Goal: Information Seeking & Learning: Learn about a topic

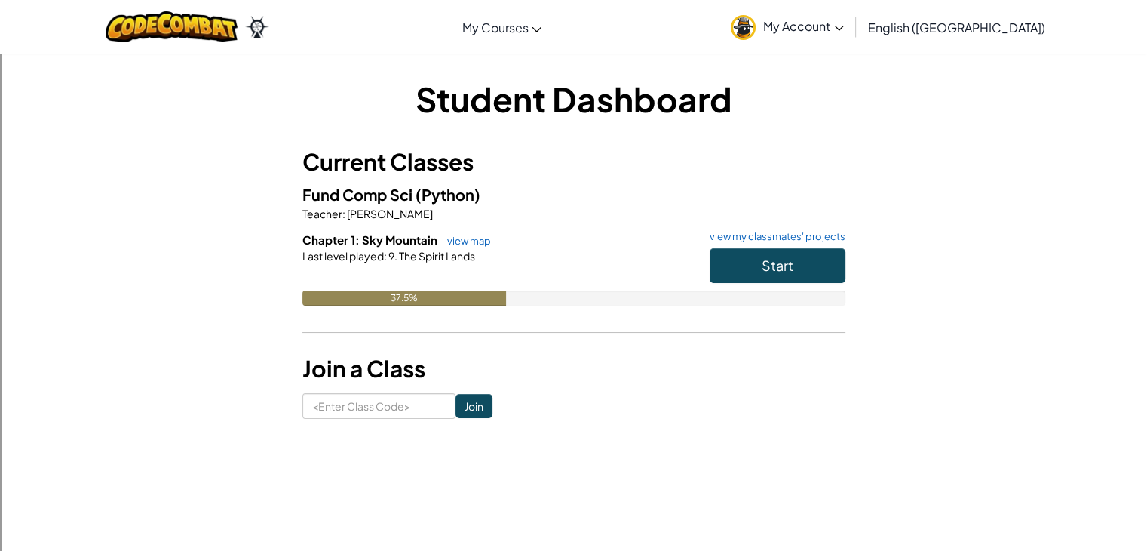
click at [735, 204] on h5 "Fund Comp Sci (Python)" at bounding box center [573, 194] width 543 height 23
click at [759, 273] on button "Start" at bounding box center [778, 265] width 136 height 35
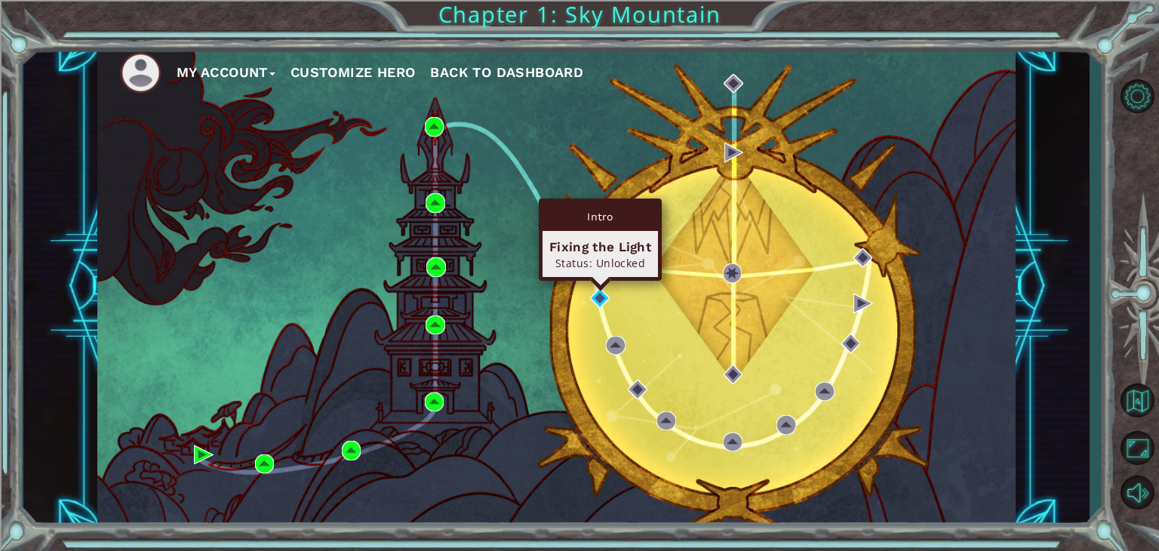
click at [598, 281] on div "Intro Fixing the Light Status: Unlocked" at bounding box center [600, 239] width 123 height 82
click at [601, 305] on img at bounding box center [600, 298] width 20 height 20
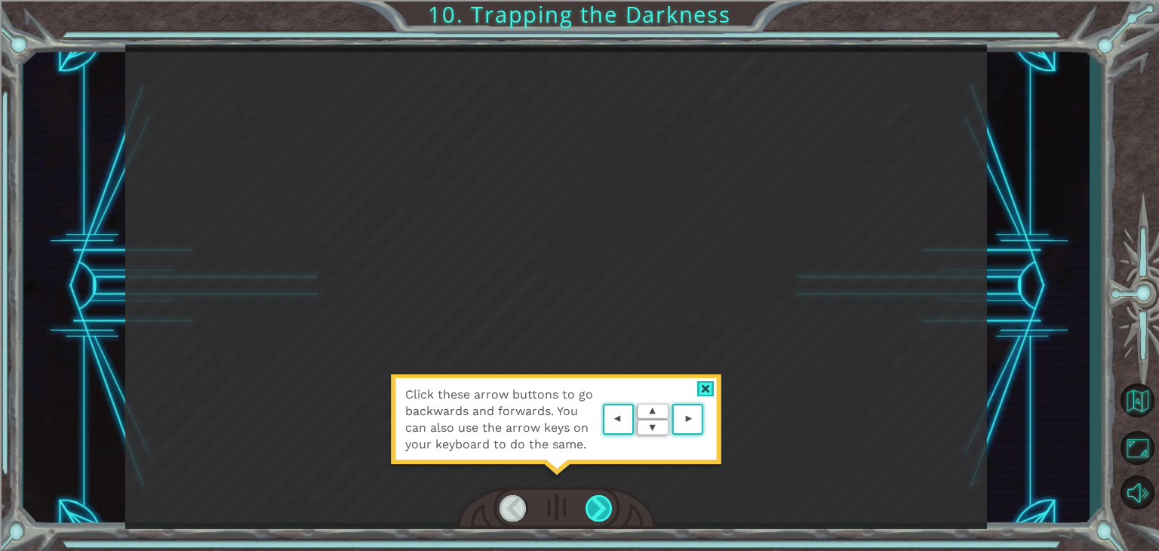
click at [603, 510] on div at bounding box center [598, 508] width 27 height 26
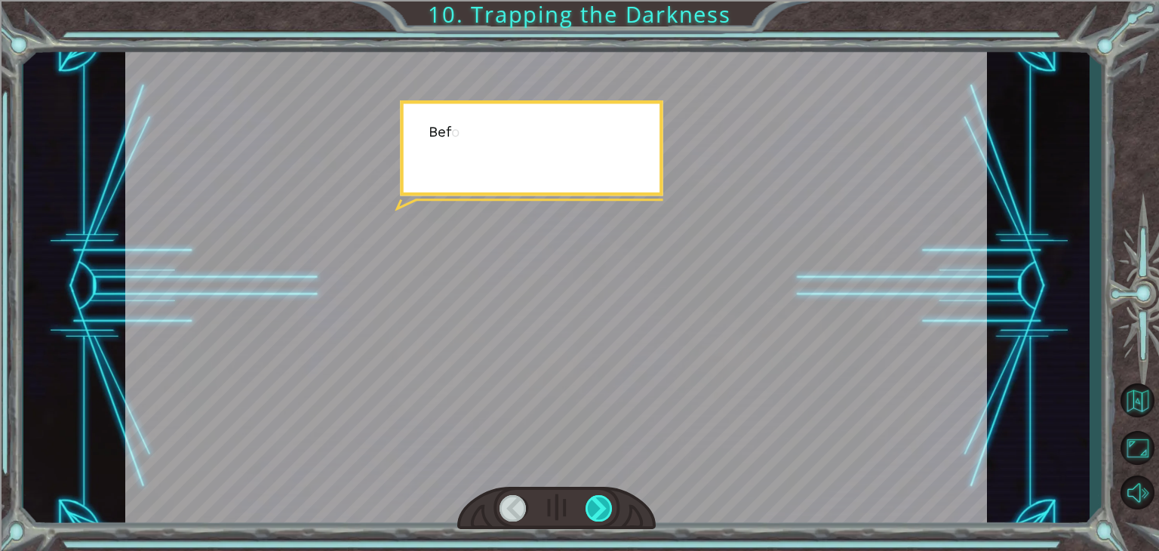
click at [601, 499] on div at bounding box center [598, 508] width 27 height 26
drag, startPoint x: 601, startPoint y: 499, endPoint x: 609, endPoint y: 496, distance: 7.9
click at [608, 498] on div at bounding box center [598, 508] width 27 height 26
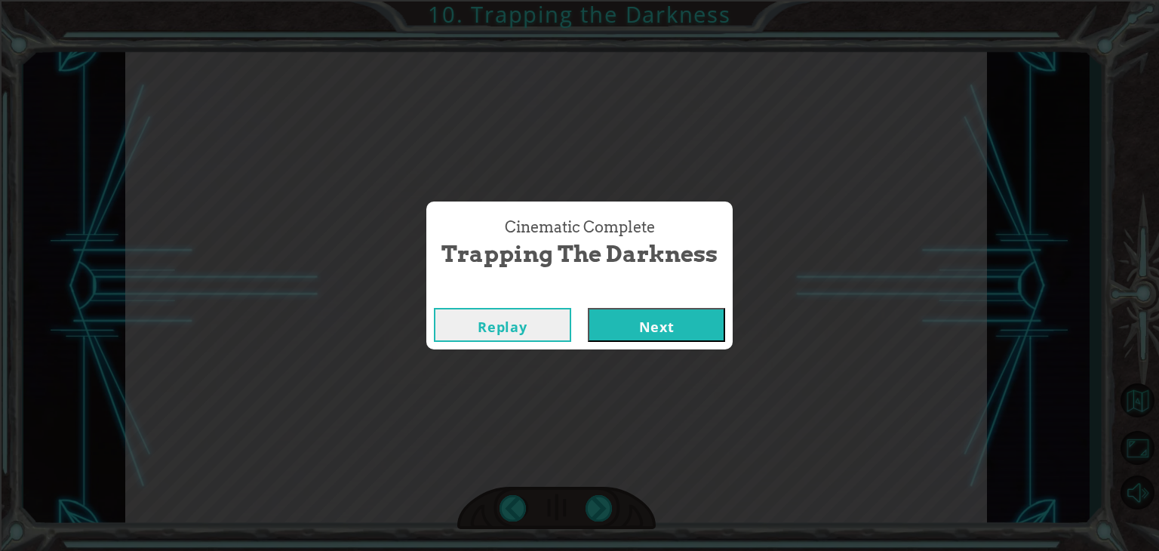
click at [621, 323] on button "Next" at bounding box center [656, 325] width 137 height 34
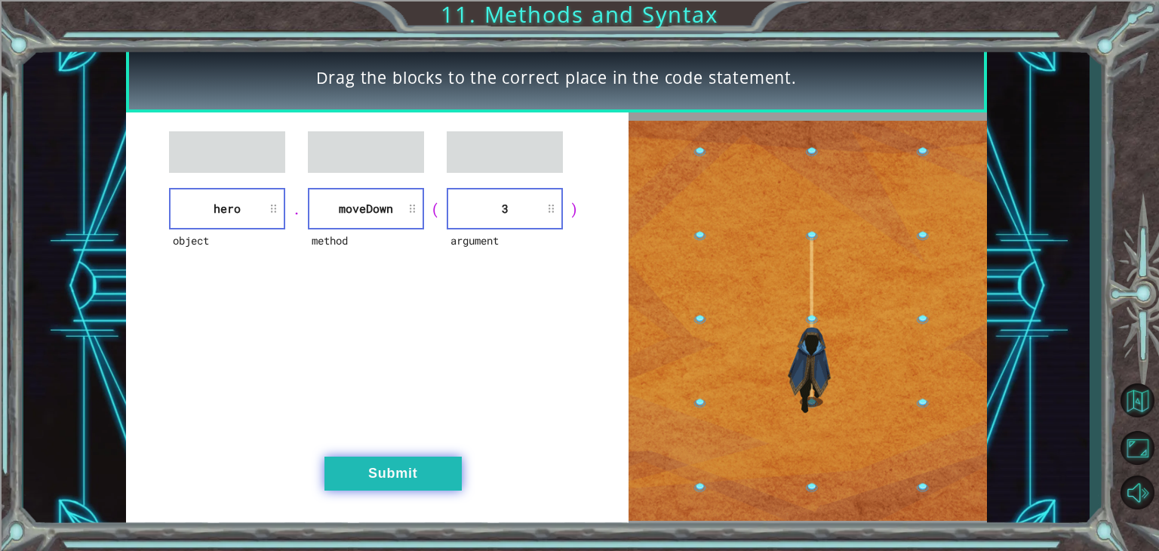
drag, startPoint x: 487, startPoint y: 497, endPoint x: 445, endPoint y: 477, distance: 45.9
click at [456, 484] on div "object hero . method [GEOGRAPHIC_DATA] ( argument 3 ) Submit" at bounding box center [377, 320] width 503 height 416
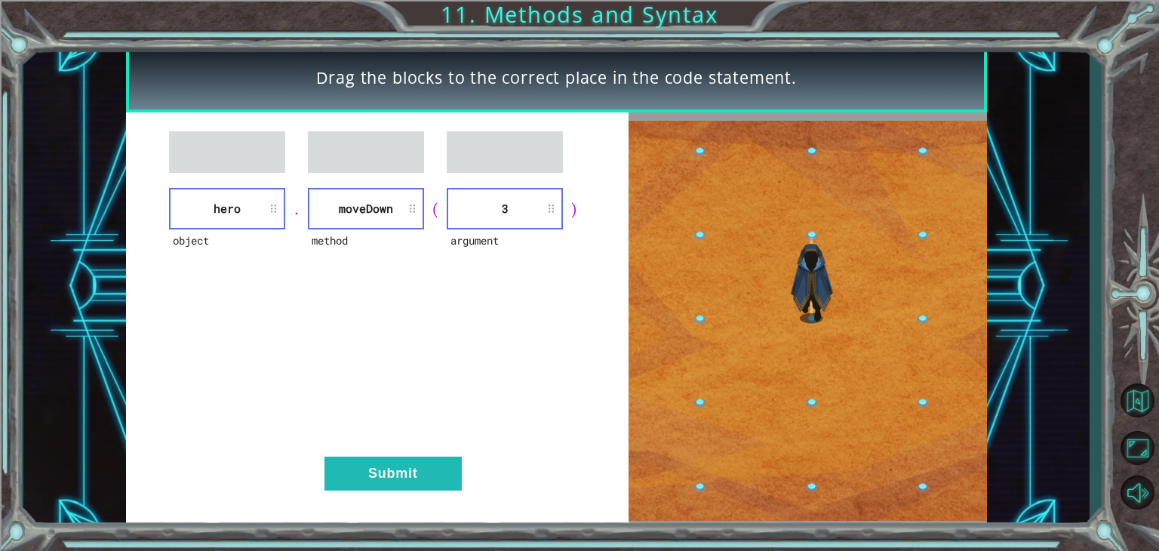
click at [413, 455] on div "object hero . method [GEOGRAPHIC_DATA] ( argument 3 ) Submit" at bounding box center [377, 320] width 503 height 416
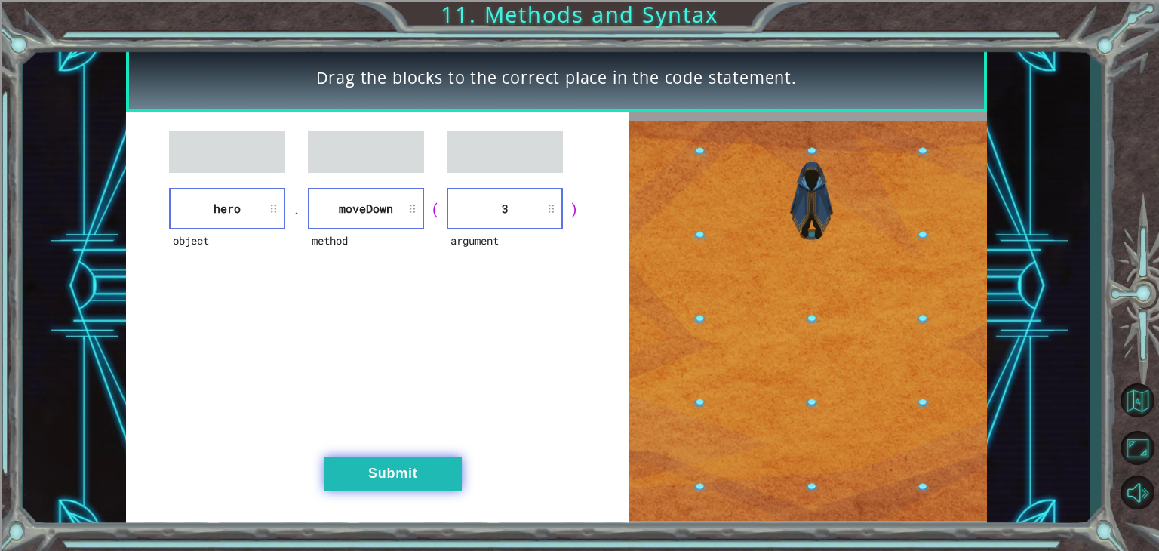
click at [437, 467] on button "Submit" at bounding box center [392, 473] width 137 height 34
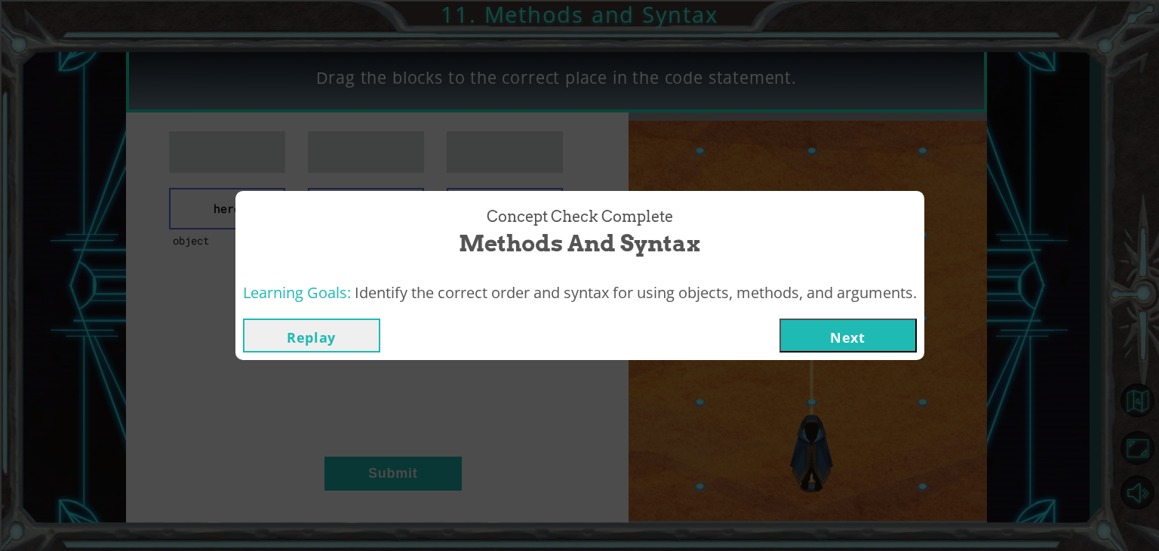
drag, startPoint x: 863, startPoint y: 322, endPoint x: 854, endPoint y: 324, distance: 9.2
click at [863, 325] on button "Next" at bounding box center [847, 335] width 137 height 34
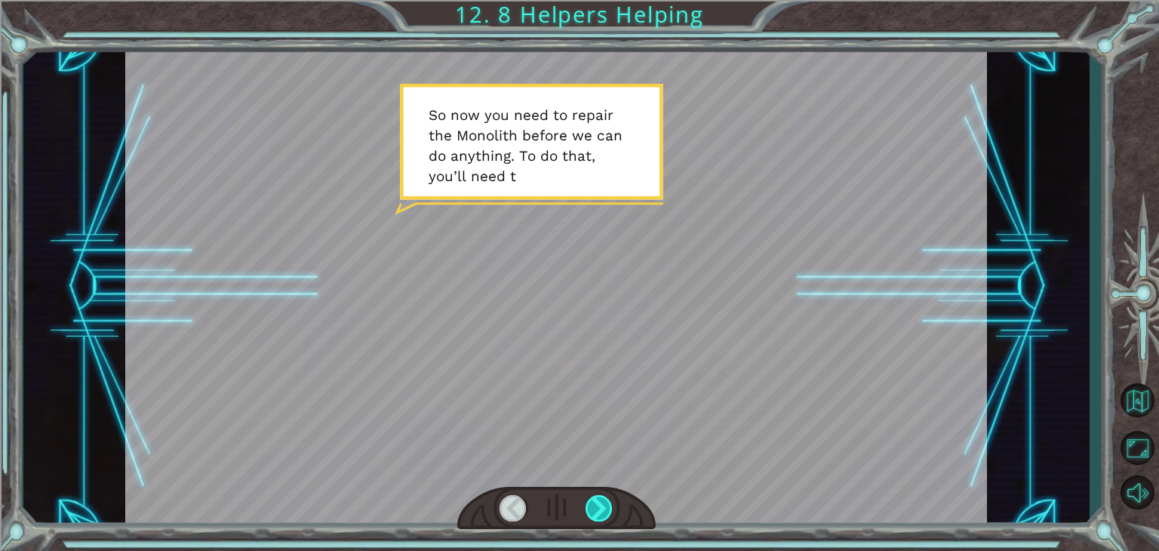
click at [603, 515] on div at bounding box center [598, 508] width 27 height 26
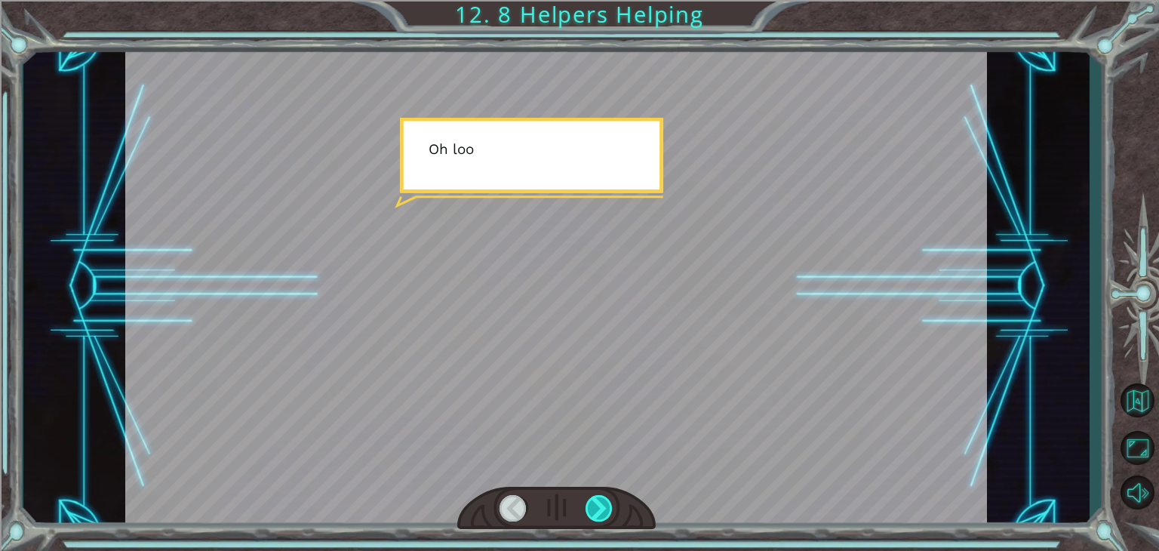
click at [603, 515] on div at bounding box center [598, 508] width 27 height 26
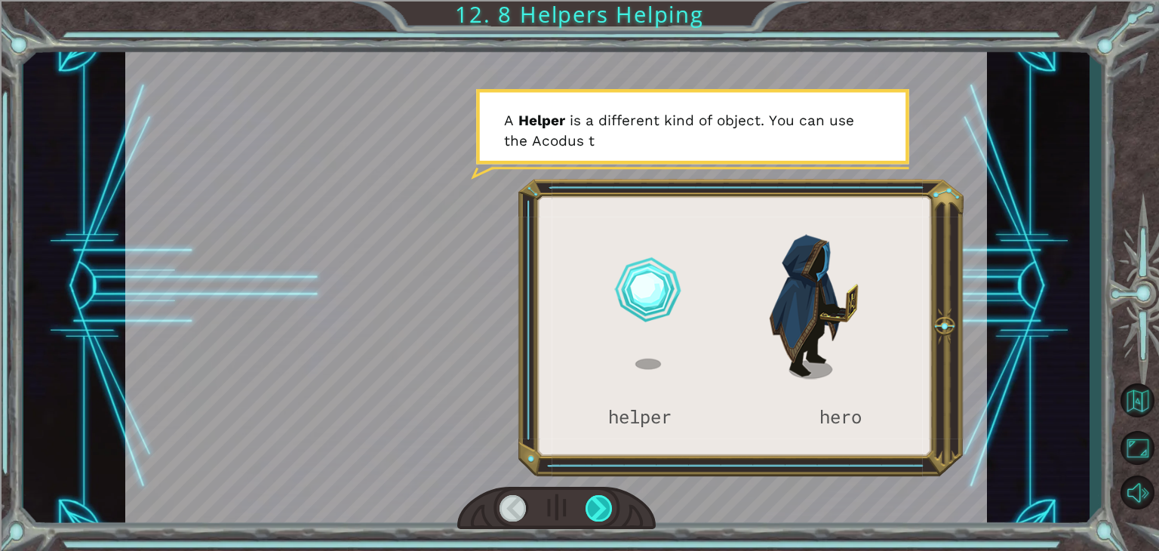
click at [598, 509] on div at bounding box center [598, 508] width 27 height 26
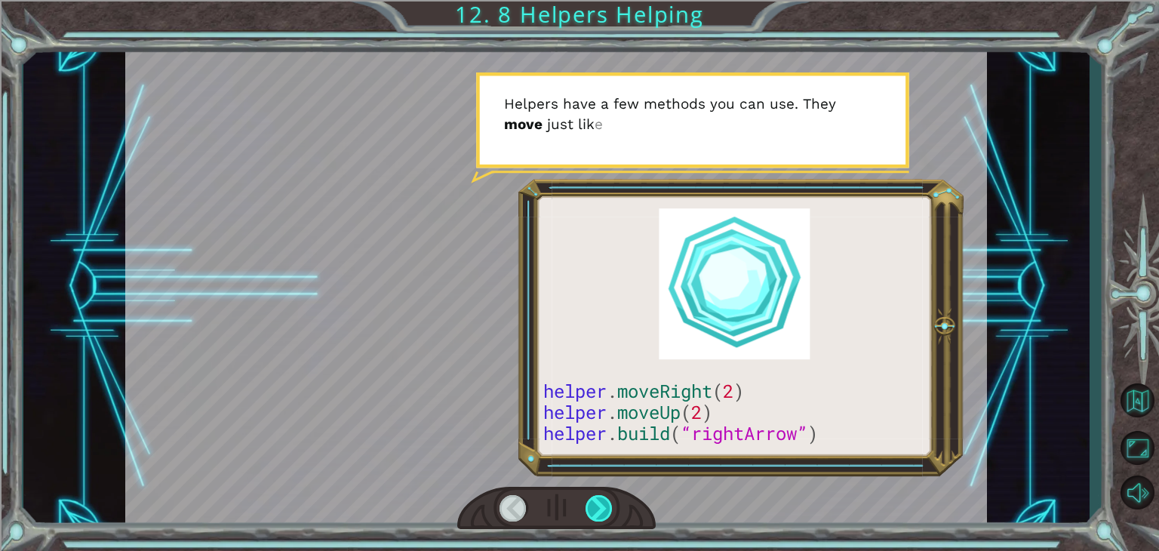
click at [598, 505] on div at bounding box center [598, 508] width 27 height 26
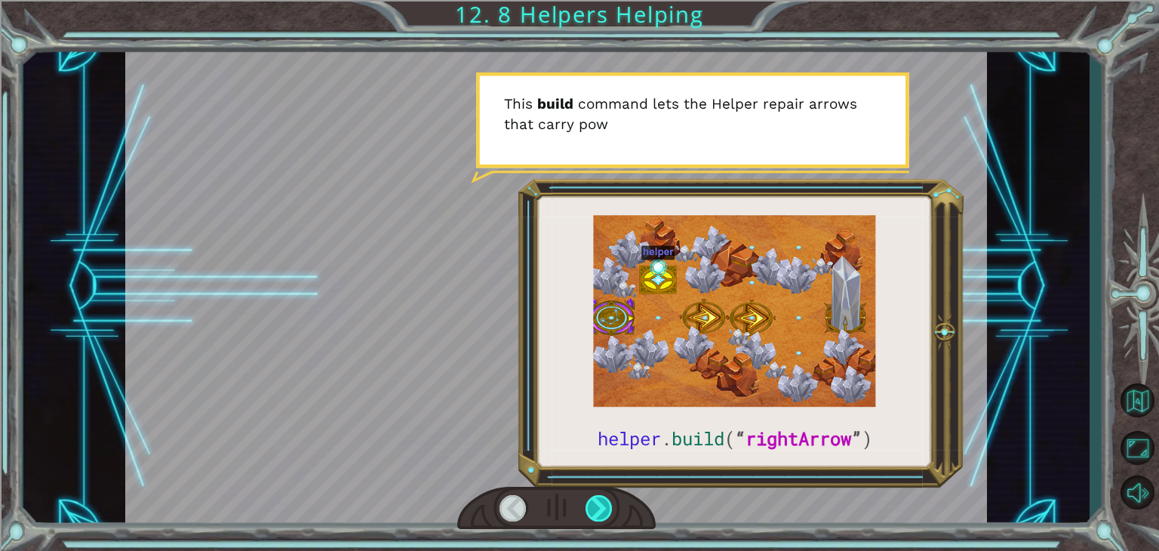
click at [598, 505] on div at bounding box center [598, 508] width 27 height 26
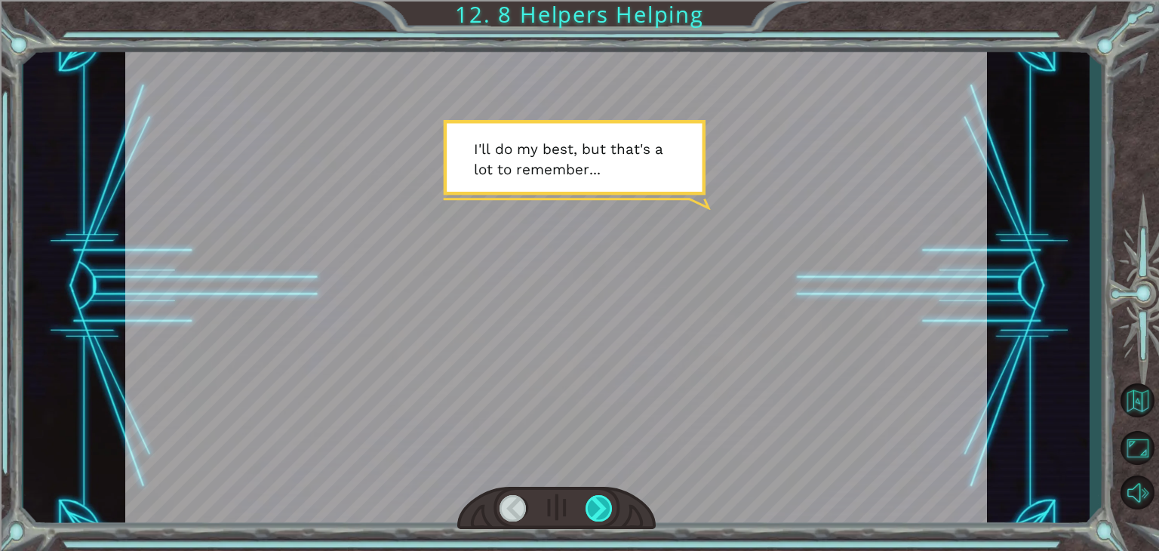
click at [598, 499] on div at bounding box center [598, 508] width 27 height 26
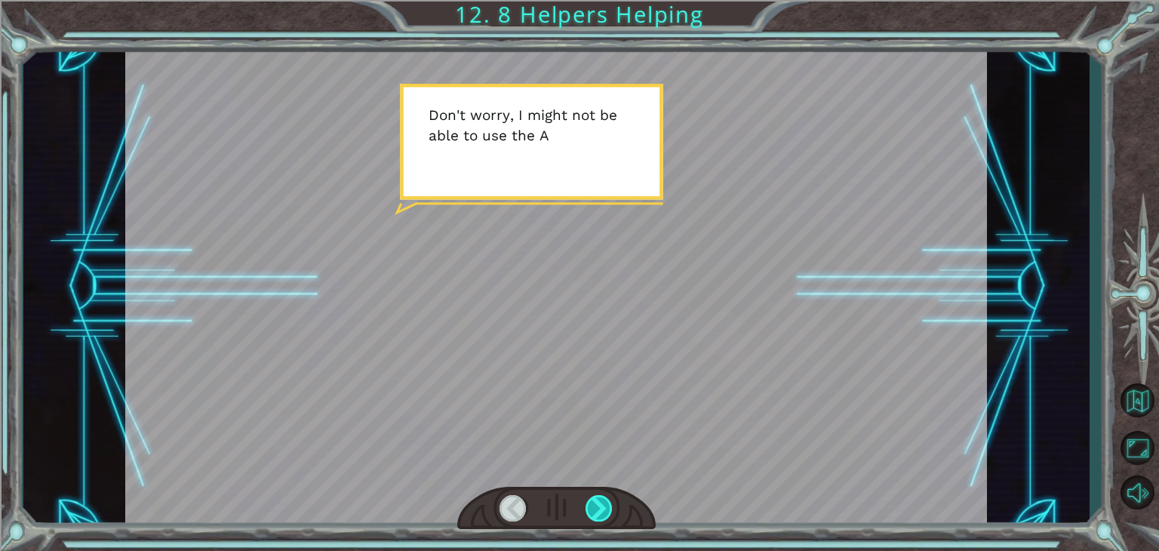
click at [599, 499] on div at bounding box center [598, 508] width 27 height 26
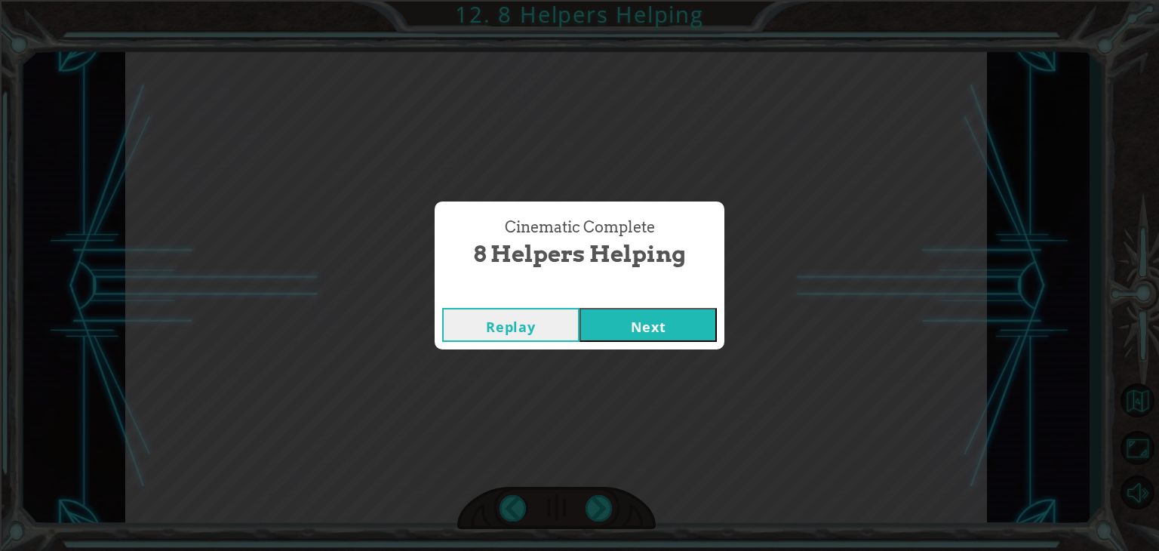
click at [641, 327] on button "Next" at bounding box center [647, 325] width 137 height 34
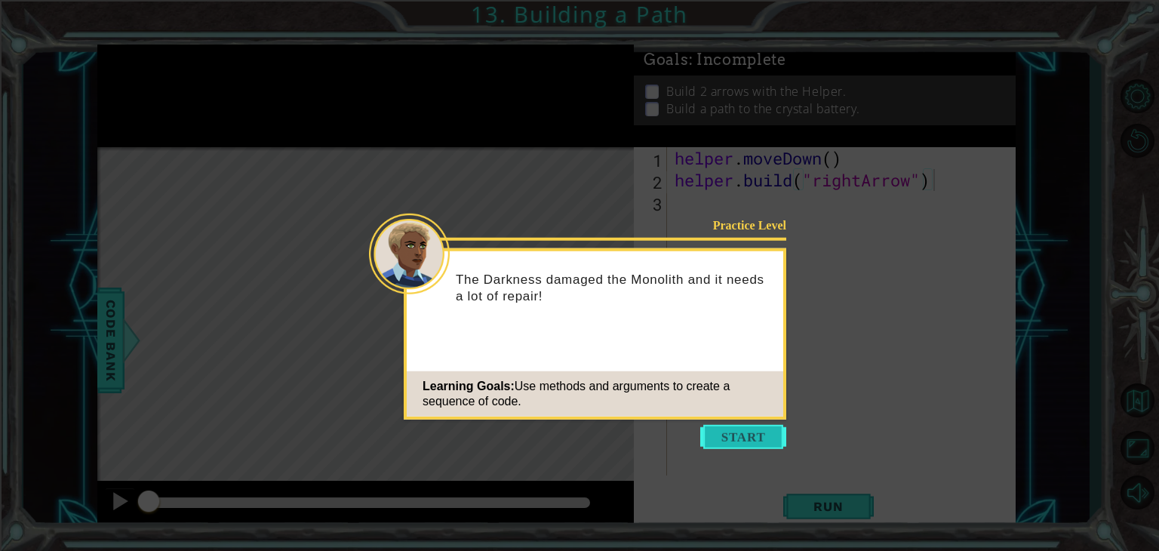
click at [726, 432] on button "Start" at bounding box center [743, 437] width 86 height 24
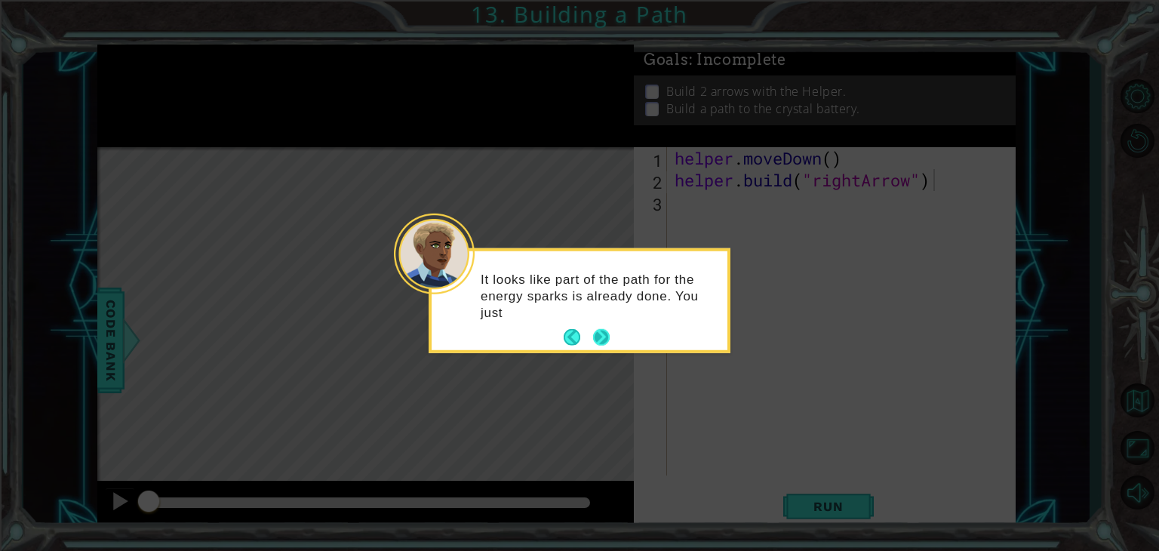
click at [603, 341] on button "Next" at bounding box center [601, 337] width 17 height 17
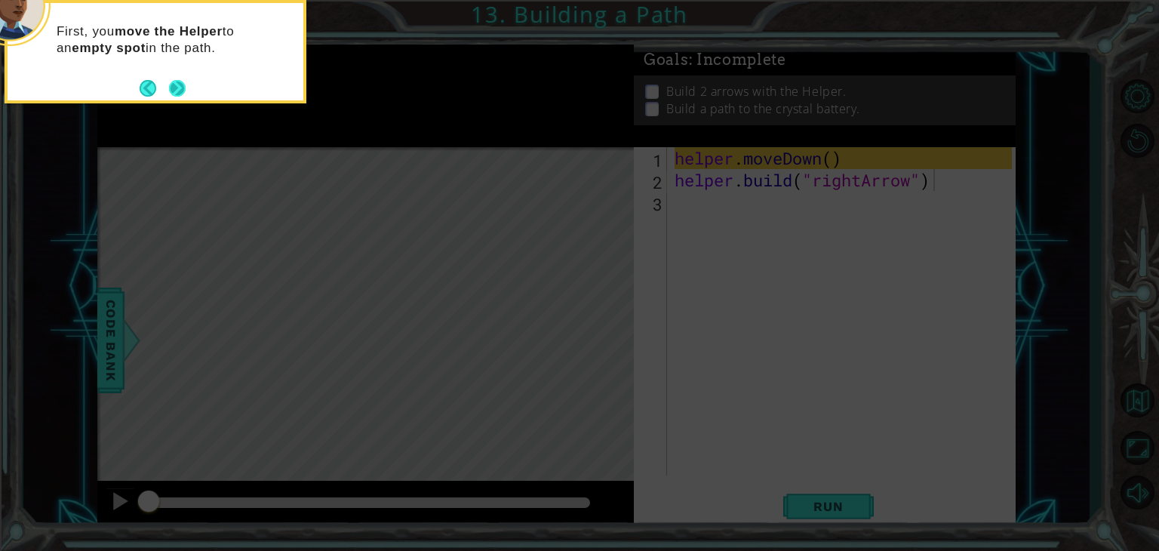
click at [177, 85] on button "Next" at bounding box center [177, 88] width 17 height 17
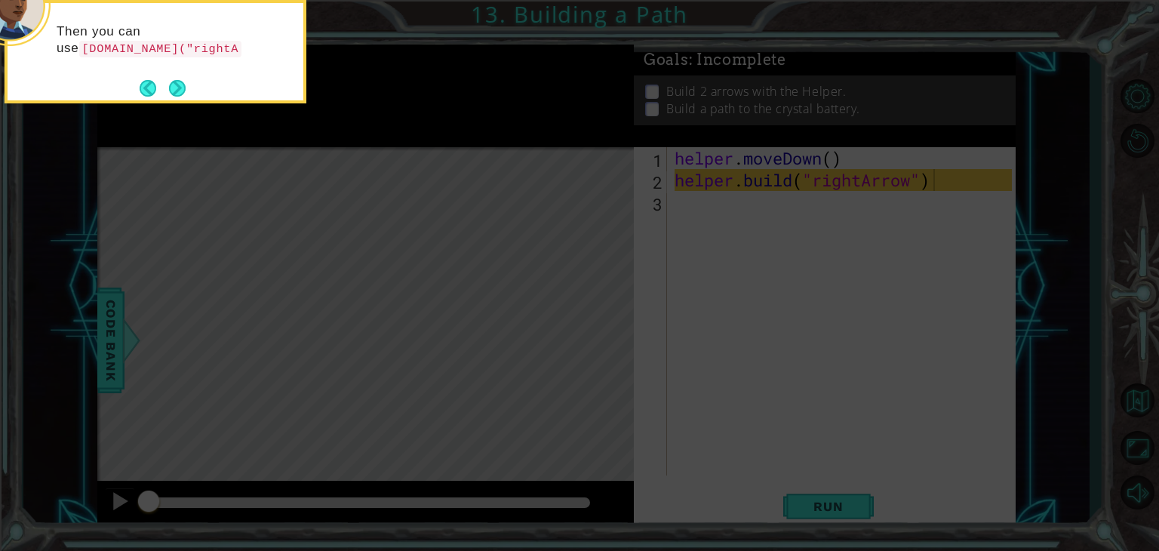
click at [177, 85] on button "Next" at bounding box center [177, 88] width 17 height 17
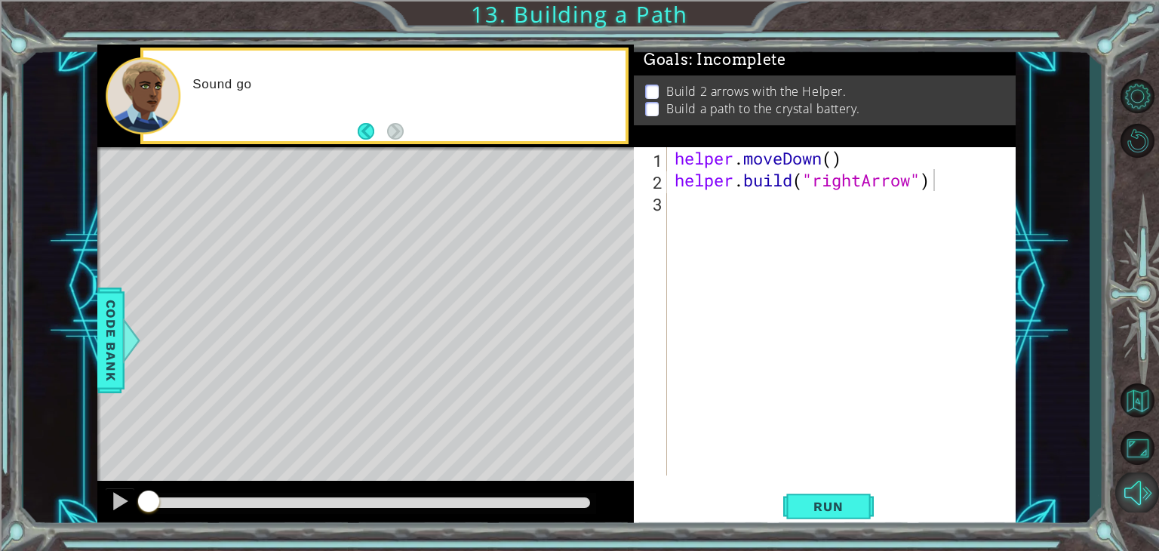
drag, startPoint x: 1158, startPoint y: 412, endPoint x: 1143, endPoint y: 484, distance: 74.0
click at [1143, 484] on div "1 ההההההההההההההההההההההההההההההההההההההההההההההההההההההההההההההההההההההההההההה…" at bounding box center [579, 275] width 1159 height 551
click at [827, 523] on button "Run" at bounding box center [828, 506] width 91 height 38
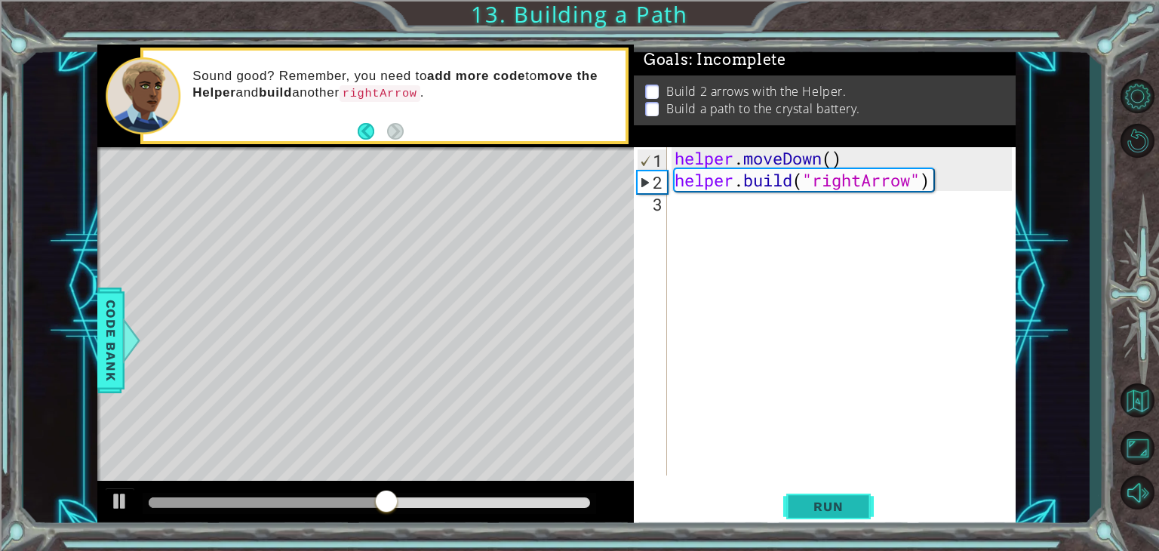
click at [830, 514] on button "Run" at bounding box center [828, 506] width 91 height 38
drag, startPoint x: 235, startPoint y: 277, endPoint x: 256, endPoint y: 315, distance: 42.9
click at [238, 309] on div "Level Map" at bounding box center [445, 369] width 697 height 444
click at [689, 221] on div "helper . moveDown ( ) helper . build ( "rightArrow" )" at bounding box center [845, 333] width 348 height 372
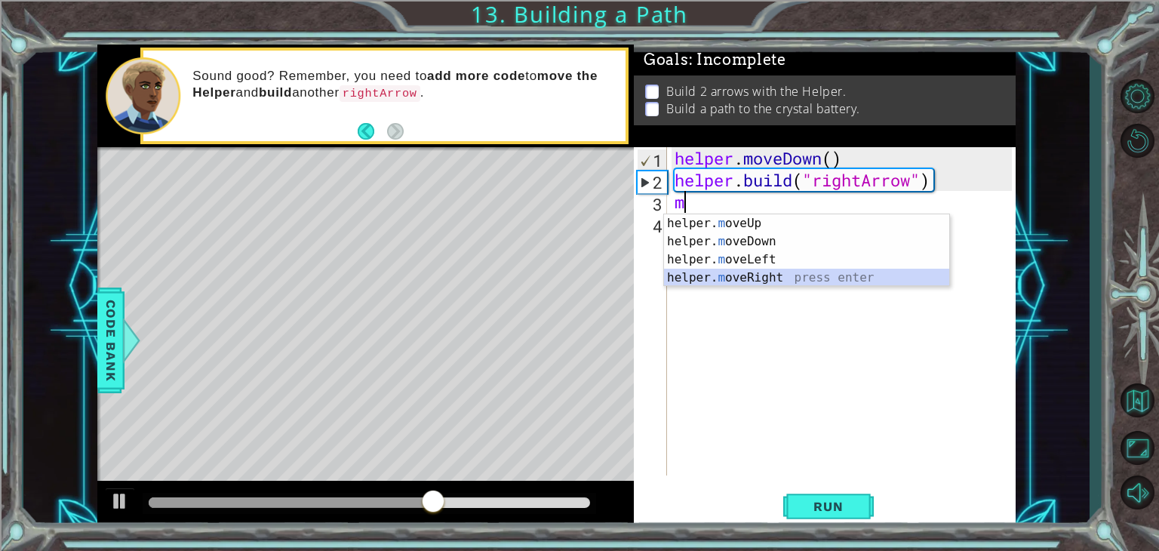
click at [757, 284] on div "helper. m oveUp press enter helper. m oveDown press enter helper. m oveLeft pre…" at bounding box center [806, 268] width 285 height 109
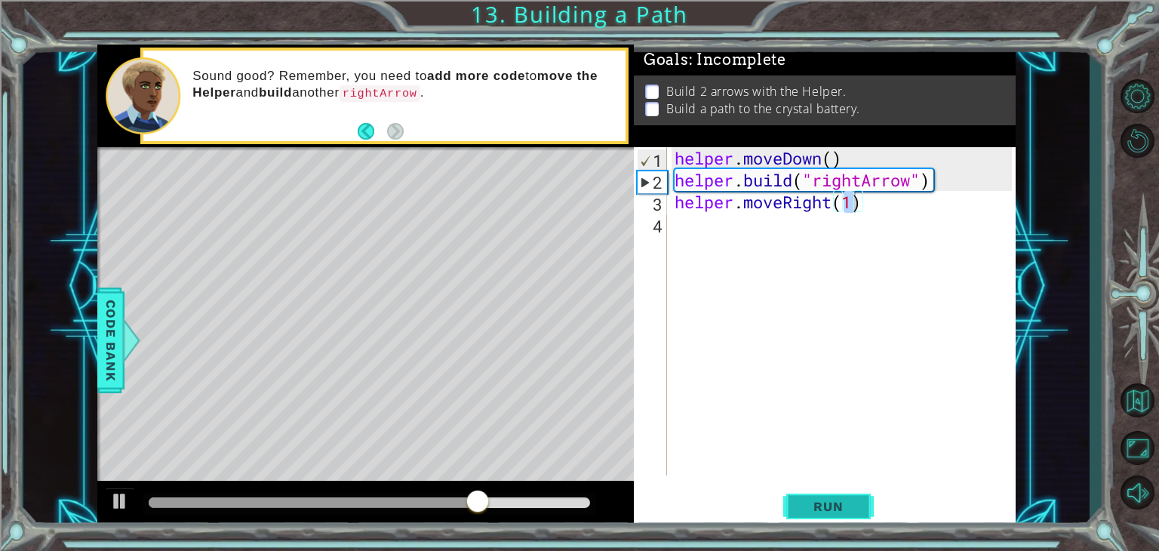
click at [807, 493] on button "Run" at bounding box center [828, 506] width 91 height 38
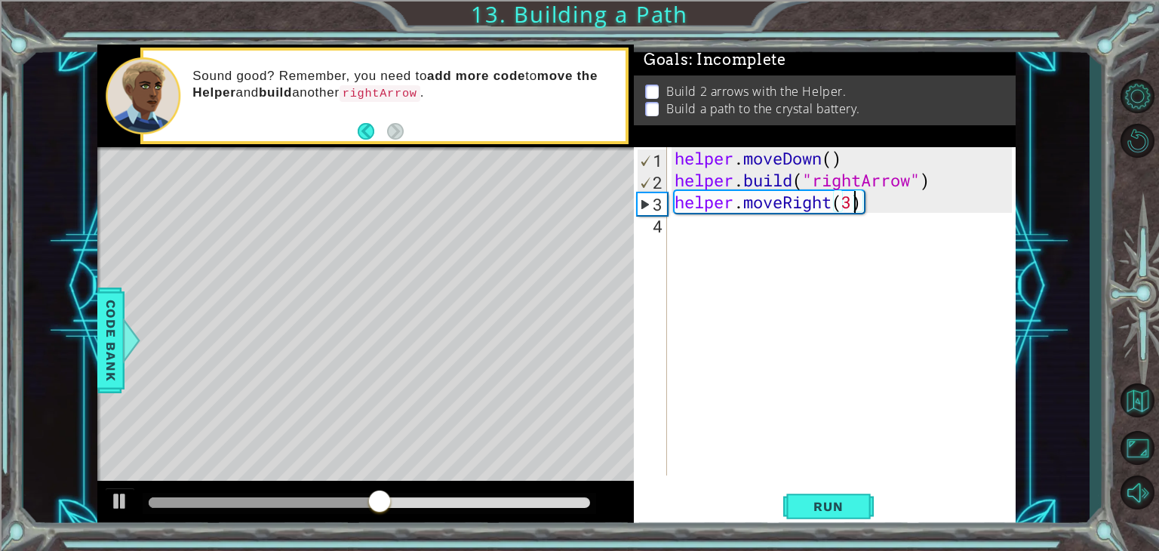
scroll to position [0, 8]
click at [829, 499] on span "Run" at bounding box center [828, 506] width 60 height 15
type textarea "helper.moveRight(4)"
click at [804, 502] on span "Run" at bounding box center [828, 506] width 60 height 15
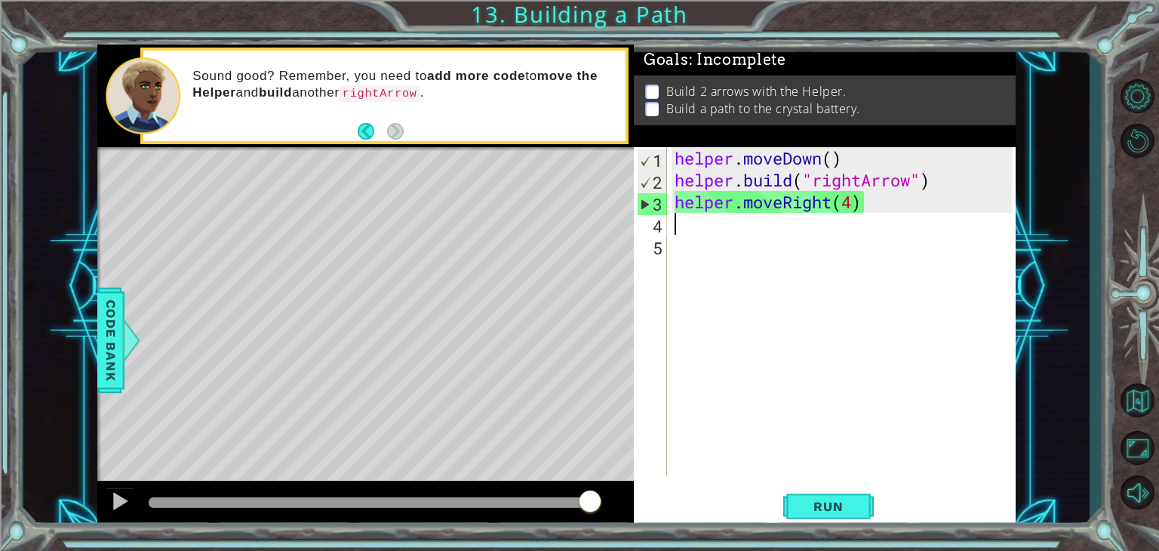
drag, startPoint x: 601, startPoint y: 292, endPoint x: 612, endPoint y: 297, distance: 11.8
click at [610, 296] on div "Level Map" at bounding box center [445, 369] width 697 height 444
click at [812, 235] on div "helper . moveDown ( ) helper . build ( "rightArrow" ) helper . moveRight ( 4 )" at bounding box center [845, 333] width 348 height 372
type textarea "r"
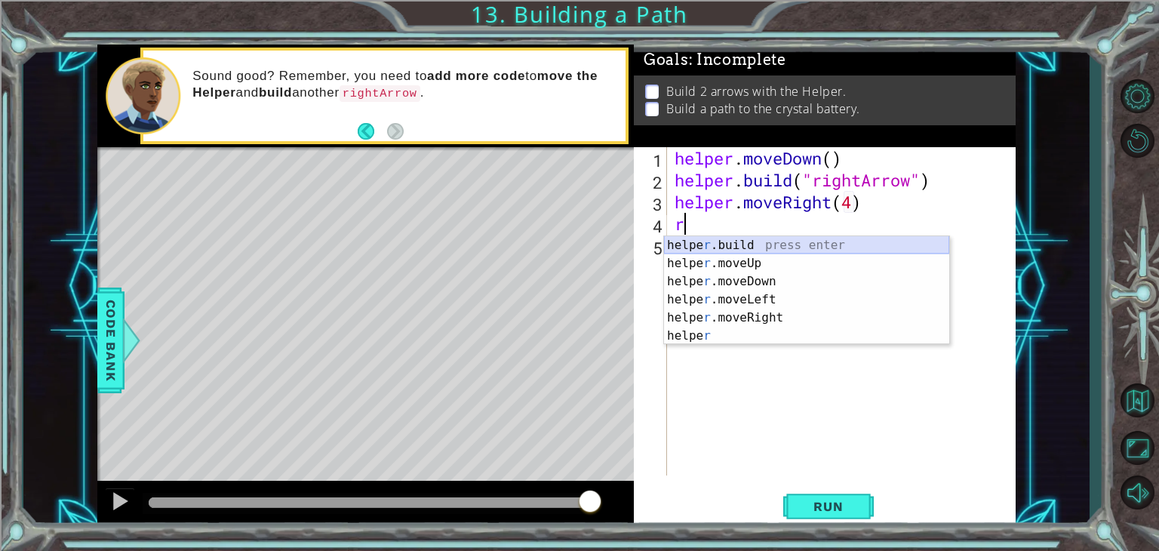
click at [773, 236] on div "helpe [PERSON_NAME]build press enter helpe r .moveUp press enter helpe [PERSON_…" at bounding box center [806, 308] width 285 height 145
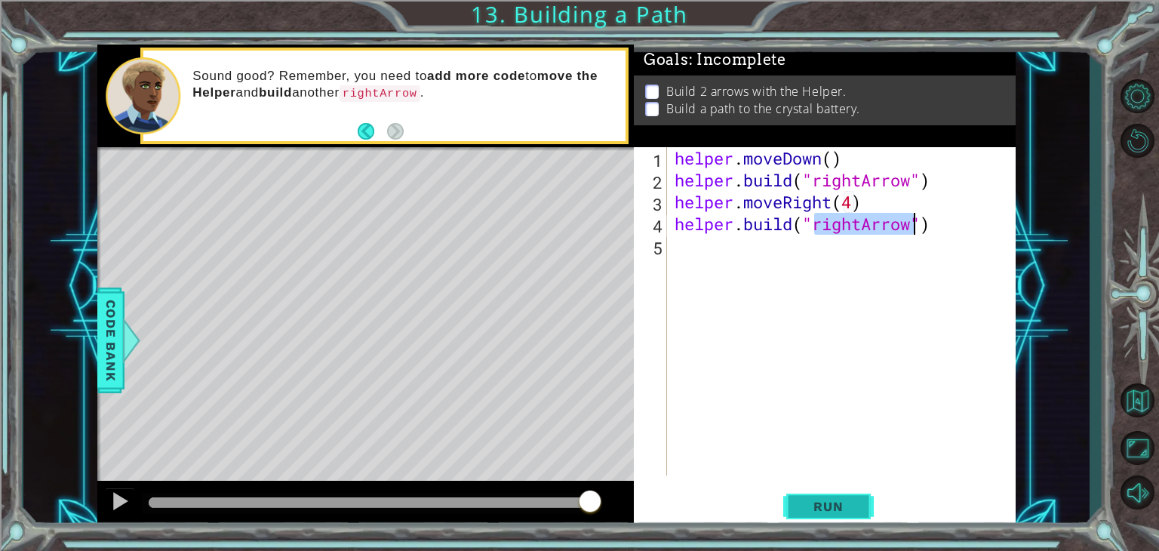
type textarea "[DOMAIN_NAME]("rightArrow")"
click at [812, 504] on span "Run" at bounding box center [828, 506] width 60 height 15
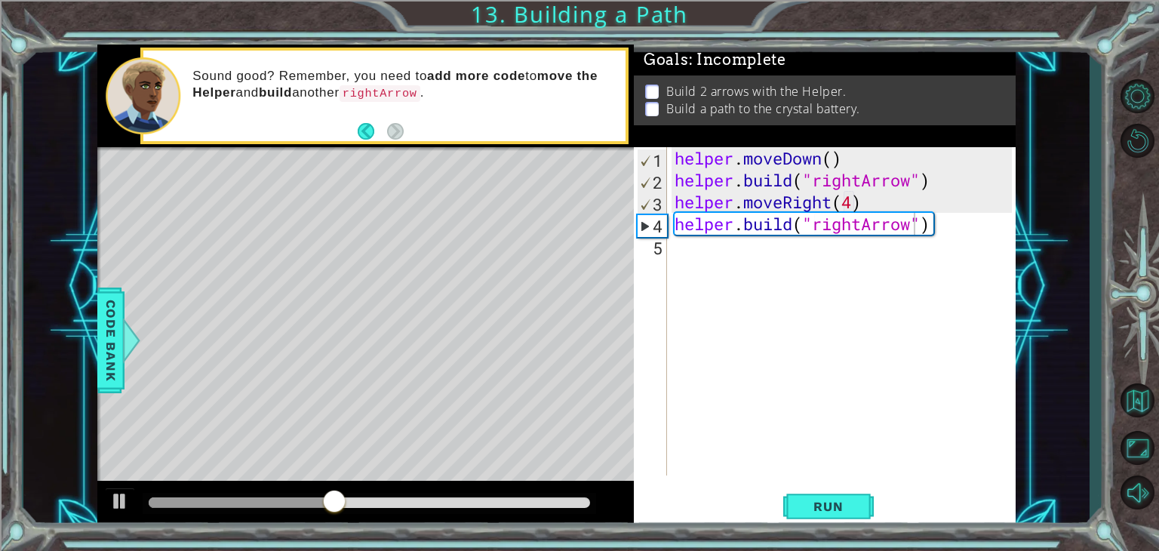
click at [585, 290] on div "Level Map" at bounding box center [445, 369] width 697 height 444
drag, startPoint x: 584, startPoint y: 290, endPoint x: 579, endPoint y: 305, distance: 15.0
click at [582, 298] on div "Level Map" at bounding box center [445, 369] width 697 height 444
click at [362, 130] on button "Back" at bounding box center [372, 131] width 29 height 17
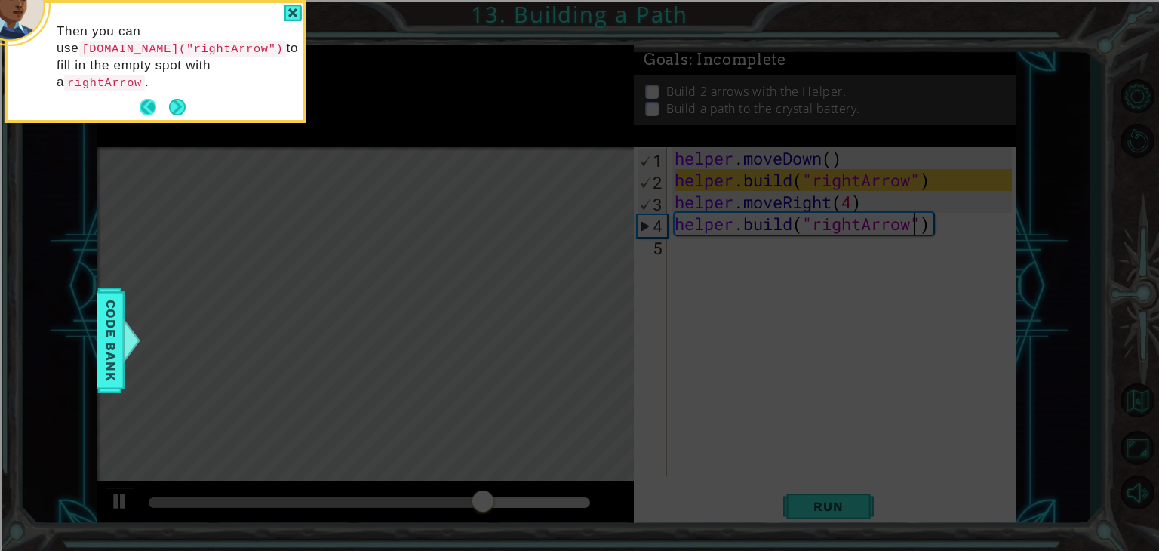
click at [149, 99] on button "Back" at bounding box center [154, 107] width 29 height 17
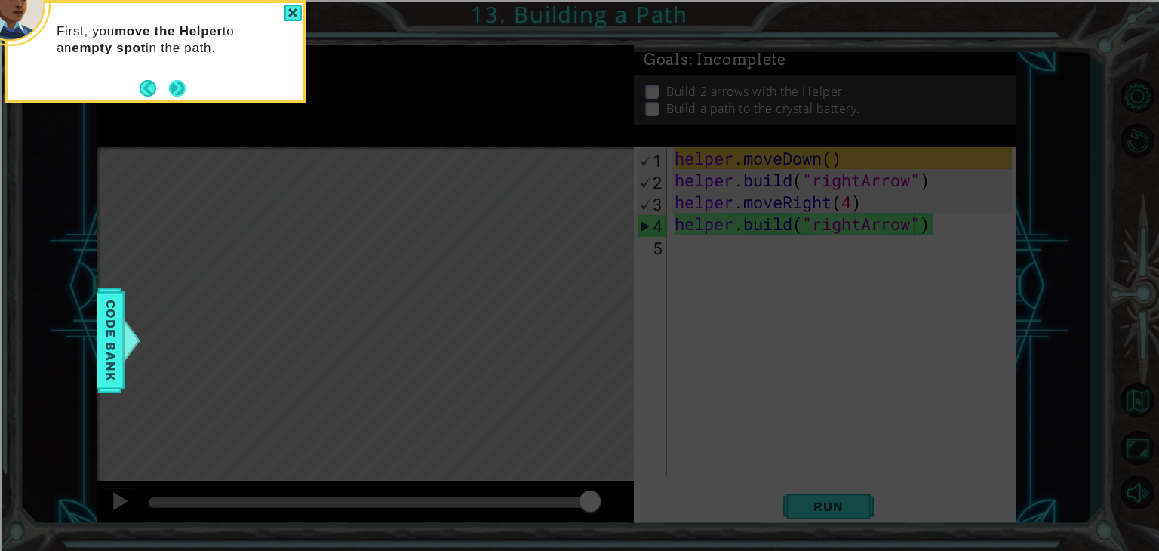
click at [167, 91] on button "Back" at bounding box center [154, 88] width 29 height 17
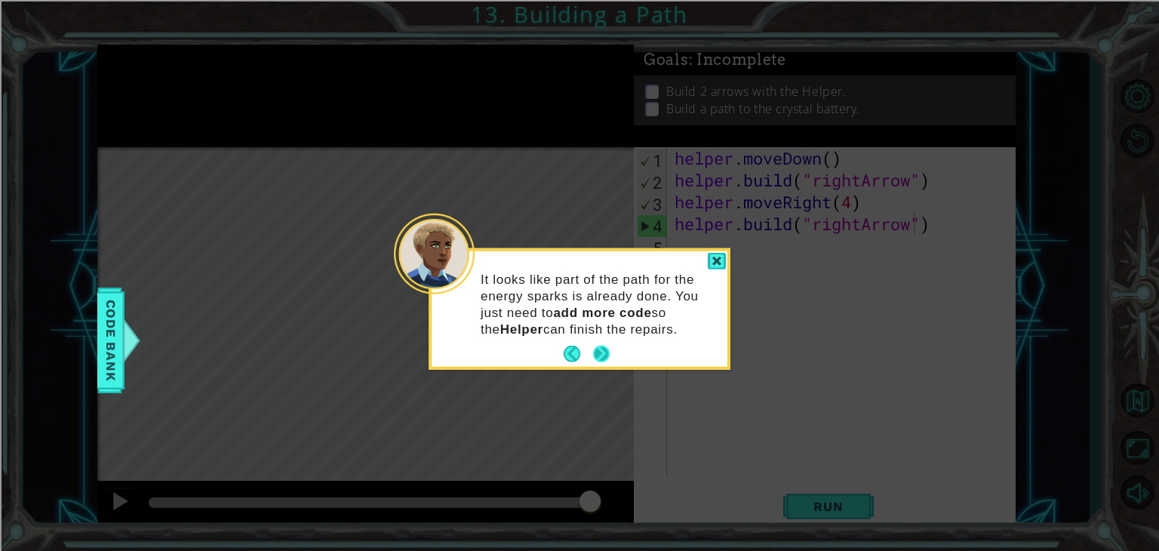
click at [600, 363] on footer at bounding box center [586, 353] width 46 height 23
click at [600, 351] on button "Next" at bounding box center [601, 353] width 17 height 17
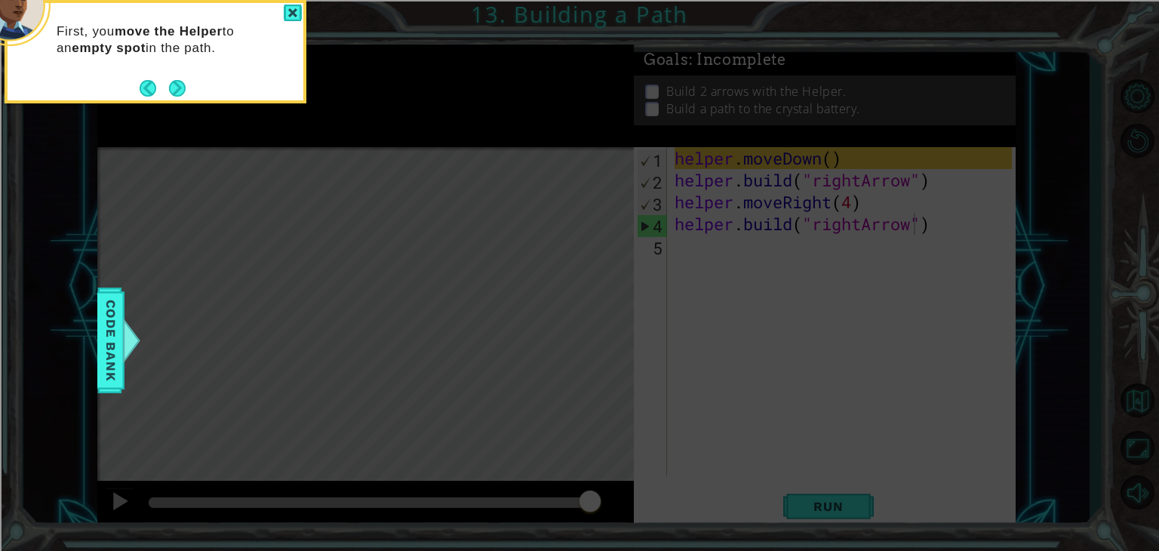
click at [175, 86] on button "Next" at bounding box center [176, 87] width 19 height 19
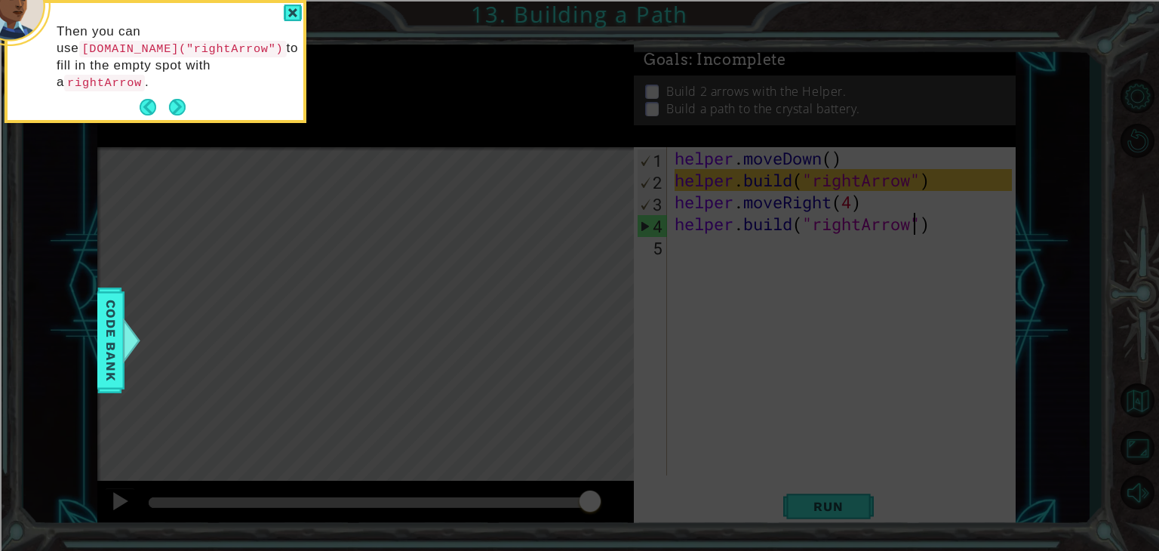
click at [175, 99] on button "Next" at bounding box center [177, 107] width 17 height 17
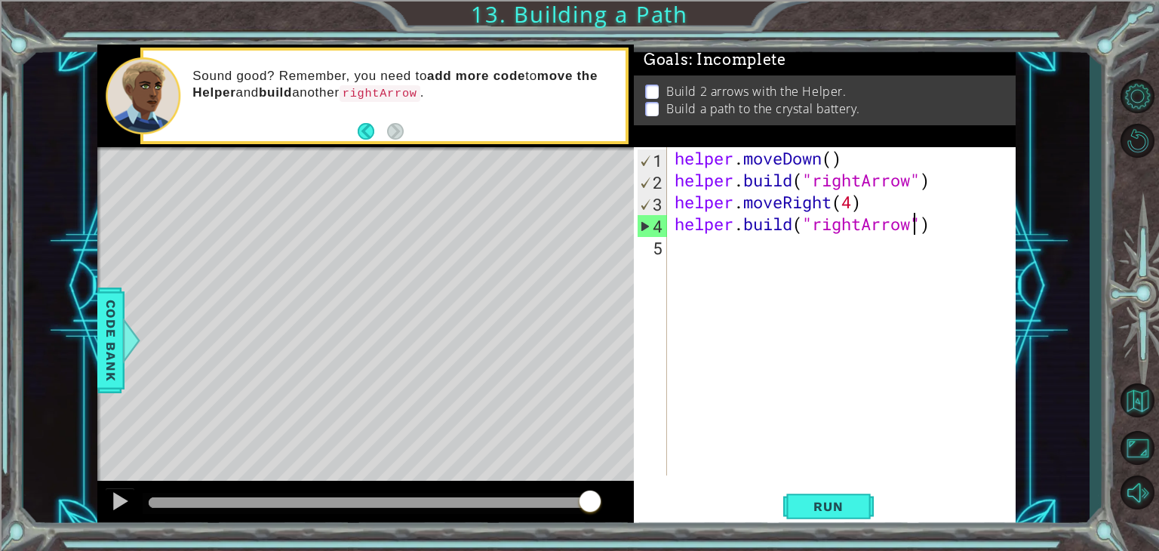
click at [671, 239] on div "helper . moveDown ( ) helper . build ( "rightArrow" ) helper . moveRight ( 4 ) …" at bounding box center [845, 333] width 348 height 372
type textarea "u"
click at [855, 501] on span "Run" at bounding box center [828, 506] width 60 height 15
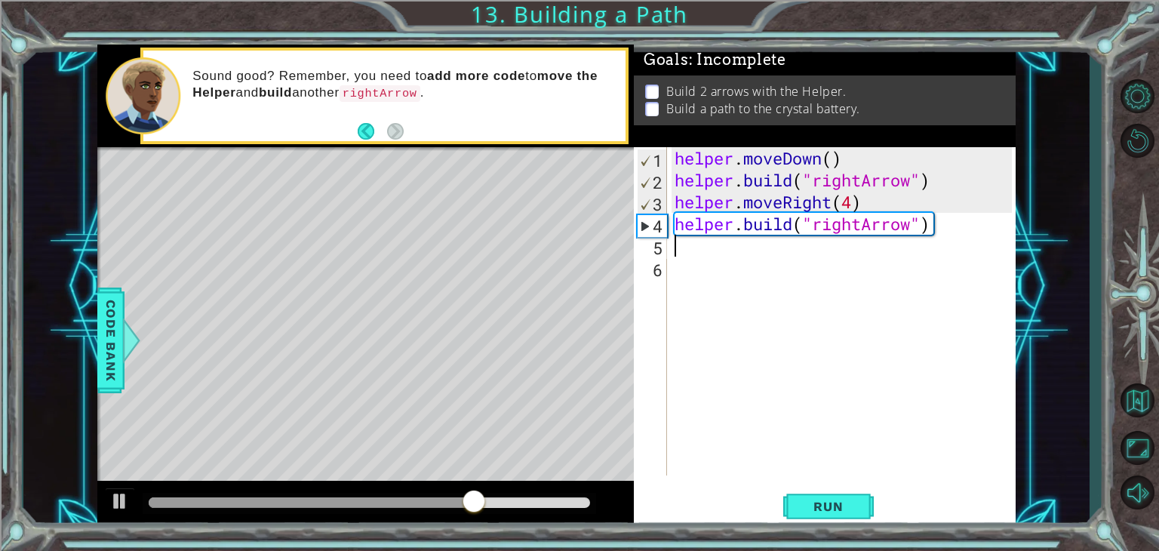
click at [694, 251] on div "helper . moveDown ( ) helper . build ( "rightArrow" ) helper . moveRight ( 4 ) …" at bounding box center [845, 333] width 348 height 372
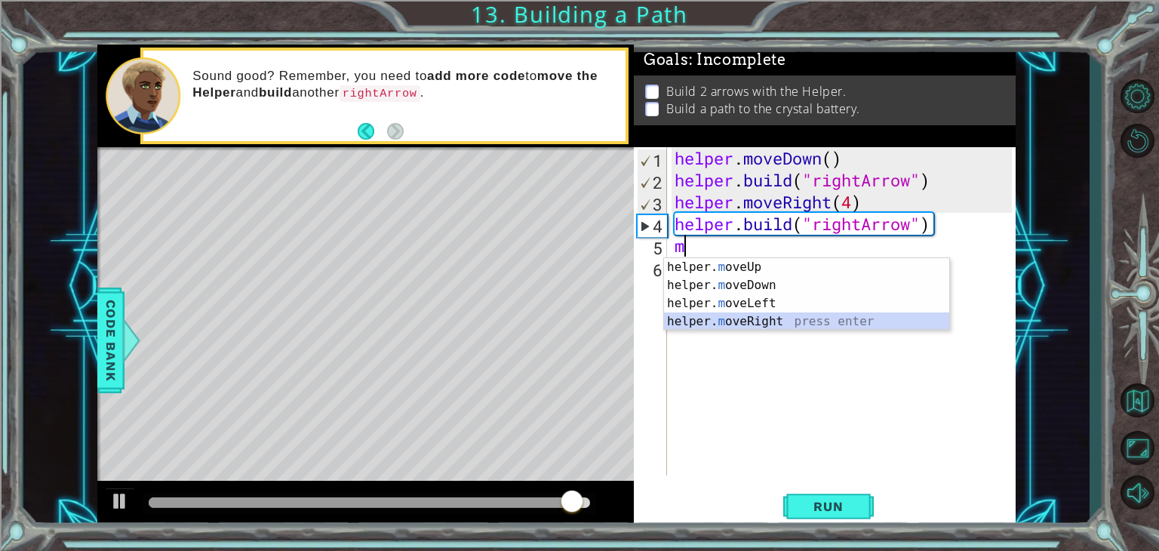
click at [721, 318] on div "helper. m oveUp press enter helper. m oveDown press enter helper. m oveLeft pre…" at bounding box center [806, 312] width 285 height 109
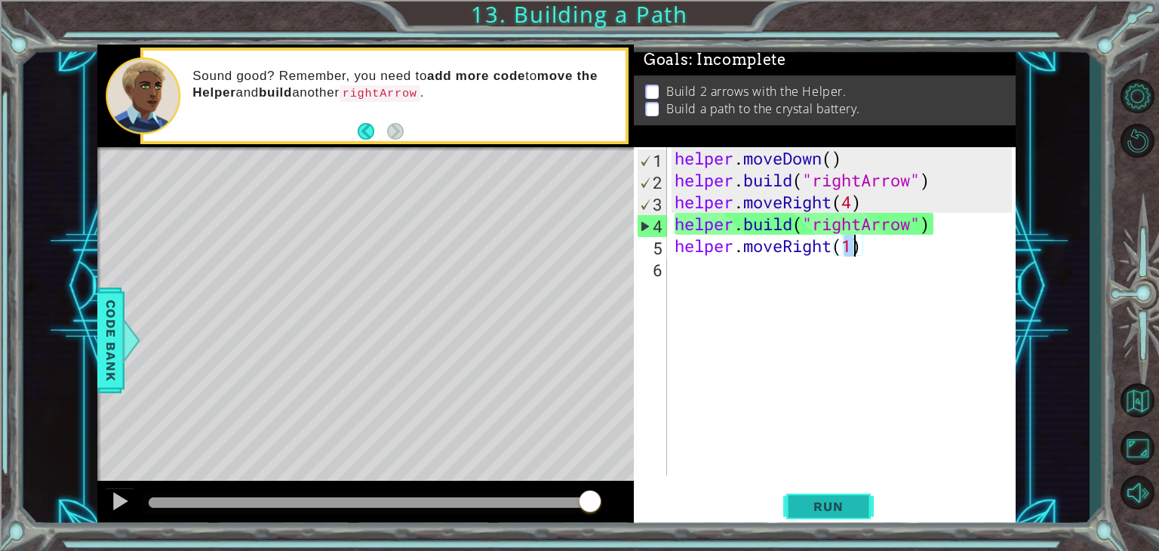
type textarea "helper.moveRight(1)"
click at [865, 508] on button "Run" at bounding box center [828, 506] width 91 height 38
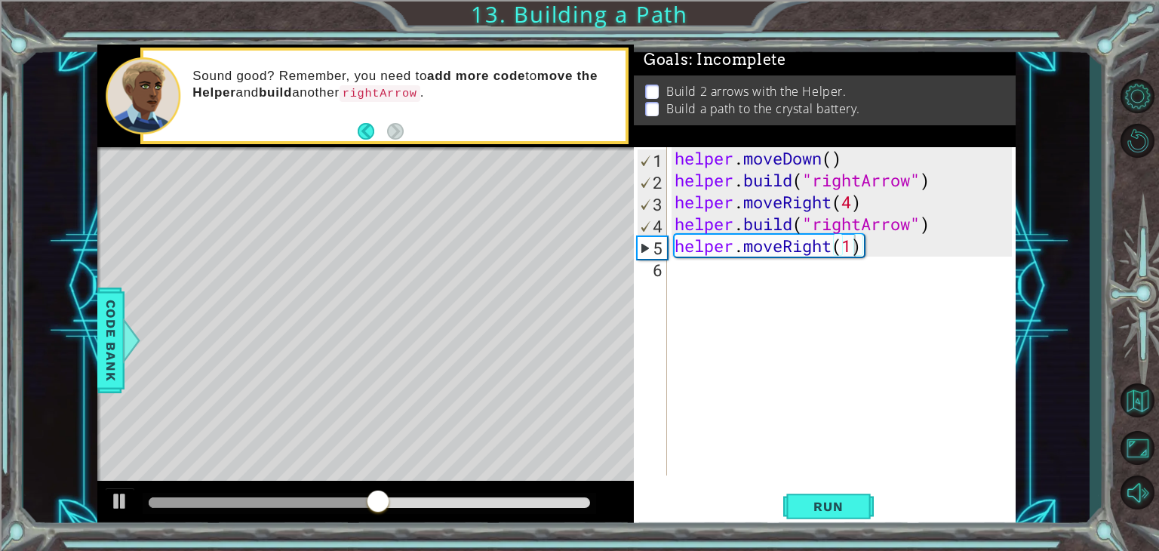
click at [290, 302] on div "Level Map" at bounding box center [445, 369] width 697 height 444
click at [112, 339] on span "Code Bank" at bounding box center [111, 340] width 24 height 92
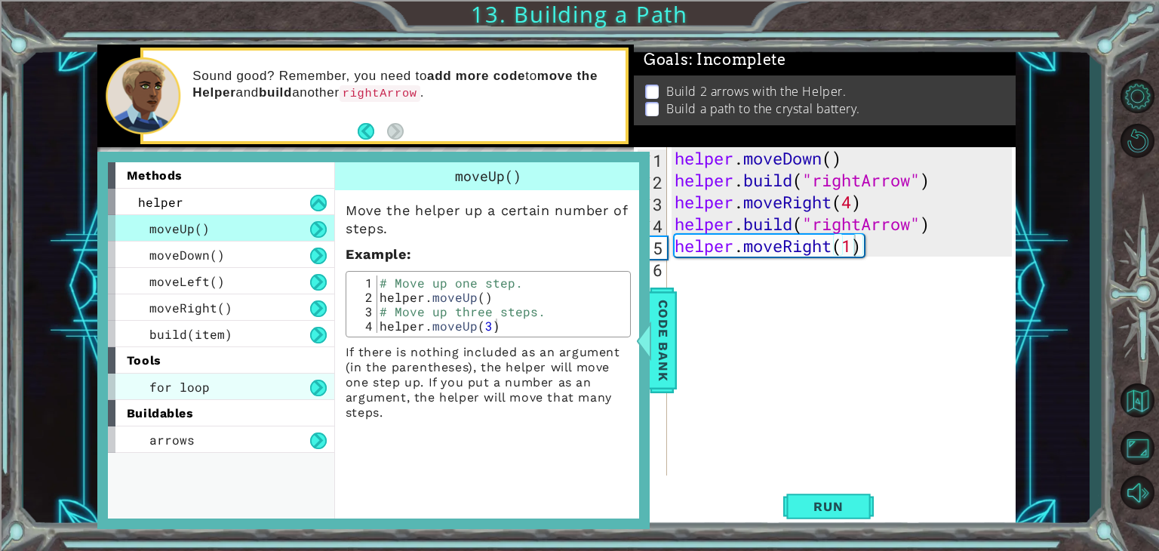
click at [175, 374] on div "for loop" at bounding box center [221, 386] width 226 height 26
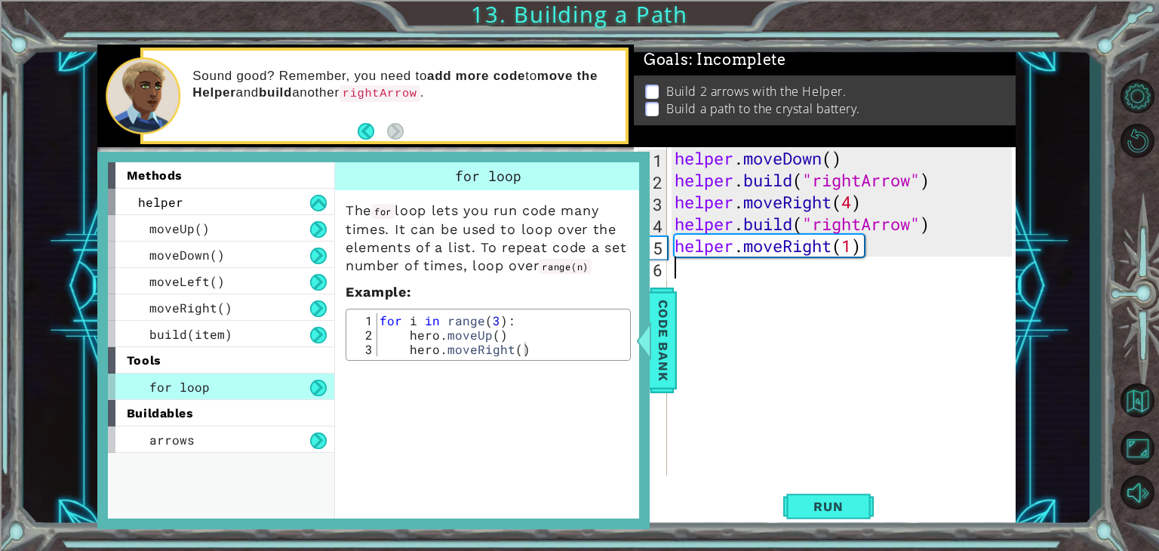
click at [703, 271] on div "helper . moveDown ( ) helper . build ( "rightArrow" ) helper . moveRight ( 4 ) …" at bounding box center [845, 333] width 348 height 372
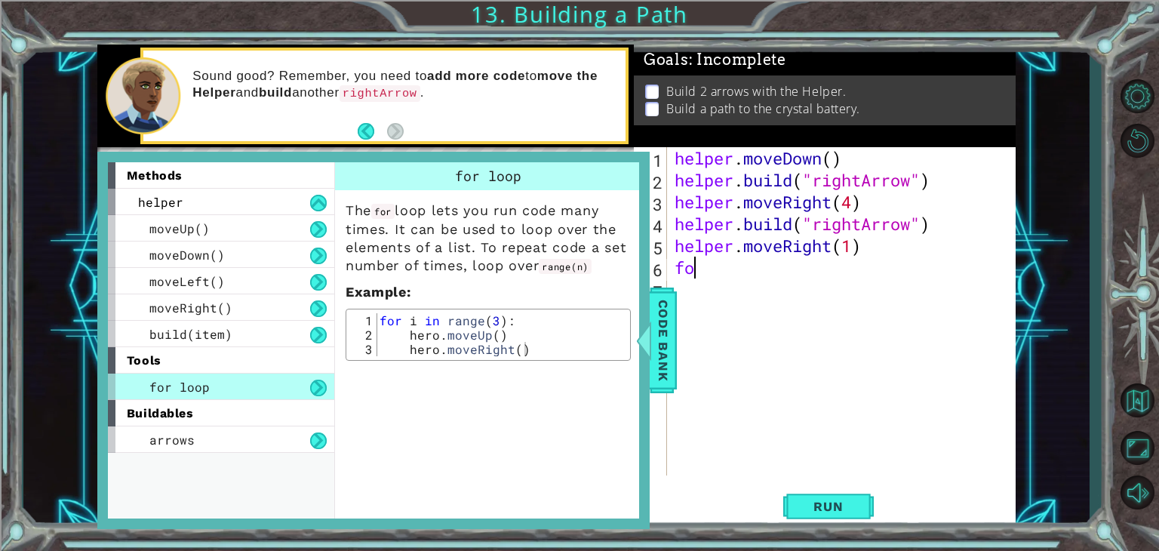
type textarea "fo"
type textarea "hero.moveRight()"
click at [622, 345] on div "for i in range ( 3 ) : hero . moveUp ( ) hero . moveRight ( )" at bounding box center [501, 349] width 250 height 72
click at [652, 342] on div at bounding box center [643, 340] width 19 height 45
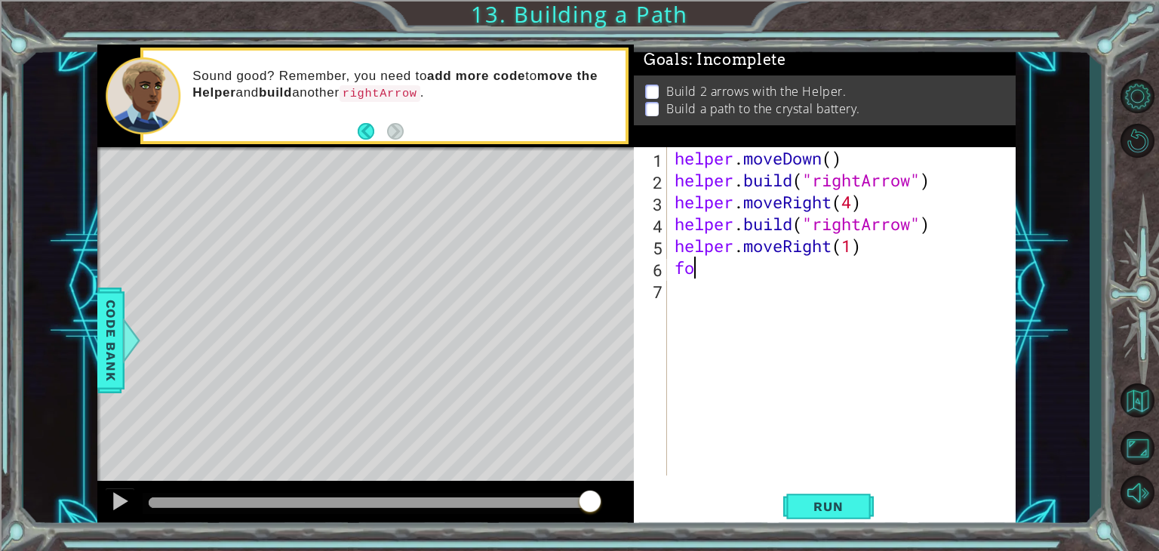
click at [733, 272] on div "helper . moveDown ( ) helper . build ( "rightArrow" ) helper . moveRight ( 4 ) …" at bounding box center [845, 333] width 348 height 372
type textarea "f"
click at [649, 84] on p at bounding box center [652, 91] width 14 height 14
click at [695, 85] on p "Build 2 arrows with the Helper." at bounding box center [756, 91] width 180 height 17
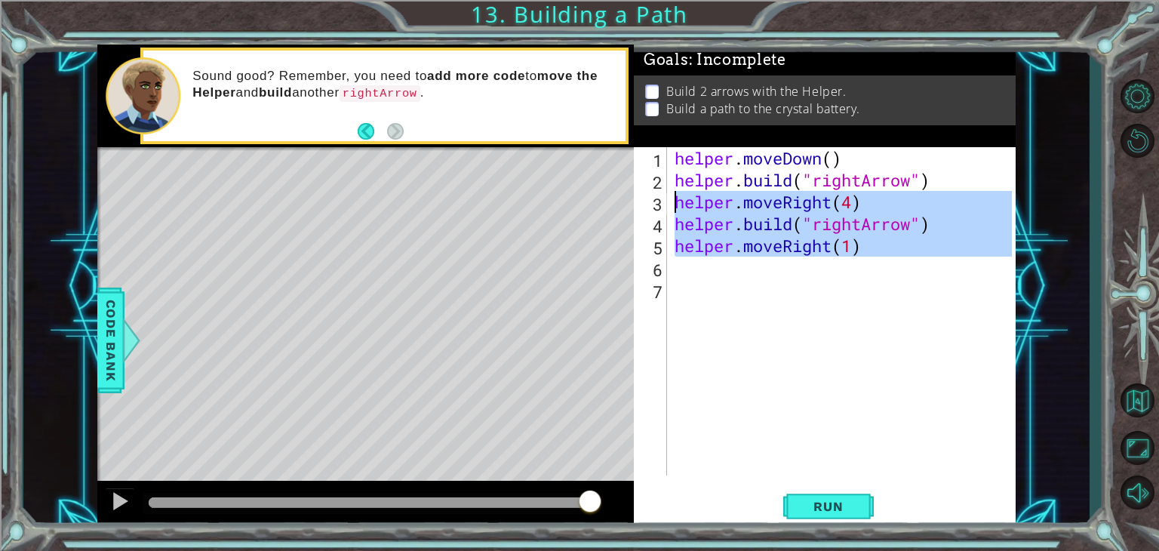
drag, startPoint x: 909, startPoint y: 261, endPoint x: 626, endPoint y: 207, distance: 287.9
click at [661, 198] on div "1 2 3 4 5 6 7 helper . moveDown ( ) helper . build ( "rightArrow" ) helper . mo…" at bounding box center [823, 311] width 378 height 328
type textarea "helper.moveRight(4) [DOMAIN_NAME]("rightArrow")"
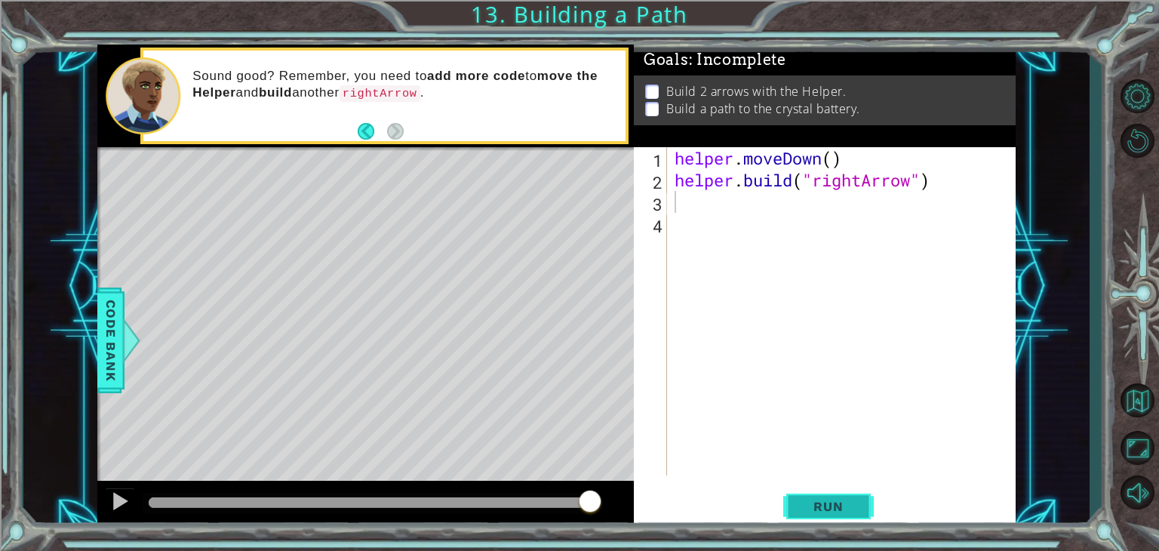
drag, startPoint x: 782, startPoint y: 510, endPoint x: 791, endPoint y: 510, distance: 9.1
click at [784, 510] on button "Run" at bounding box center [828, 506] width 91 height 38
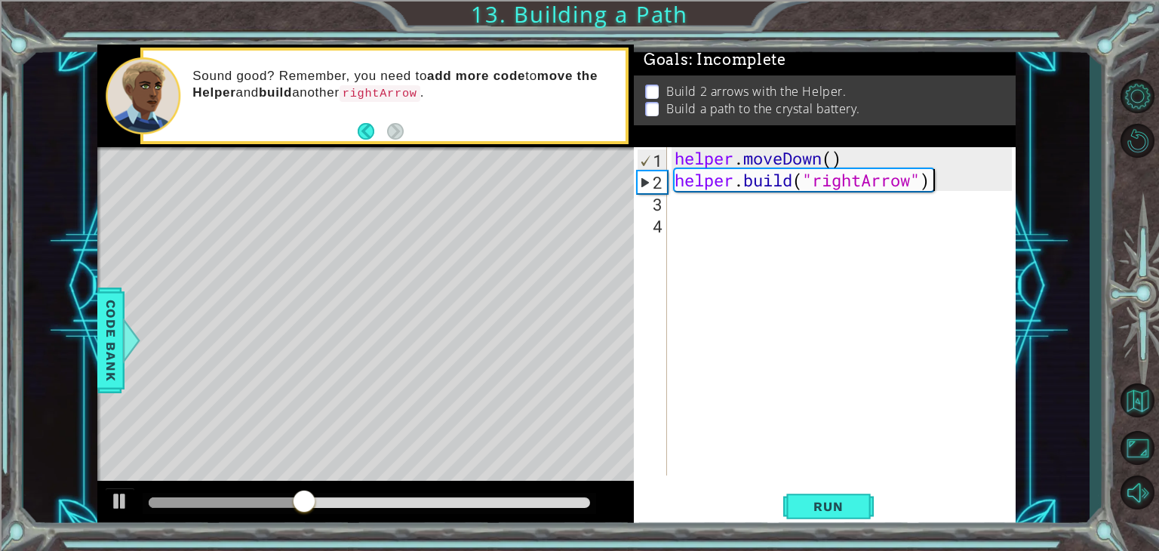
click at [932, 189] on div "helper . moveDown ( ) helper . build ( "rightArrow" )" at bounding box center [845, 333] width 348 height 372
type textarea "[DOMAIN_NAME]("rightArrow")"
click at [723, 200] on div "helper . moveDown ( ) helper . build ( "rightArrow" )" at bounding box center [845, 333] width 348 height 372
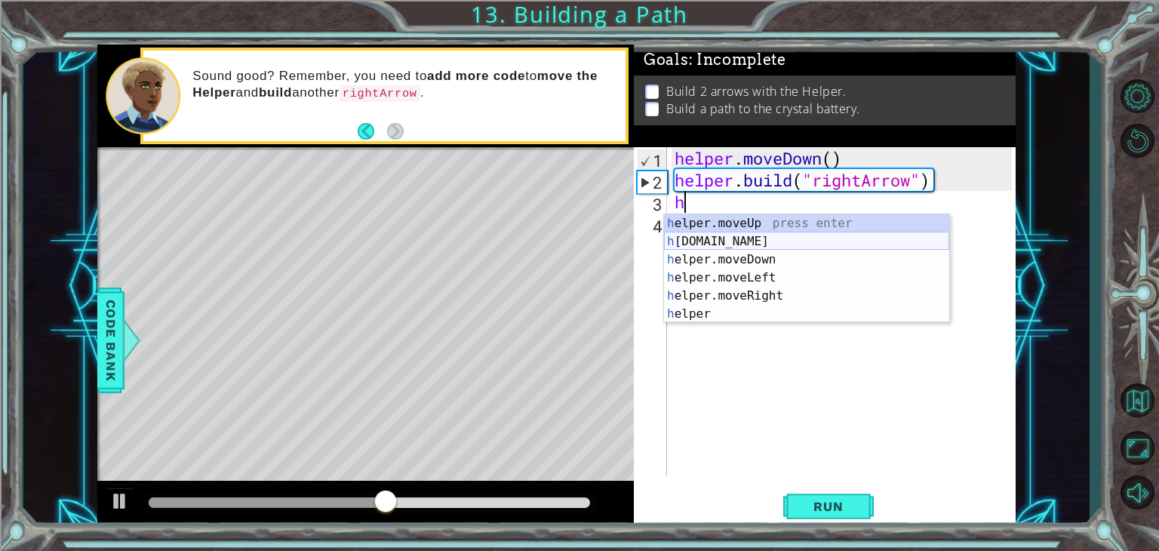
click at [711, 237] on div "h elper.moveUp press enter h [DOMAIN_NAME] press enter h elper.moveDown press e…" at bounding box center [806, 286] width 285 height 145
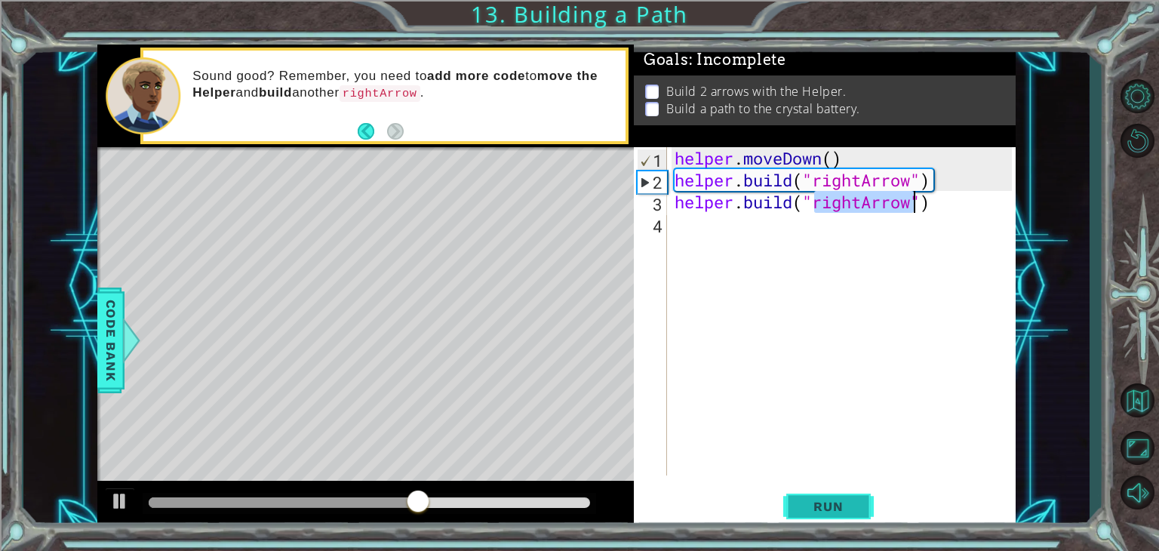
drag, startPoint x: 863, startPoint y: 501, endPoint x: 846, endPoint y: 506, distance: 17.4
click at [849, 505] on button "Run" at bounding box center [828, 506] width 91 height 38
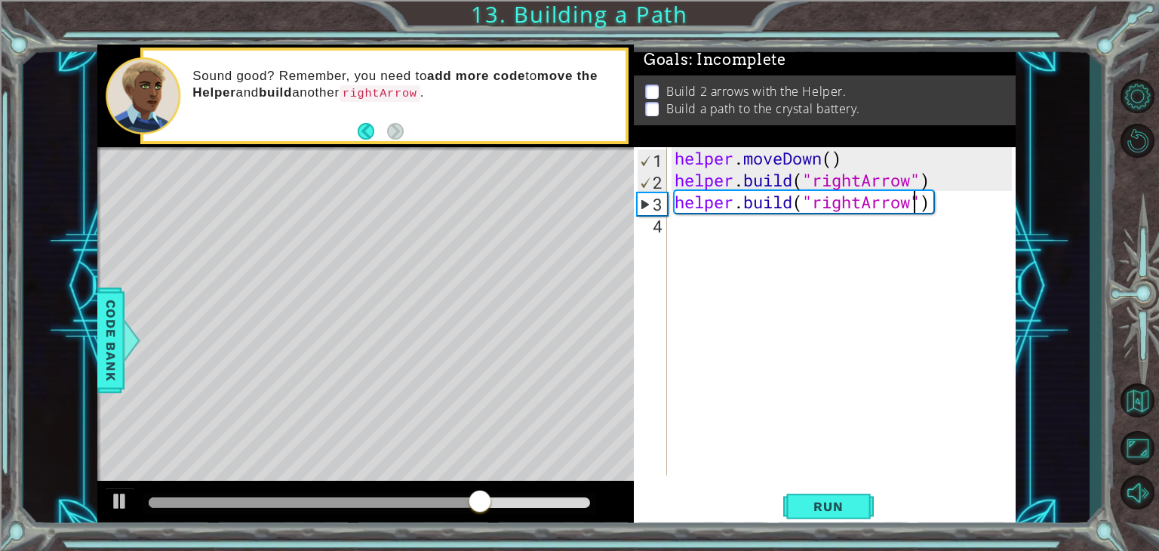
type textarea "[DOMAIN_NAME]("rightArro")"
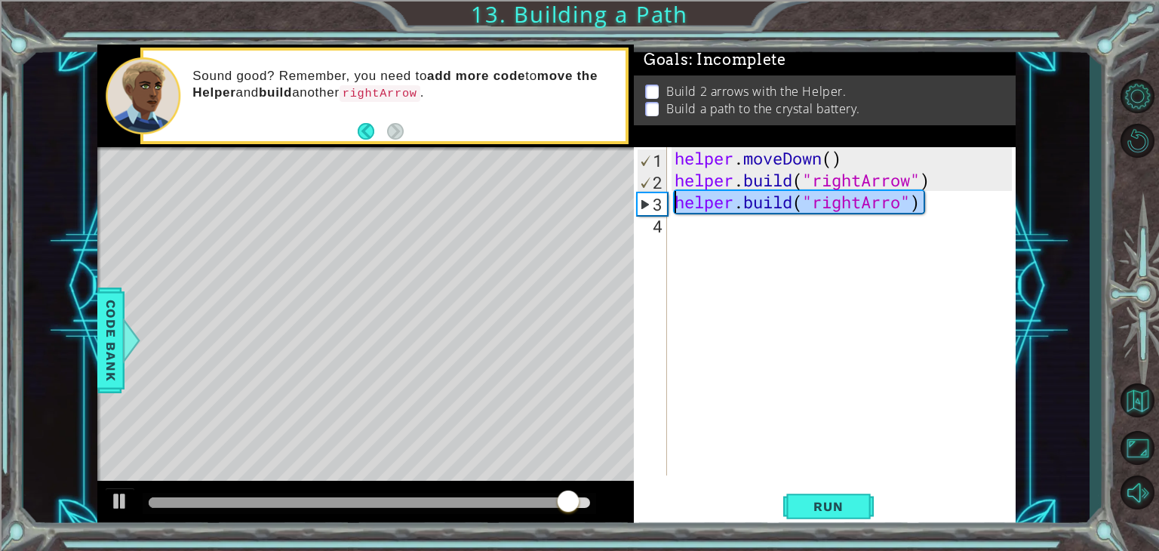
drag, startPoint x: 936, startPoint y: 208, endPoint x: 674, endPoint y: 206, distance: 261.7
click at [674, 206] on div "helper . moveDown ( ) helper . build ( "rightArrow" ) helper . build ( "rightAr…" at bounding box center [845, 333] width 348 height 372
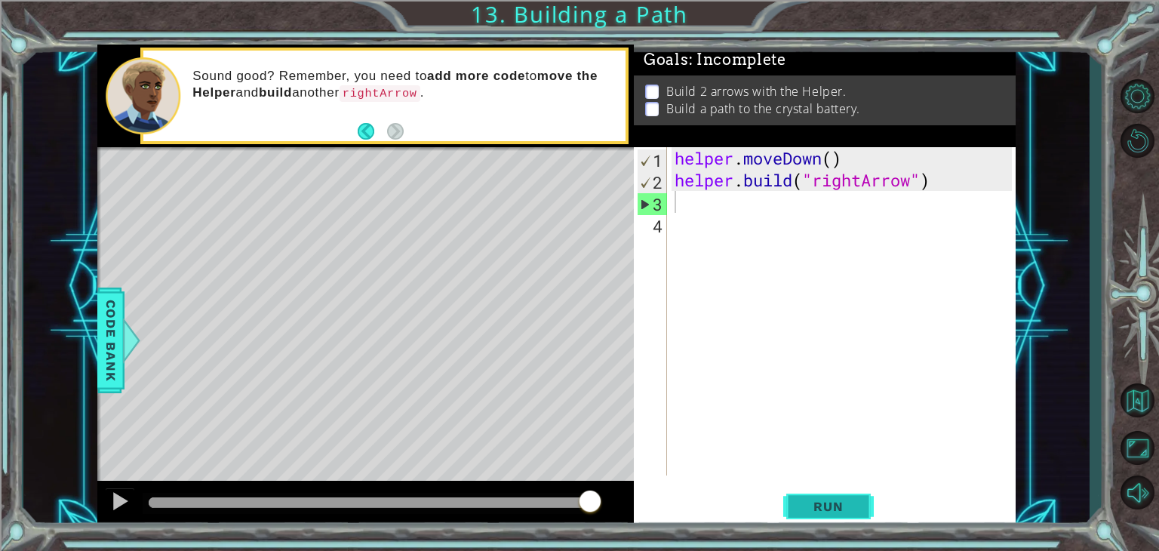
click at [830, 505] on span "Run" at bounding box center [828, 506] width 60 height 15
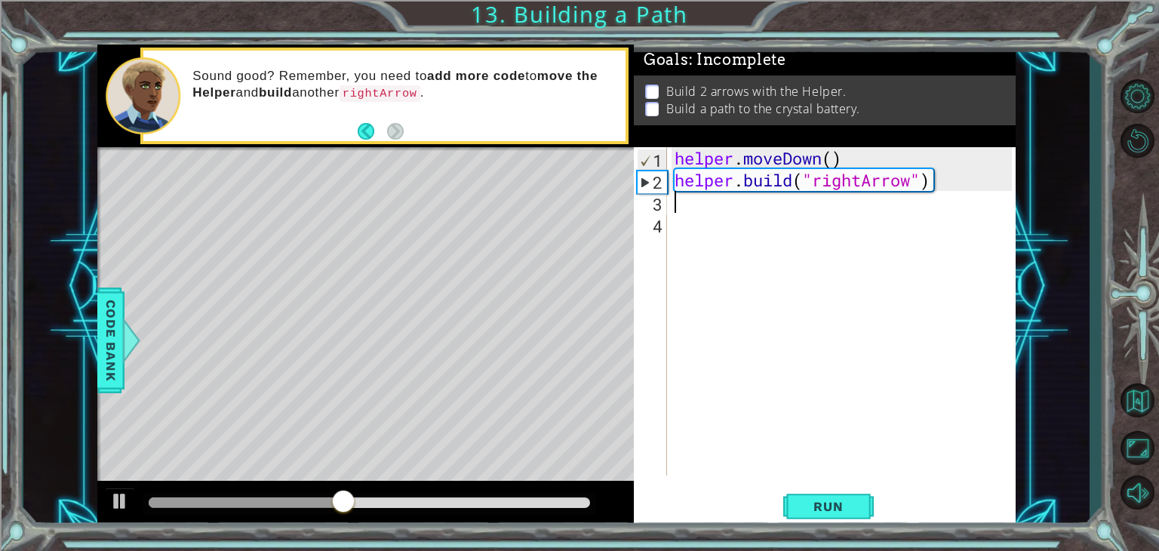
click at [695, 206] on div "helper . moveDown ( ) helper . build ( "rightArrow" )" at bounding box center [845, 333] width 348 height 372
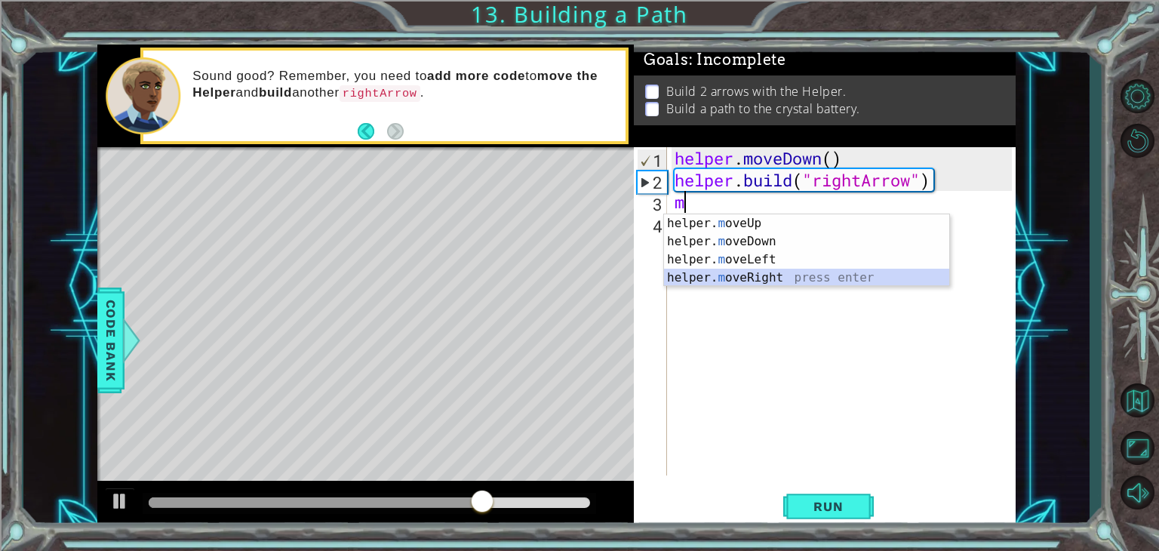
click at [747, 284] on div "helper. m oveUp press enter helper. m oveDown press enter helper. m oveLeft pre…" at bounding box center [806, 268] width 285 height 109
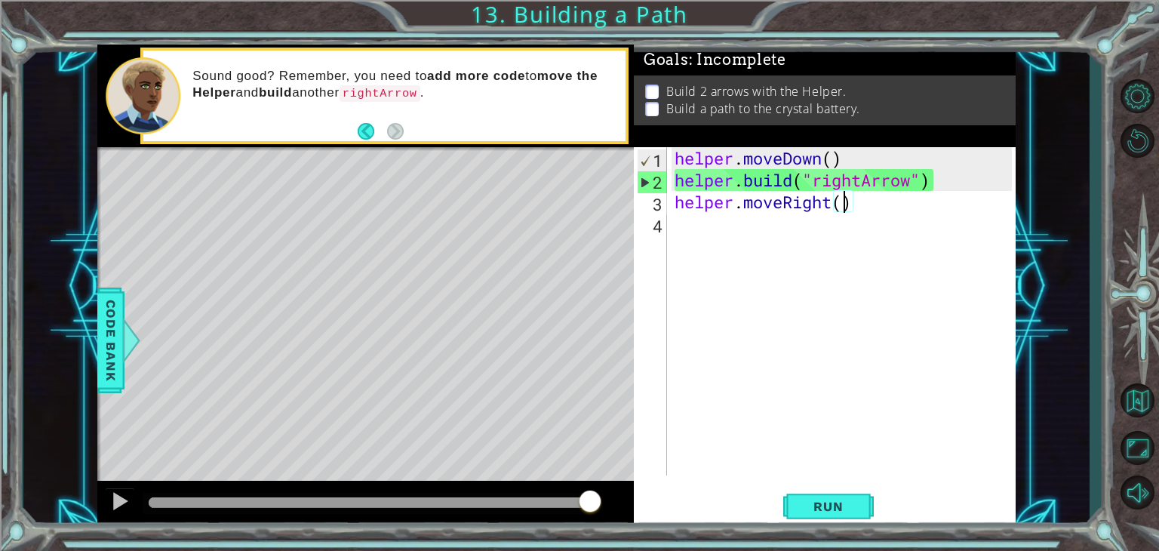
scroll to position [0, 8]
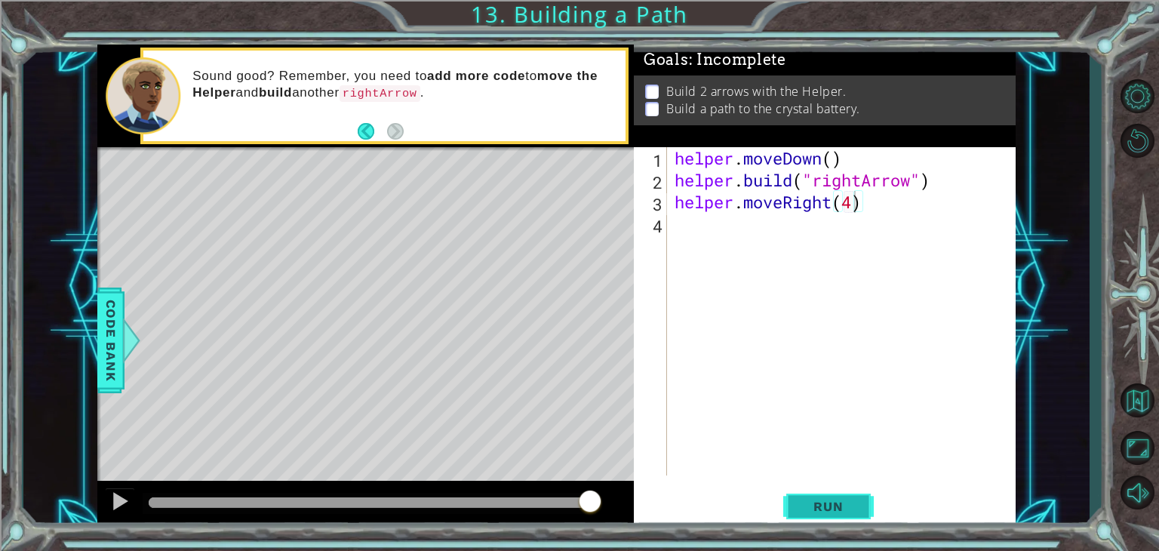
drag, startPoint x: 813, startPoint y: 502, endPoint x: 806, endPoint y: 506, distance: 7.8
click at [814, 502] on span "Run" at bounding box center [828, 506] width 60 height 15
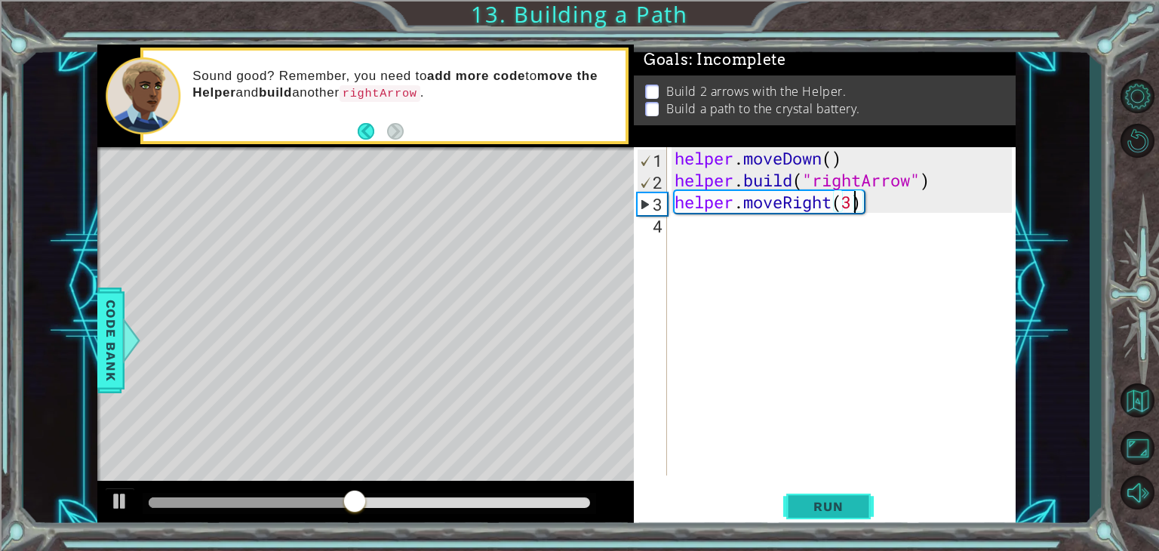
type textarea "helper.moveRight(3)"
click at [836, 507] on span "Run" at bounding box center [828, 506] width 60 height 15
click at [511, 290] on div "Level Map" at bounding box center [445, 369] width 697 height 444
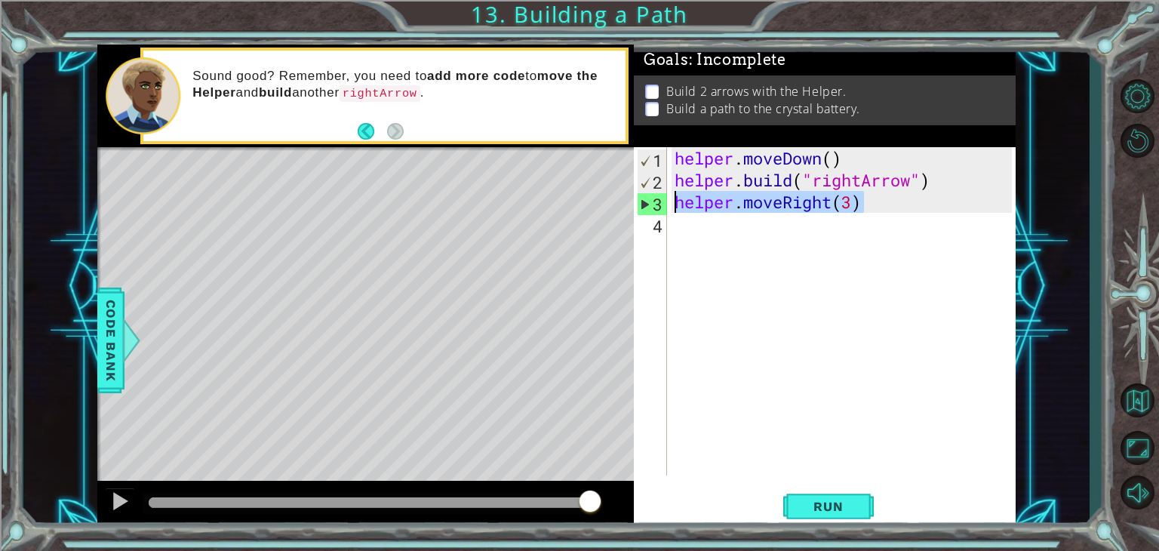
drag, startPoint x: 926, startPoint y: 200, endPoint x: 597, endPoint y: 211, distance: 329.1
click at [597, 211] on div "1 ההההההההההההההההההההההההההההההההההההההההההההההההההההההההההההההההההההההההההההה…" at bounding box center [556, 287] width 918 height 484
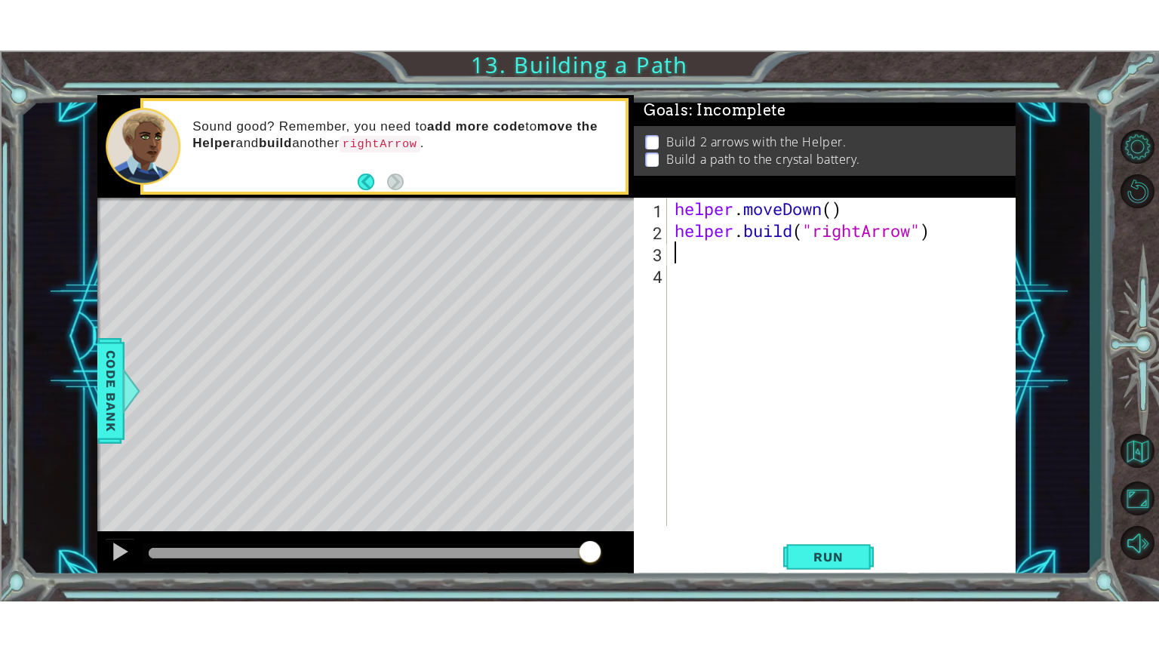
scroll to position [0, 0]
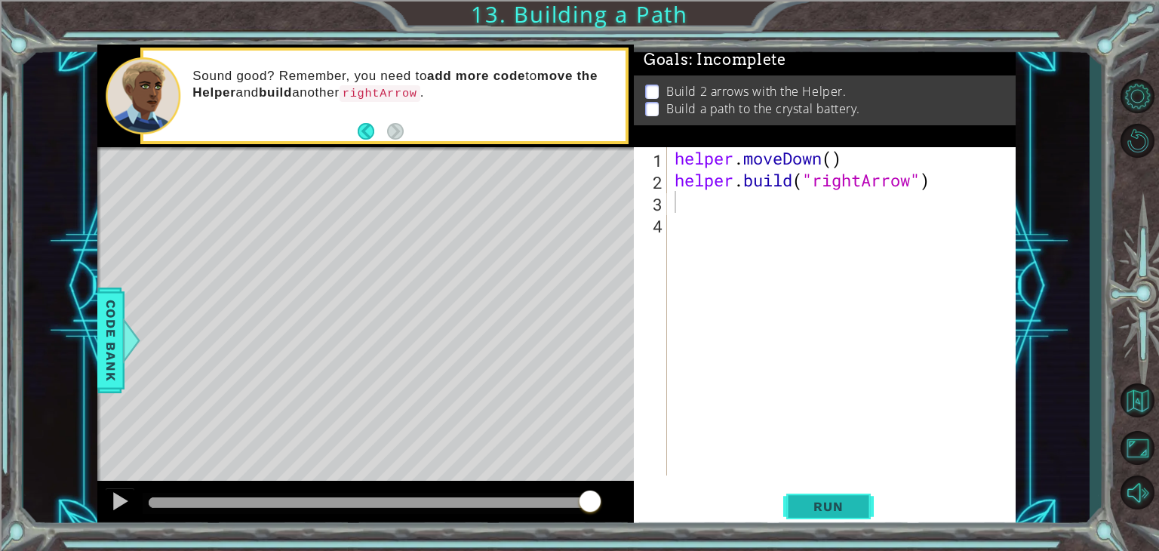
click at [863, 500] on button "Run" at bounding box center [828, 506] width 91 height 38
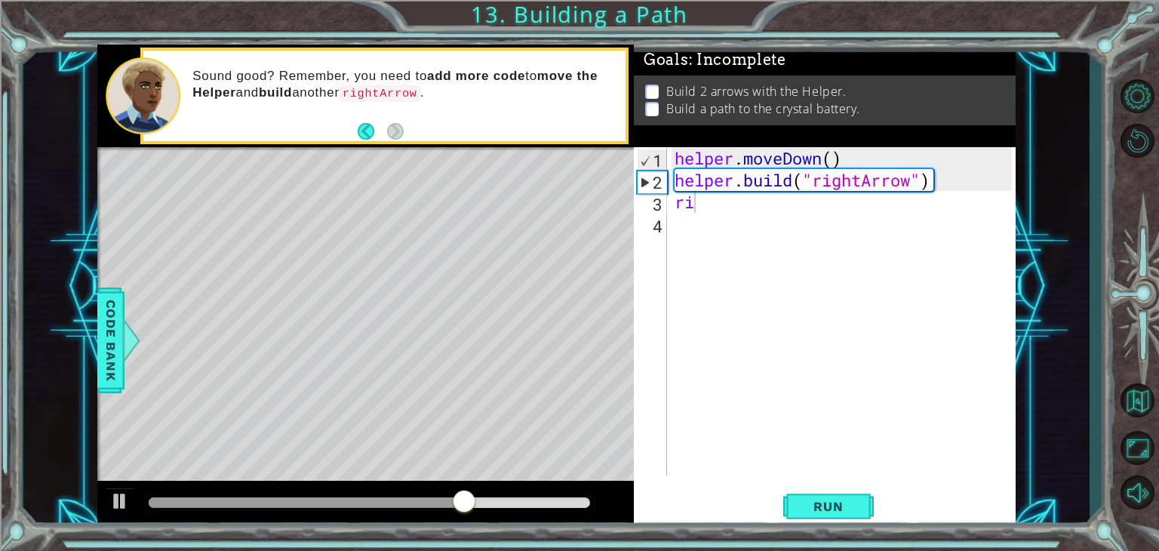
drag, startPoint x: 634, startPoint y: 297, endPoint x: 639, endPoint y: 286, distance: 12.2
click at [635, 296] on div "ri 1 2 3 4 helper . moveDown ( ) helper . build ( "rightArrow" ) ri ההההההההההה…" at bounding box center [823, 311] width 378 height 328
type textarea "r"
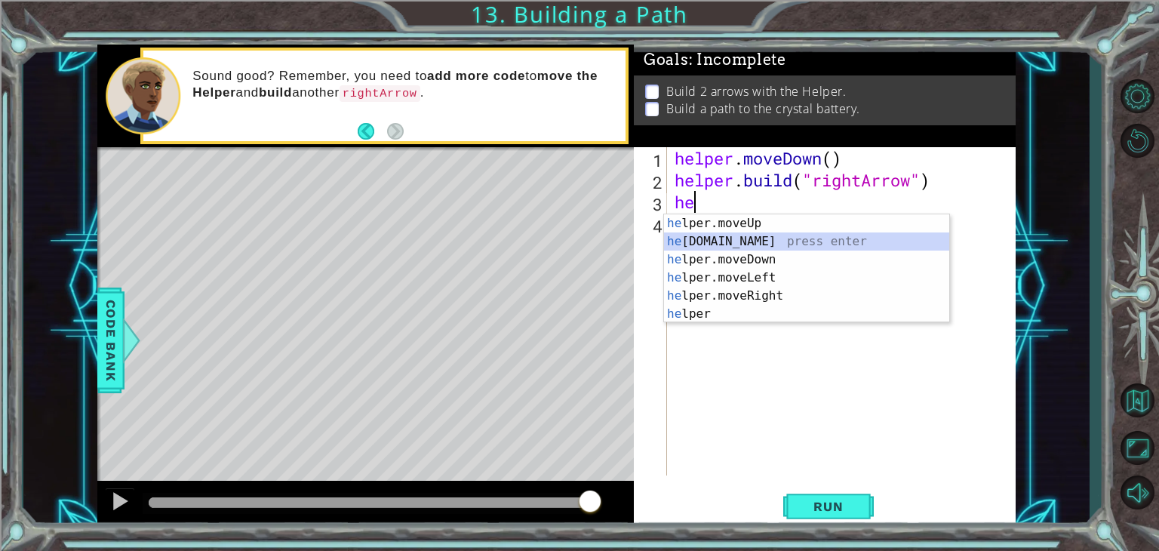
click at [715, 239] on div "he lper.moveUp press enter he [DOMAIN_NAME] press enter he lper.moveDown press …" at bounding box center [806, 286] width 285 height 145
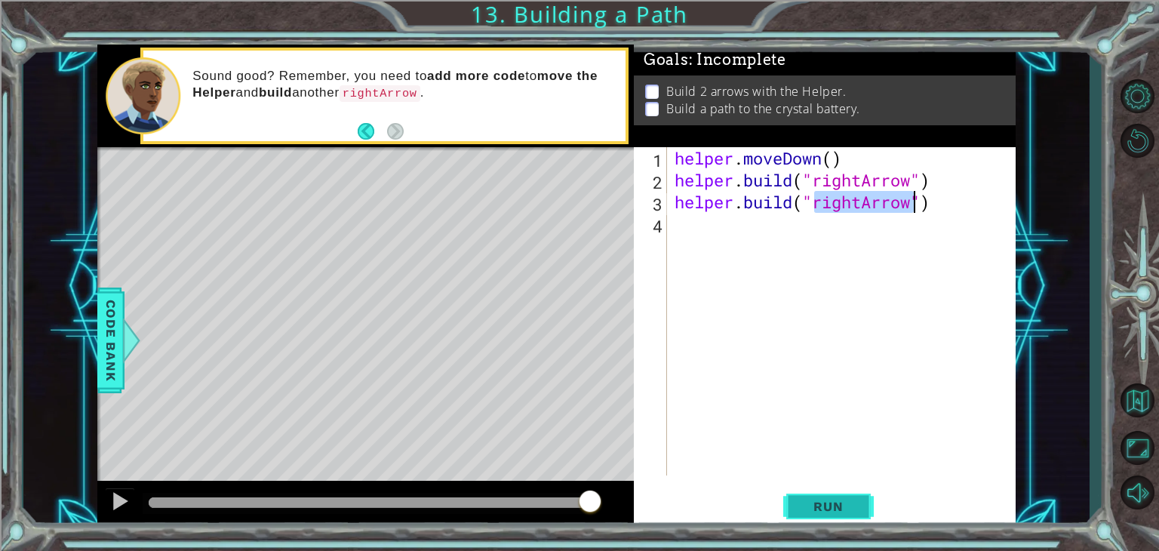
type textarea "[DOMAIN_NAME]("rightArrow")"
click at [848, 513] on span "Run" at bounding box center [828, 506] width 60 height 15
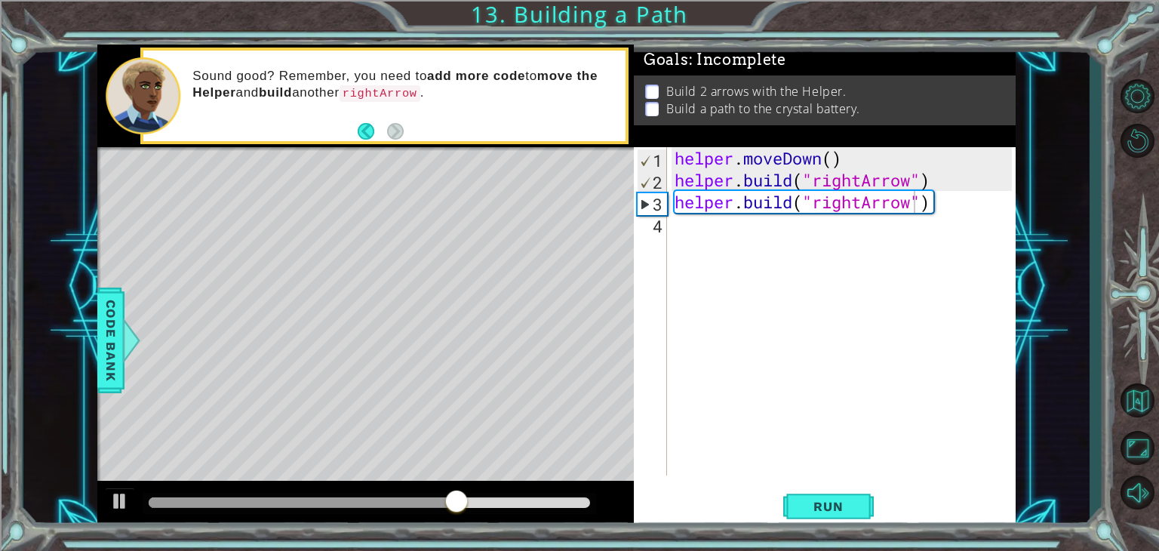
click at [233, 288] on div "Level Map" at bounding box center [445, 369] width 697 height 444
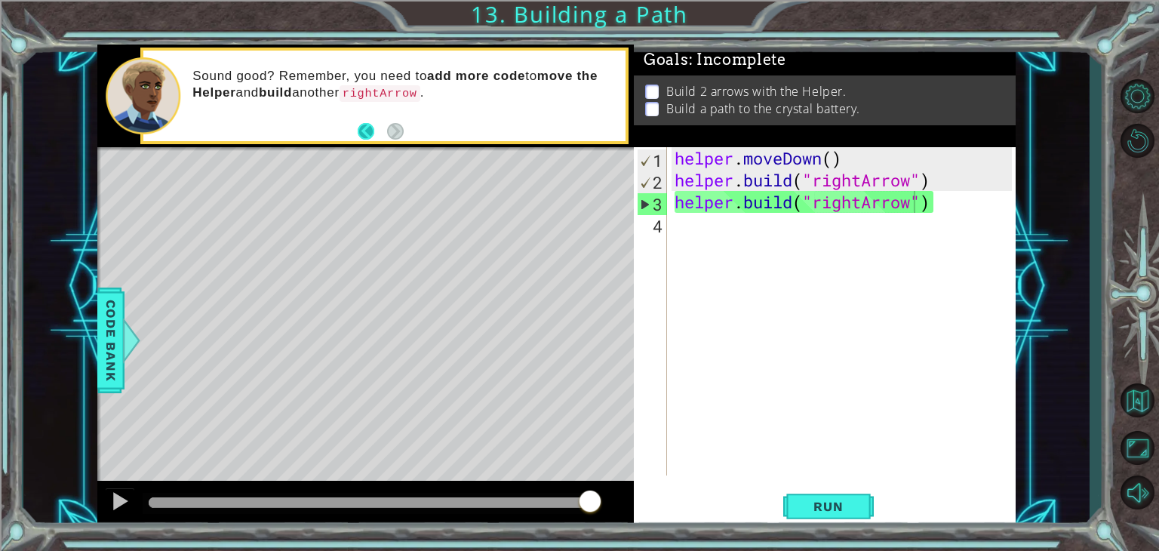
click at [359, 122] on div "Sound good? Remember, you need to add more code to move the Helper and build an…" at bounding box center [384, 96] width 482 height 91
click at [368, 133] on button "Back" at bounding box center [372, 131] width 29 height 17
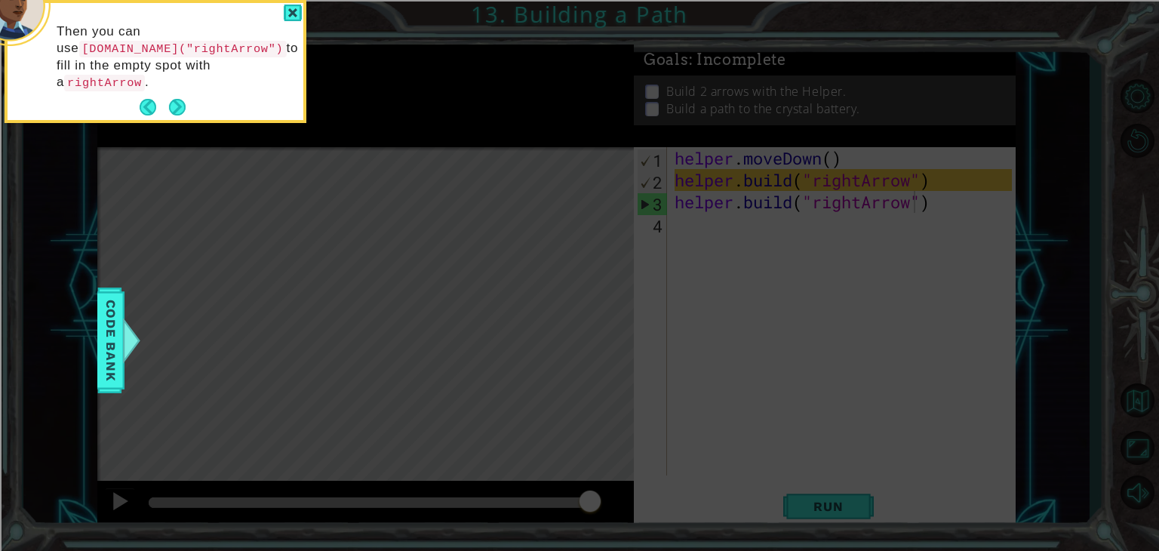
click at [368, 133] on icon at bounding box center [579, 83] width 1159 height 936
click at [150, 99] on button "Back" at bounding box center [154, 107] width 29 height 17
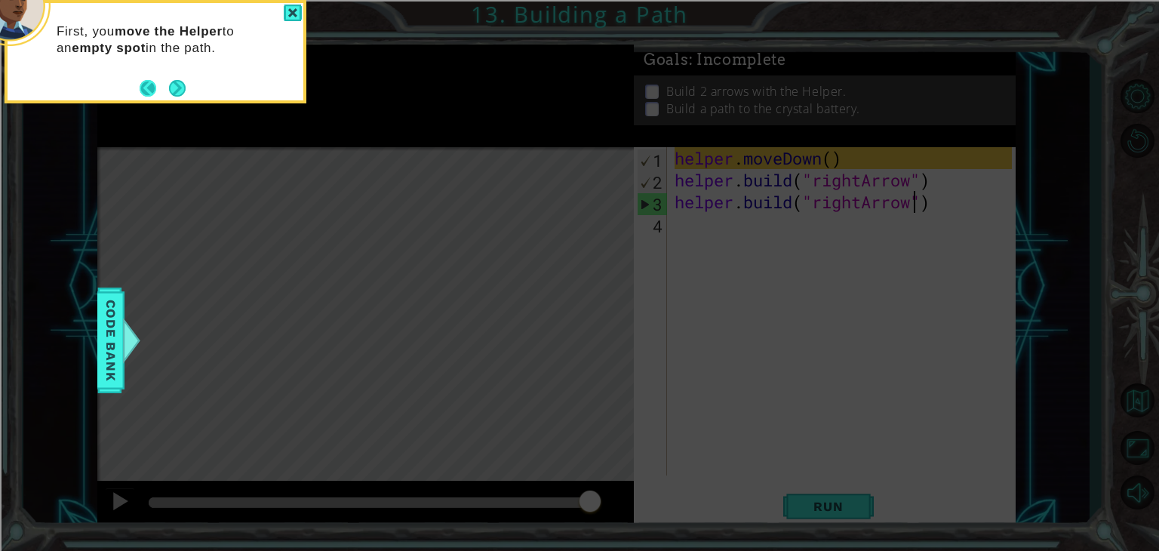
click at [146, 91] on button "Back" at bounding box center [154, 88] width 29 height 17
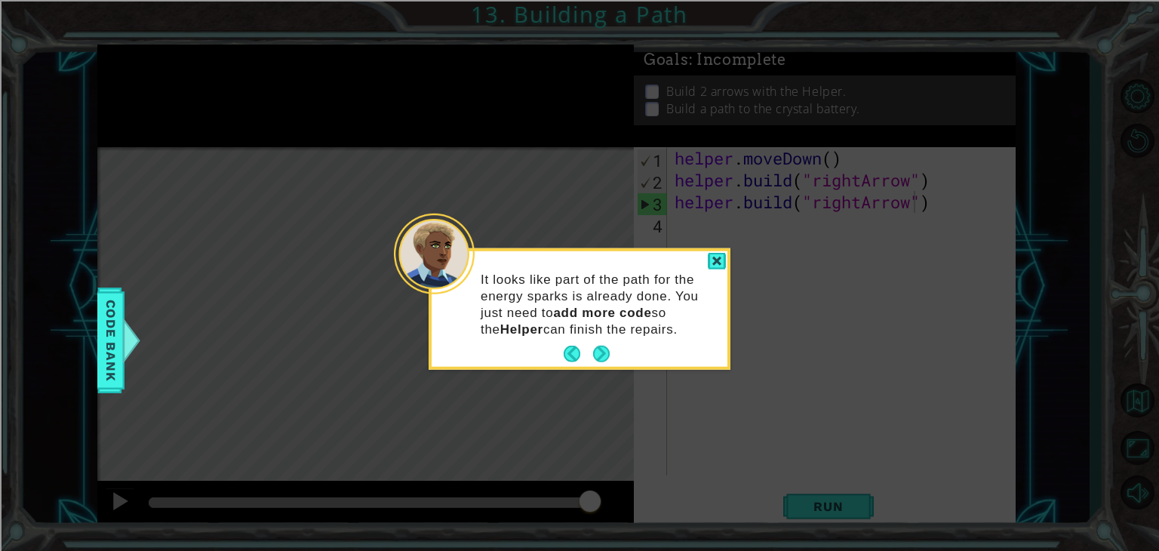
click at [146, 91] on icon at bounding box center [579, 275] width 1159 height 551
drag, startPoint x: 570, startPoint y: 351, endPoint x: 558, endPoint y: 345, distance: 13.2
click at [558, 345] on div "It looks like part of the path for the energy sparks is already done. You just …" at bounding box center [579, 308] width 296 height 115
drag, startPoint x: 552, startPoint y: 345, endPoint x: 567, endPoint y: 348, distance: 15.4
click at [566, 348] on div "It looks like part of the path for the energy sparks is already done. You just …" at bounding box center [579, 308] width 296 height 115
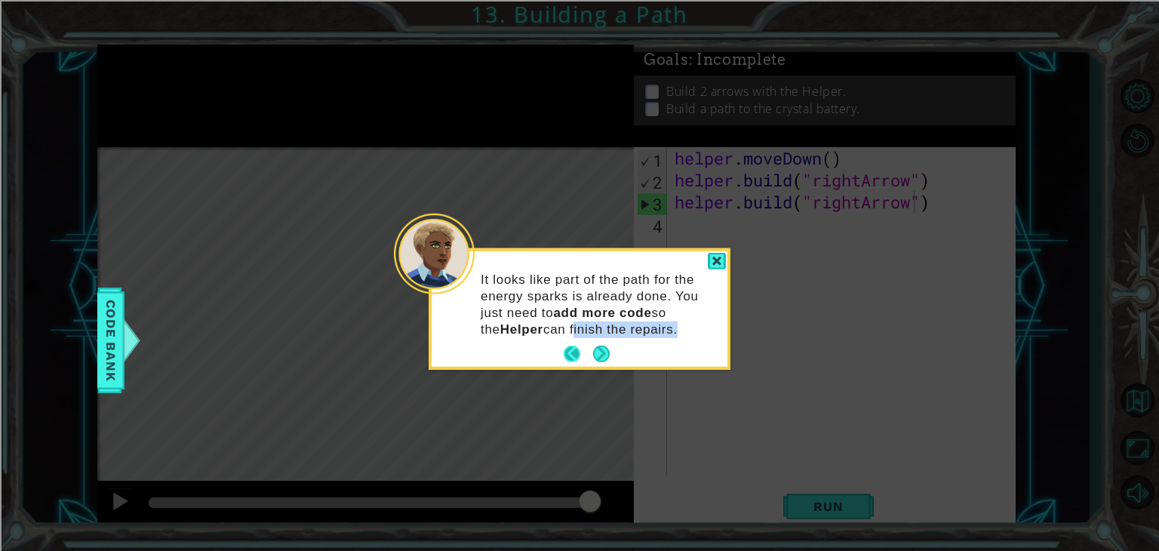
click at [567, 348] on button "Back" at bounding box center [577, 353] width 29 height 17
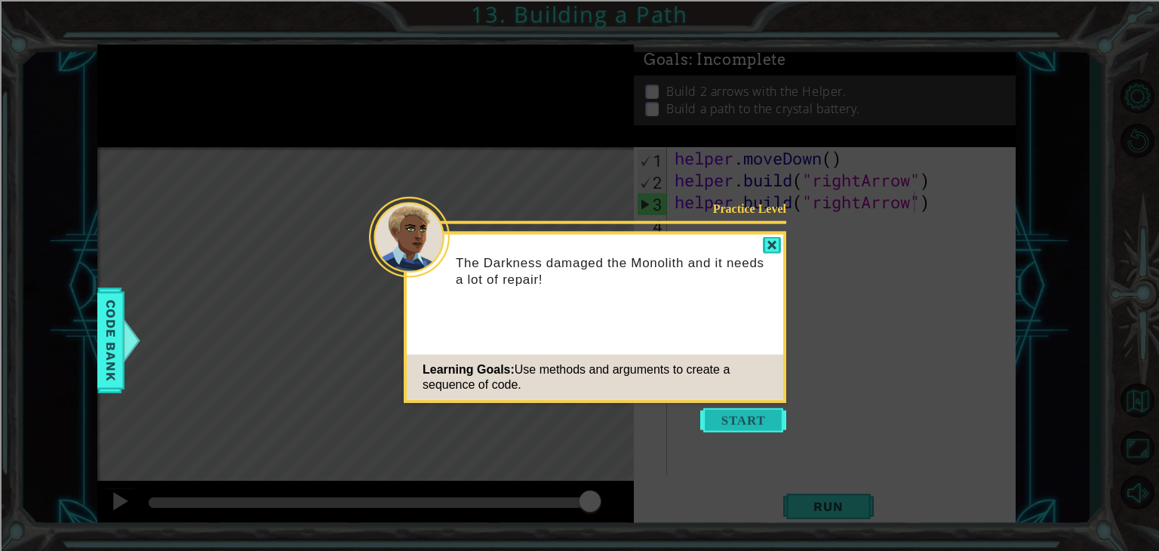
click at [745, 416] on button "Start" at bounding box center [743, 420] width 86 height 24
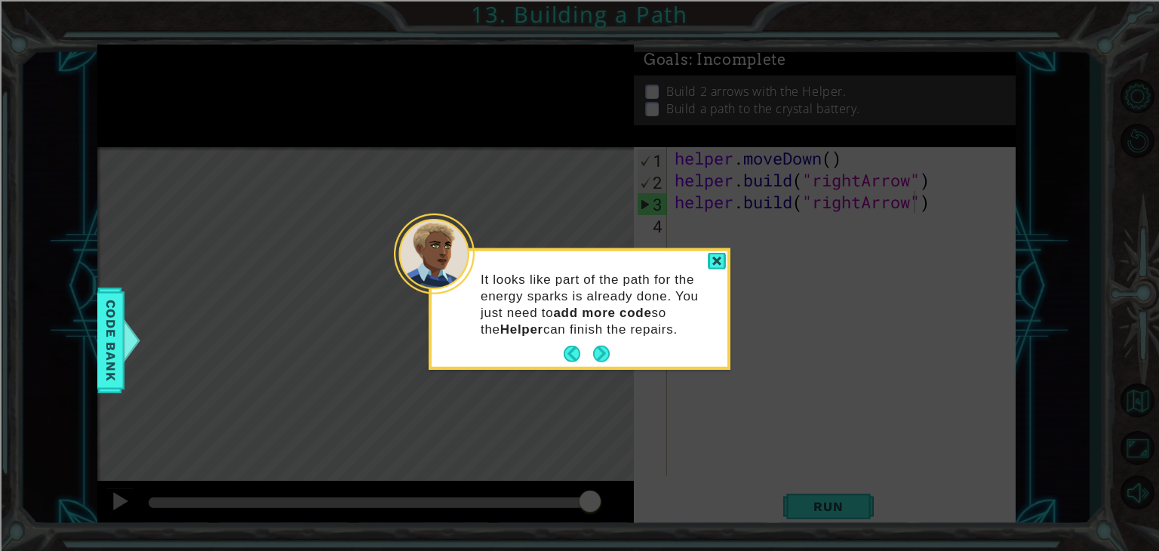
click at [715, 271] on p "It looks like part of the path for the energy sparks is already done. You just …" at bounding box center [598, 304] width 236 height 66
click at [727, 254] on div "It looks like part of the path for the energy sparks is already done. You just …" at bounding box center [579, 308] width 302 height 121
click at [723, 257] on div at bounding box center [717, 261] width 18 height 17
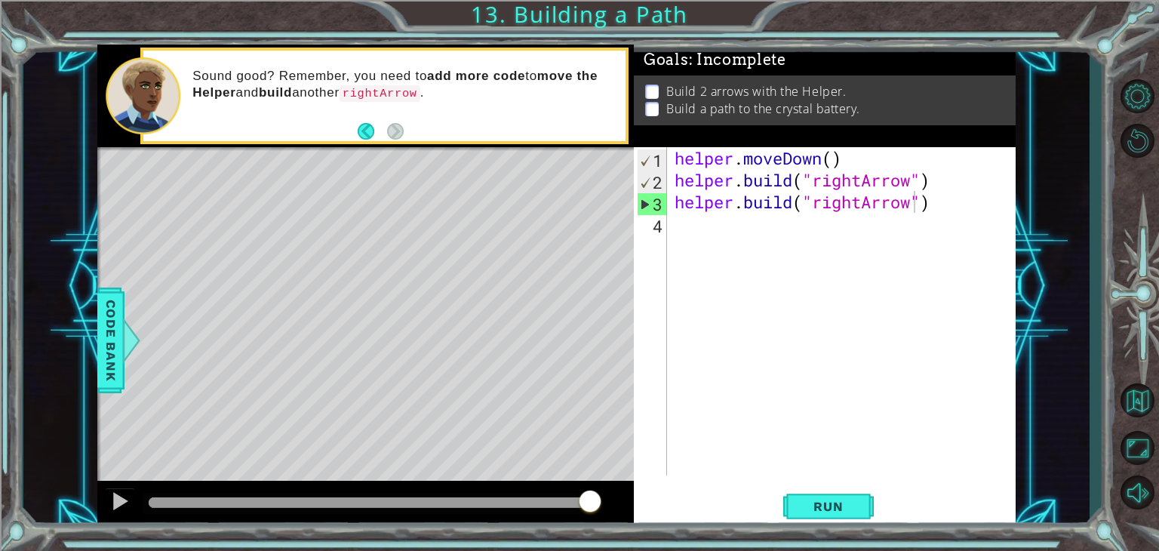
click at [1112, 437] on div "1 ההההההההההההההההההההההההההההההההההההההההההההההההההההההההההההההההההההההההההההה…" at bounding box center [579, 275] width 1159 height 551
click at [1132, 439] on button "Maximize Browser" at bounding box center [1137, 448] width 44 height 40
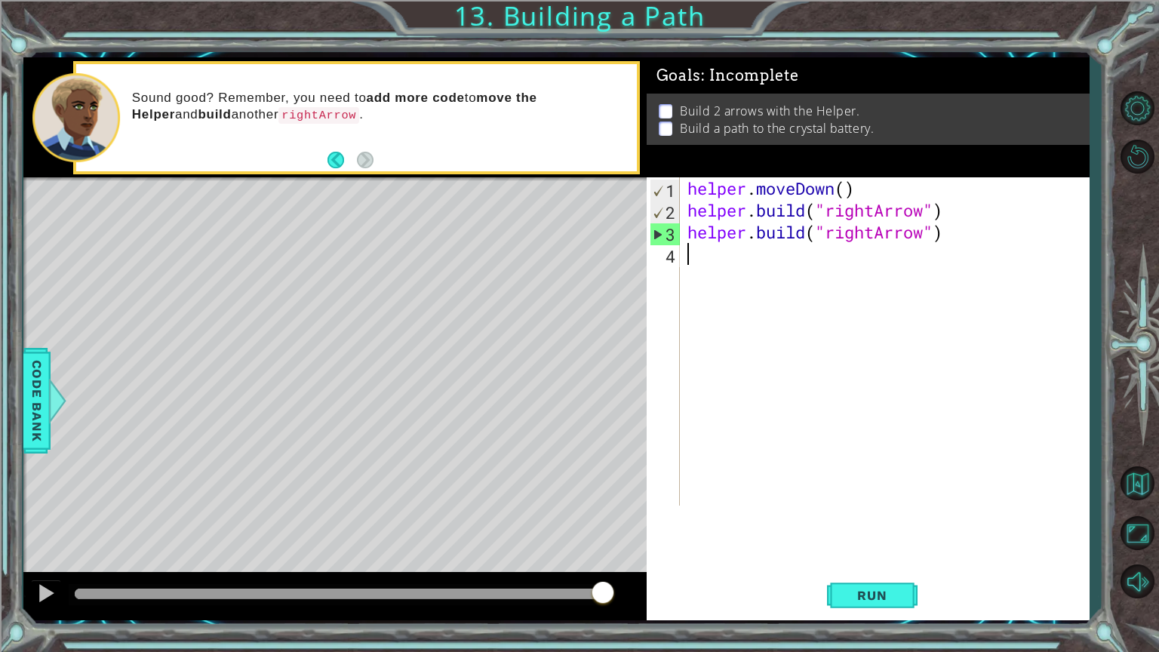
click at [692, 246] on div "helper . moveDown ( ) helper . build ( "rightArrow" ) helper . build ( "rightAr…" at bounding box center [888, 363] width 408 height 372
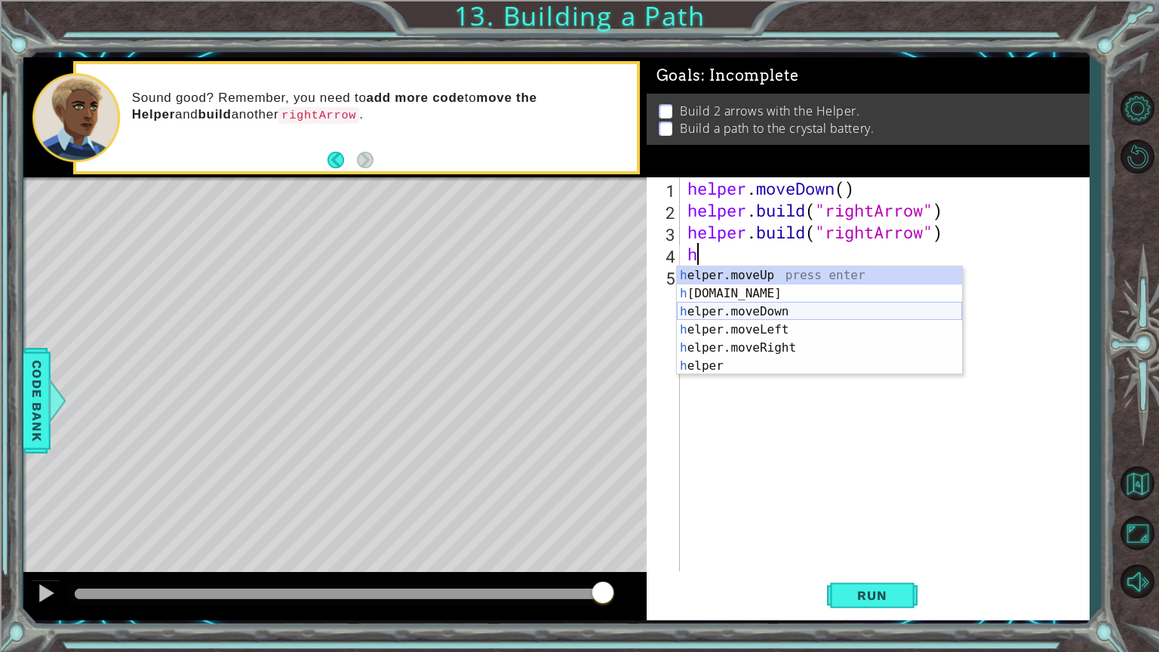
click at [754, 320] on div "h elper.moveUp press enter h [DOMAIN_NAME] press enter h elper.moveDown press e…" at bounding box center [819, 338] width 285 height 145
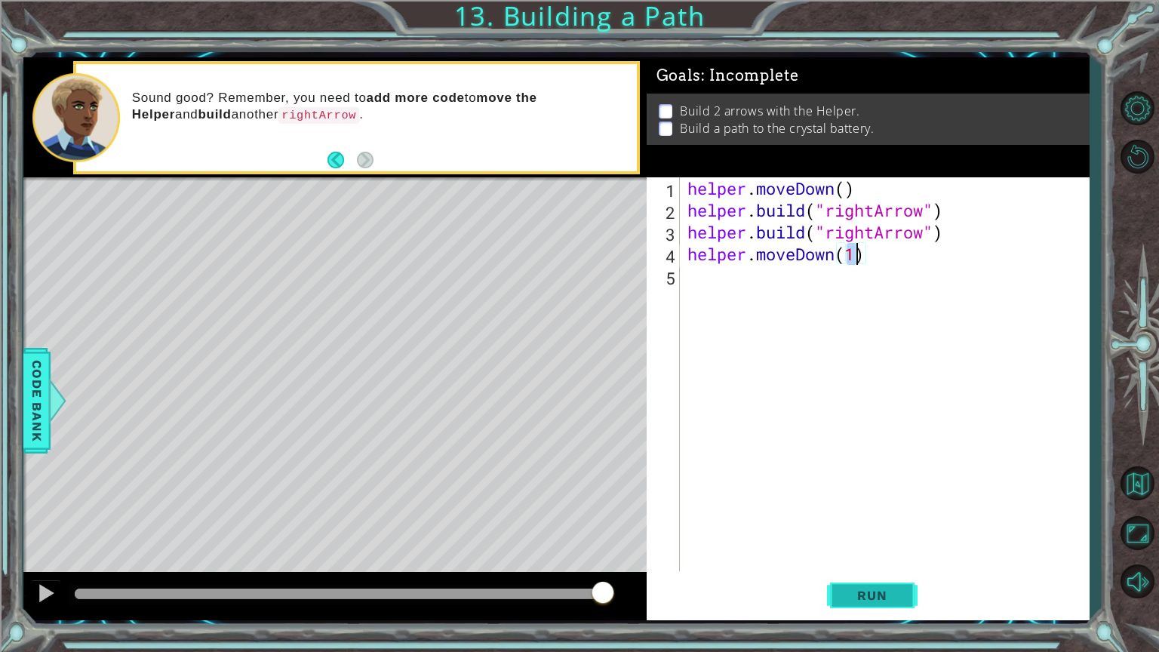
type textarea "helper.moveDown(1)"
click at [894, 550] on button "Run" at bounding box center [872, 595] width 91 height 45
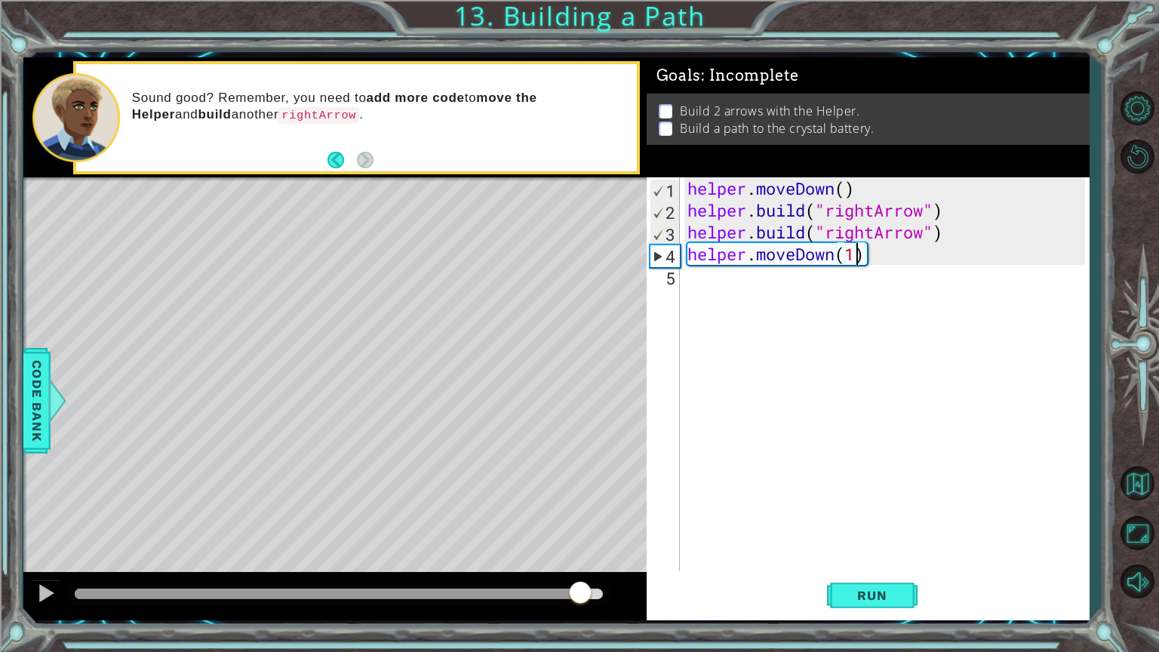
click at [581, 550] on div at bounding box center [339, 593] width 528 height 11
drag, startPoint x: 585, startPoint y: 582, endPoint x: 646, endPoint y: 592, distance: 61.1
click at [646, 550] on div at bounding box center [334, 596] width 623 height 48
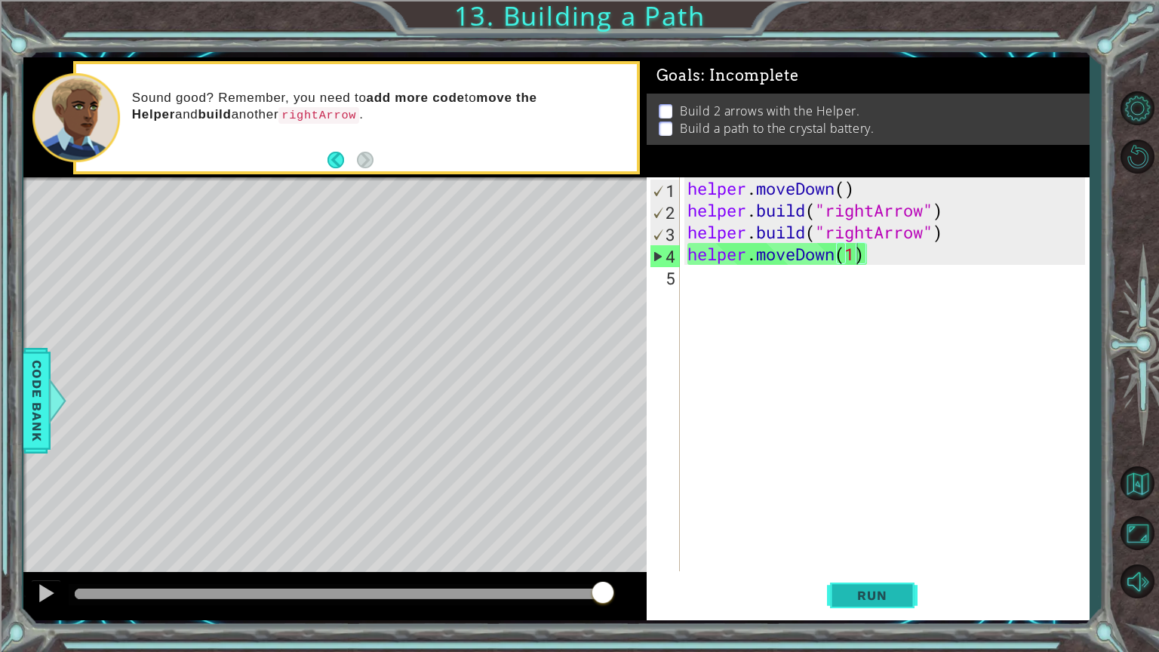
click at [840, 550] on button "Run" at bounding box center [872, 595] width 91 height 45
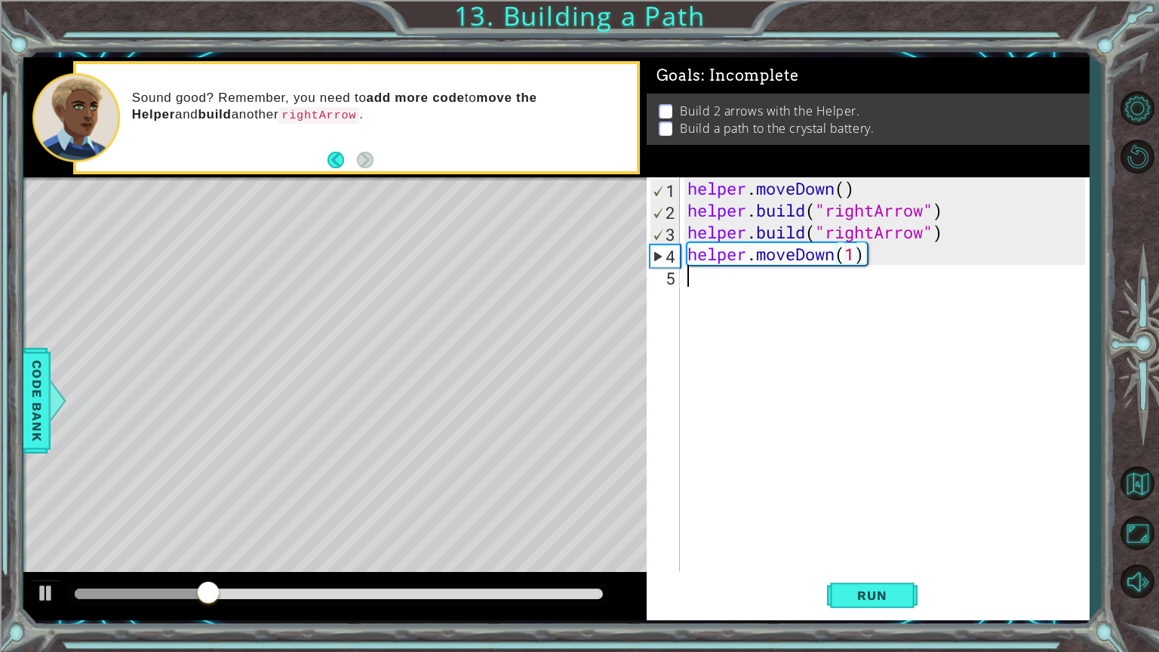
click at [704, 271] on div "helper . moveDown ( ) helper . build ( "rightArrow" ) helper . build ( "rightAr…" at bounding box center [888, 395] width 408 height 437
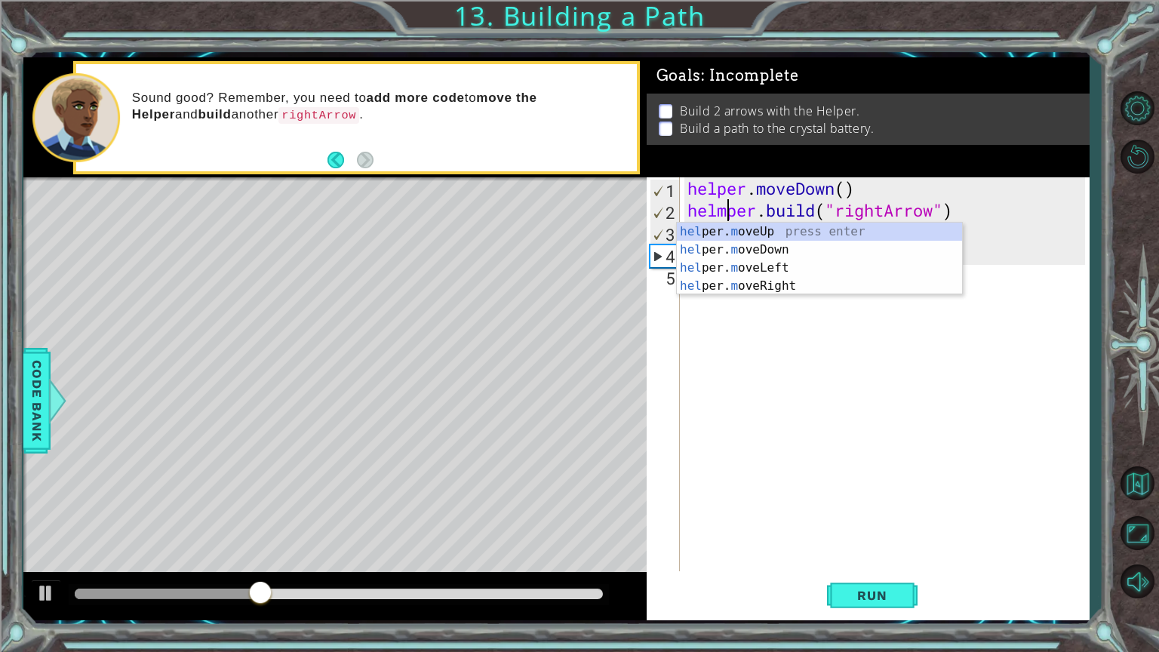
click at [717, 210] on div "helper . moveDown ( ) helmper . build ( "rightArrow" ) helper . build ( "rightA…" at bounding box center [888, 395] width 408 height 437
drag, startPoint x: 772, startPoint y: 286, endPoint x: 777, endPoint y: 318, distance: 32.7
click at [772, 289] on div "hel per. m oveUp press enter hel per. m oveDown press enter hel per. m oveLeft …" at bounding box center [819, 277] width 285 height 109
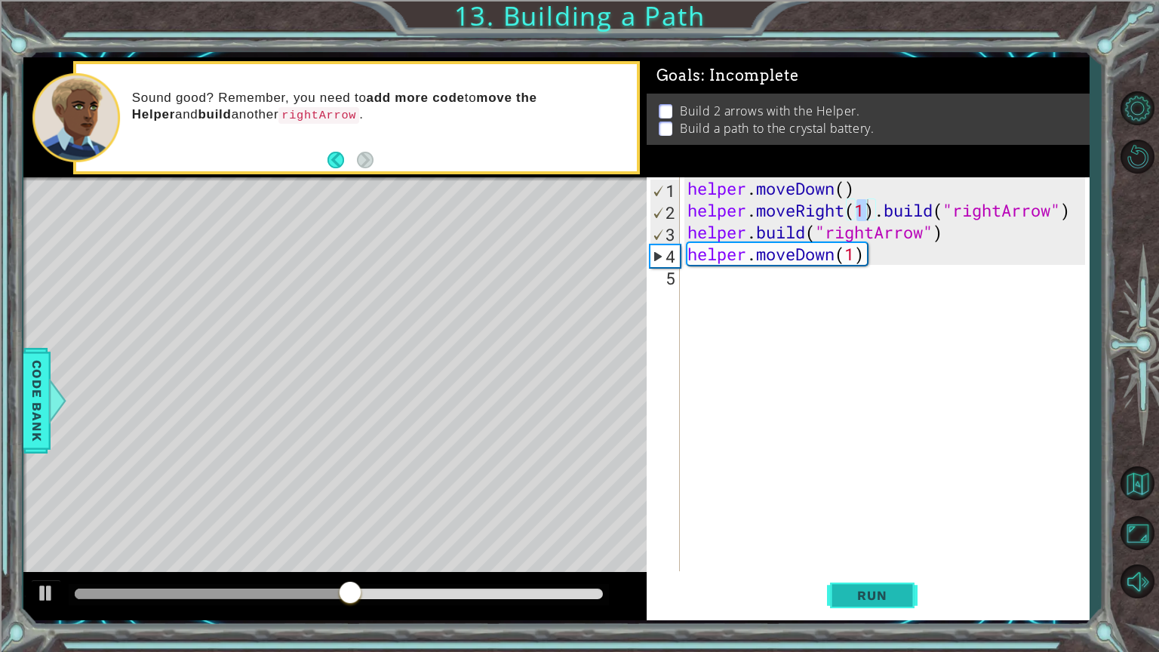
click at [848, 550] on span "Run" at bounding box center [872, 595] width 60 height 15
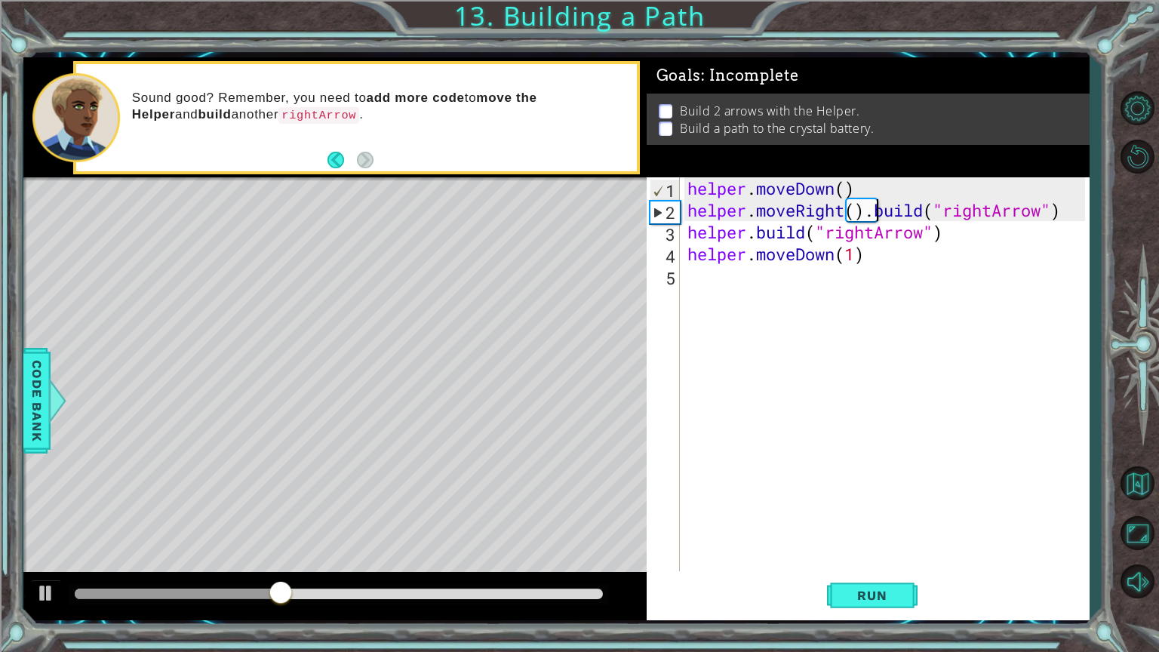
click at [877, 209] on div "helper . moveDown ( ) helper . moveRight ( ) . build ( "rightArrow" ) helper . …" at bounding box center [888, 395] width 408 height 437
click at [864, 209] on div "helper . moveDown ( ) helper . moveRight ( ) . build ( "rightArrow" ) helper . …" at bounding box center [888, 395] width 408 height 437
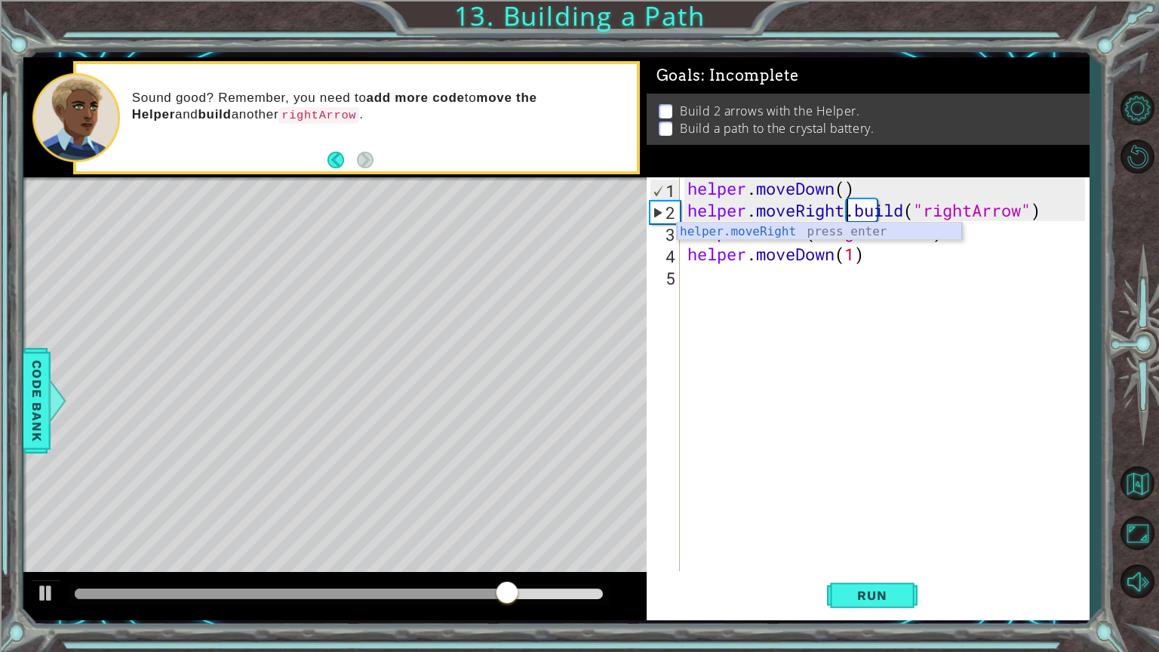
click at [848, 232] on div "helper.moveRight press enter" at bounding box center [819, 250] width 285 height 54
type textarea "helper.moveRight(1).build("rightArrow")"
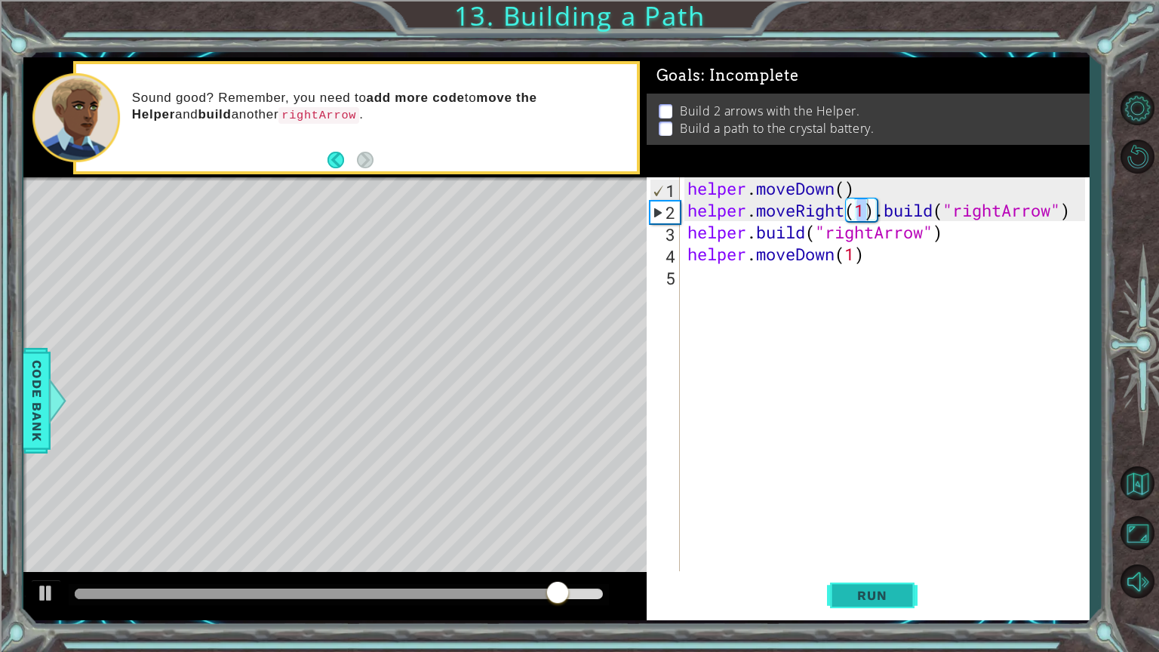
click at [911, 550] on button "Run" at bounding box center [872, 595] width 91 height 45
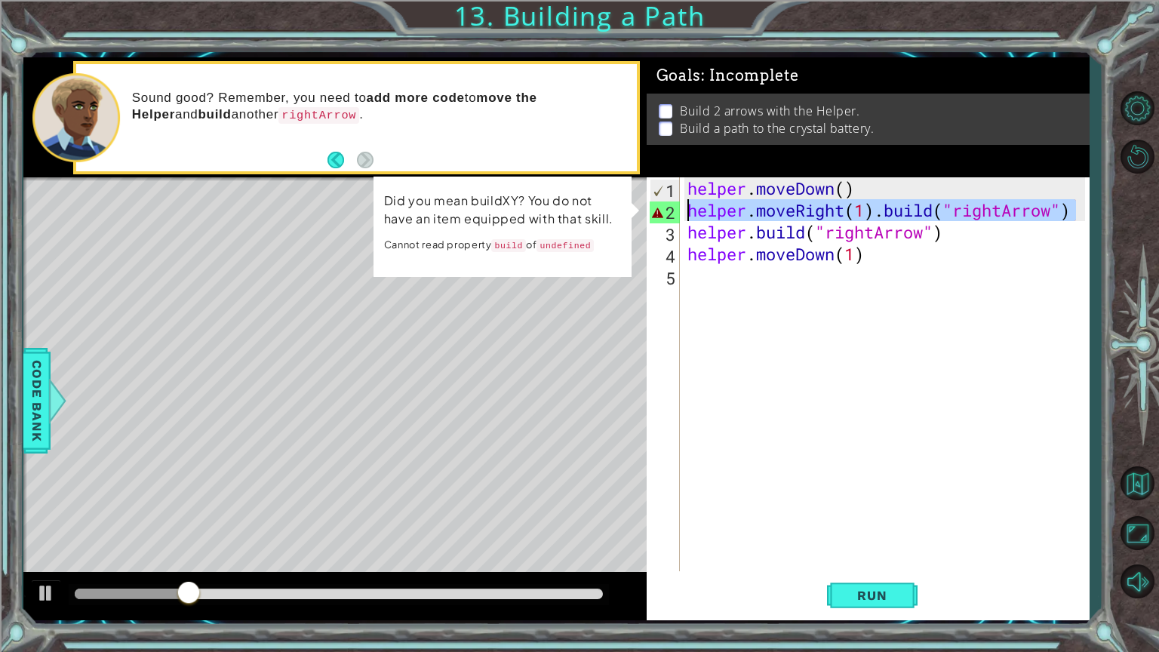
drag, startPoint x: 1076, startPoint y: 210, endPoint x: 562, endPoint y: 208, distance: 514.4
click at [562, 208] on div "1 ההההההההההההההההההההההההההההההההההההההההההההההההההההההההההההההההההההההההההההה…" at bounding box center [556, 338] width 1066 height 563
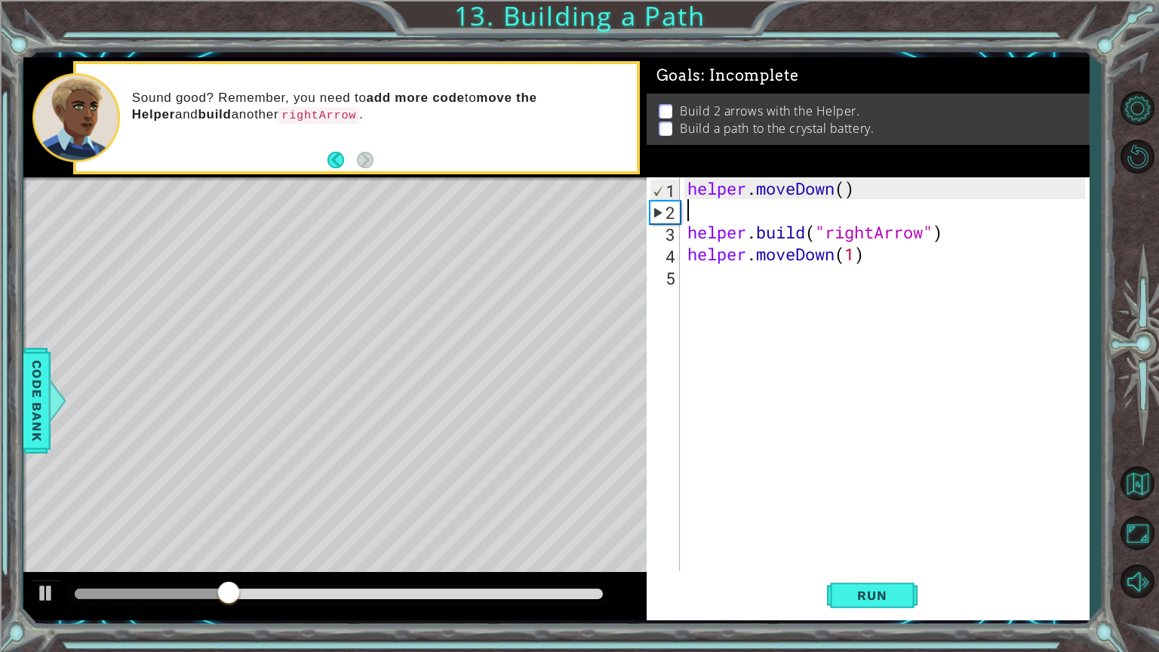
type textarea "m"
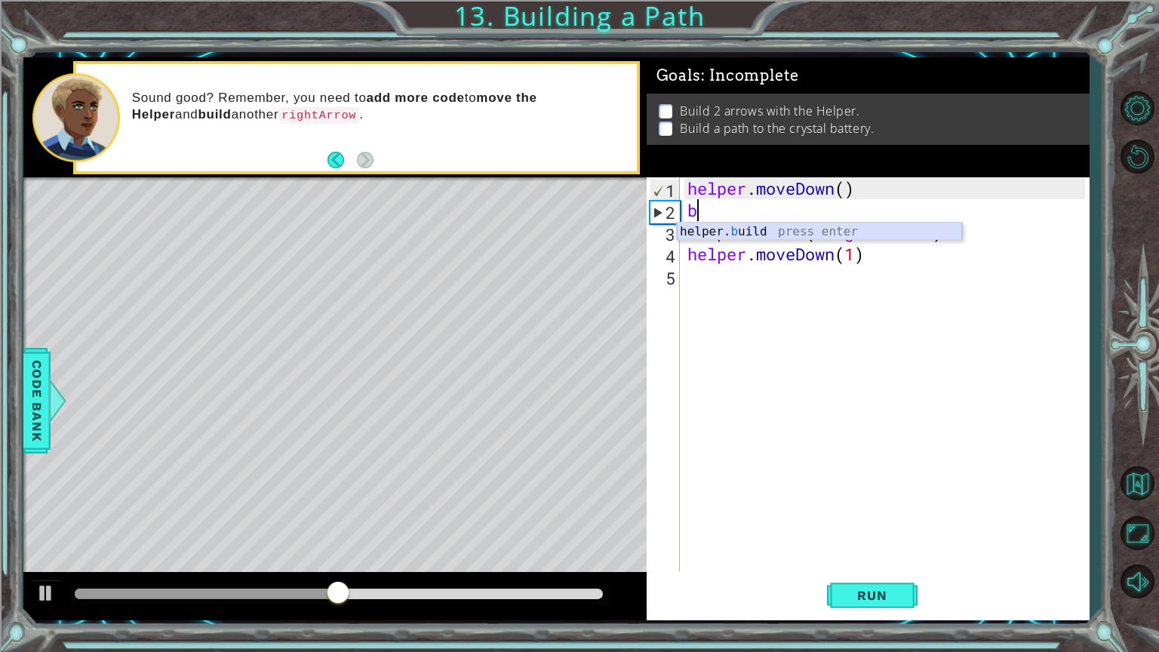
click at [749, 237] on div "helper. b uild press enter" at bounding box center [819, 250] width 285 height 54
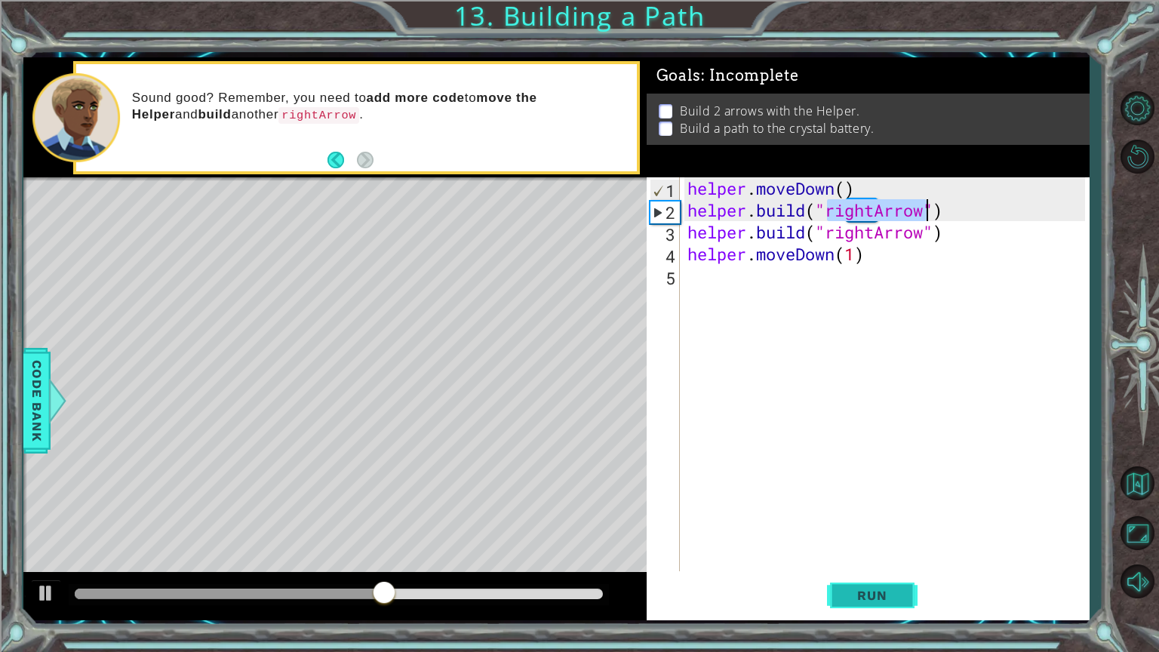
type textarea "[DOMAIN_NAME]("rightArrow")"
drag, startPoint x: 861, startPoint y: 601, endPoint x: 818, endPoint y: 597, distance: 42.4
click at [861, 550] on span "Run" at bounding box center [872, 595] width 60 height 15
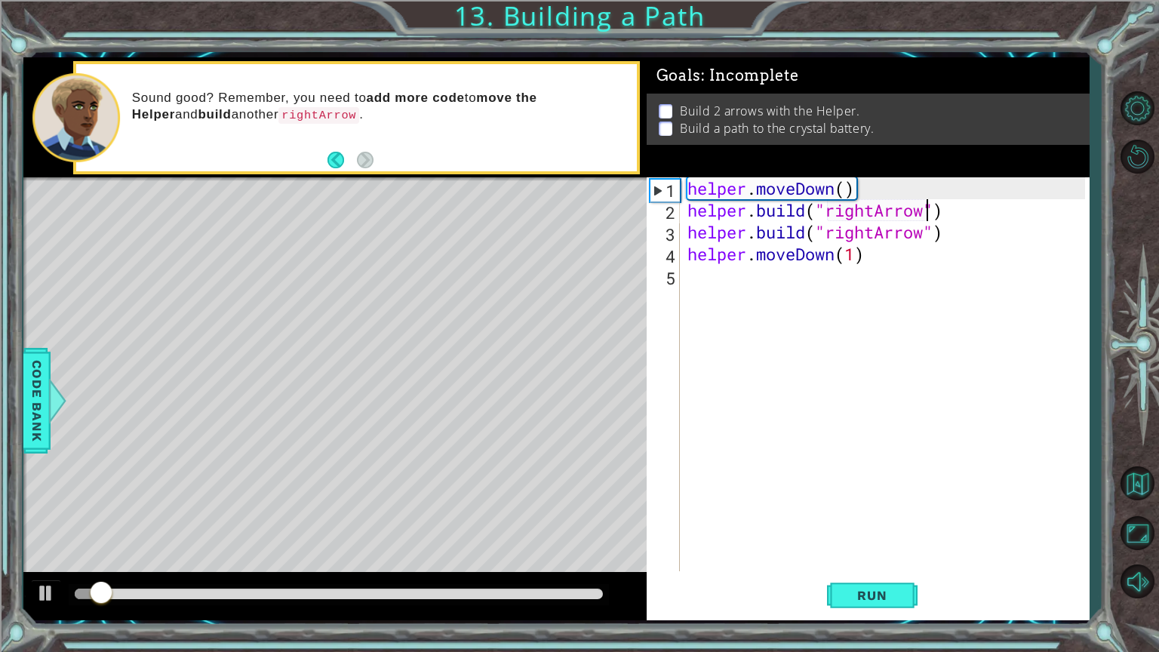
click at [560, 550] on div at bounding box center [339, 594] width 540 height 21
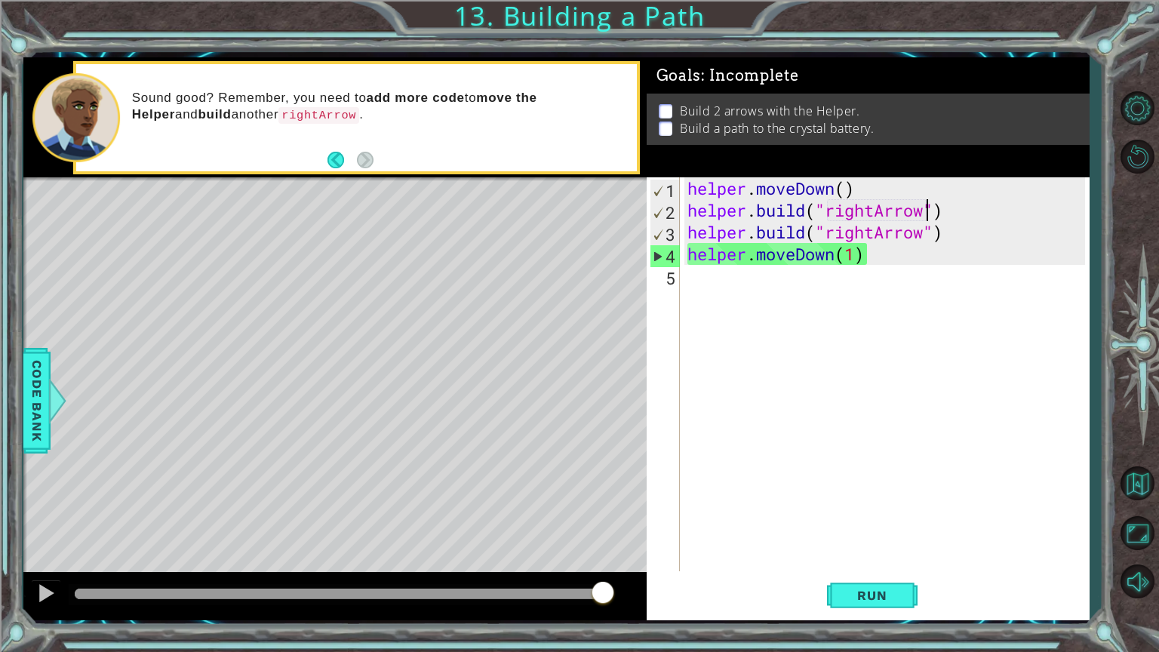
drag, startPoint x: 181, startPoint y: 590, endPoint x: 649, endPoint y: 551, distance: 470.0
click at [649, 550] on div "1 ההההההההההההההההההההההההההההההההההההההההההההההההההההההההההההההההההההההההההההה…" at bounding box center [556, 338] width 1066 height 563
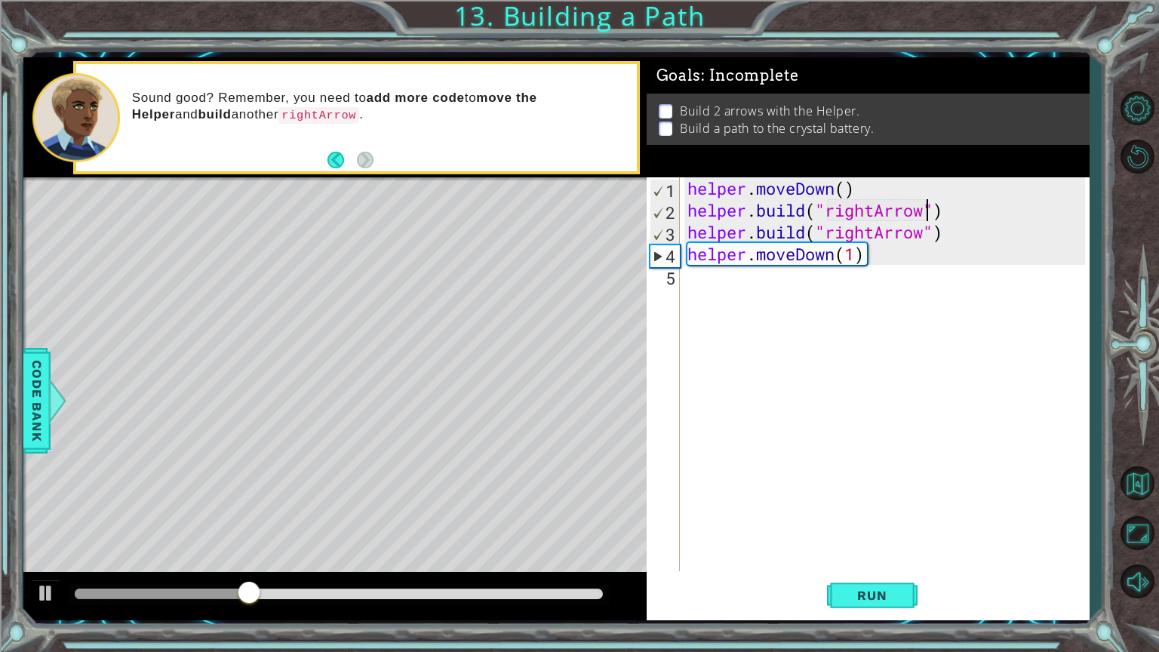
click at [733, 287] on div "helper . moveDown ( ) helper . build ( "rightArrow" ) helper . build ( "rightAr…" at bounding box center [888, 395] width 408 height 437
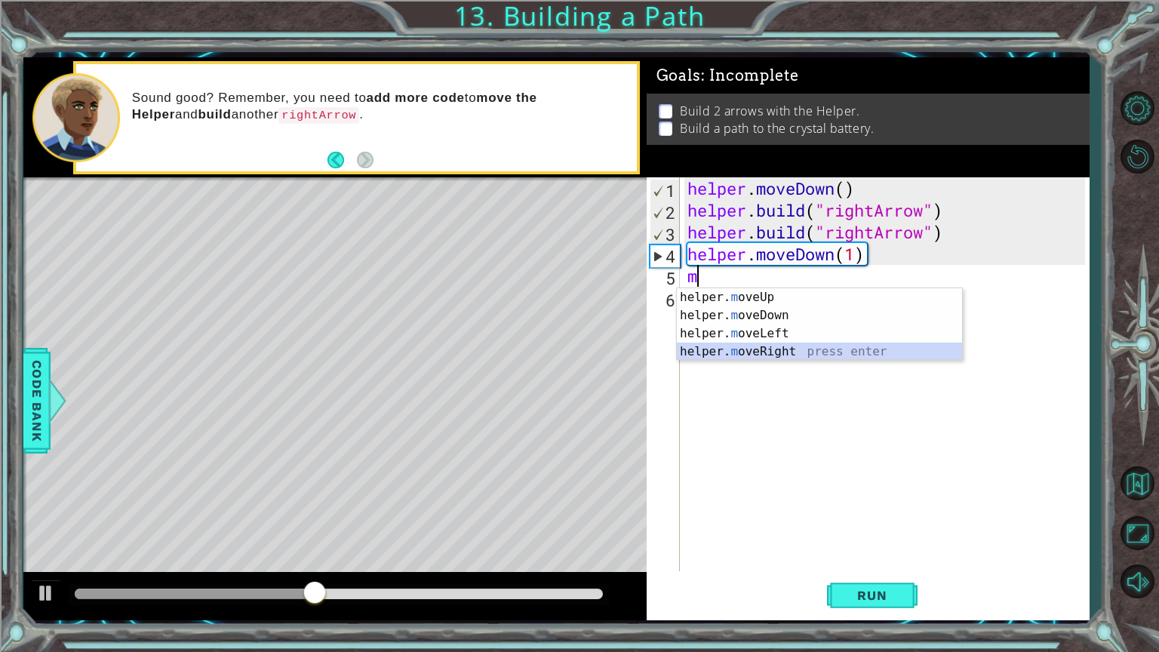
click at [731, 356] on div "helper. m oveUp press enter helper. m oveDown press enter helper. m oveLeft pre…" at bounding box center [819, 342] width 285 height 109
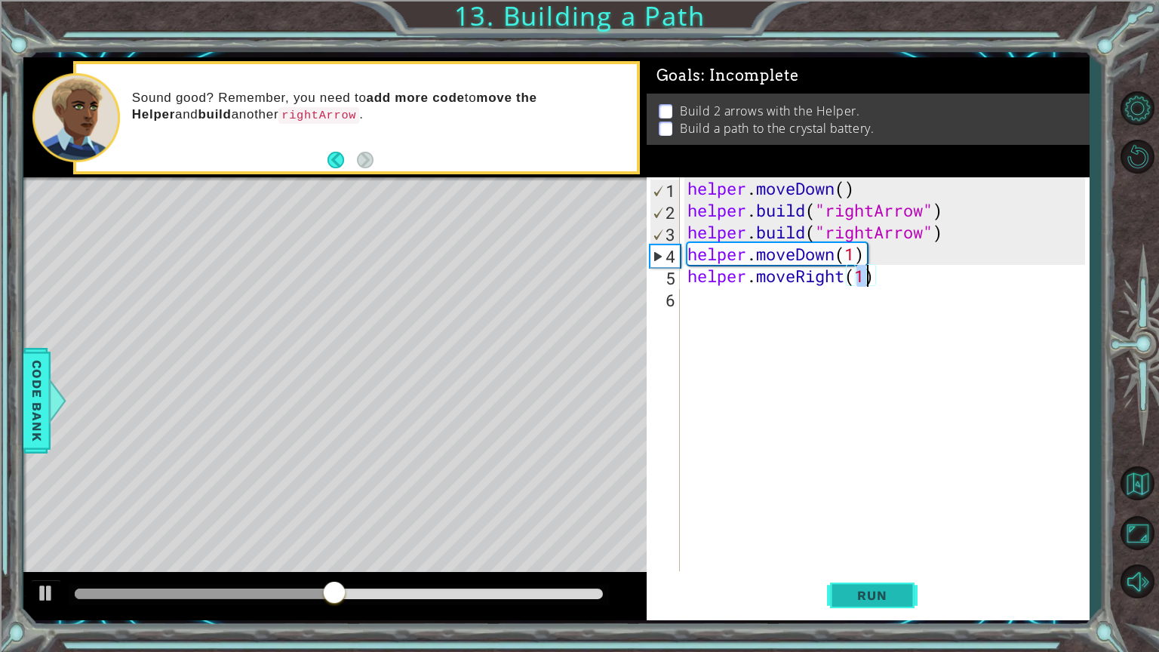
type textarea "helper.moveRight(1)"
click at [891, 550] on span "Run" at bounding box center [872, 595] width 60 height 15
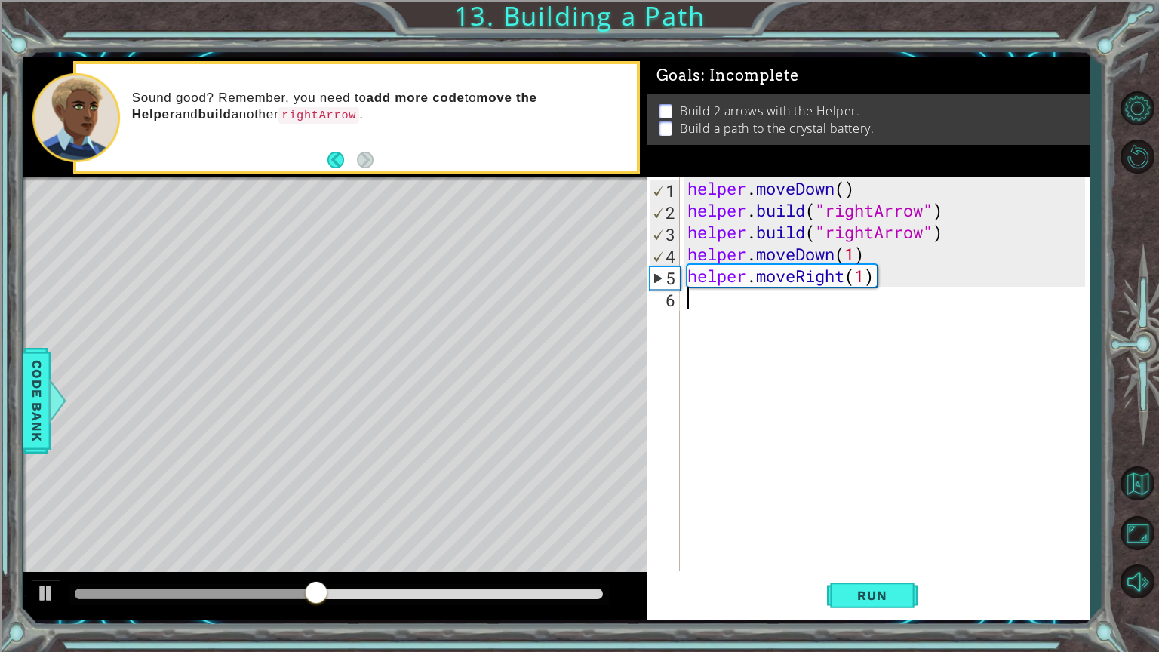
click at [715, 312] on div "helper . moveDown ( ) helper . build ( "rightArrow" ) helper . build ( "rightAr…" at bounding box center [888, 395] width 408 height 437
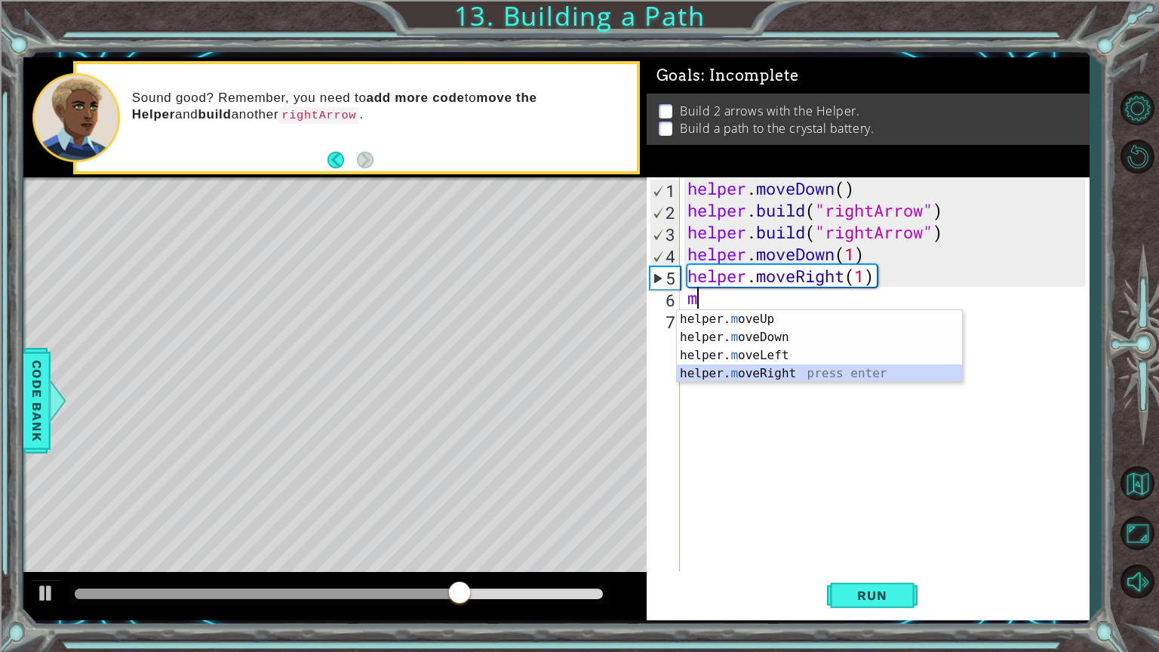
click at [757, 377] on div "helper. m oveUp press enter helper. m oveDown press enter helper. m oveLeft pre…" at bounding box center [819, 364] width 285 height 109
type textarea "helper.moveRight(1)"
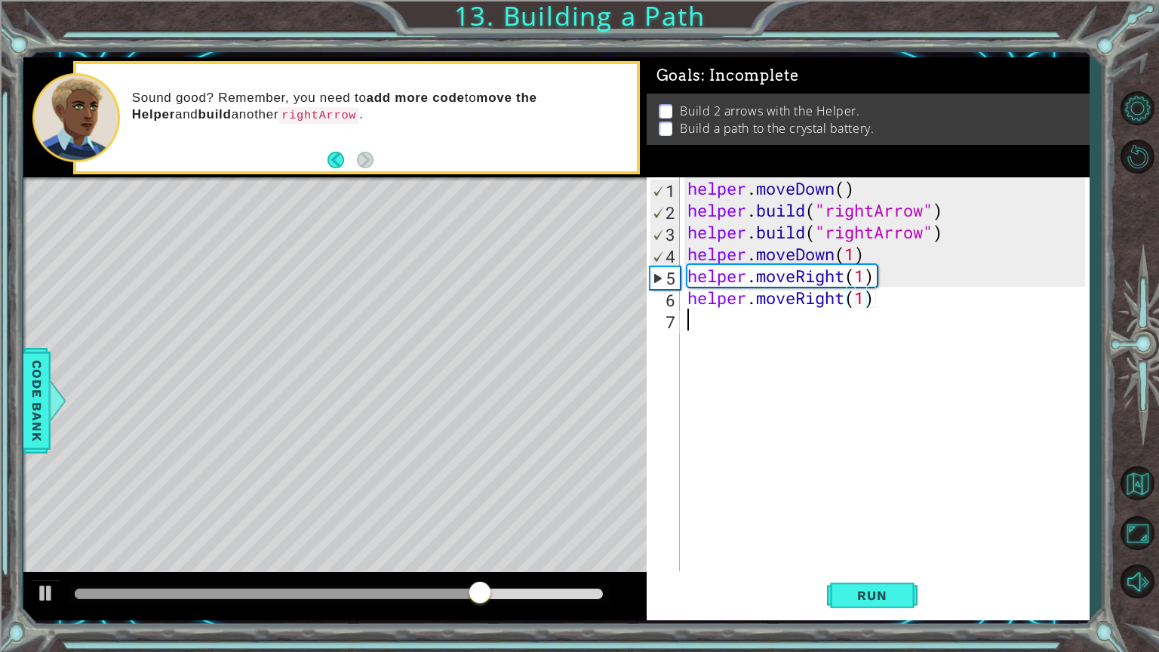
click at [707, 326] on div "helper . moveDown ( ) helper . build ( "rightArrow" ) helper . build ( "rightAr…" at bounding box center [888, 395] width 408 height 437
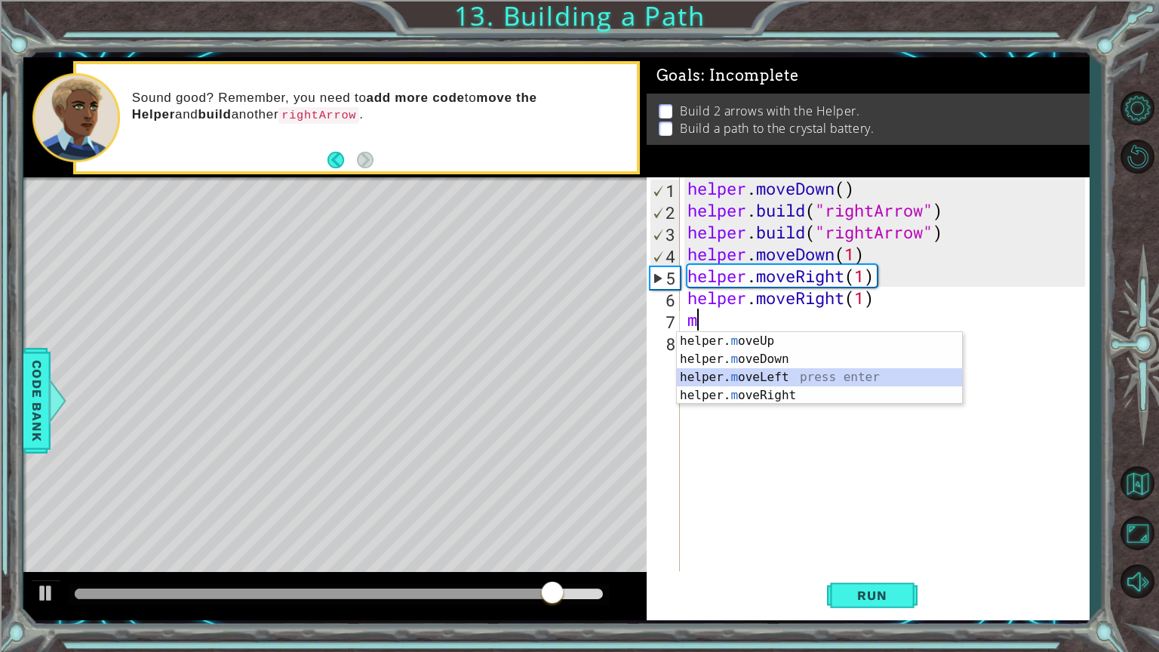
click at [731, 371] on div "helper. m oveUp press enter helper. m oveDown press enter helper. m oveLeft pre…" at bounding box center [819, 386] width 285 height 109
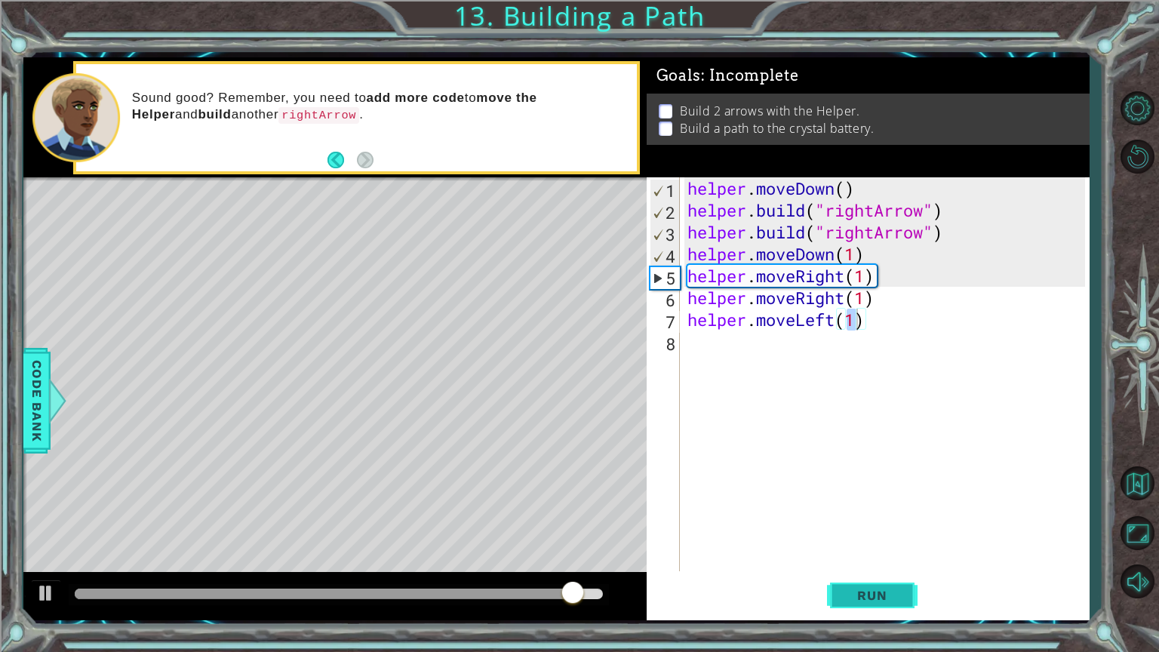
click at [877, 550] on button "Run" at bounding box center [872, 595] width 91 height 45
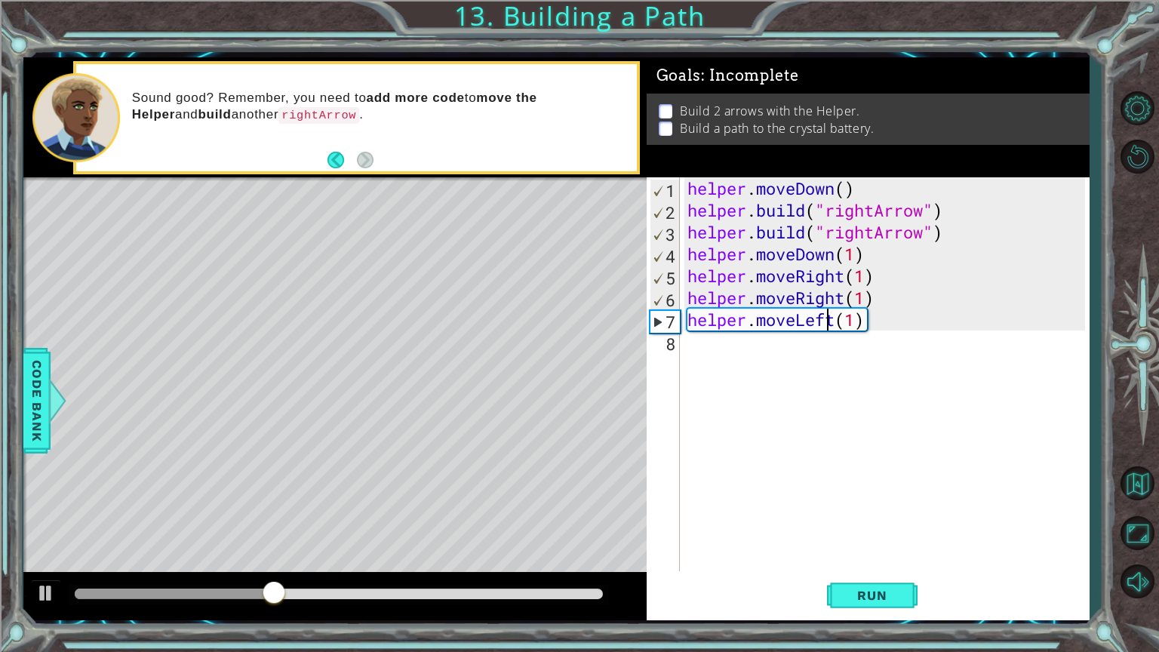
click at [830, 314] on div "helper . moveDown ( ) helper . build ( "rightArrow" ) helper . build ( "rightAr…" at bounding box center [888, 395] width 408 height 437
drag, startPoint x: 837, startPoint y: 317, endPoint x: 795, endPoint y: 326, distance: 43.2
click at [795, 326] on div "helper . moveDown ( ) helper . build ( "rightArrow" ) helper . build ( "rightAr…" at bounding box center [888, 395] width 408 height 437
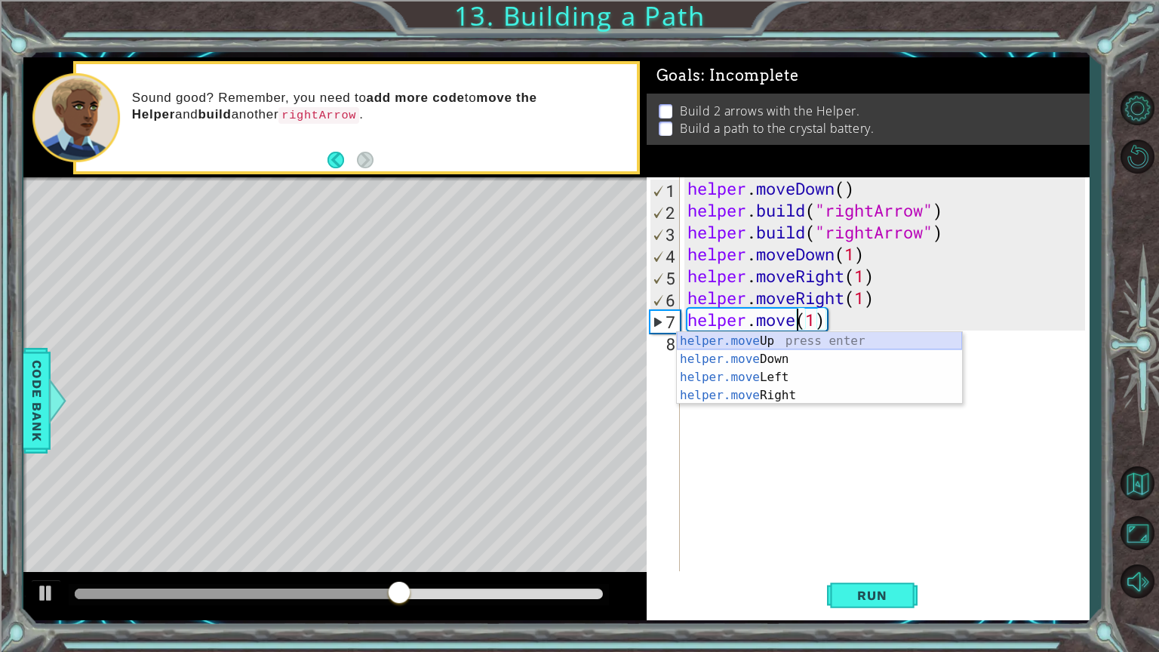
click at [800, 342] on div "helper.move Up press enter helper.move Down press enter helper.move Left press …" at bounding box center [819, 386] width 285 height 109
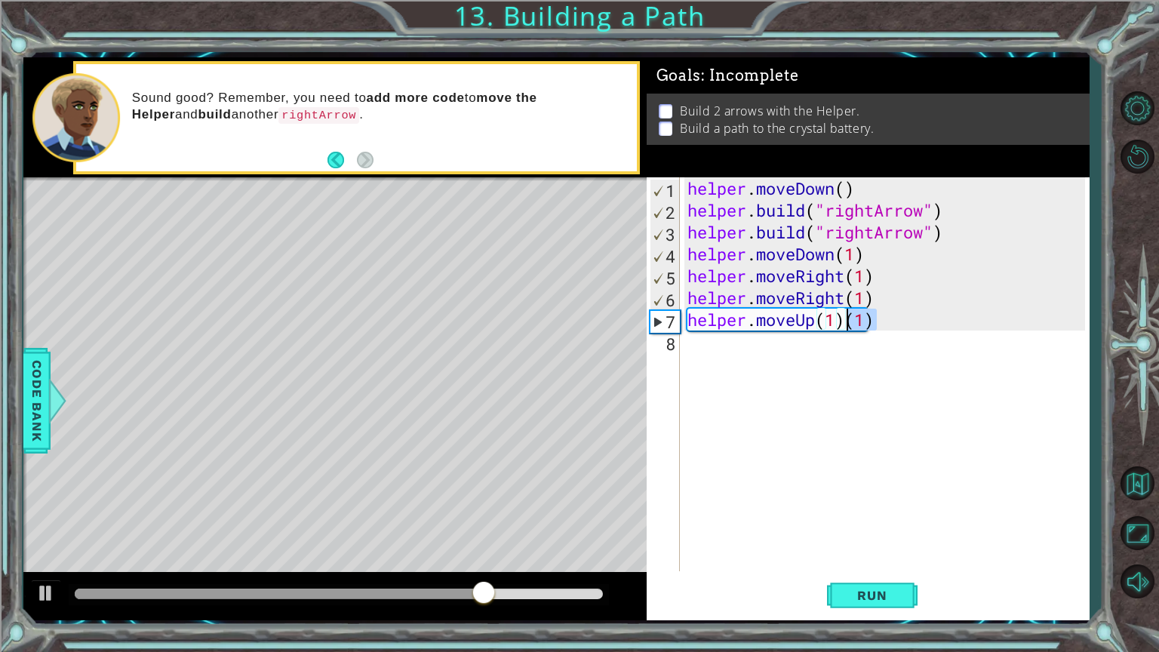
drag, startPoint x: 896, startPoint y: 323, endPoint x: 829, endPoint y: 334, distance: 68.1
click at [846, 327] on div "helper . moveDown ( ) helper . build ( "rightArrow" ) helper . build ( "rightAr…" at bounding box center [888, 395] width 408 height 437
type textarea "helper.moveUp(1)"
click at [875, 550] on button "Run" at bounding box center [872, 595] width 91 height 45
click at [707, 339] on div "helper . moveDown ( ) helper . build ( "rightArrow" ) helper . build ( "rightAr…" at bounding box center [888, 395] width 408 height 437
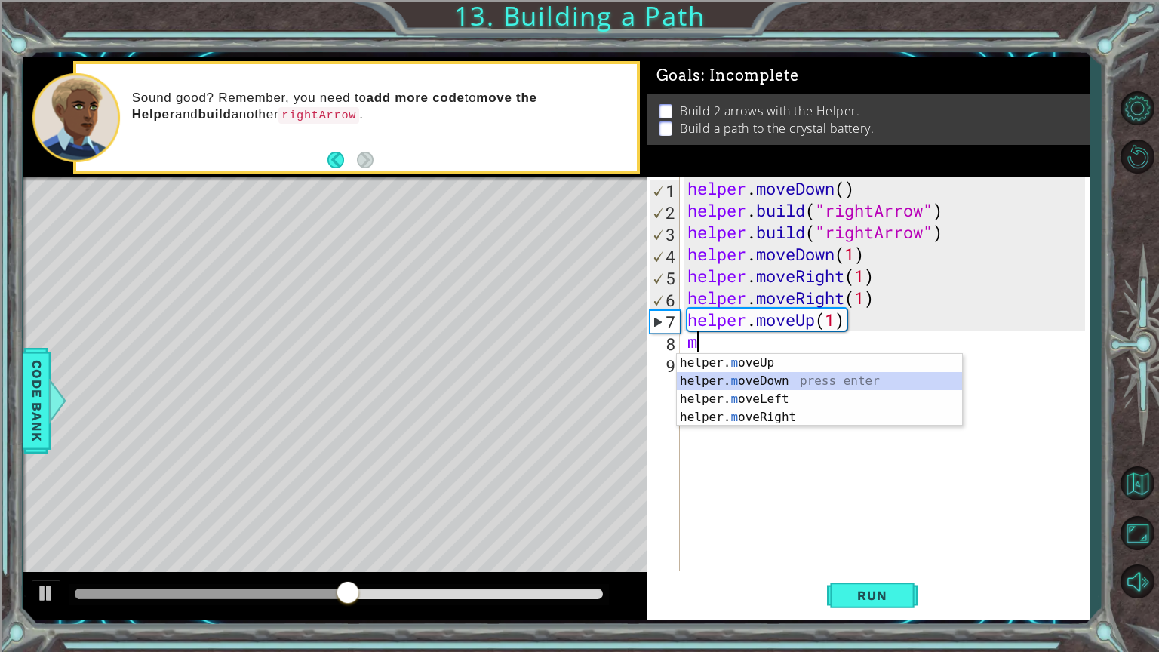
click at [765, 380] on div "helper. m oveUp press enter helper. m oveDown press enter helper. m oveLeft pre…" at bounding box center [819, 408] width 285 height 109
type textarea "helper.moveDown(1)"
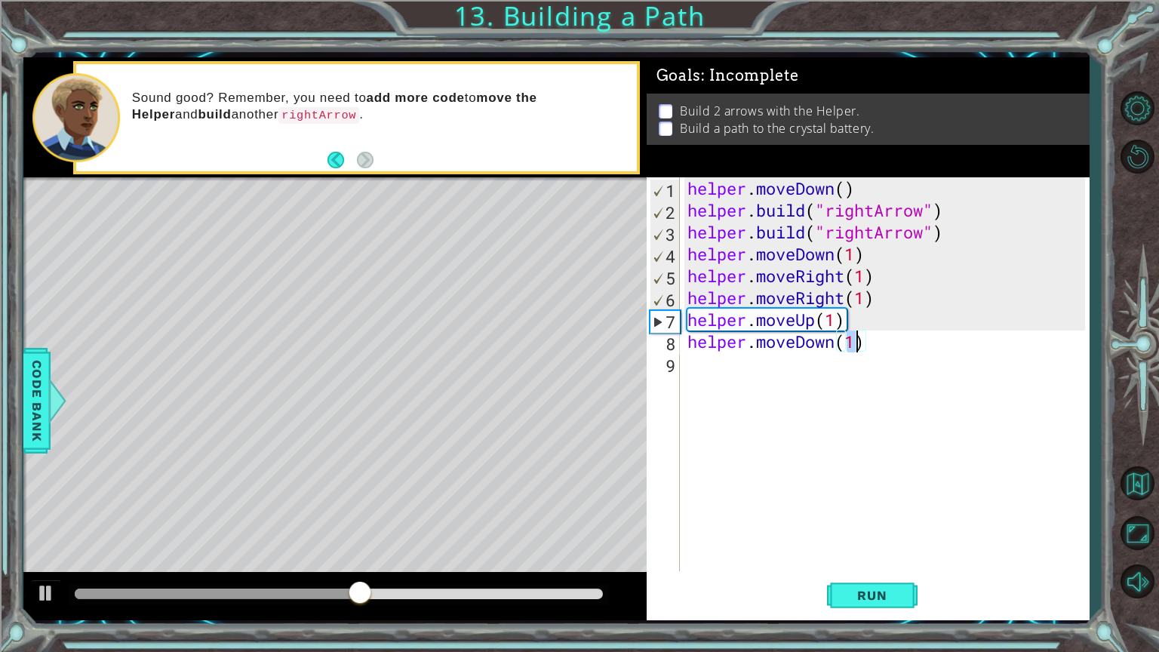
click at [721, 365] on div "helper . moveDown ( ) helper . build ( "rightArrow" ) helper . build ( "rightAr…" at bounding box center [888, 395] width 408 height 437
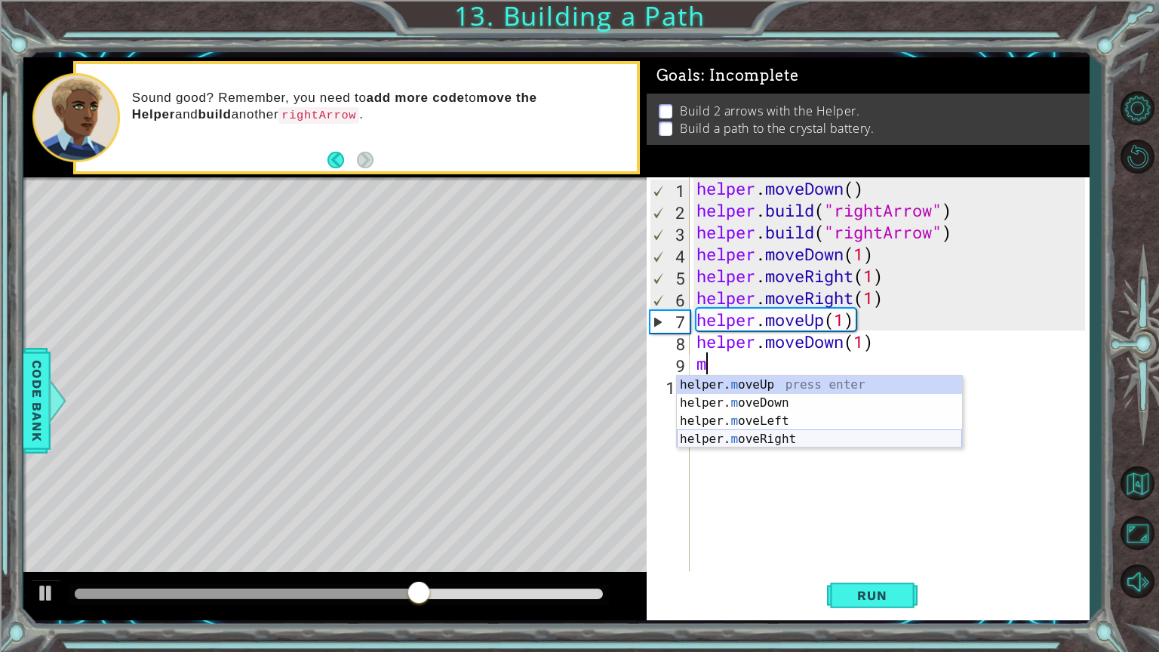
click at [778, 433] on div "helper. m oveUp press enter helper. m oveDown press enter helper. m oveLeft pre…" at bounding box center [819, 430] width 285 height 109
type textarea "helper.moveRight(1)"
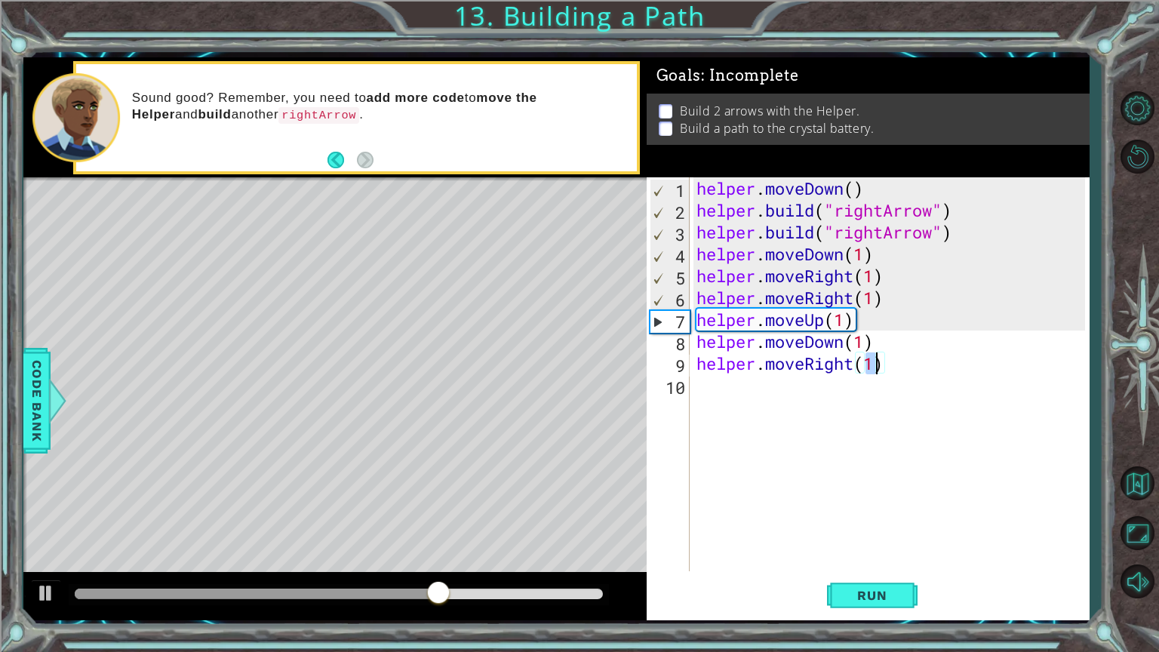
click at [735, 392] on div "helper . moveDown ( ) helper . build ( "rightArrow" ) helper . build ( "rightAr…" at bounding box center [892, 395] width 399 height 437
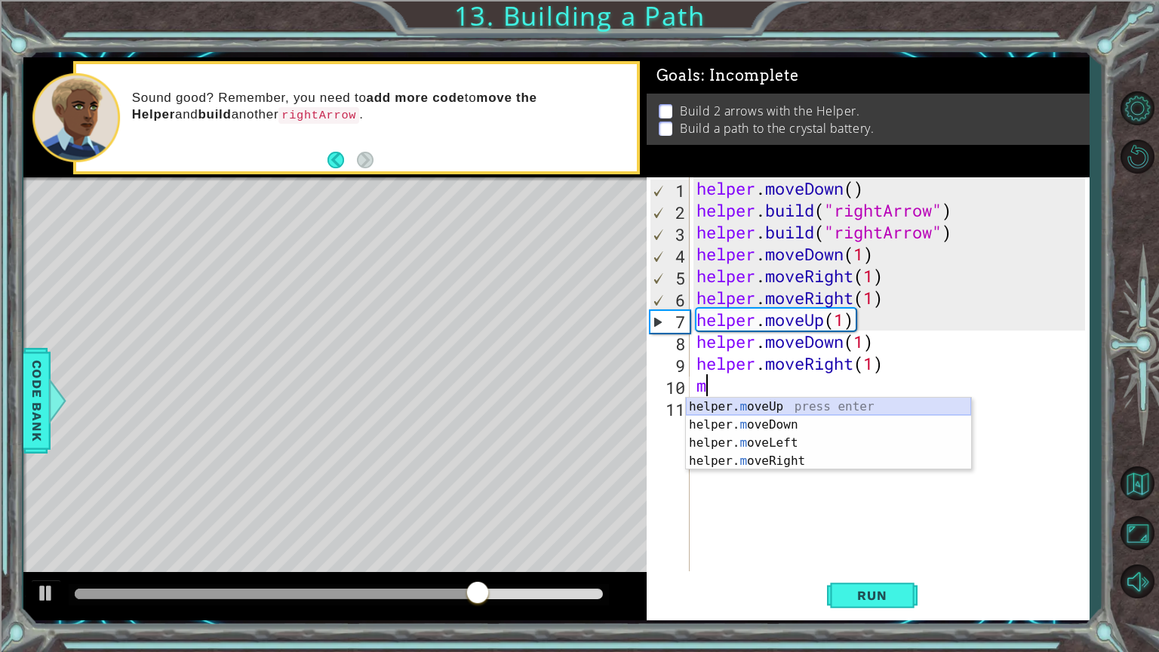
click at [795, 410] on div "helper. m oveUp press enter helper. m oveDown press enter helper. m oveLeft pre…" at bounding box center [828, 452] width 285 height 109
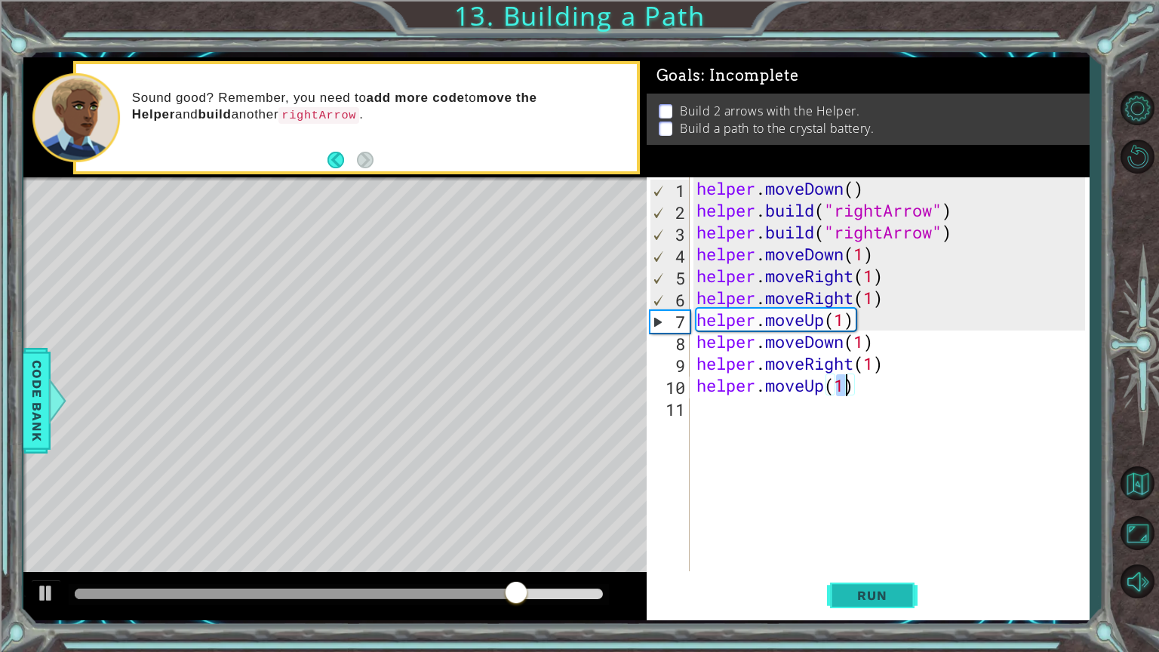
click at [875, 550] on button "Run" at bounding box center [872, 595] width 91 height 45
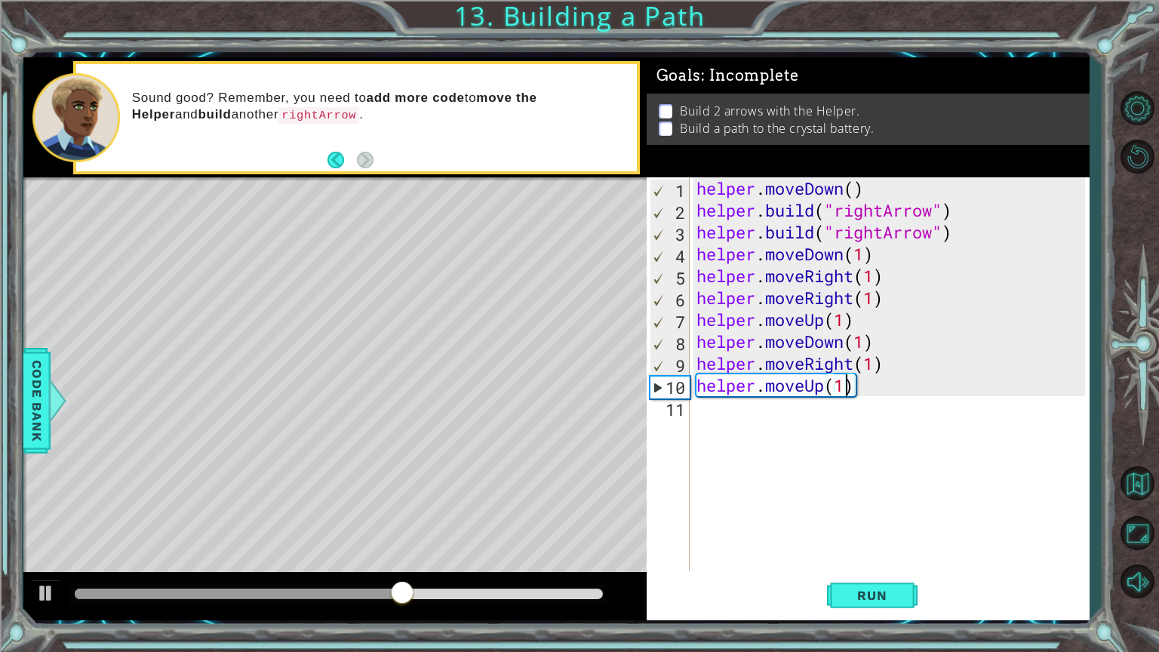
click at [409, 358] on div "Level Map" at bounding box center [371, 399] width 697 height 444
click at [409, 359] on div "Level Map" at bounding box center [371, 399] width 697 height 444
drag, startPoint x: 868, startPoint y: 367, endPoint x: 858, endPoint y: 369, distance: 10.8
click at [858, 369] on div "helper . moveDown ( ) helper . build ( "rightArrow" ) helper . build ( "rightAr…" at bounding box center [892, 395] width 399 height 437
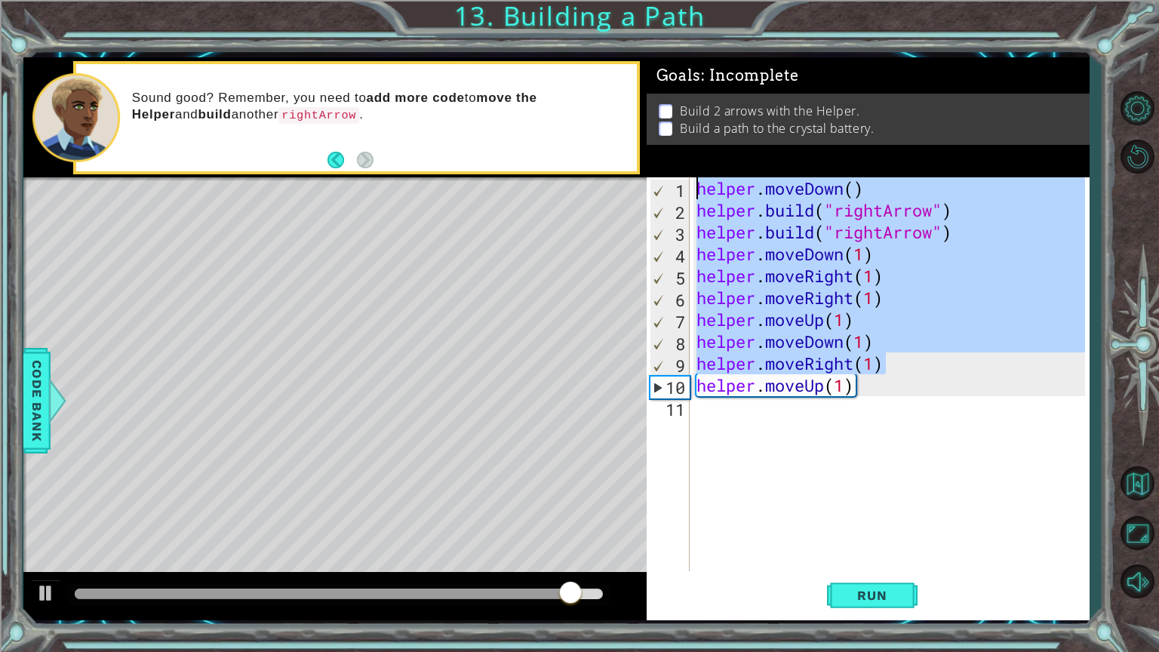
drag, startPoint x: 908, startPoint y: 364, endPoint x: 561, endPoint y: 213, distance: 378.3
click at [561, 213] on div "1 ההההההההההההההההההההההההההההההההההההההההההההההההההההההההההההההההההההההההההההה…" at bounding box center [556, 338] width 1066 height 563
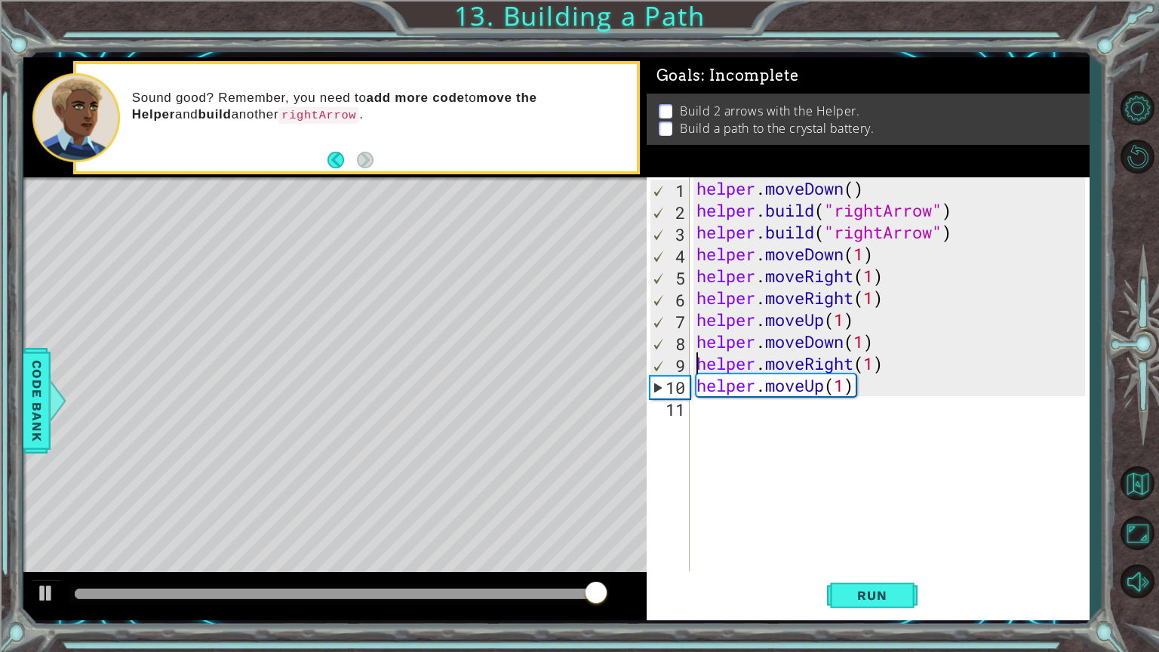
drag, startPoint x: 694, startPoint y: 361, endPoint x: 720, endPoint y: 362, distance: 26.4
click at [720, 362] on div "helper . moveDown ( ) helper . build ( "rightArrow" ) helper . build ( "rightAr…" at bounding box center [892, 395] width 399 height 437
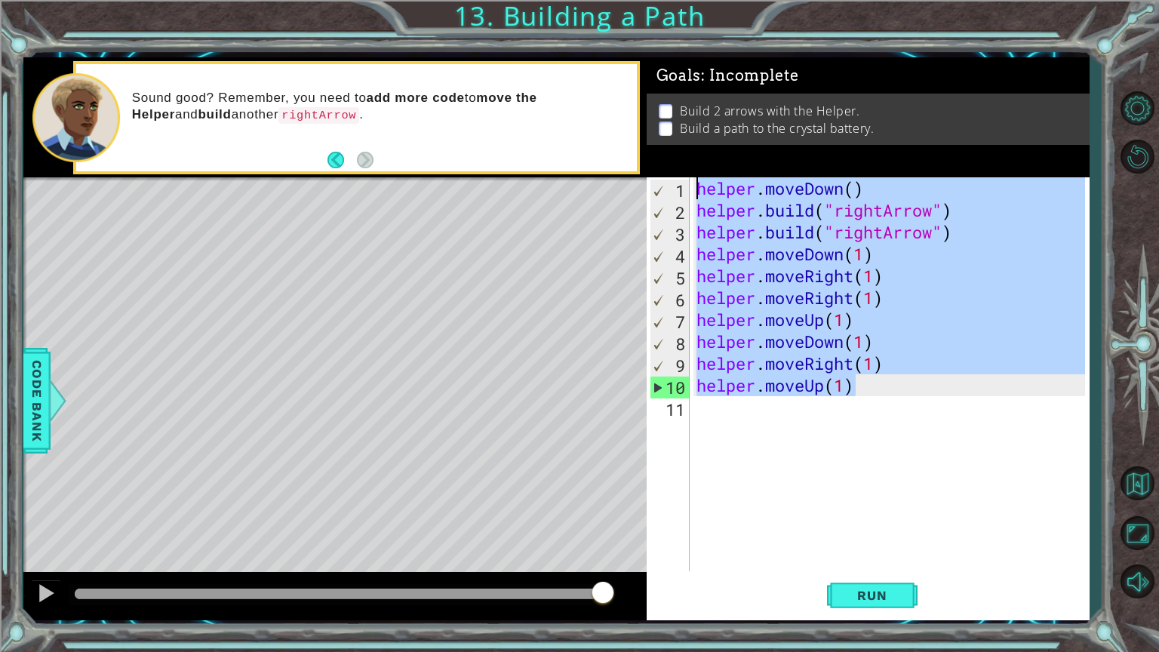
drag, startPoint x: 945, startPoint y: 391, endPoint x: 594, endPoint y: 128, distance: 439.1
click at [594, 128] on div "1 ההההההההההההההההההההההההההההההההההההההההההההההההההההההההההההההההההההההההההההה…" at bounding box center [556, 338] width 1066 height 563
type textarea "helper.moveDown() [DOMAIN_NAME]("rightArrow")"
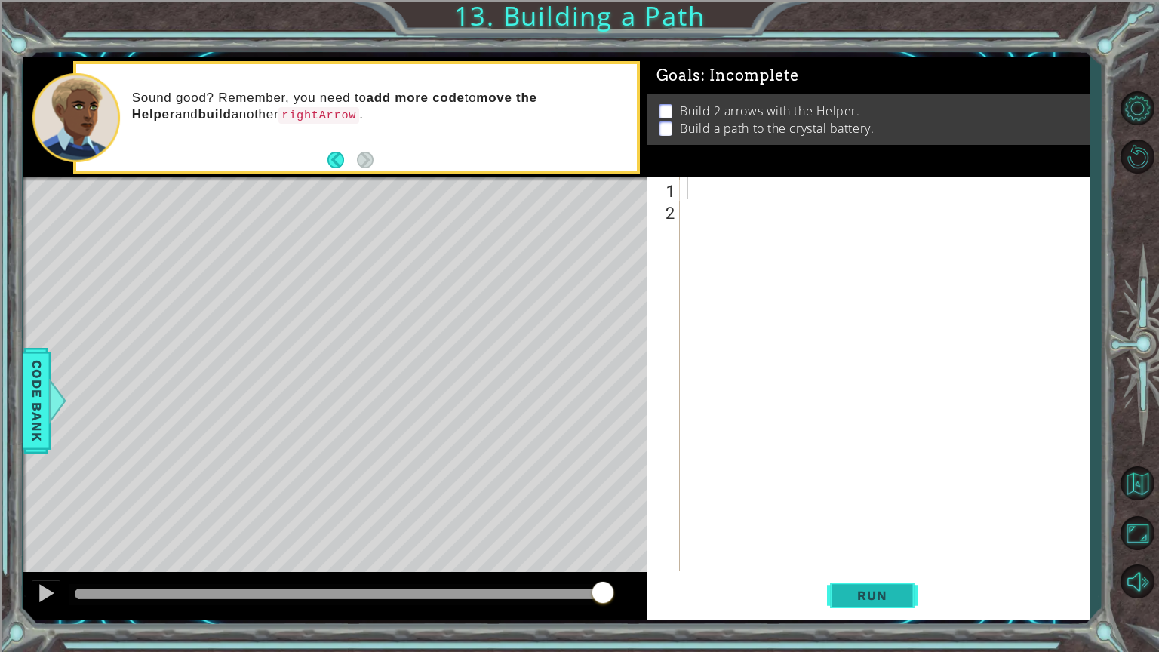
click at [861, 550] on span "Run" at bounding box center [872, 595] width 60 height 15
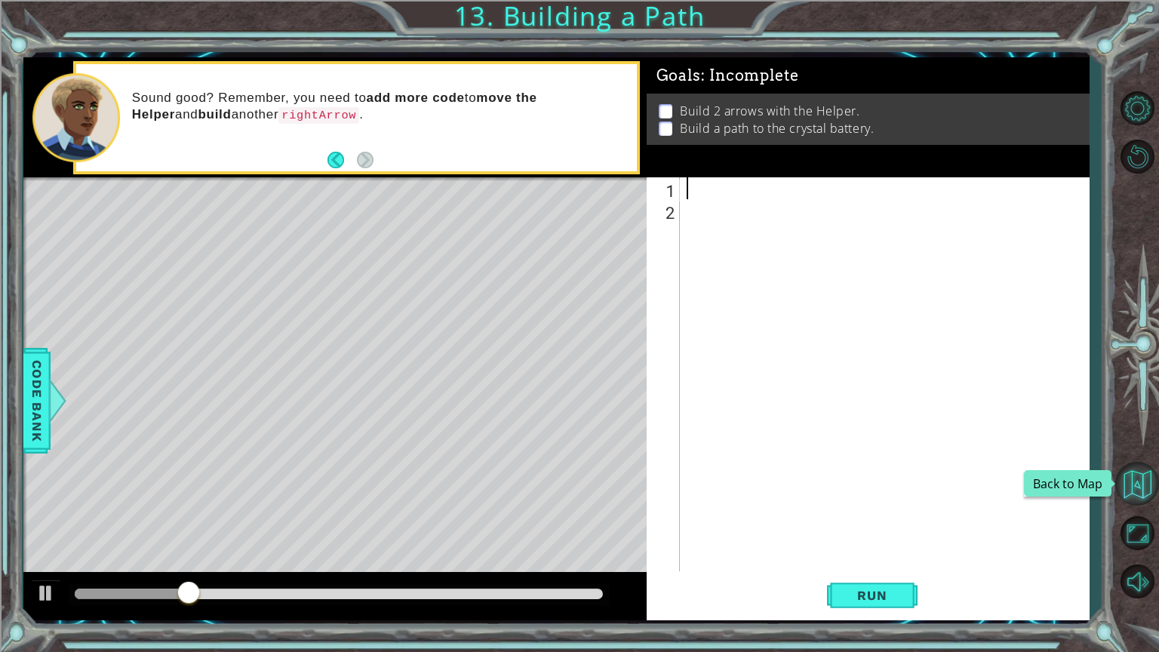
click at [1135, 480] on button "Back to Map" at bounding box center [1137, 484] width 44 height 44
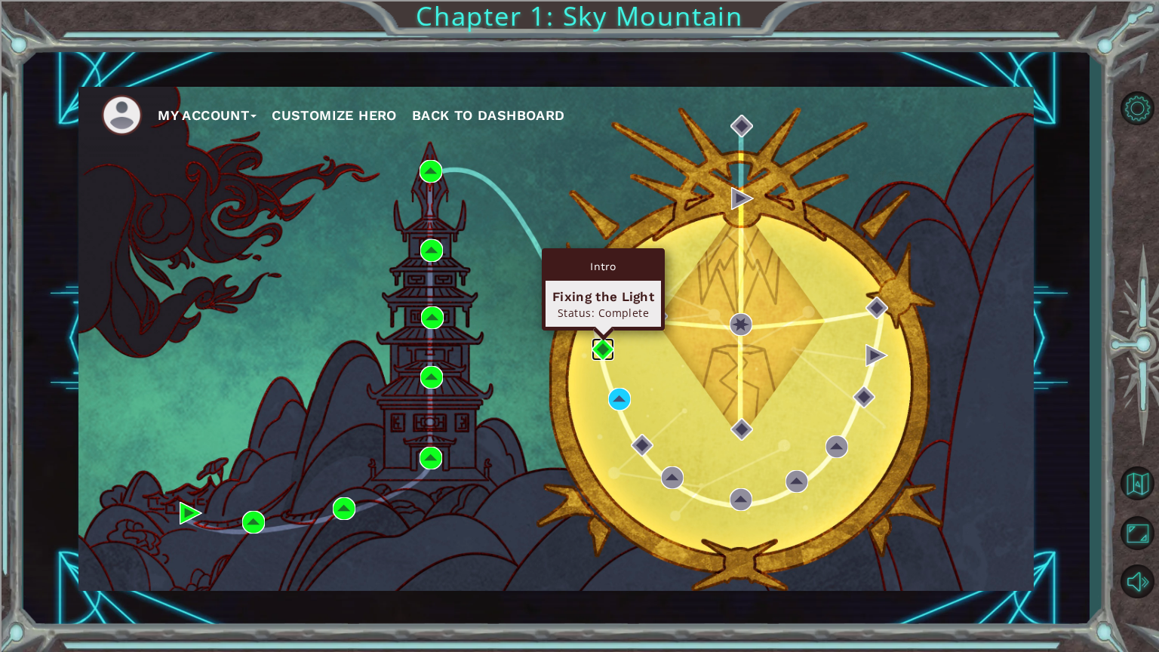
click at [600, 348] on img at bounding box center [602, 349] width 23 height 23
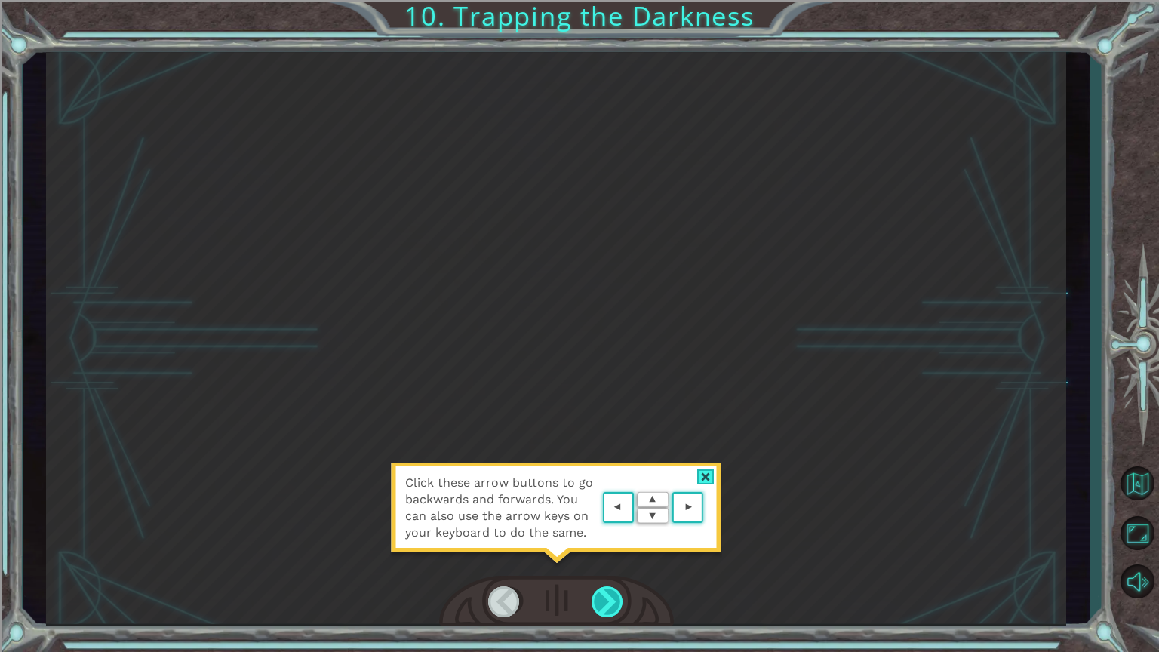
click at [606, 550] on div at bounding box center [607, 601] width 33 height 31
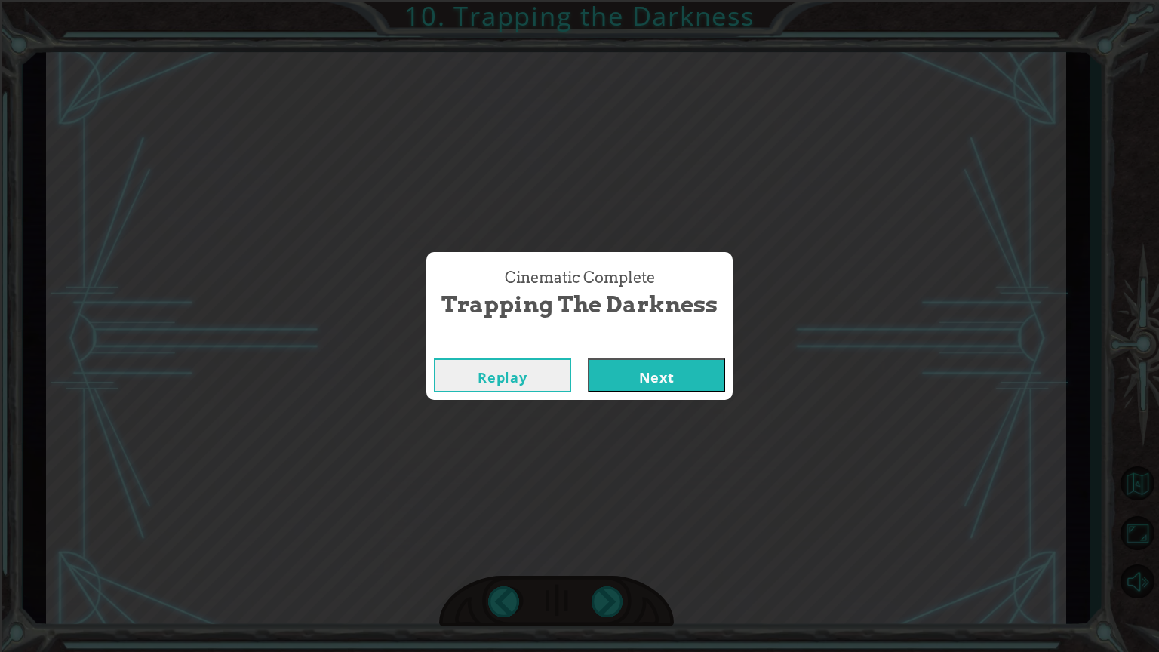
click at [643, 370] on button "Next" at bounding box center [656, 375] width 137 height 34
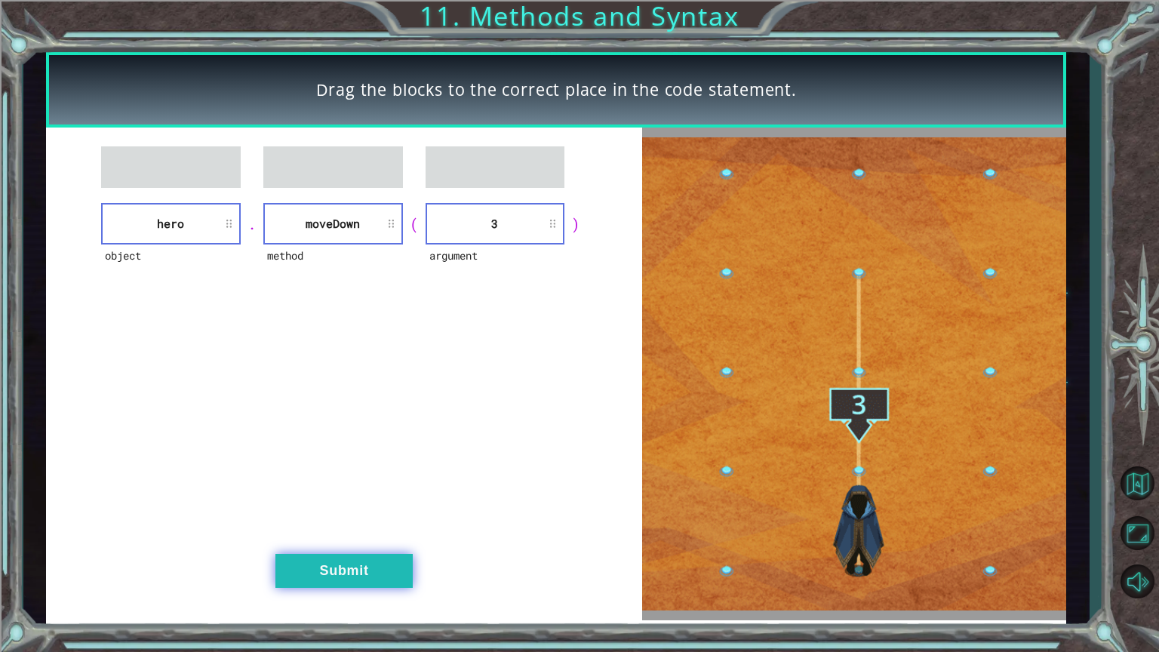
click at [336, 550] on button "Submit" at bounding box center [343, 571] width 137 height 34
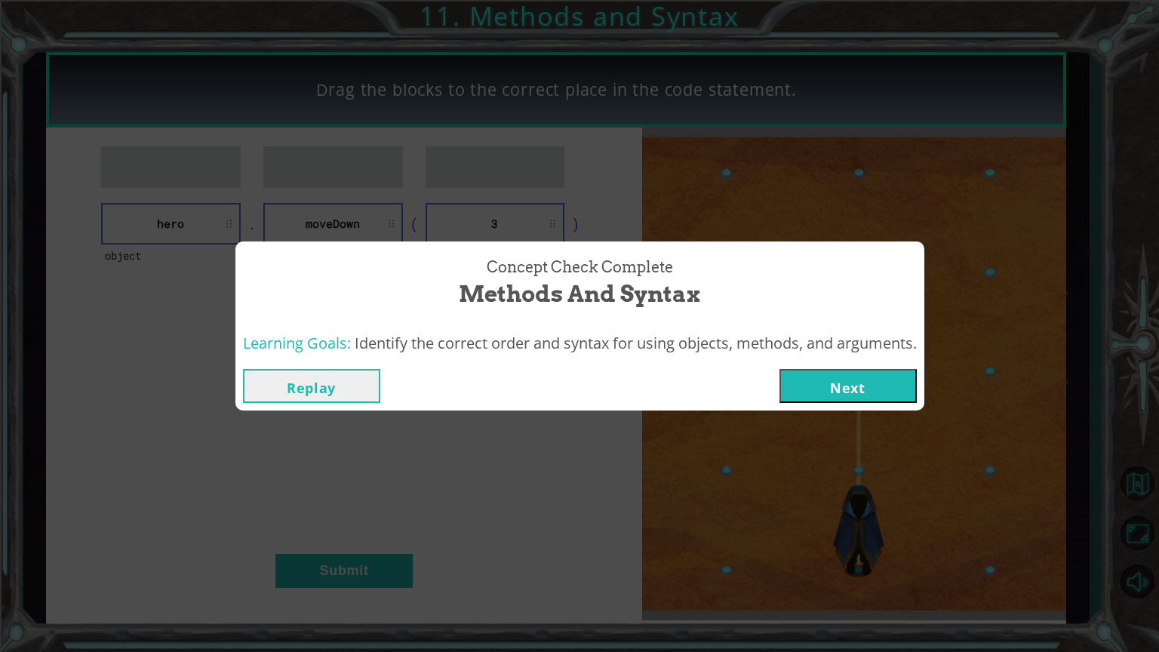
click at [800, 382] on button "Next" at bounding box center [847, 386] width 137 height 34
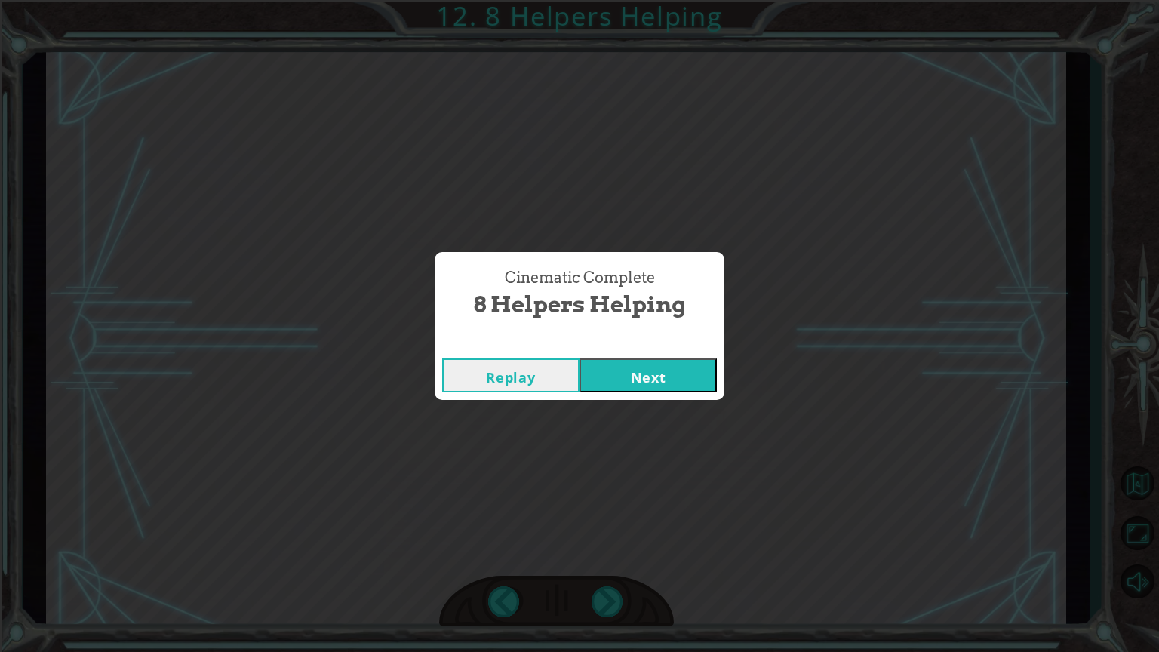
click at [646, 371] on button "Next" at bounding box center [647, 375] width 137 height 34
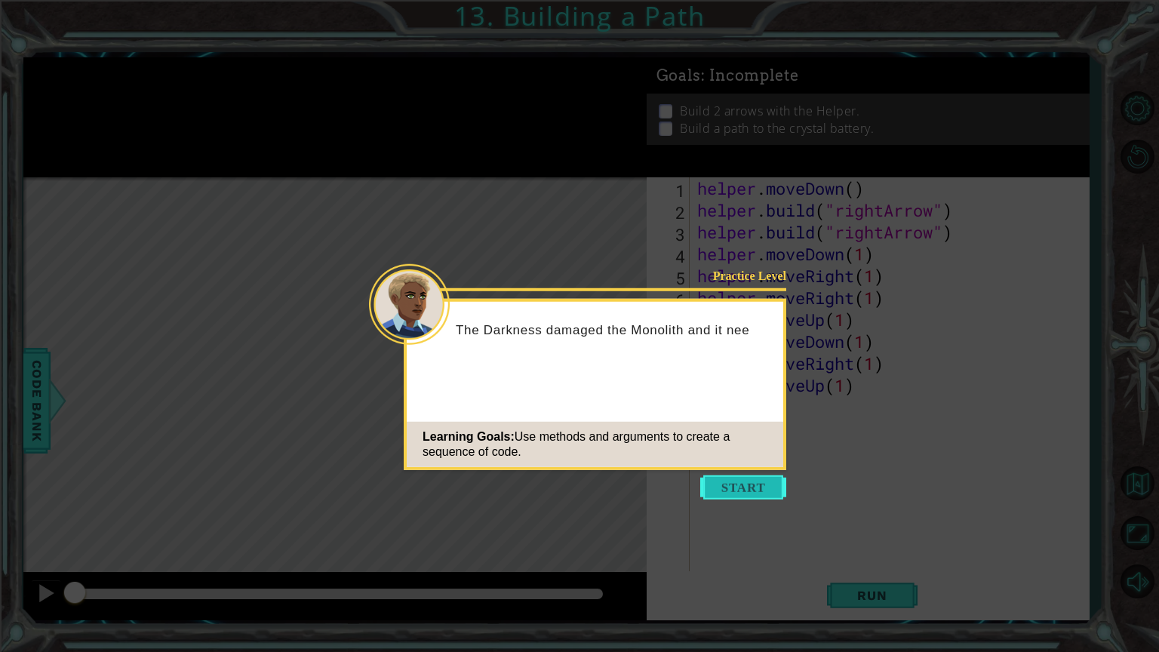
click at [729, 476] on button "Start" at bounding box center [743, 487] width 86 height 24
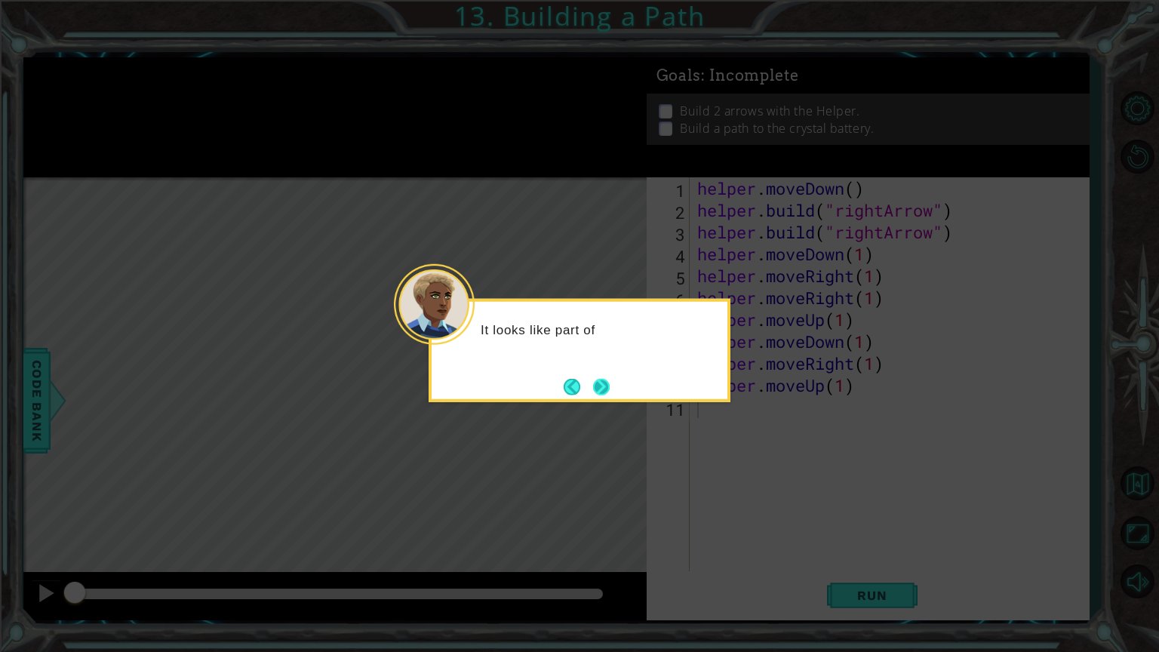
click at [606, 383] on button "Next" at bounding box center [601, 386] width 17 height 17
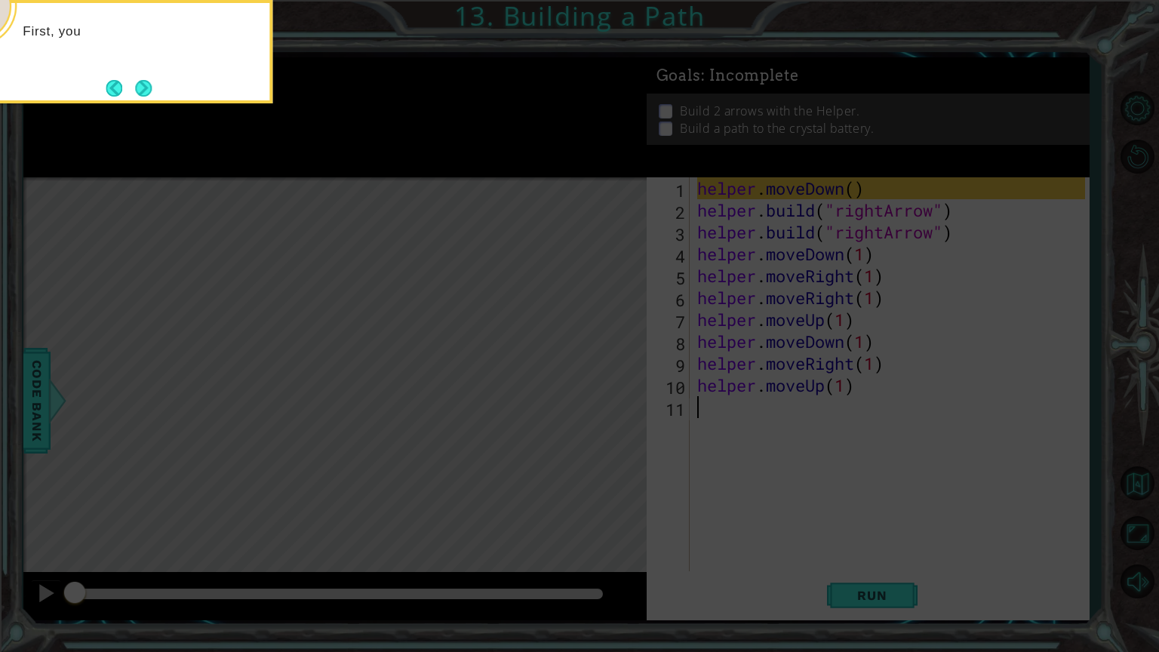
click at [855, 421] on icon at bounding box center [579, 105] width 1159 height 1093
click at [142, 90] on button "Next" at bounding box center [143, 88] width 17 height 17
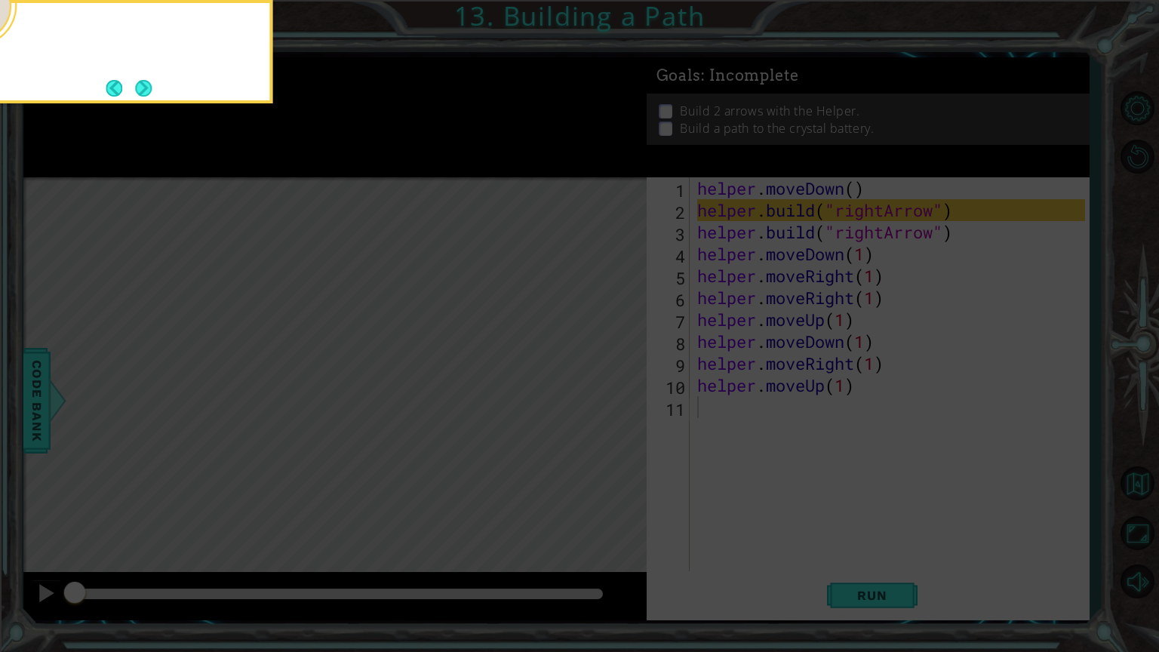
click at [142, 90] on button "Next" at bounding box center [143, 88] width 17 height 17
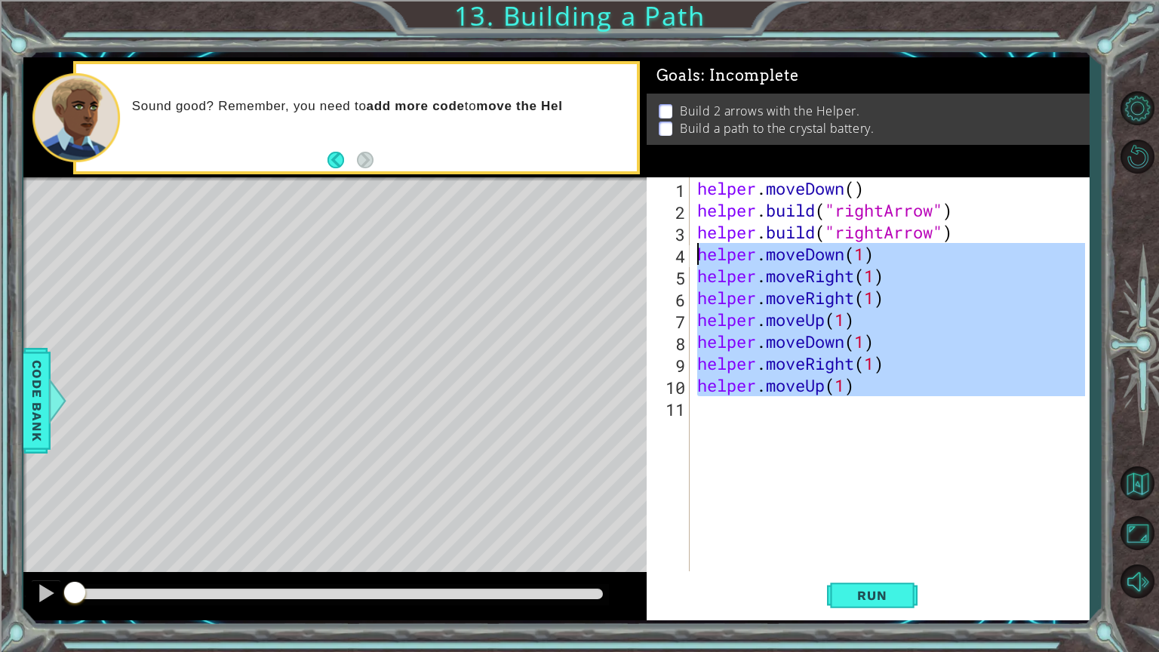
drag, startPoint x: 901, startPoint y: 399, endPoint x: 698, endPoint y: 253, distance: 249.6
click at [698, 253] on div "helper . moveDown ( ) helper . build ( "rightArrow" ) helper . build ( "rightAr…" at bounding box center [893, 395] width 398 height 437
type textarea "helper.moveDown(1) helper.moveRight(1)"
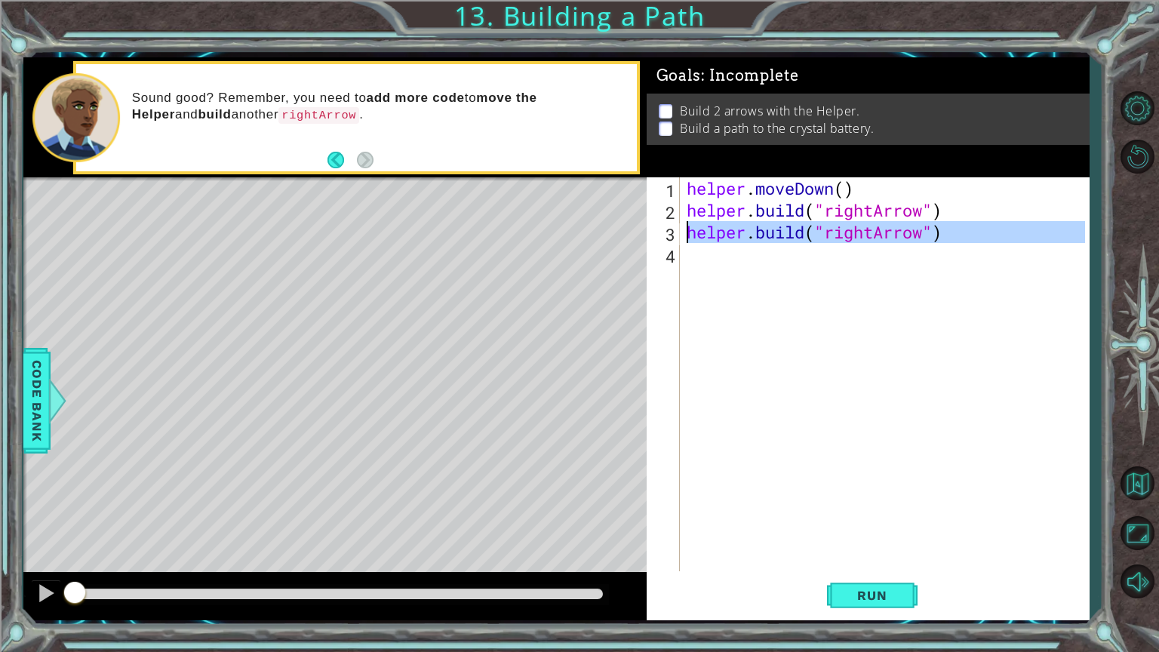
drag, startPoint x: 972, startPoint y: 244, endPoint x: 665, endPoint y: 233, distance: 307.2
click at [665, 233] on div "1 2 3 4 helper . moveDown ( ) helper . build ( "rightArrow" ) helper . build ( …" at bounding box center [865, 374] width 438 height 394
type textarea "[DOMAIN_NAME]("rightArrow")"
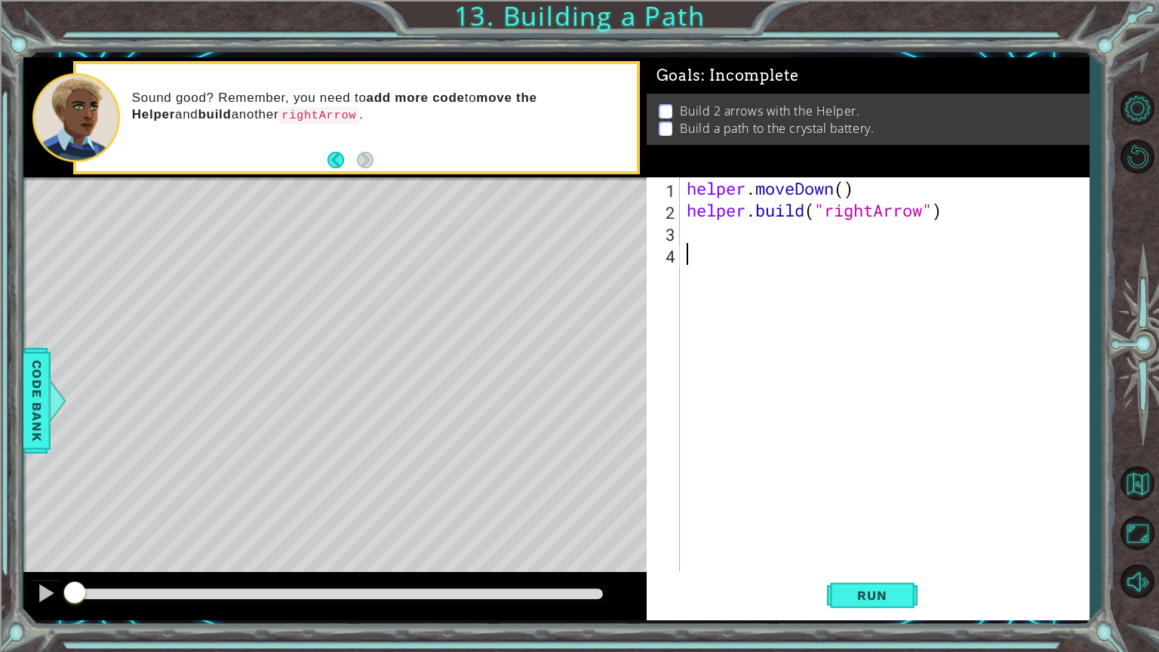
click at [704, 242] on div "helper . moveDown ( ) helper . build ( "rightArrow" )" at bounding box center [887, 395] width 409 height 437
click at [869, 550] on span "Run" at bounding box center [872, 595] width 60 height 15
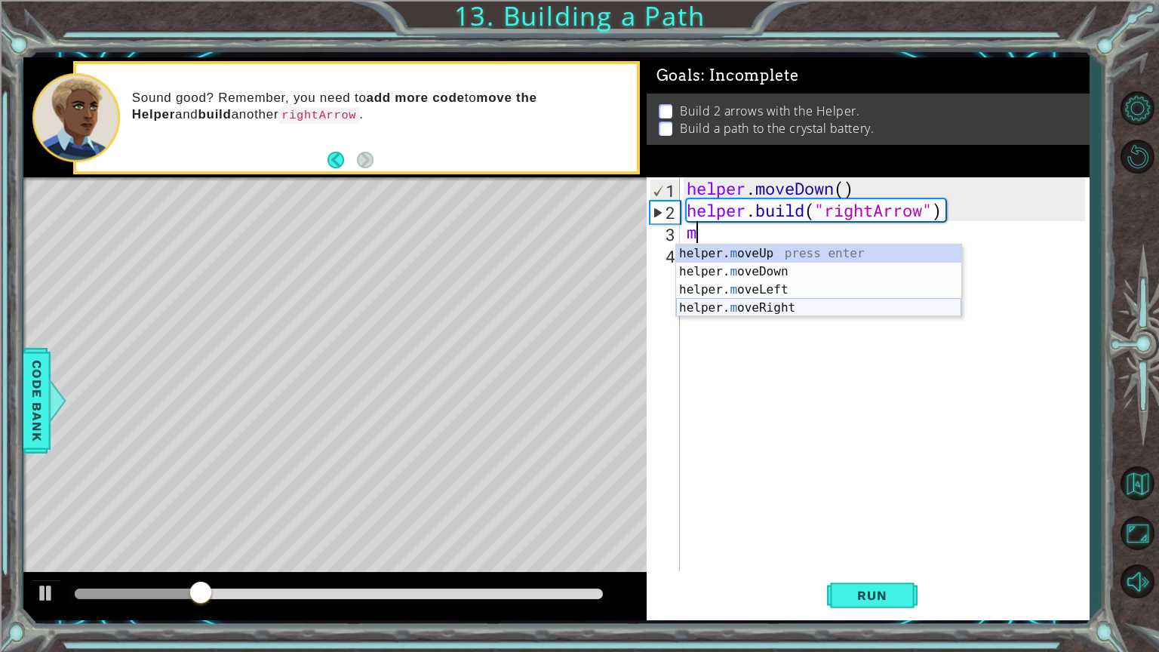
click at [753, 311] on div "helper. m oveUp press enter helper. m oveDown press enter helper. m oveLeft pre…" at bounding box center [818, 298] width 285 height 109
type textarea "helper.moveRight(1)"
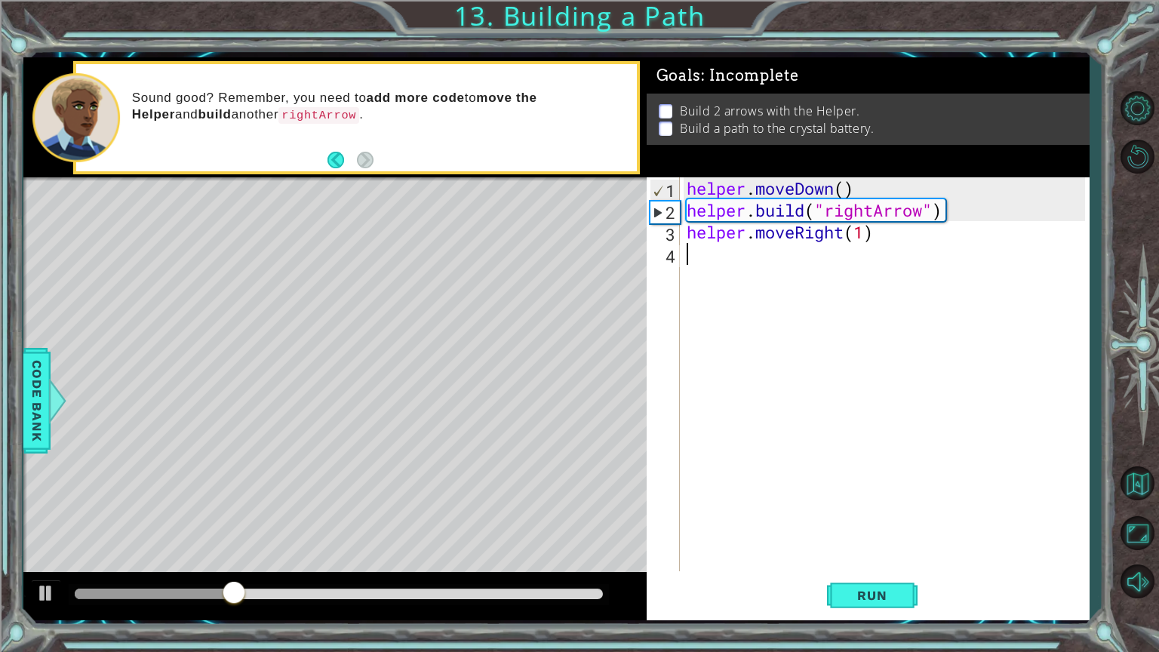
click at [724, 262] on div "helper . moveDown ( ) helper . build ( "rightArrow" ) helper . moveRight ( 1 )" at bounding box center [887, 395] width 409 height 437
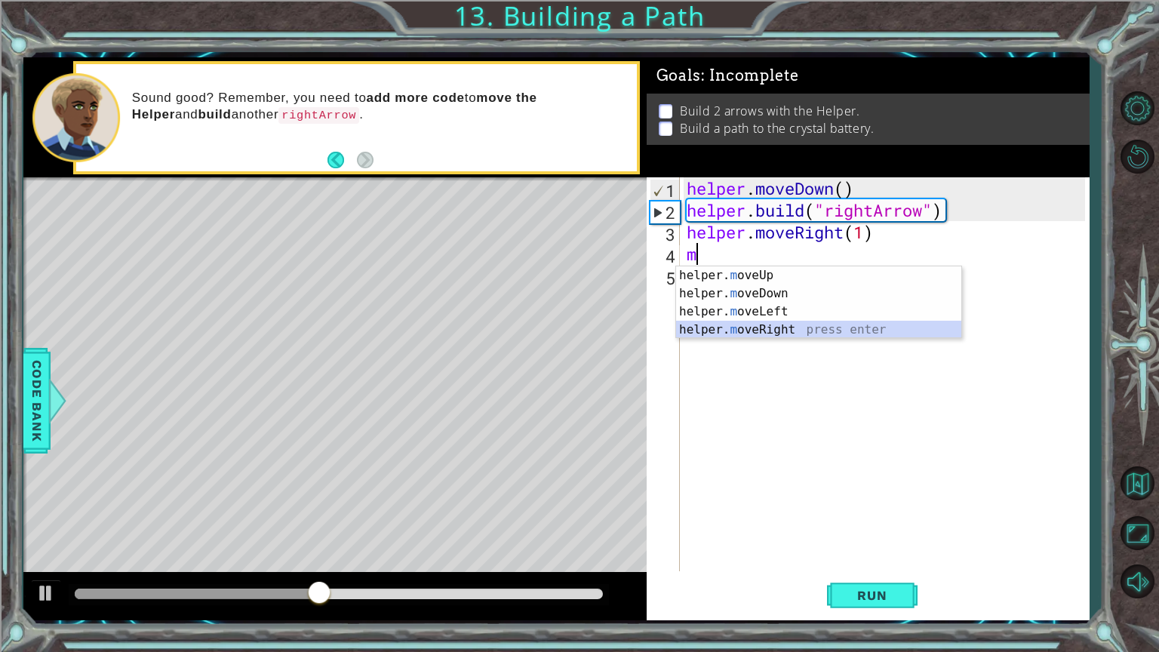
click at [729, 324] on div "helper. m oveUp press enter helper. m oveDown press enter helper. m oveLeft pre…" at bounding box center [818, 320] width 285 height 109
type textarea "helper.moveRight(1)"
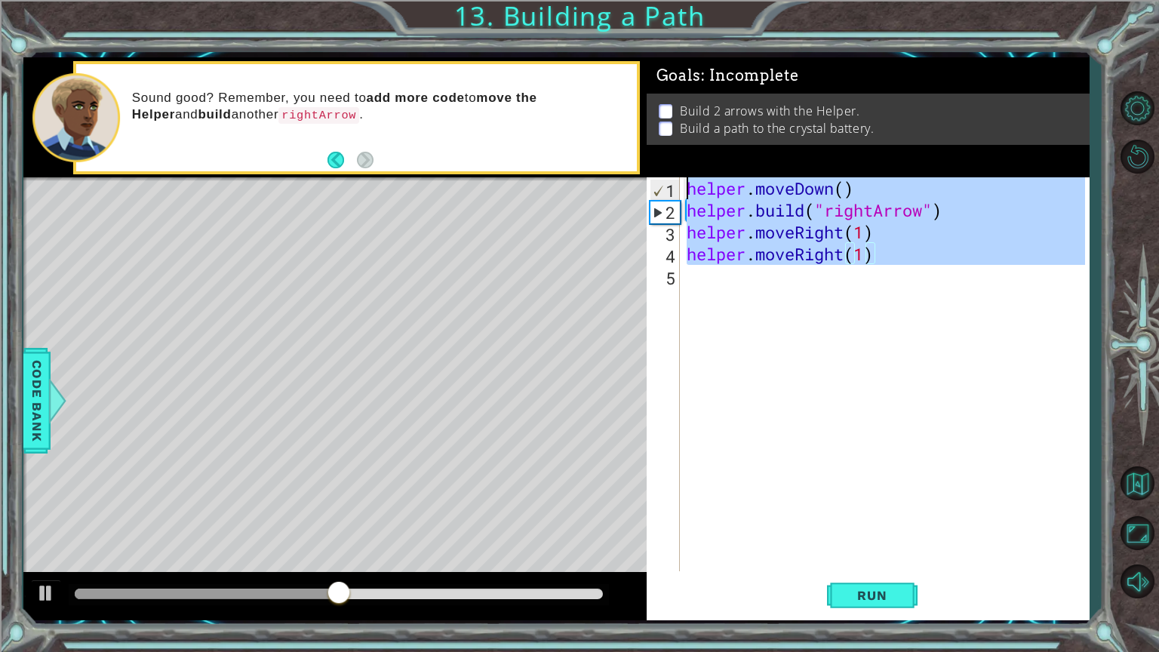
click at [708, 272] on div "helper . moveDown ( ) helper . build ( "rightArrow" ) helper . moveRight ( 1 ) …" at bounding box center [887, 395] width 409 height 437
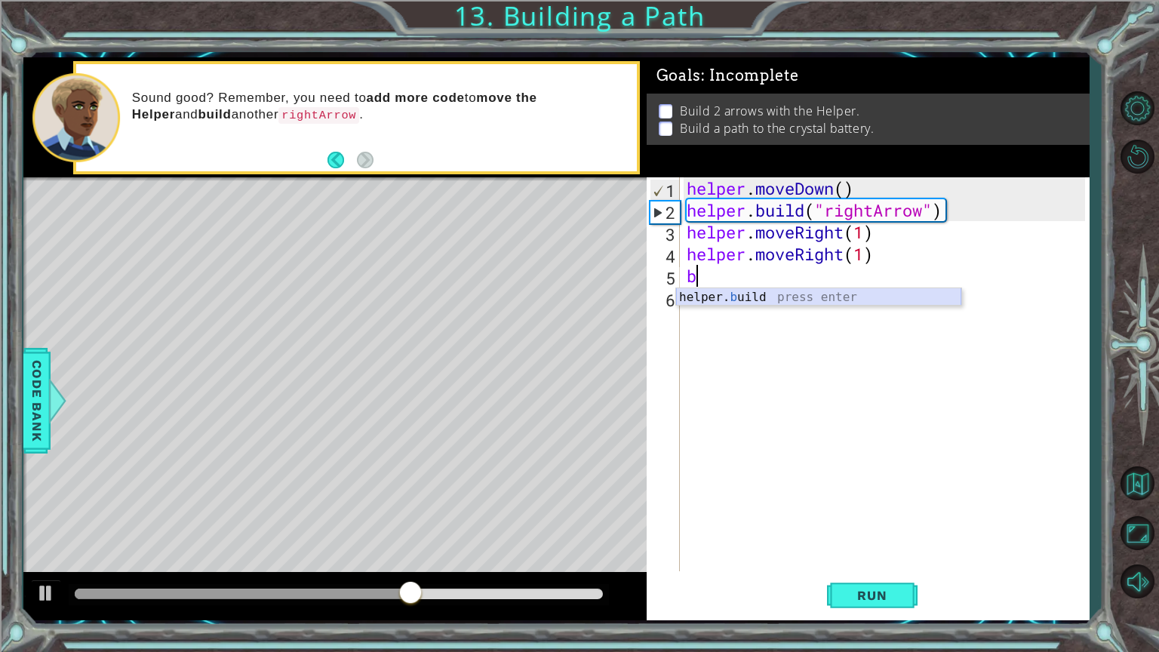
click at [710, 302] on div "helper. b uild press enter" at bounding box center [818, 315] width 285 height 54
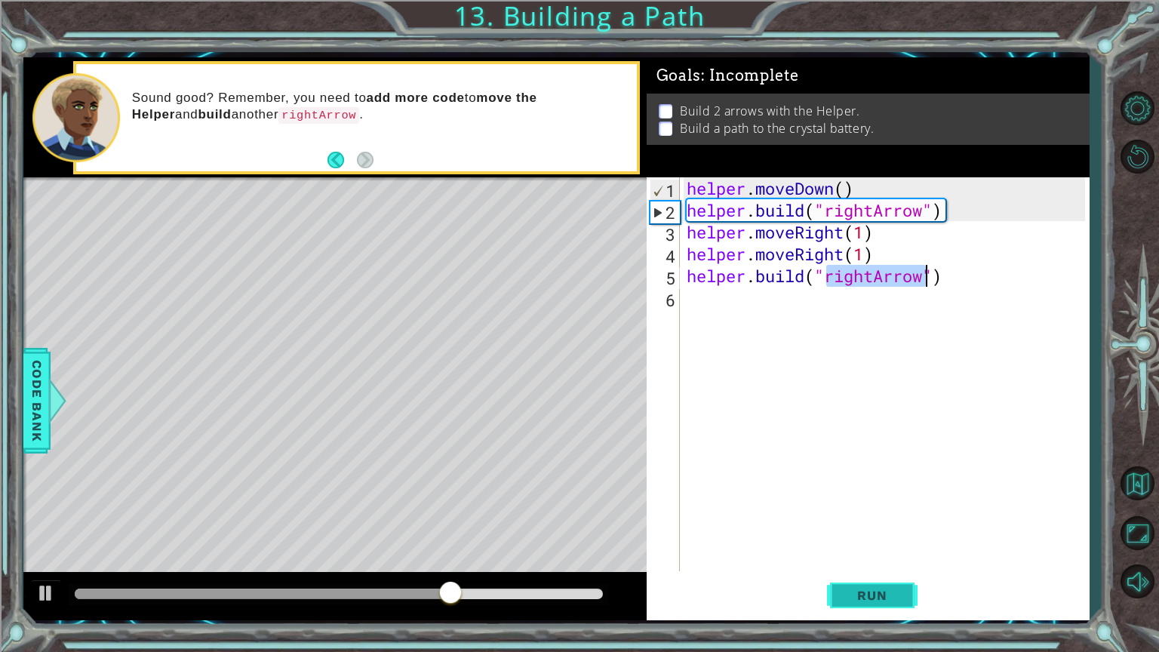
click at [859, 550] on span "Run" at bounding box center [872, 595] width 60 height 15
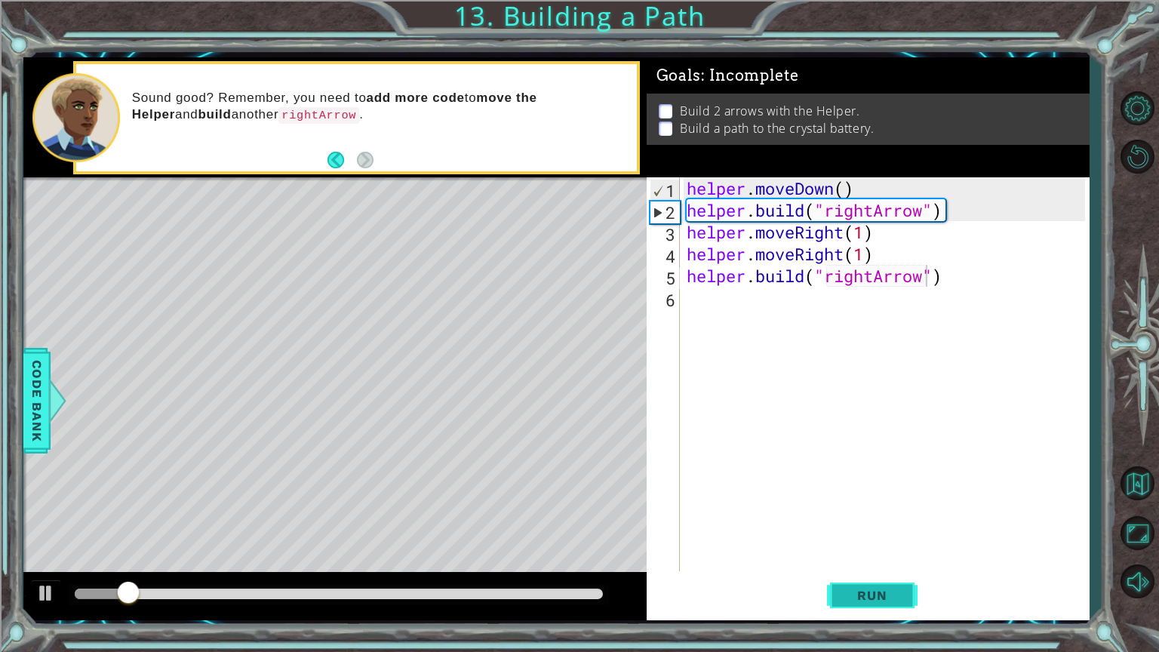
click at [865, 550] on span "Run" at bounding box center [872, 595] width 60 height 15
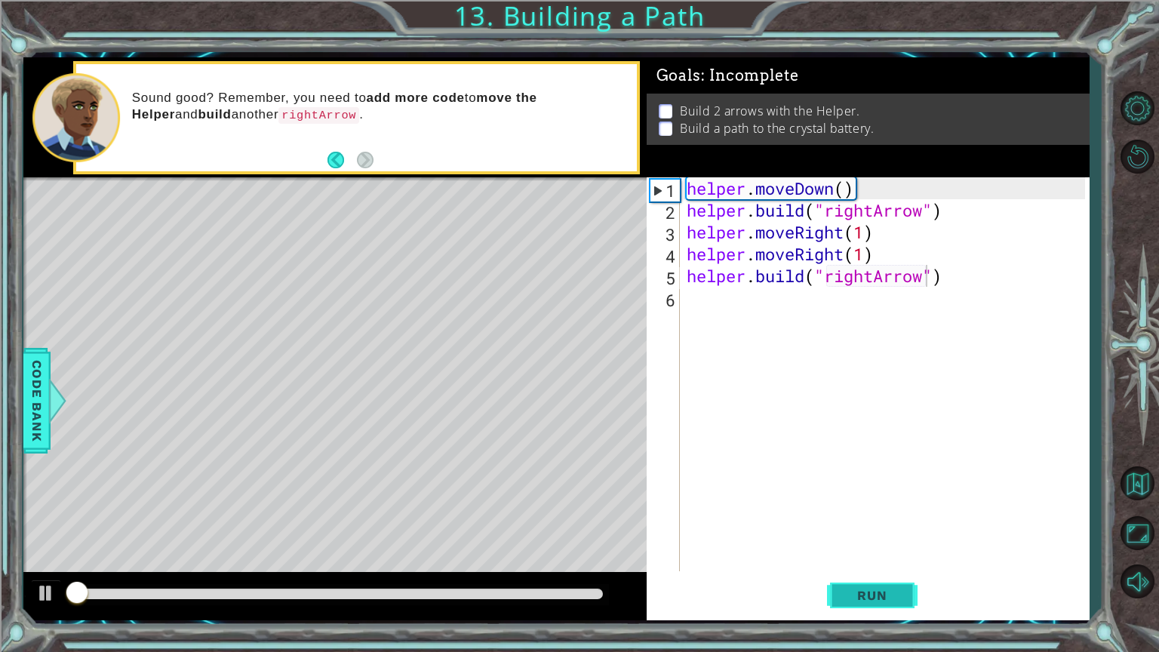
click at [865, 550] on span "Run" at bounding box center [872, 595] width 60 height 15
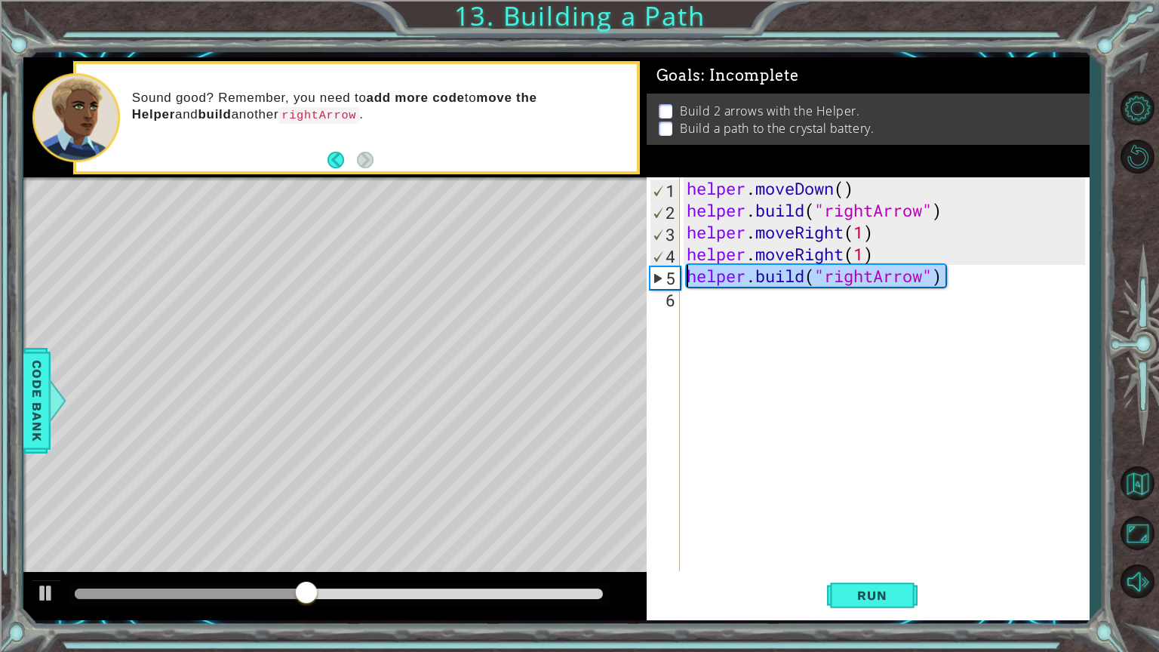
drag, startPoint x: 978, startPoint y: 279, endPoint x: 680, endPoint y: 271, distance: 298.8
click at [680, 271] on div "[DOMAIN_NAME]("rightArrow") 1 2 3 4 5 6 helper . moveDown ( ) helper . build ( …" at bounding box center [865, 374] width 438 height 394
type textarea "\"
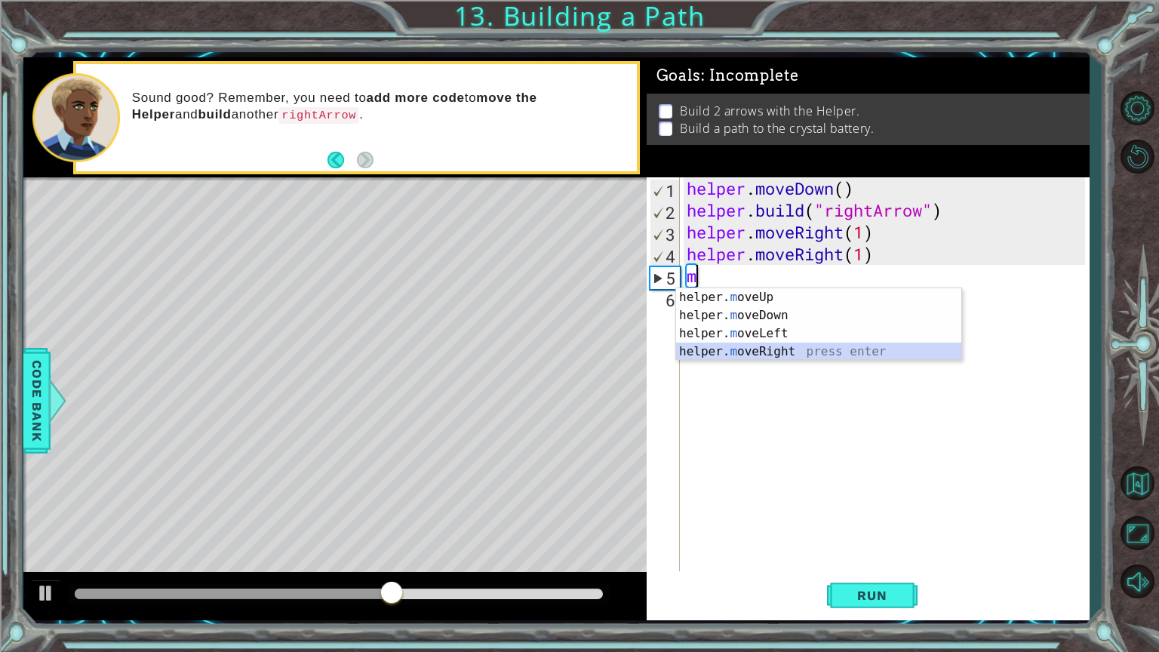
click at [754, 351] on div "helper. m oveUp press enter helper. m oveDown press enter helper. m oveLeft pre…" at bounding box center [818, 342] width 285 height 109
type textarea "helper.moveRight(1)"
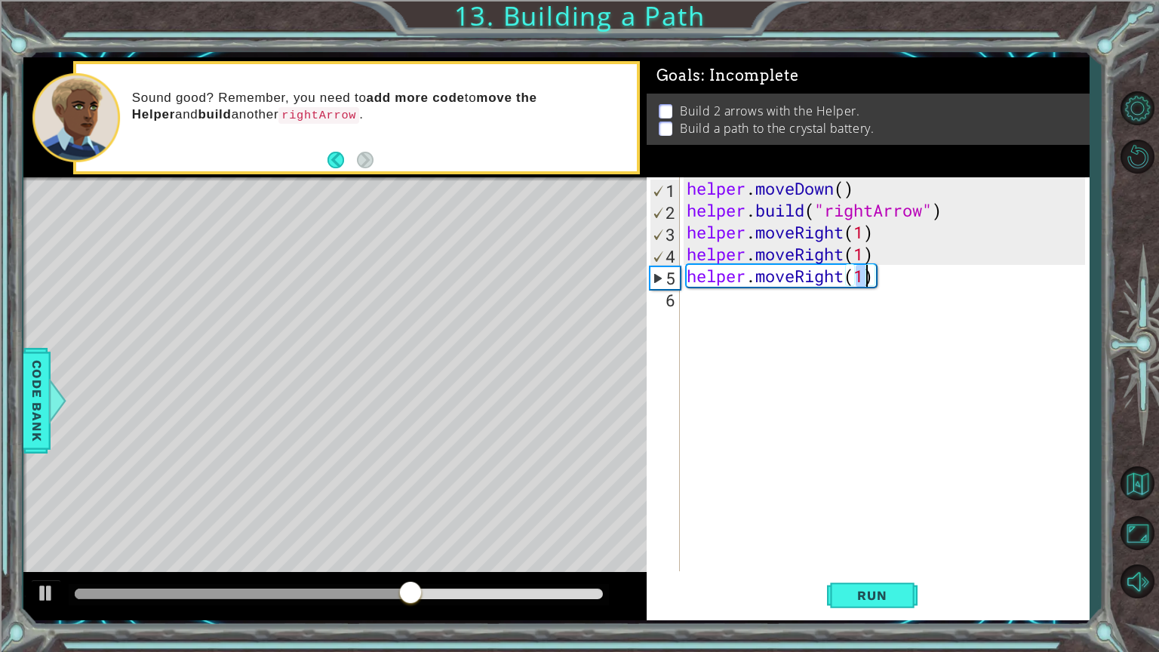
click at [709, 309] on div "helper . moveDown ( ) helper . build ( "rightArrow" ) helper . moveRight ( 1 ) …" at bounding box center [887, 395] width 409 height 437
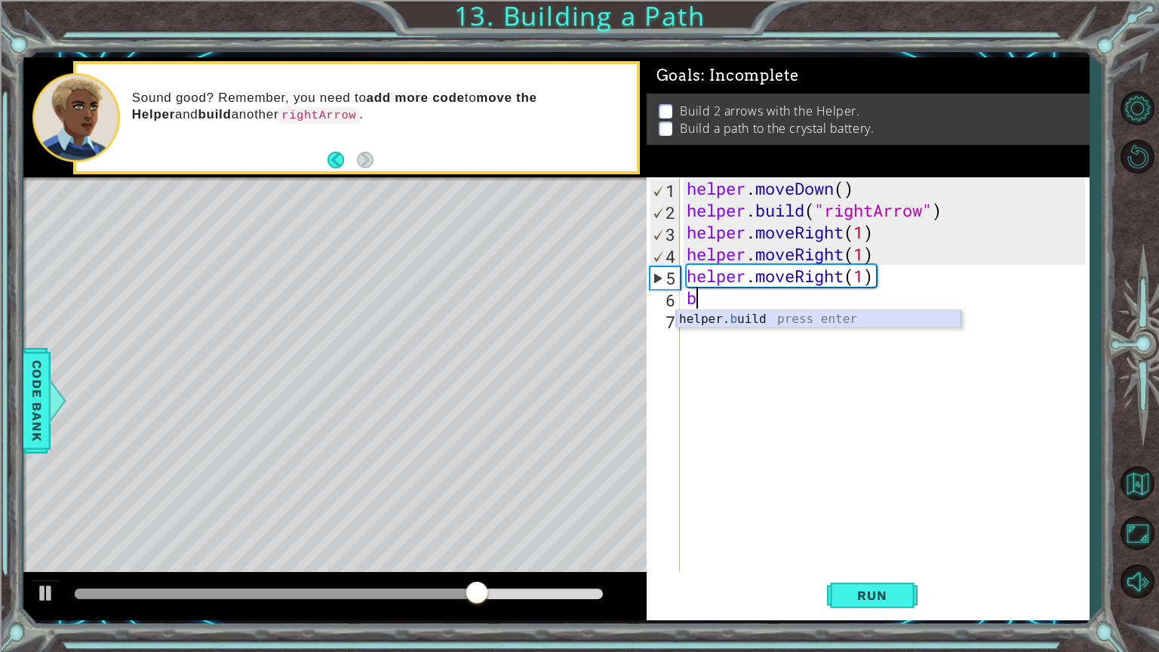
click at [714, 325] on div "helper. b uild press enter" at bounding box center [818, 337] width 285 height 54
type textarea "[DOMAIN_NAME]("rightArrow")"
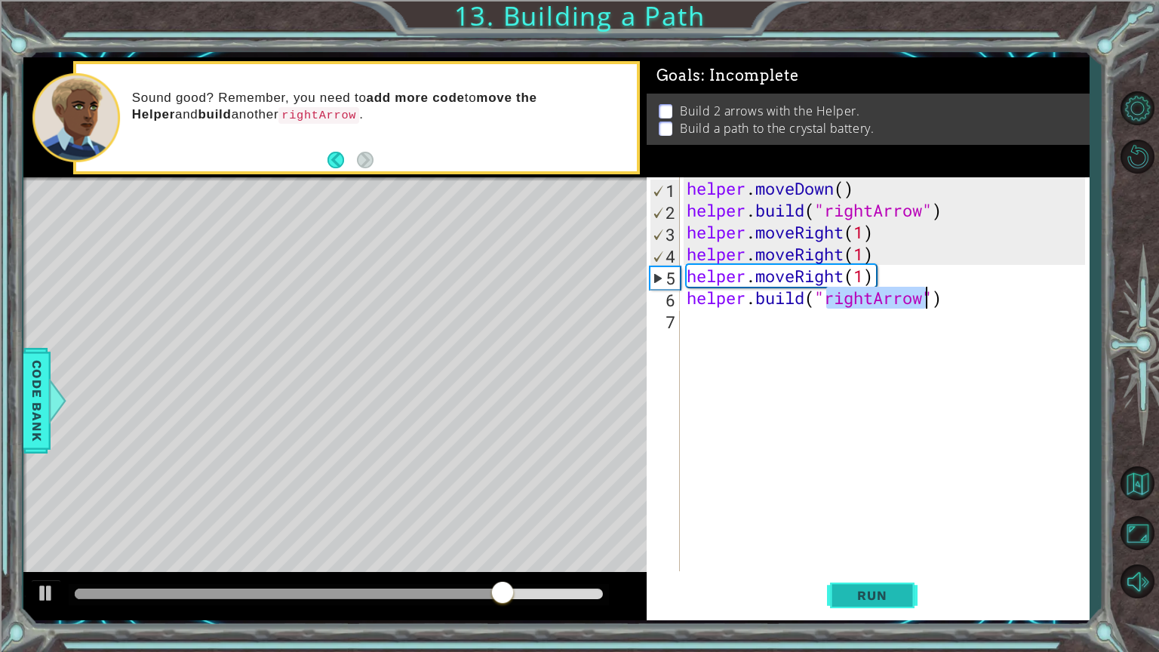
click at [884, 550] on span "Run" at bounding box center [872, 595] width 60 height 15
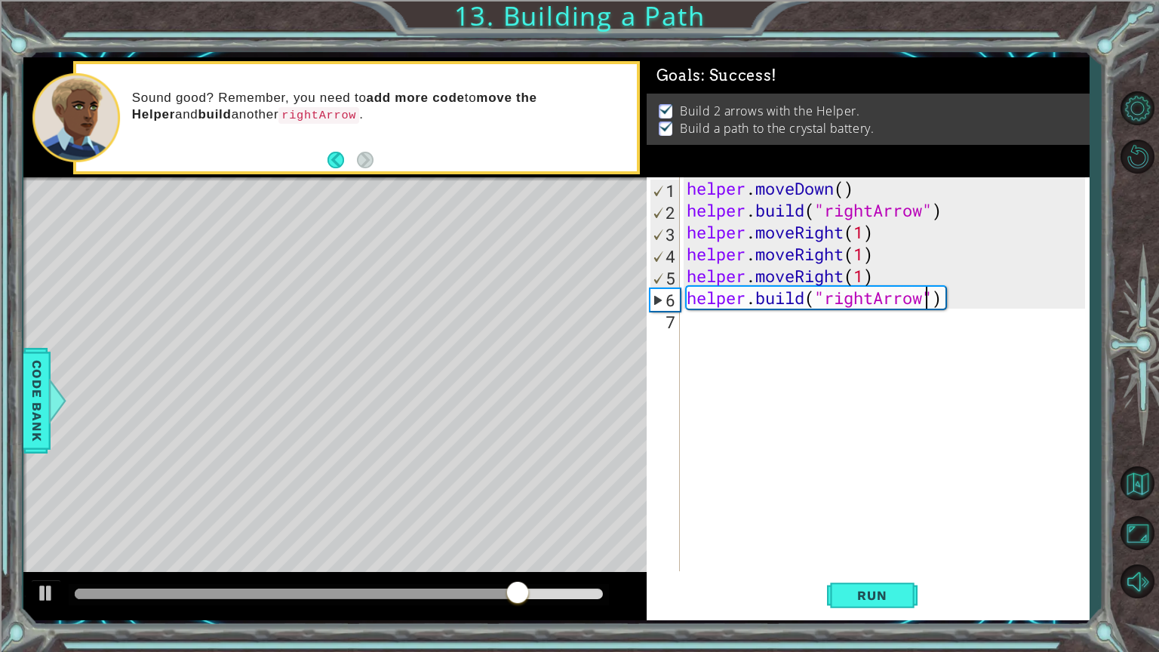
click at [716, 335] on div "helper . moveDown ( ) helper . build ( "rightArrow" ) helper . moveRight ( 1 ) …" at bounding box center [887, 395] width 409 height 437
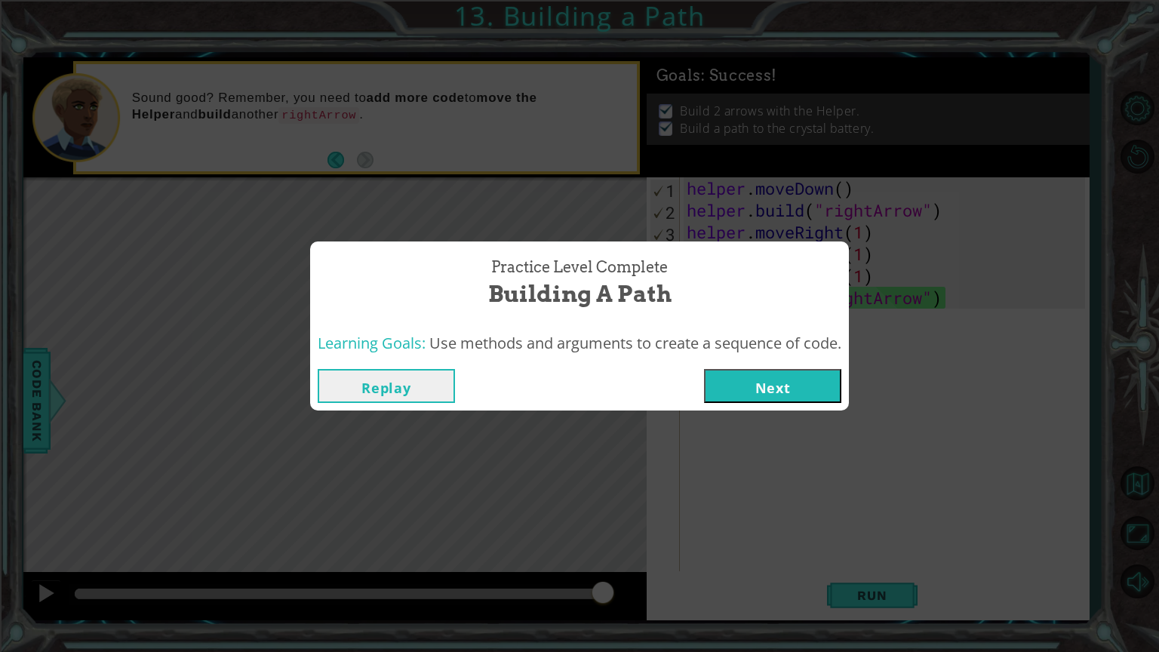
click at [752, 392] on button "Next" at bounding box center [772, 386] width 137 height 34
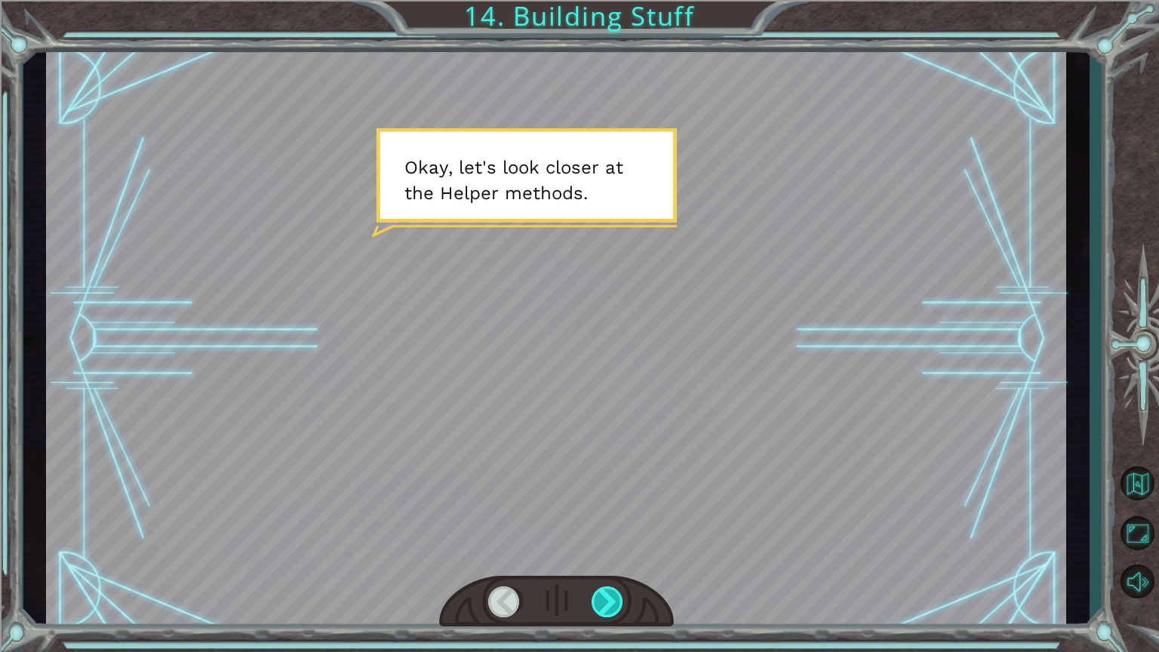
click at [606, 550] on div at bounding box center [607, 601] width 33 height 31
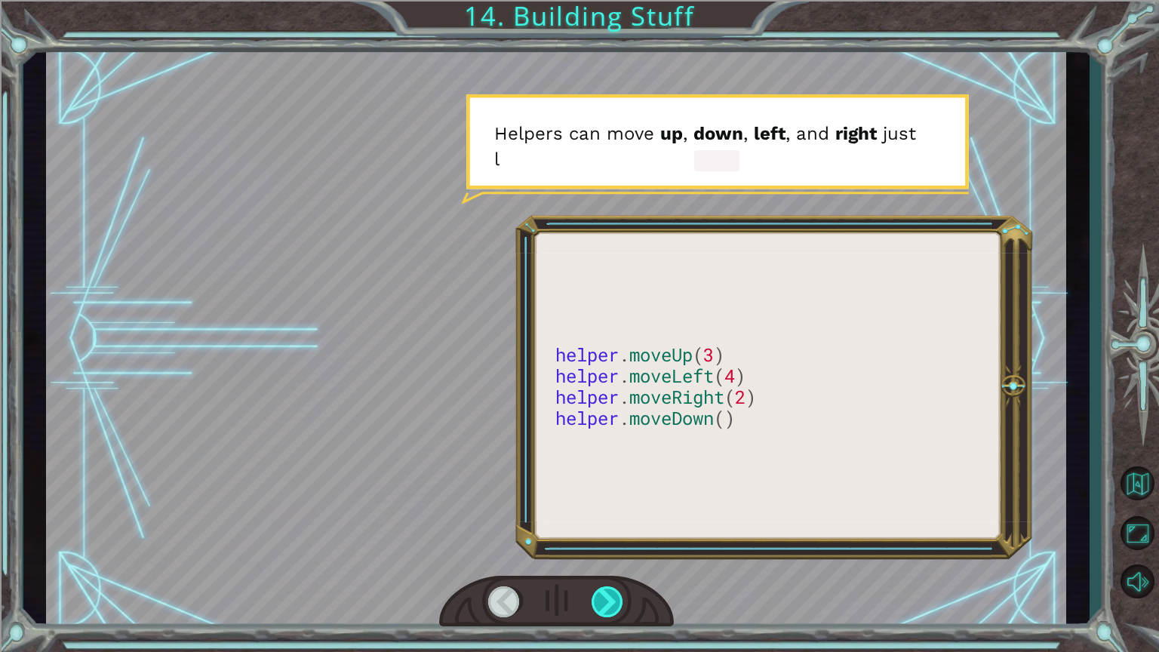
click at [617, 550] on div at bounding box center [607, 601] width 33 height 31
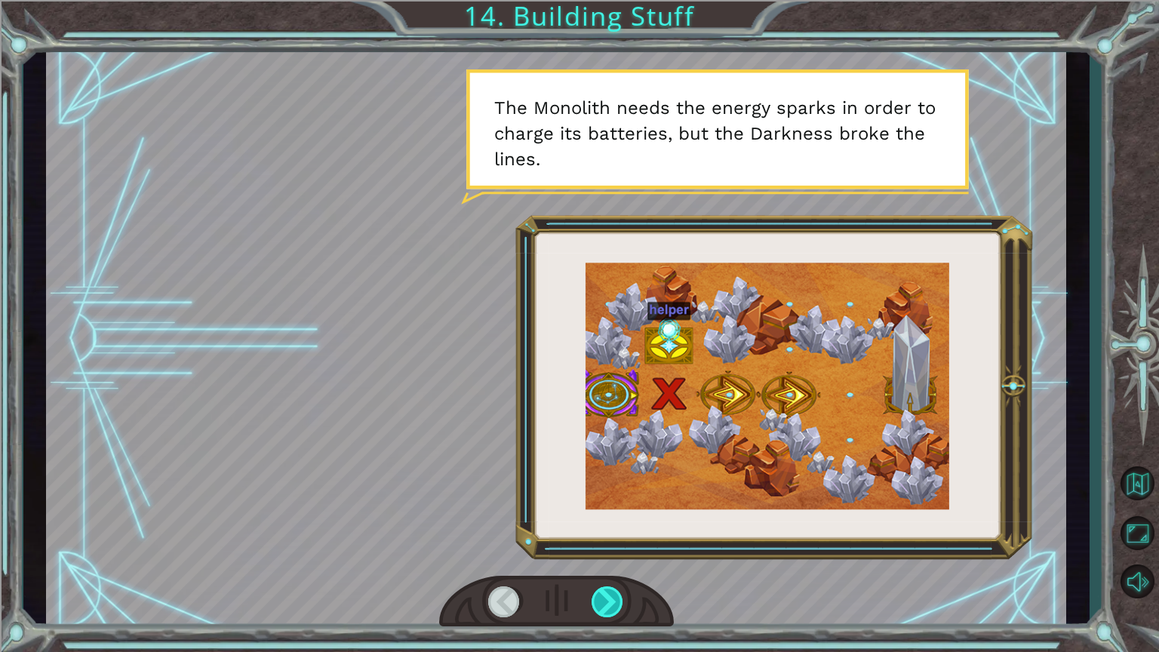
drag, startPoint x: 615, startPoint y: 602, endPoint x: 594, endPoint y: 598, distance: 22.2
click at [594, 550] on div at bounding box center [607, 601] width 33 height 31
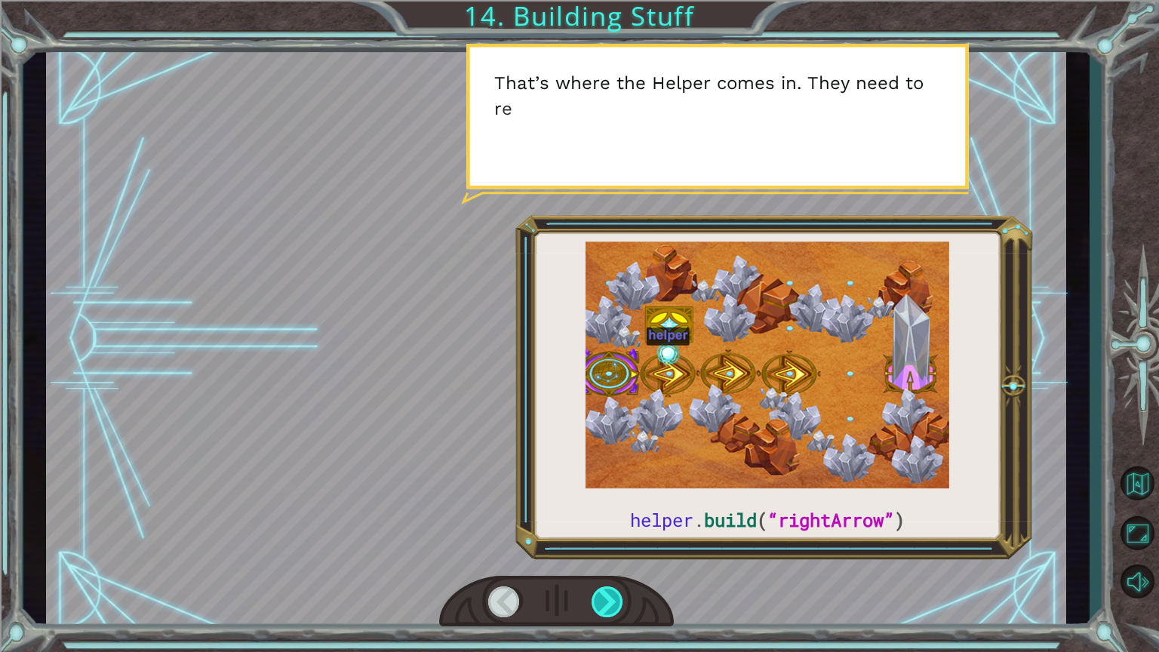
click at [594, 550] on div at bounding box center [607, 601] width 33 height 31
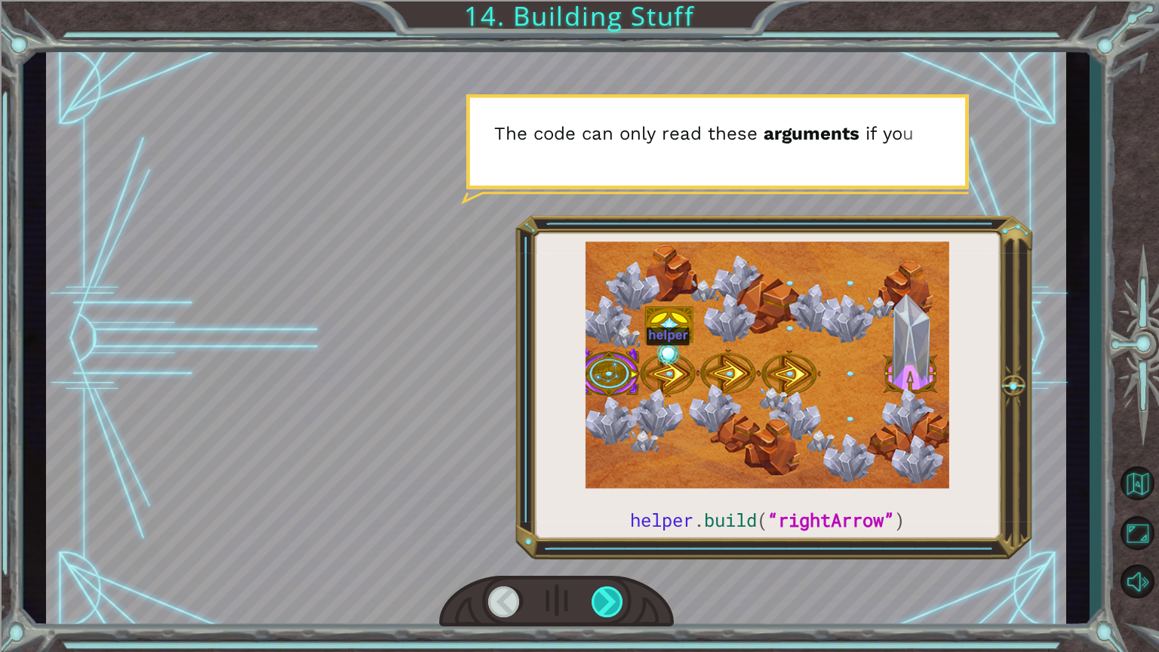
click at [594, 550] on div at bounding box center [607, 601] width 33 height 31
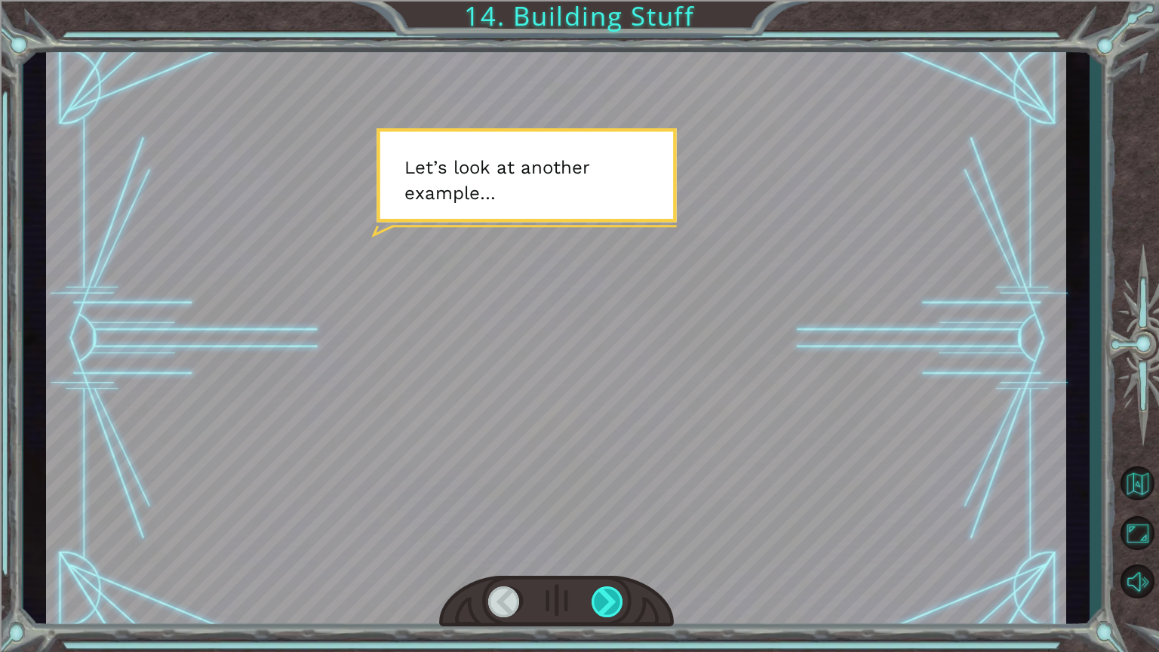
click at [619, 550] on div at bounding box center [607, 601] width 33 height 31
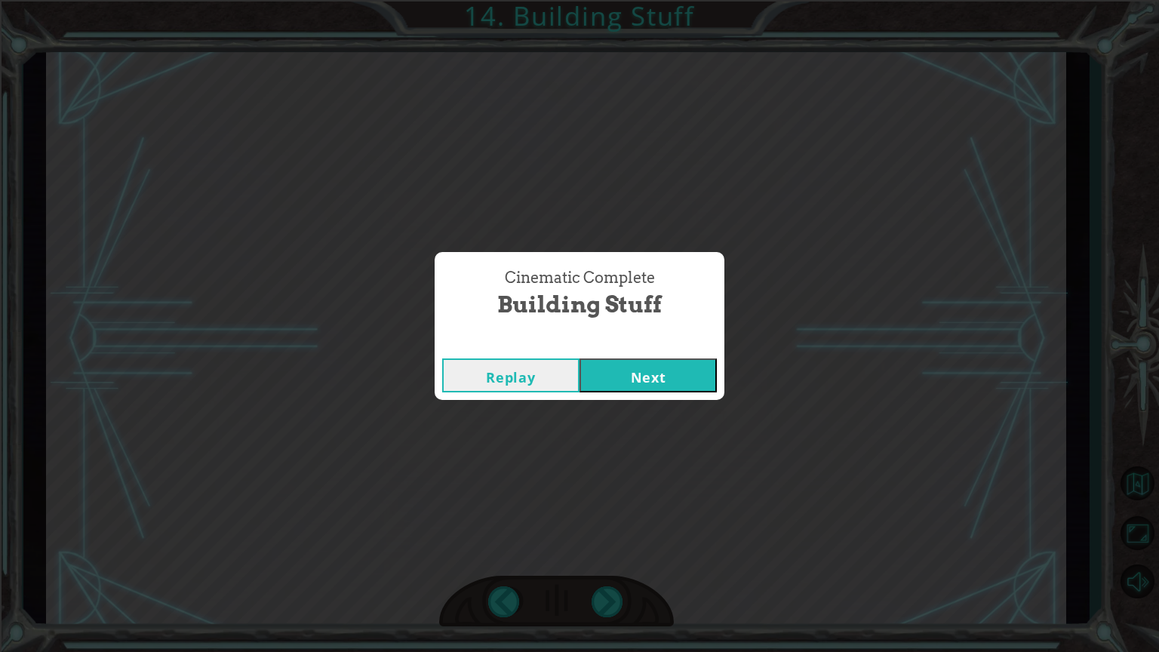
click at [615, 374] on button "Next" at bounding box center [647, 375] width 137 height 34
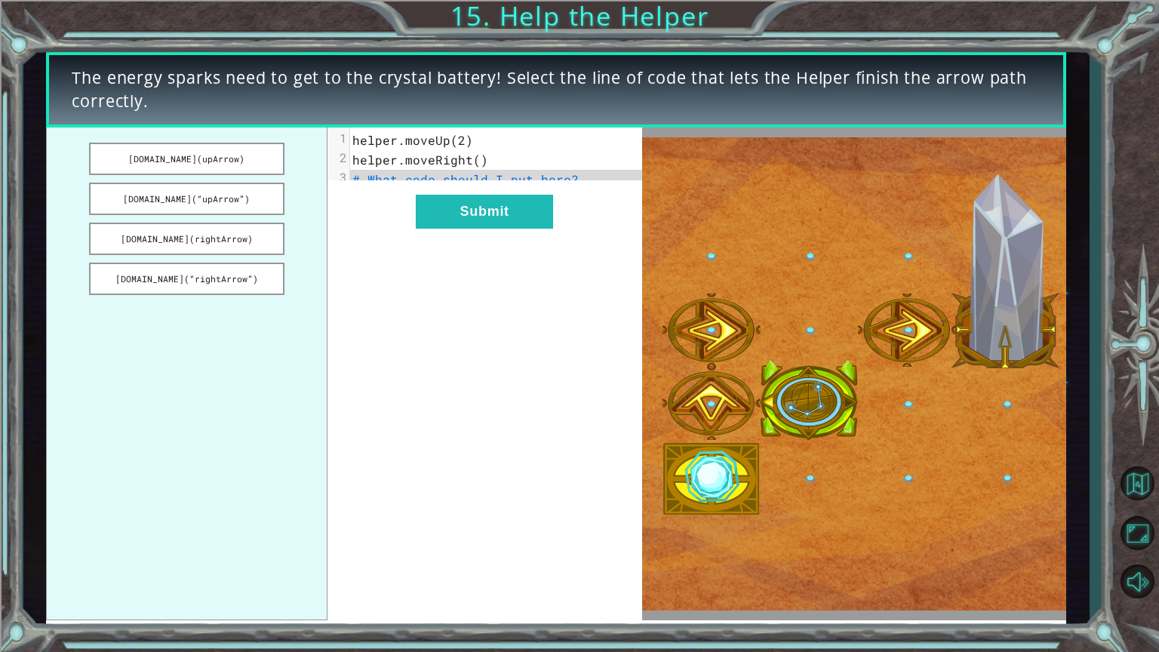
drag, startPoint x: 192, startPoint y: 273, endPoint x: 401, endPoint y: 217, distance: 216.3
click at [401, 217] on div "[DOMAIN_NAME](upArrow) [DOMAIN_NAME](“upArrow”) [DOMAIN_NAME](rightArrow) [DOMA…" at bounding box center [343, 373] width 595 height 493
click at [172, 270] on button "[DOMAIN_NAME](“rightArrow”)" at bounding box center [186, 278] width 195 height 32
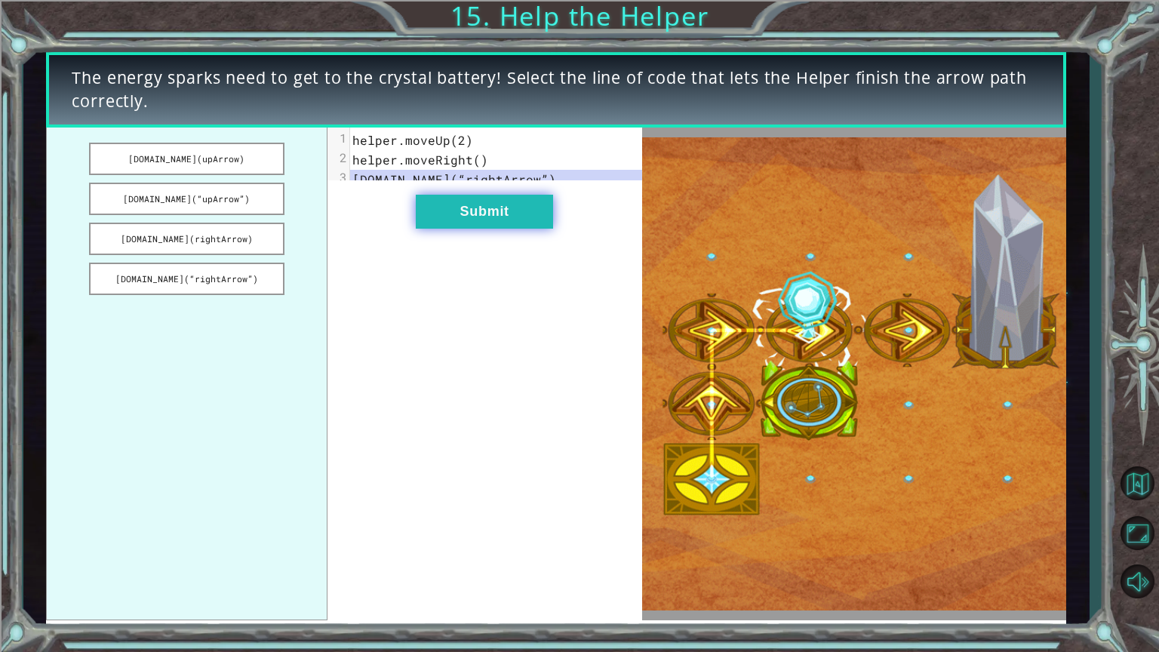
click at [463, 220] on button "Submit" at bounding box center [484, 212] width 137 height 34
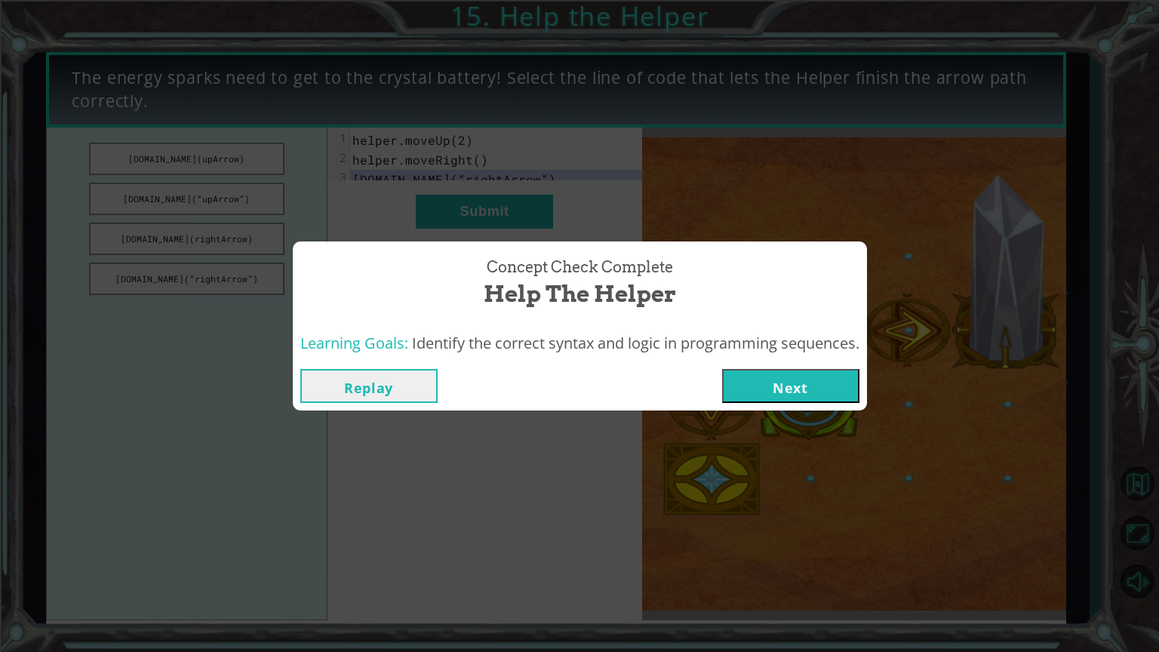
click at [790, 386] on button "Next" at bounding box center [790, 386] width 137 height 34
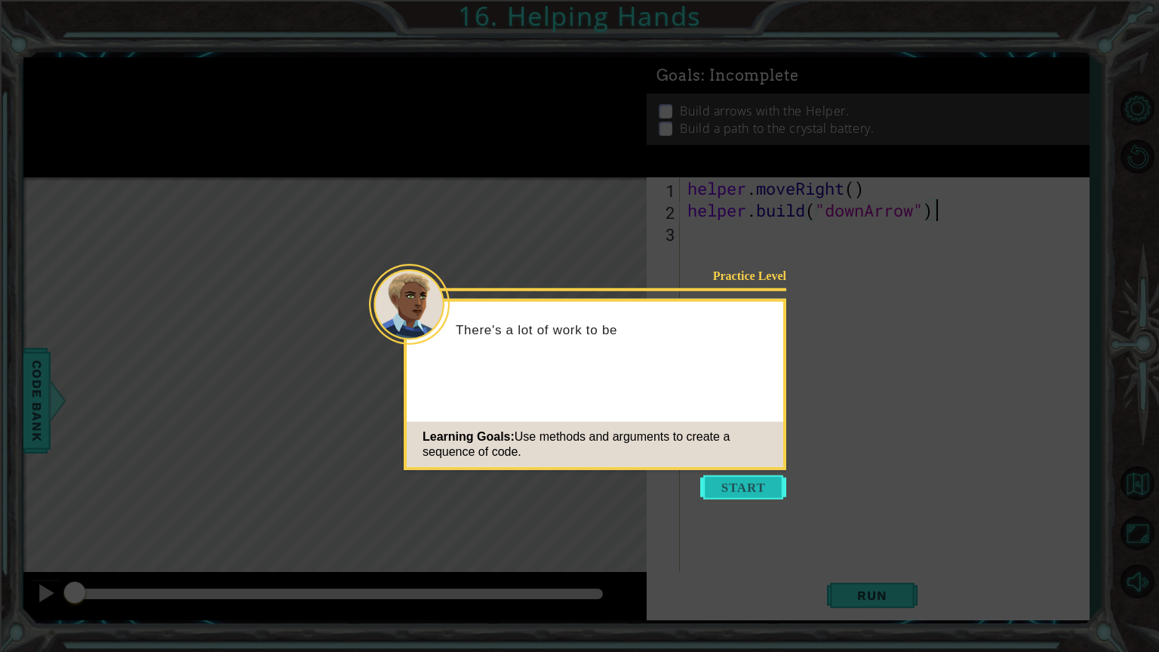
click at [725, 496] on button "Start" at bounding box center [743, 487] width 86 height 24
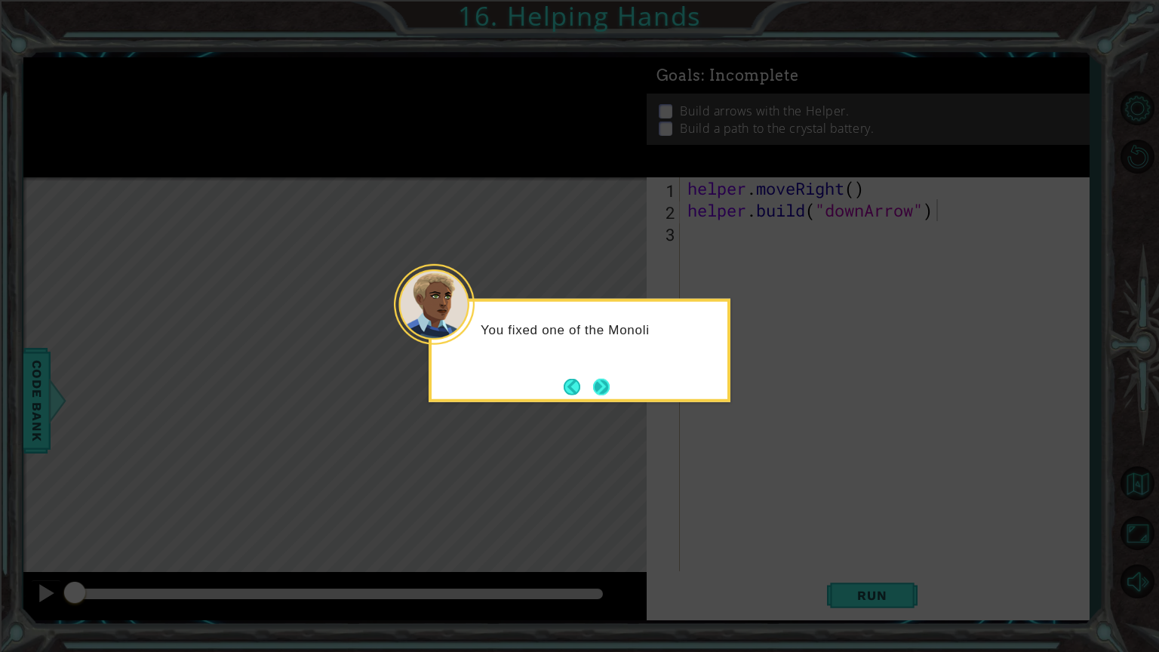
click at [600, 383] on button "Next" at bounding box center [601, 386] width 17 height 17
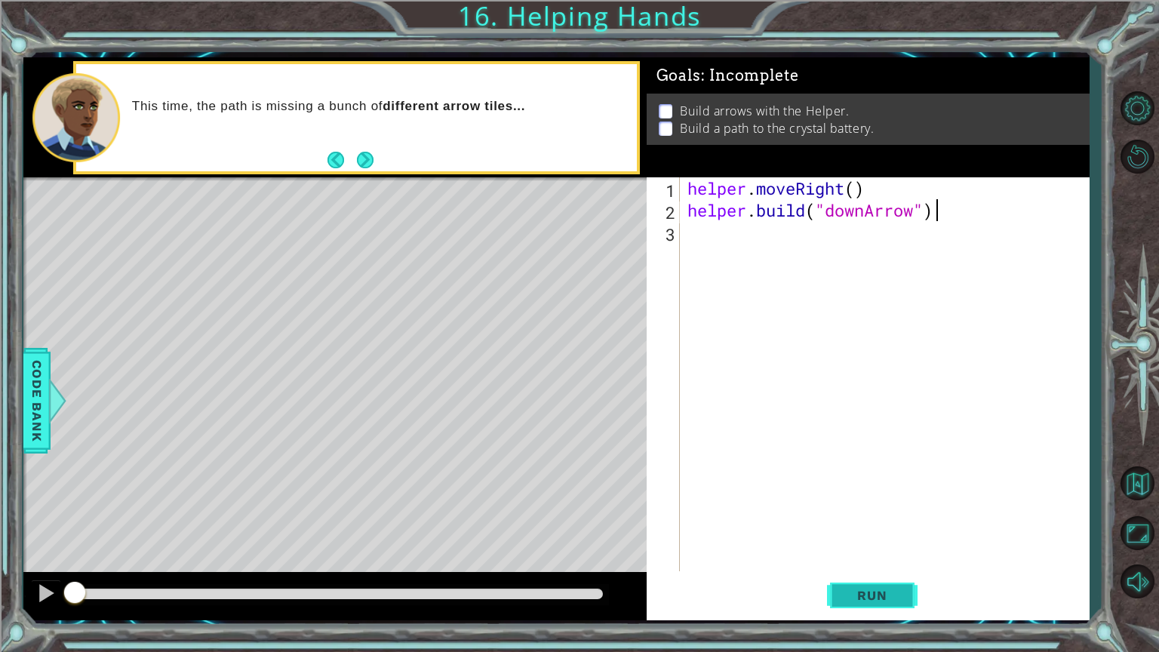
click at [863, 550] on span "Run" at bounding box center [872, 595] width 60 height 15
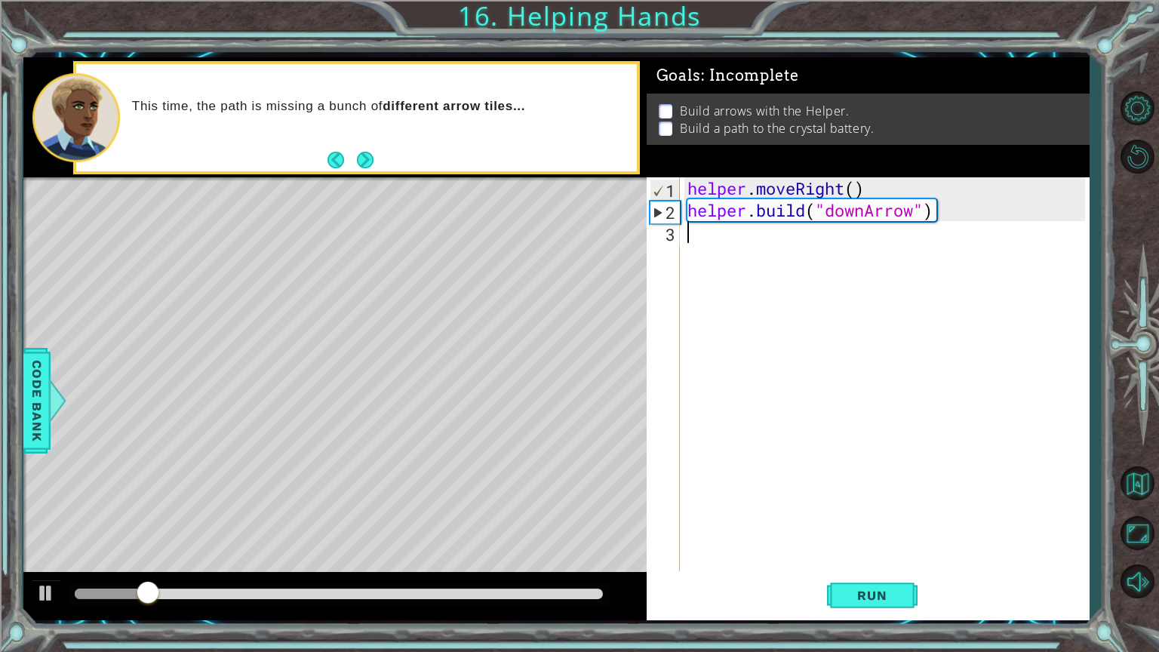
click at [697, 233] on div "helper . moveRight ( ) helper . build ( "downArrow" )" at bounding box center [888, 395] width 408 height 437
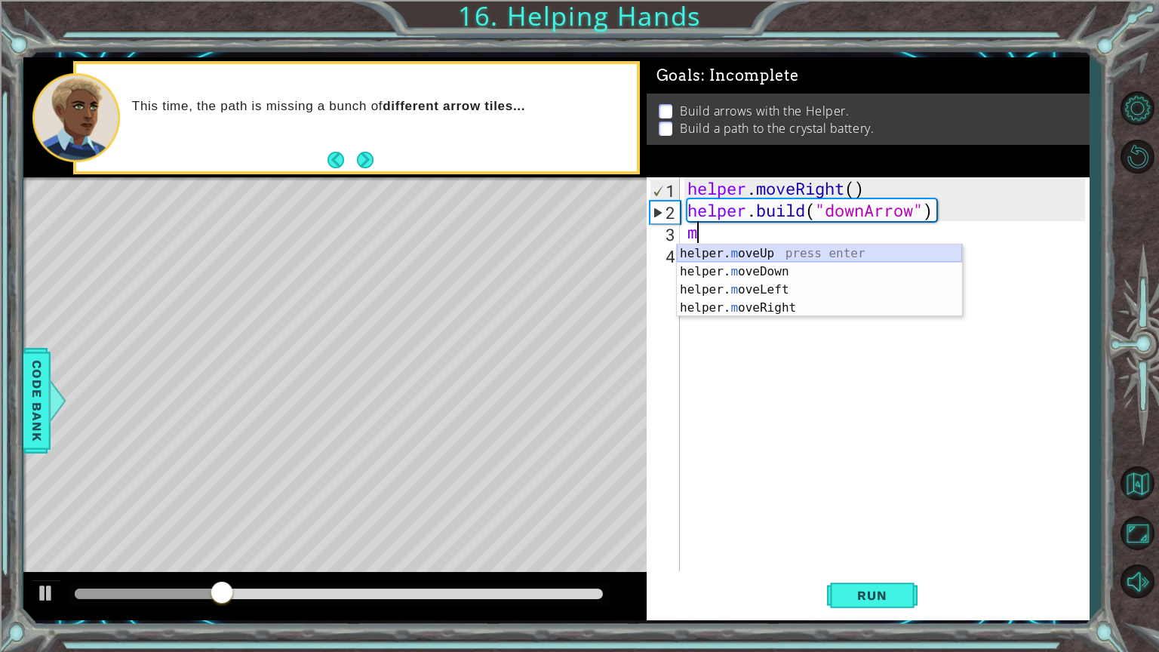
click at [715, 262] on div "helper. m oveUp press enter helper. m oveDown press enter helper. m oveLeft pre…" at bounding box center [819, 298] width 285 height 109
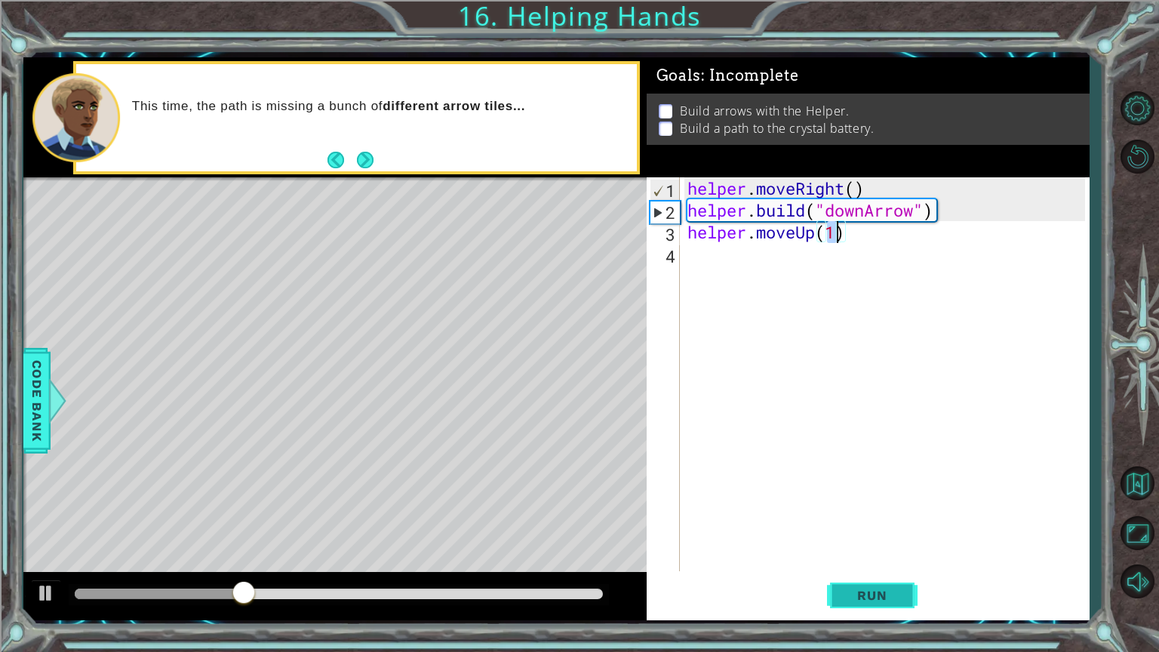
click at [870, 550] on span "Run" at bounding box center [872, 595] width 60 height 15
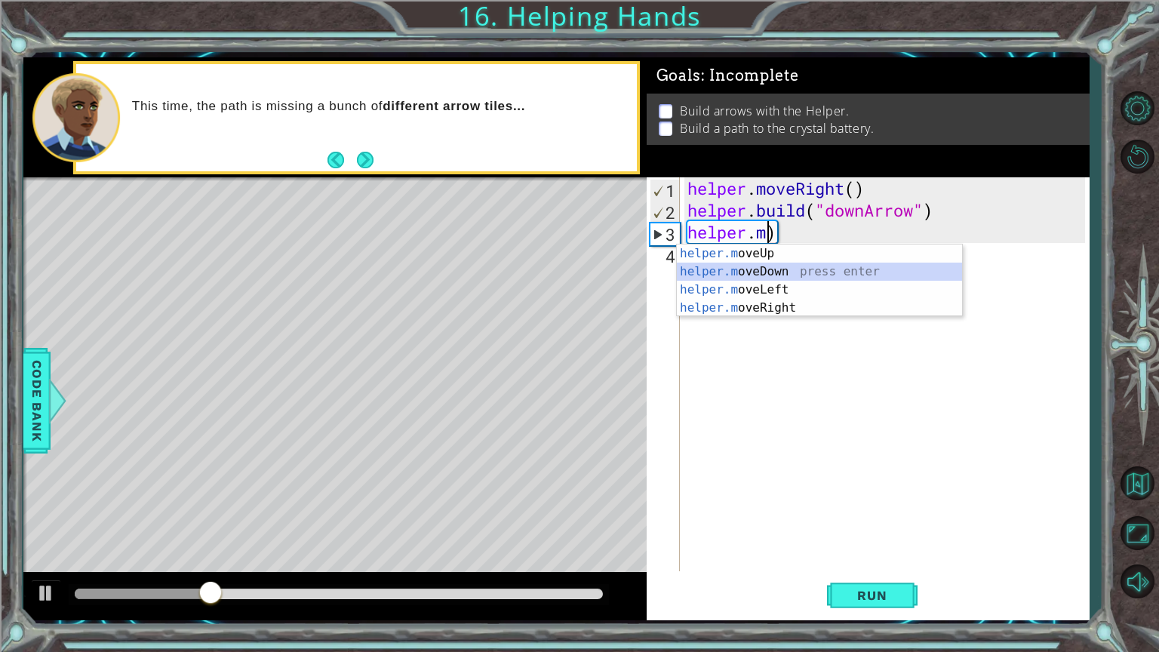
click at [779, 272] on div "helper.m oveUp press enter helper.m oveDown press enter helper.m oveLeft press …" at bounding box center [819, 298] width 285 height 109
type textarea "helper.moveDown(1)"
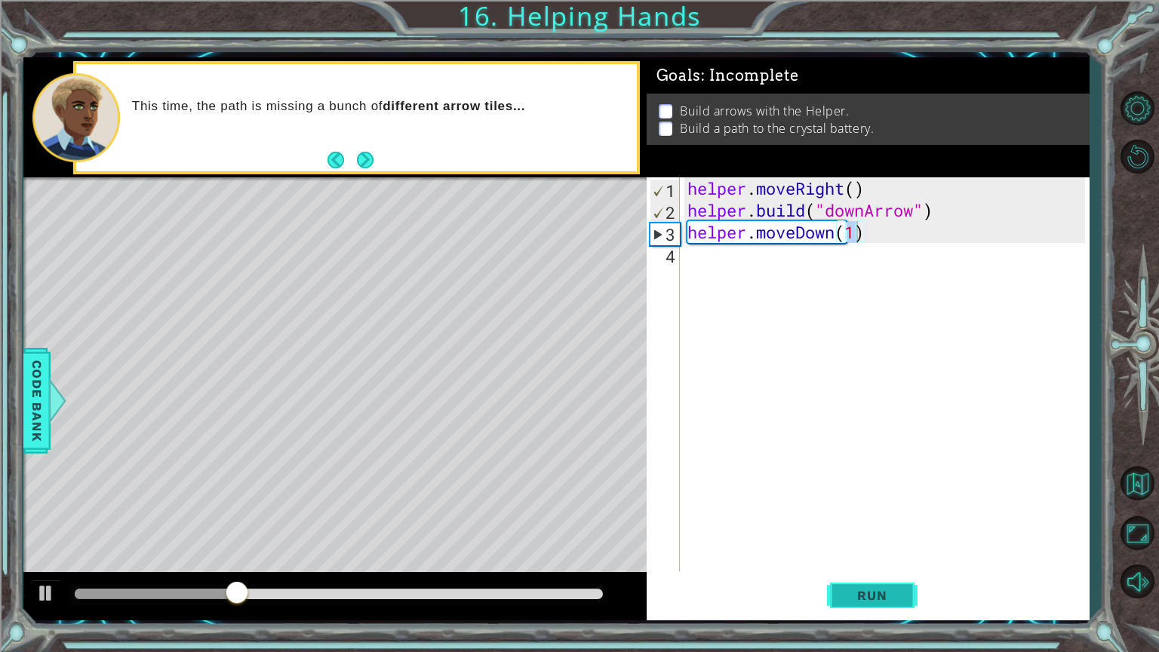
click at [845, 550] on span "Run" at bounding box center [872, 595] width 60 height 15
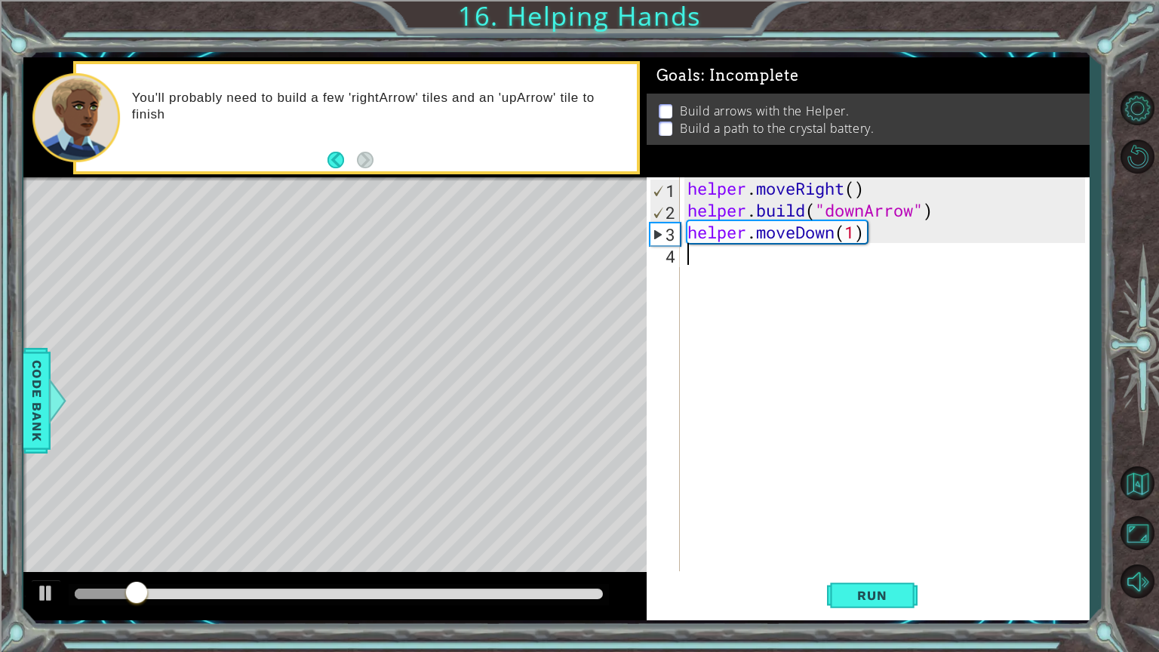
click at [714, 250] on div "helper . moveRight ( ) helper . build ( "downArrow" ) helper . moveDown ( 1 )" at bounding box center [888, 395] width 408 height 437
type textarea "m"
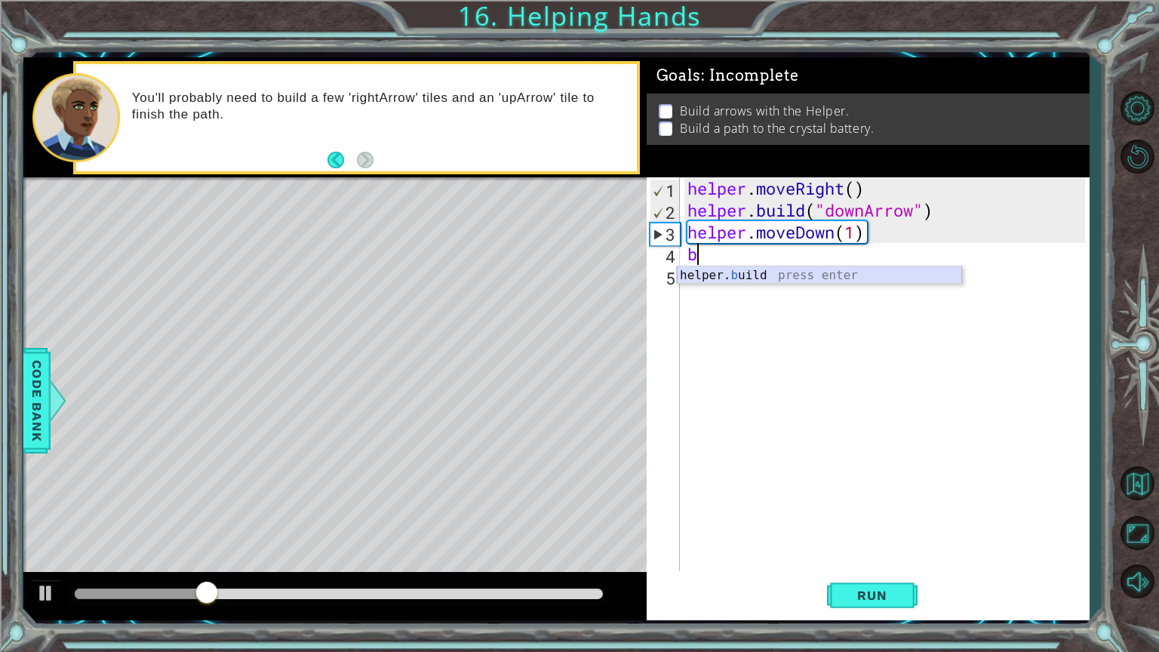
click at [717, 282] on div "helper. b uild press enter" at bounding box center [819, 293] width 285 height 54
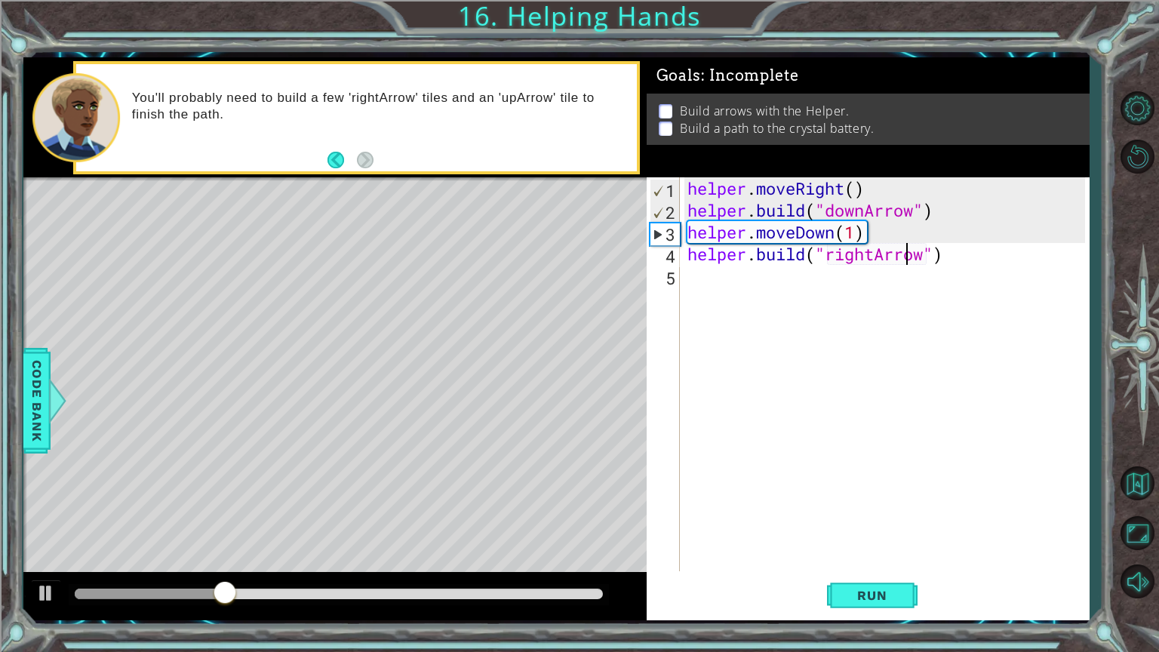
click at [902, 258] on div "helper . moveRight ( ) helper . build ( "downArrow" ) helper . moveDown ( 1 ) h…" at bounding box center [888, 395] width 408 height 437
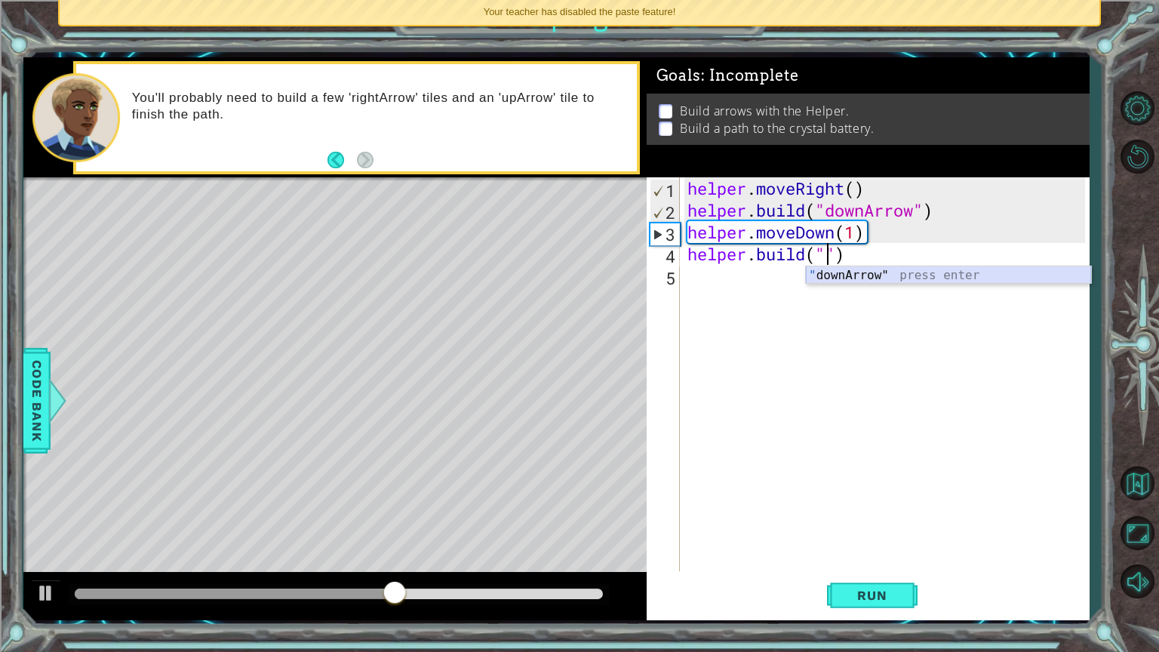
click at [895, 278] on div "" downArrow" press enter" at bounding box center [948, 293] width 285 height 54
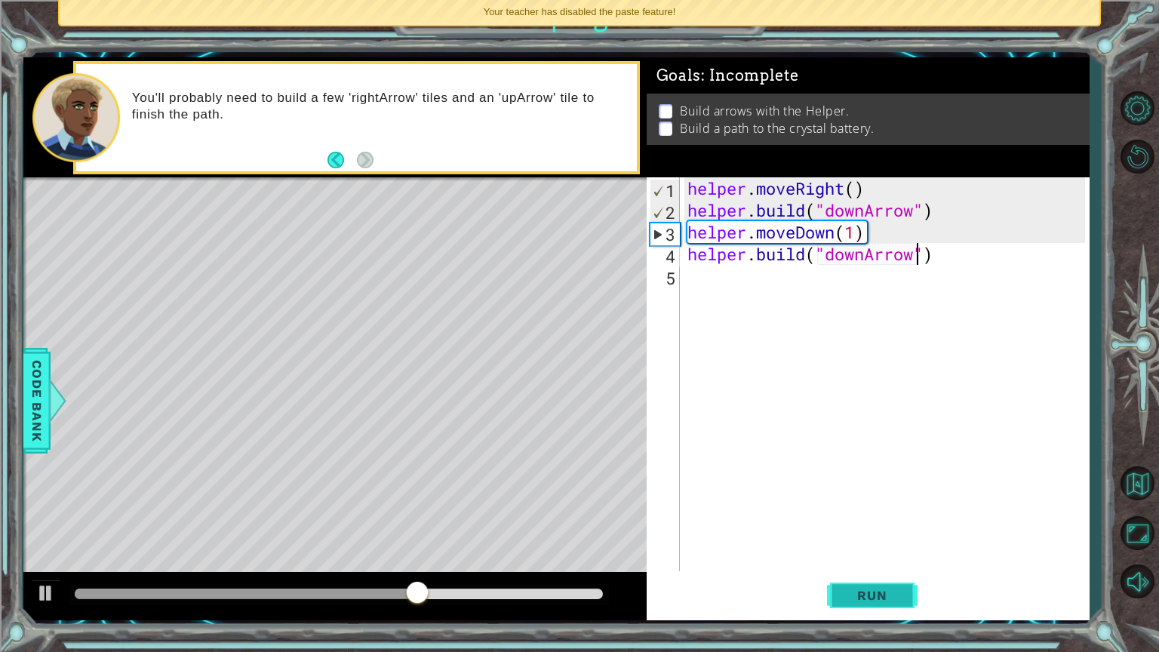
type textarea "[DOMAIN_NAME]("downArrow")"
click at [853, 550] on span "Run" at bounding box center [872, 595] width 60 height 15
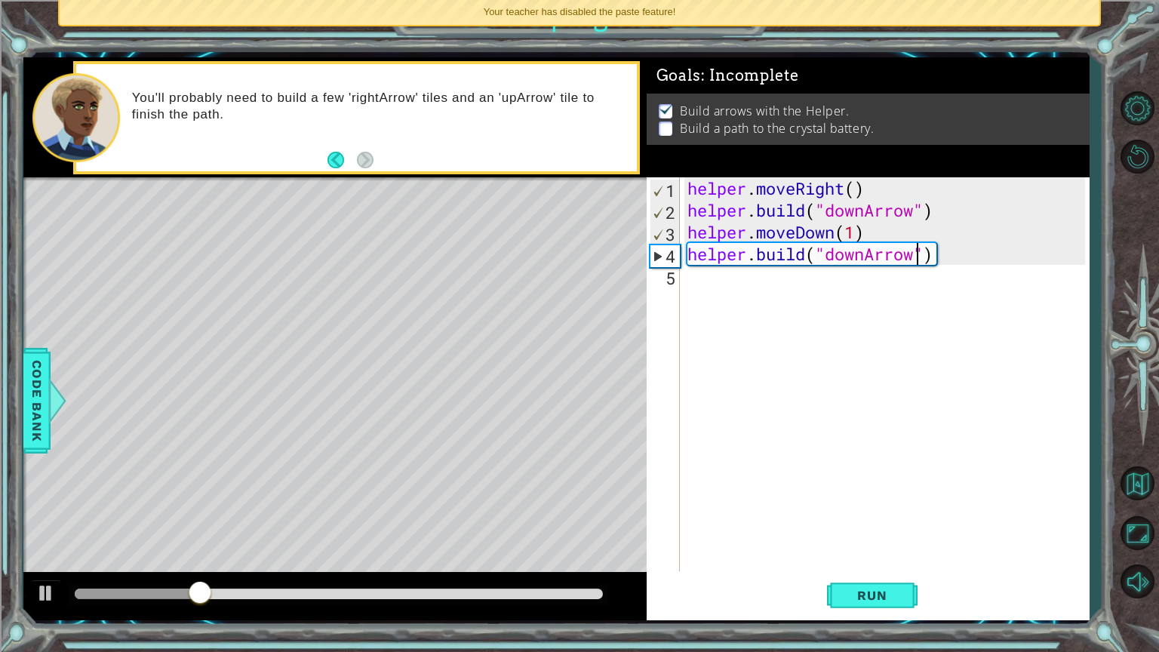
click at [715, 279] on div "helper . moveRight ( ) helper . build ( "downArrow" ) helper . moveDown ( 1 ) h…" at bounding box center [888, 395] width 408 height 437
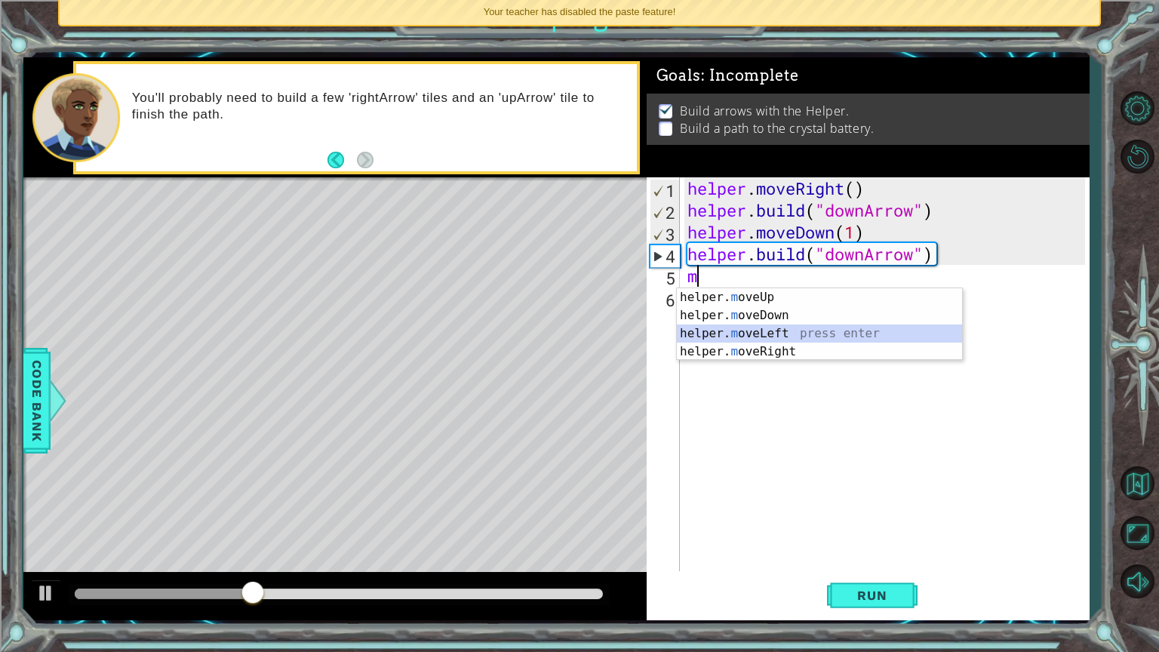
click at [790, 329] on div "helper. m oveUp press enter helper. m oveDown press enter helper. m oveLeft pre…" at bounding box center [819, 342] width 285 height 109
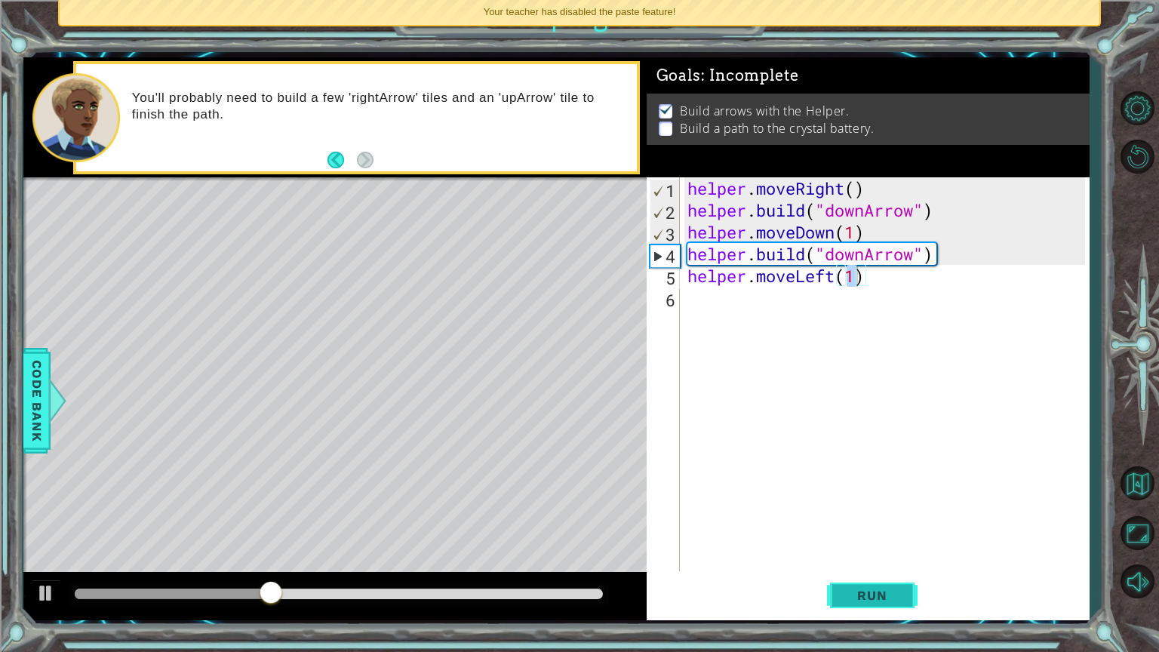
click at [867, 550] on span "Run" at bounding box center [872, 595] width 60 height 15
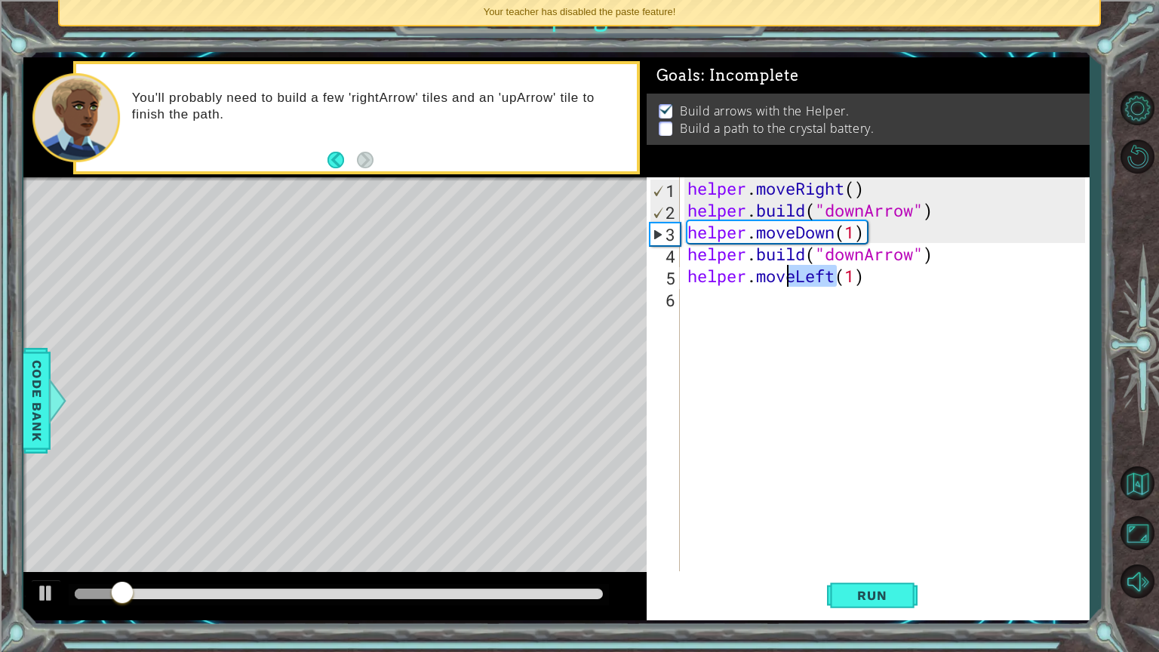
click at [829, 278] on div "helper . moveRight ( ) helper . build ( "downArrow" ) helper . moveDown ( 1 ) h…" at bounding box center [888, 395] width 408 height 437
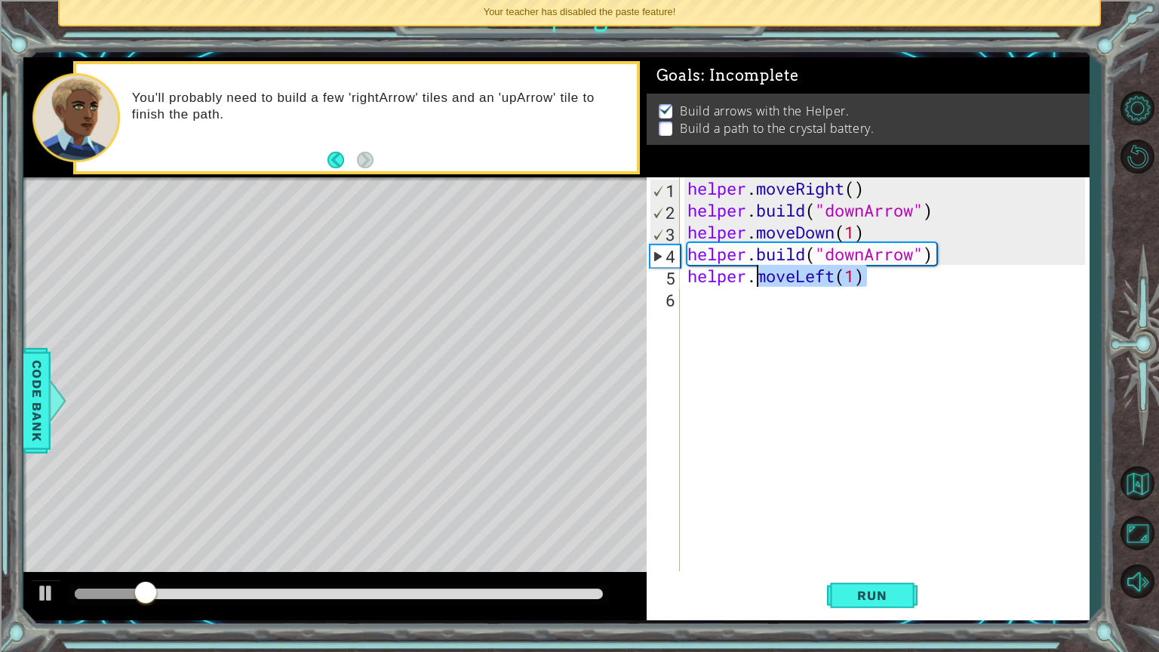
drag, startPoint x: 891, startPoint y: 281, endPoint x: 757, endPoint y: 282, distance: 133.5
click at [757, 282] on div "helper . moveRight ( ) helper . build ( "downArrow" ) helper . moveDown ( 1 ) h…" at bounding box center [888, 395] width 408 height 437
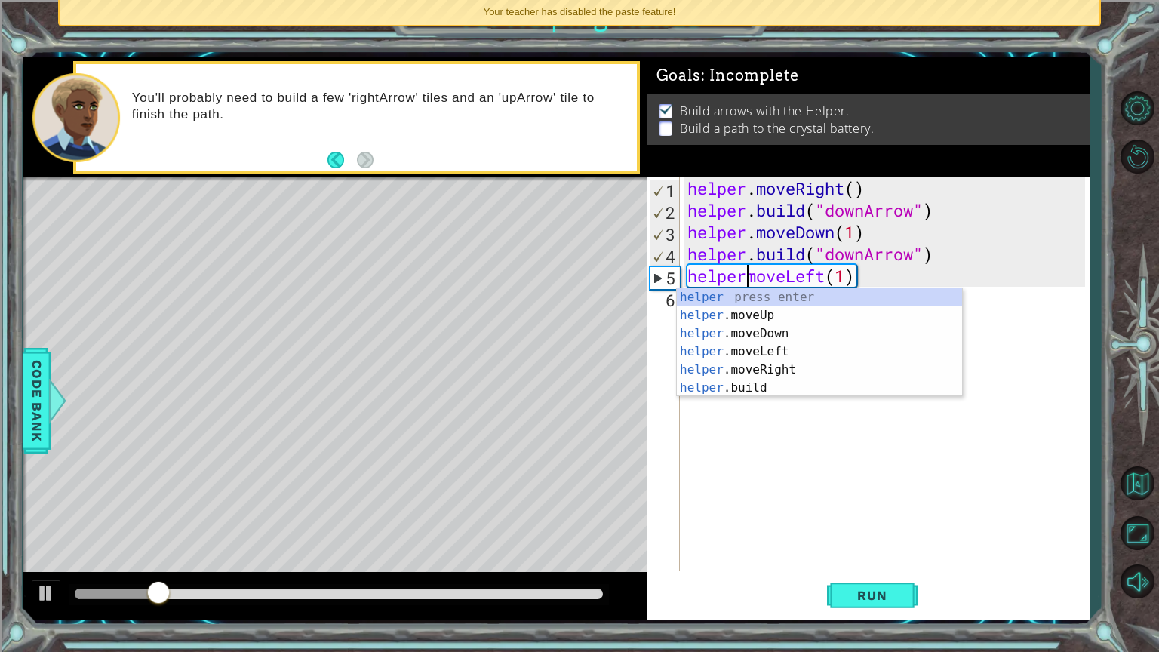
click at [757, 282] on div "helper . moveRight ( ) helper . build ( "downArrow" ) helper . moveDown ( 1 ) h…" at bounding box center [888, 395] width 408 height 437
click at [755, 371] on div "helper press enter helper .moveUp press enter helper .moveDown press enter help…" at bounding box center [819, 360] width 285 height 145
type textarea "helper.moveRight(1)(1)"
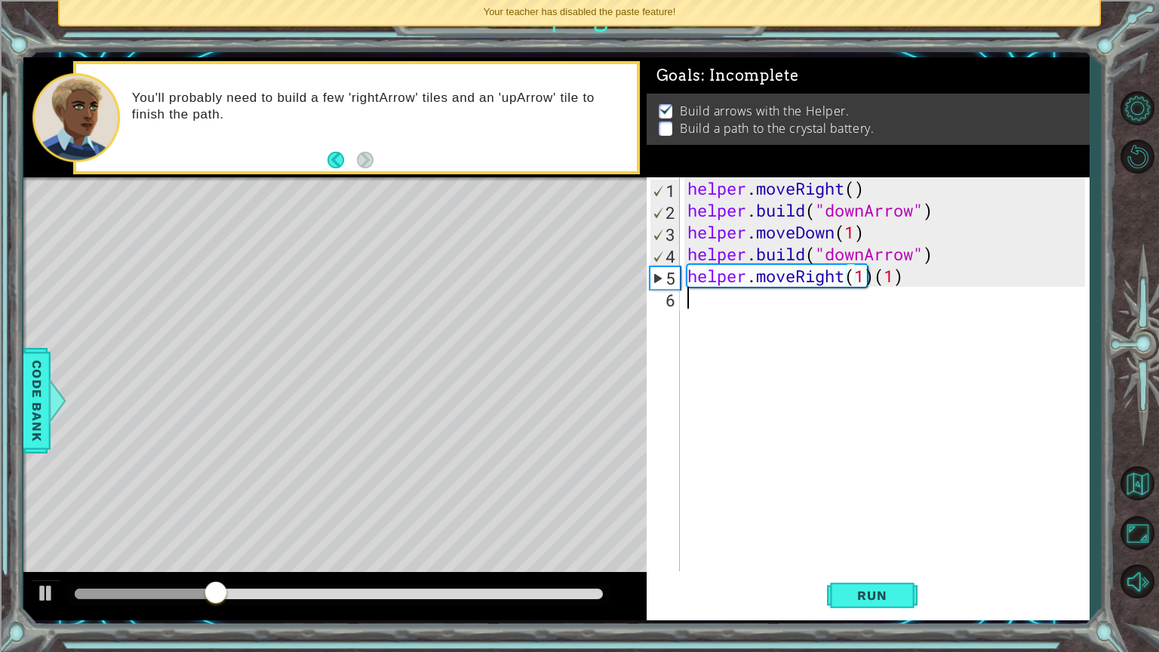
click at [724, 299] on div "helper . moveRight ( ) helper . build ( "downArrow" ) helper . moveDown ( 1 ) h…" at bounding box center [888, 395] width 408 height 437
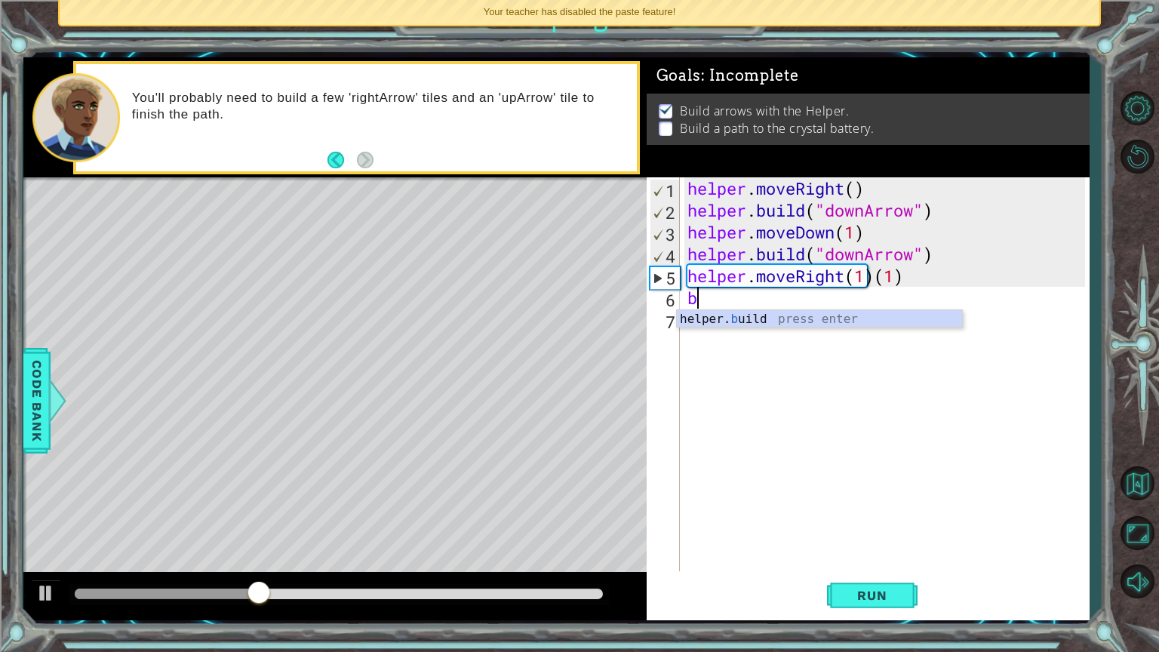
click at [726, 308] on div "helper . moveRight ( ) helper . build ( "downArrow" ) helper . moveDown ( 1 ) h…" at bounding box center [888, 395] width 408 height 437
click at [713, 318] on div "helper. b uild press enter" at bounding box center [819, 337] width 285 height 54
type textarea "[DOMAIN_NAME]("rightArrow")"
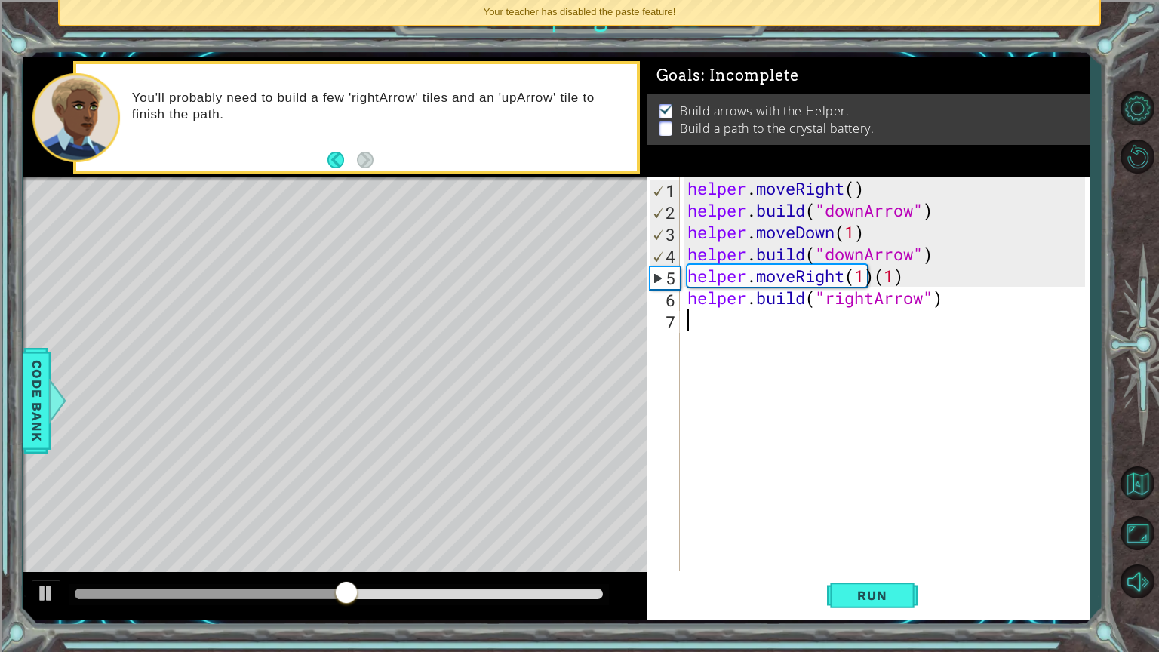
click at [704, 325] on div "helper . moveRight ( ) helper . build ( "downArrow" ) helper . moveDown ( 1 ) h…" at bounding box center [888, 395] width 408 height 437
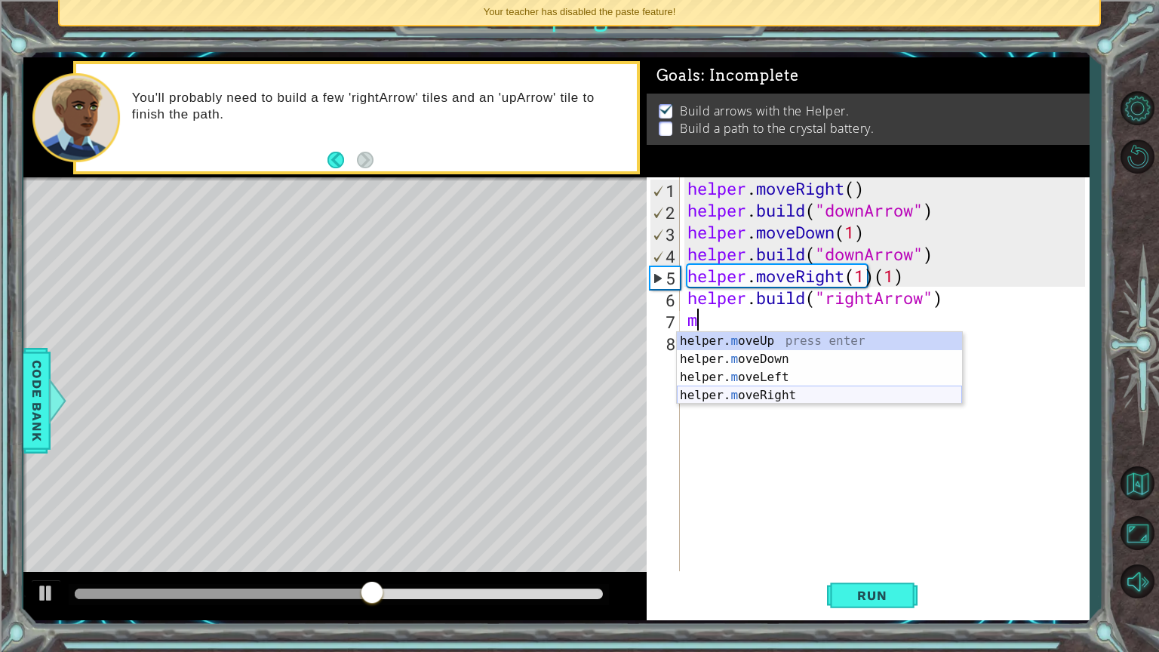
click at [747, 398] on div "helper. m oveUp press enter helper. m oveDown press enter helper. m oveLeft pre…" at bounding box center [819, 386] width 285 height 109
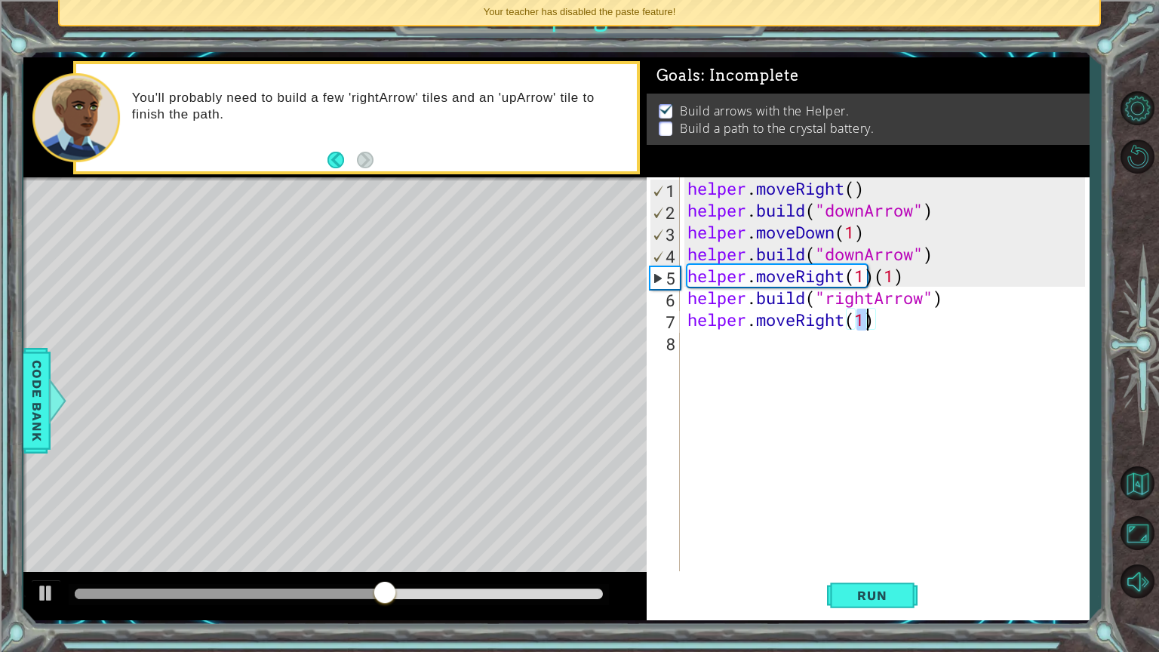
click at [724, 344] on div "helper . moveRight ( ) helper . build ( "downArrow" ) helper . moveDown ( 1 ) h…" at bounding box center [888, 395] width 408 height 437
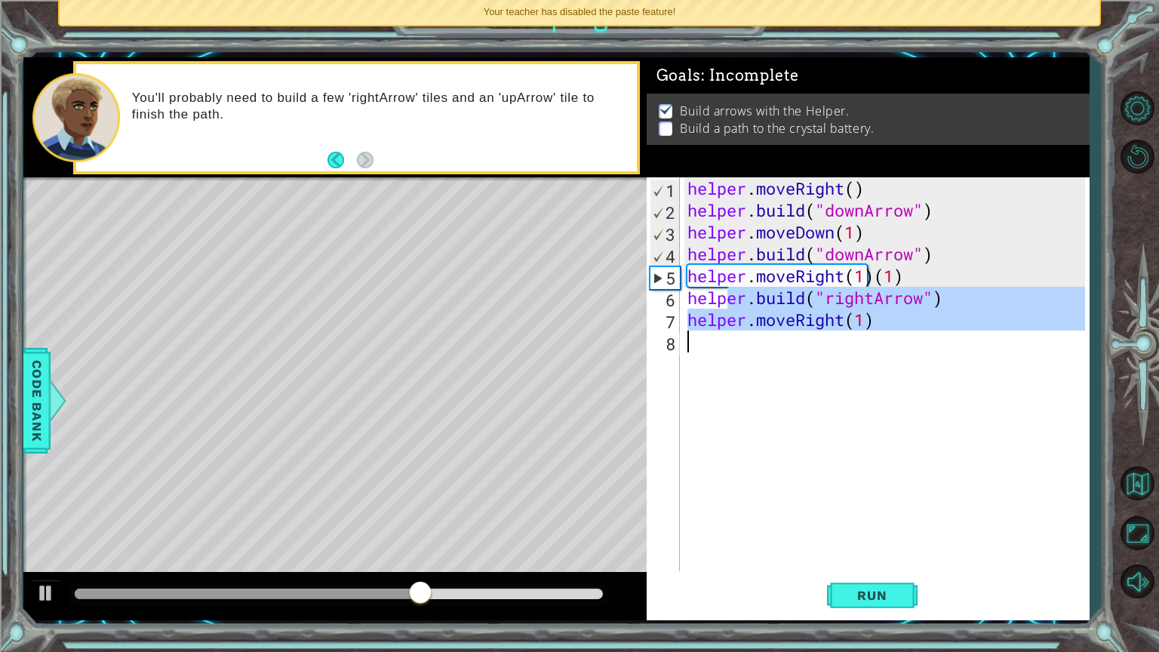
type textarea "helpb"
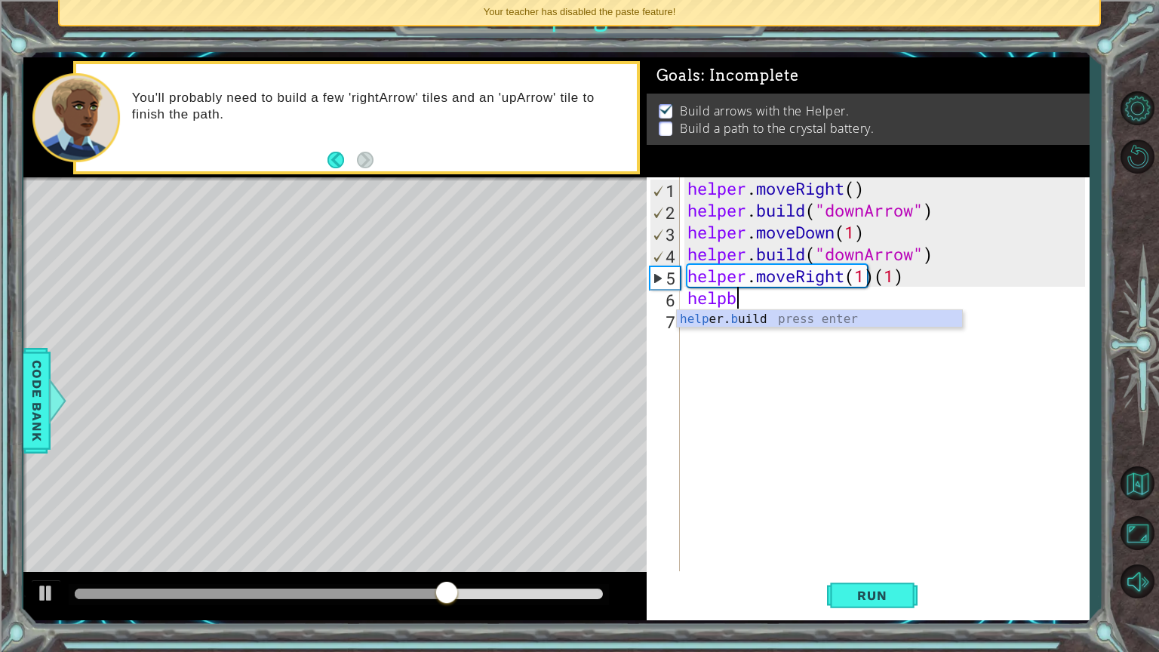
click at [731, 332] on div "helper . moveRight ( ) helper . build ( "downArrow" ) helper . moveDown ( 1 ) h…" at bounding box center [888, 395] width 408 height 437
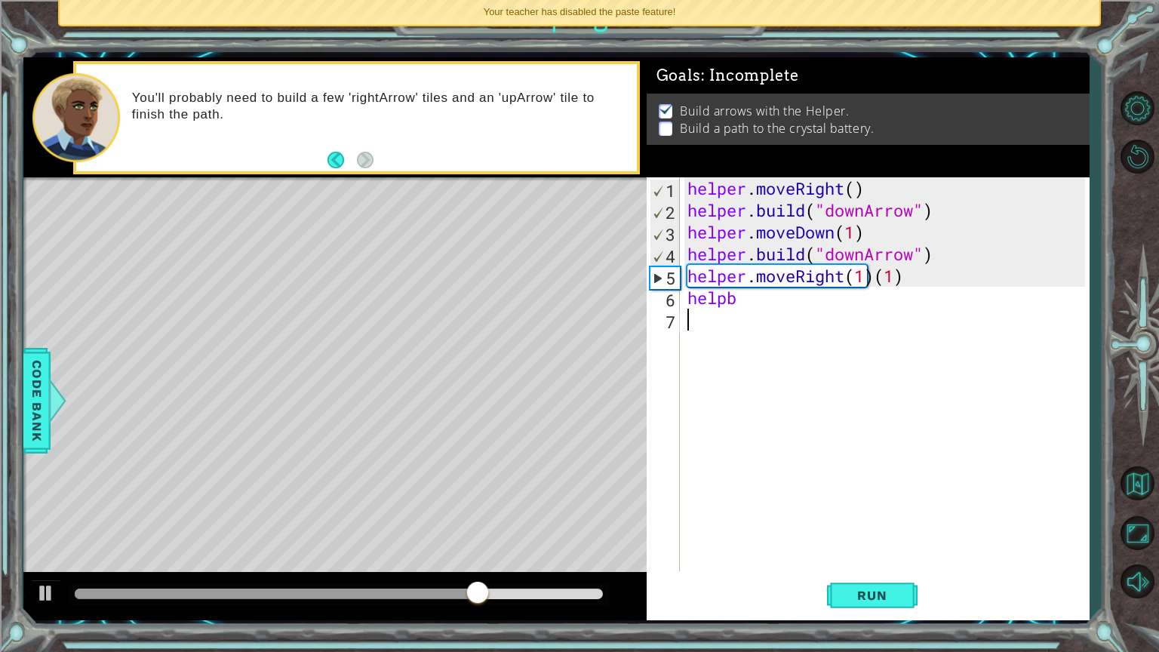
click at [772, 303] on div "helper . moveRight ( ) helper . build ( "downArrow" ) helper . moveDown ( 1 ) h…" at bounding box center [888, 395] width 408 height 437
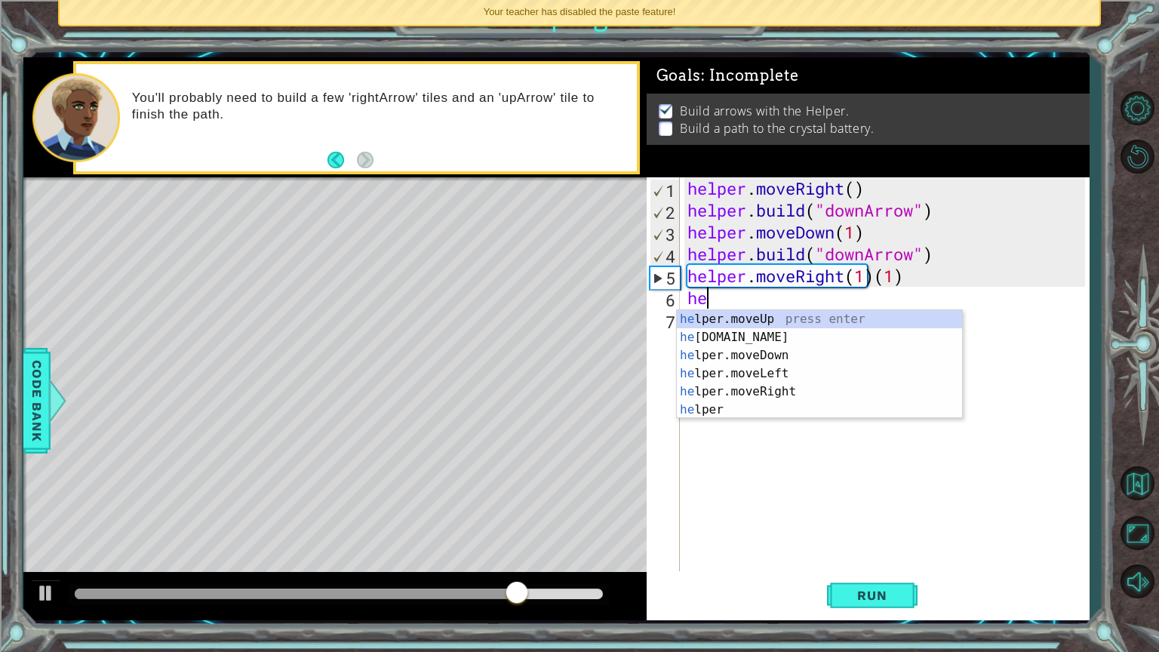
type textarea "h"
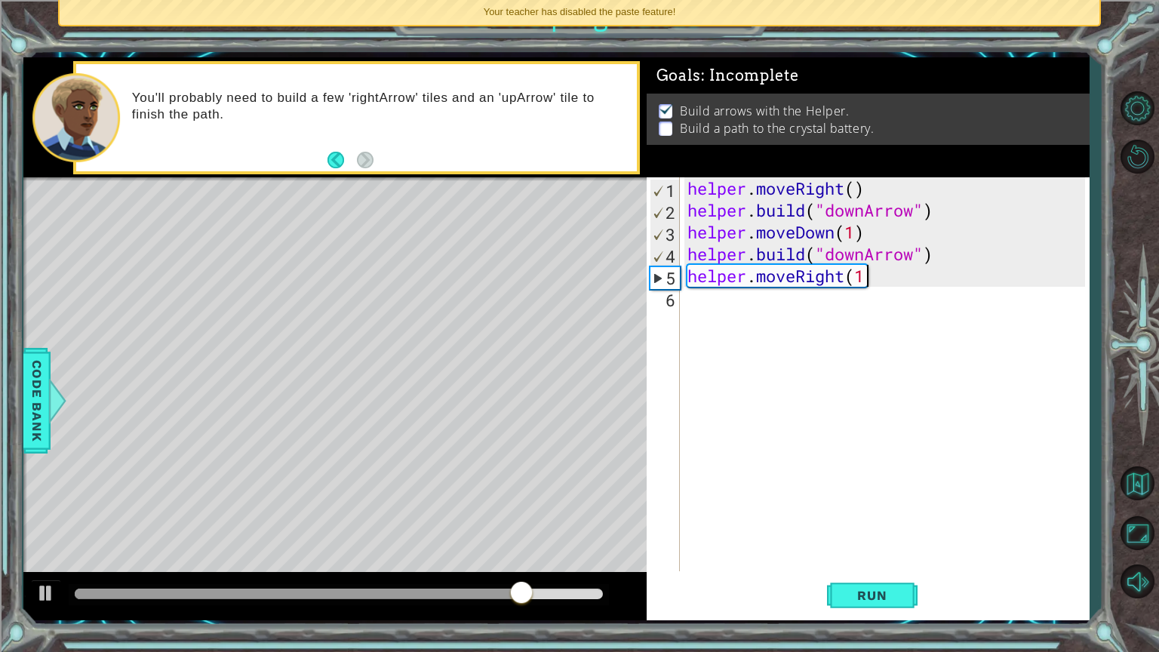
type textarea "helper.moveRigh"
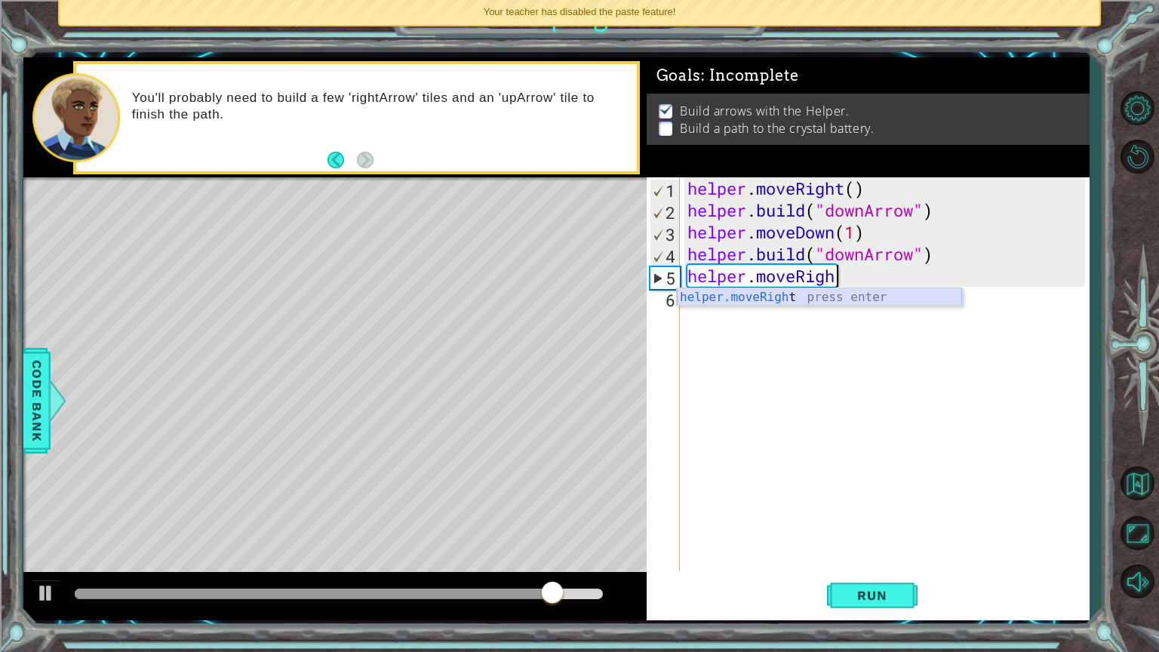
click at [807, 305] on div "helper . moveRight ( ) helper . build ( "downArrow" ) helper . moveDown ( 1 ) h…" at bounding box center [888, 395] width 408 height 437
click at [845, 280] on div "helper . moveRight ( ) helper . build ( "downArrow" ) helper . moveDown ( 1 ) h…" at bounding box center [888, 395] width 408 height 437
click at [831, 283] on div "helper . moveRight ( ) helper . build ( "downArrow" ) helper . moveDown ( 1 ) h…" at bounding box center [888, 395] width 408 height 437
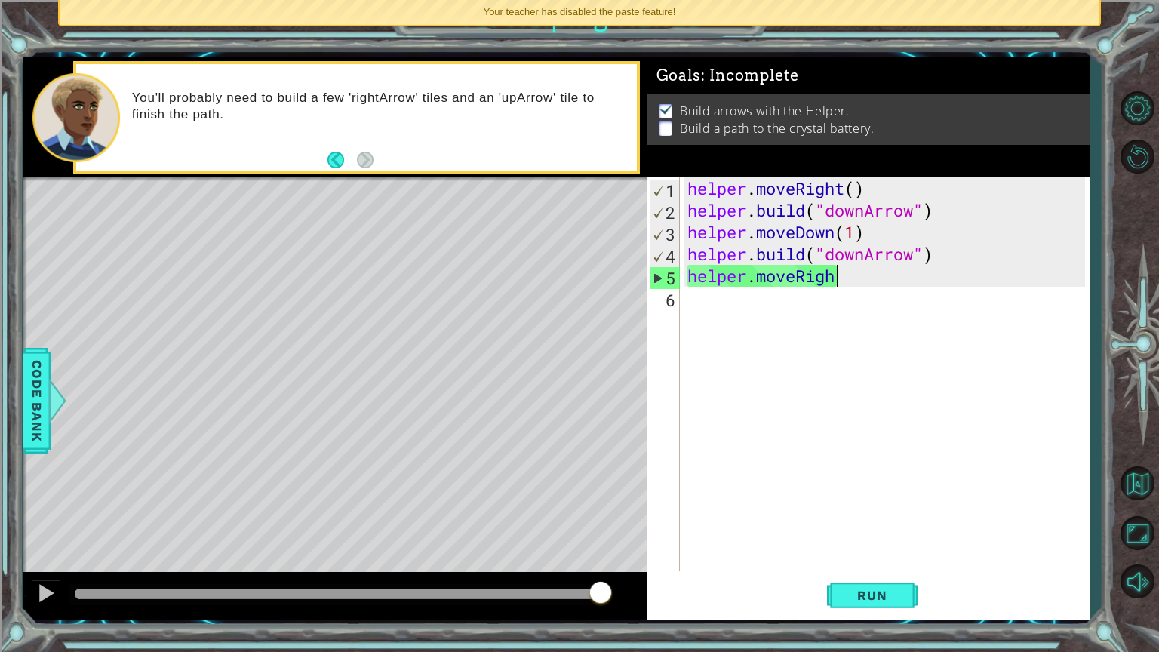
click at [833, 278] on div "helper . moveRight ( ) helper . build ( "downArrow" ) helper . moveDown ( 1 ) h…" at bounding box center [888, 395] width 408 height 437
type textarea "helper.moveRight"
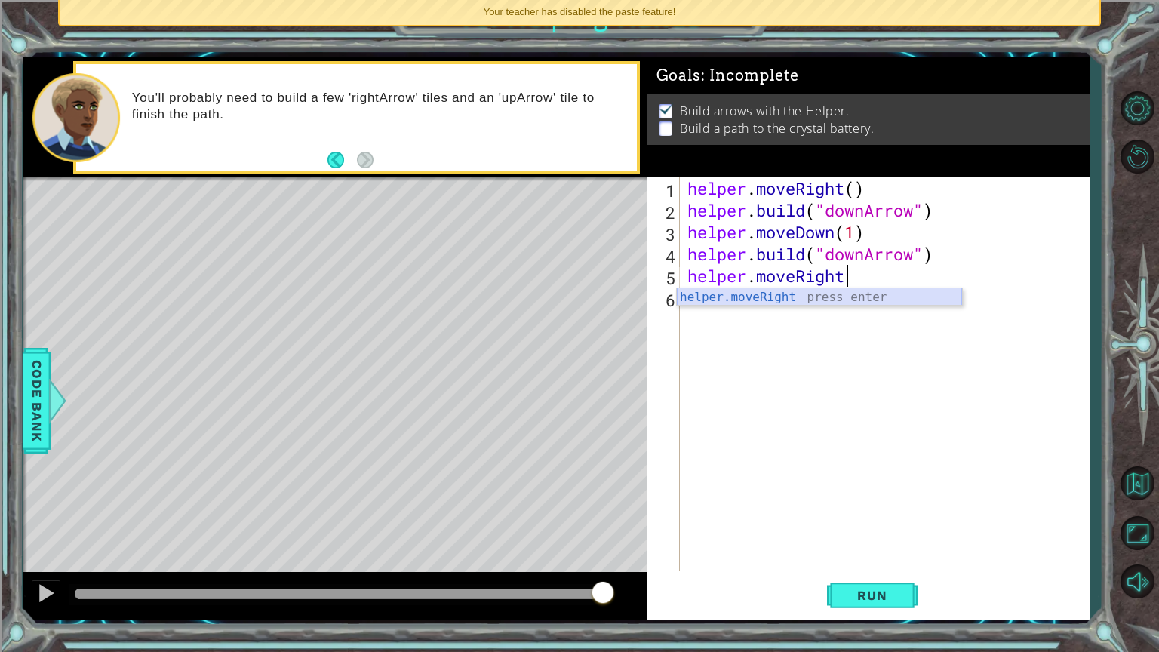
click at [852, 307] on div "helper . moveRight ( ) helper . build ( "downArrow" ) helper . moveDown ( 1 ) h…" at bounding box center [888, 395] width 408 height 437
click at [849, 273] on div "helper . moveRight ( ) helper . build ( "downArrow" ) helper . moveDown ( 1 ) h…" at bounding box center [888, 395] width 408 height 437
type textarea "helper.moveRight"
click at [827, 288] on div "helper . moveRight ( ) helper . build ( "downArrow" ) helper . moveDown ( 1 ) h…" at bounding box center [888, 395] width 408 height 437
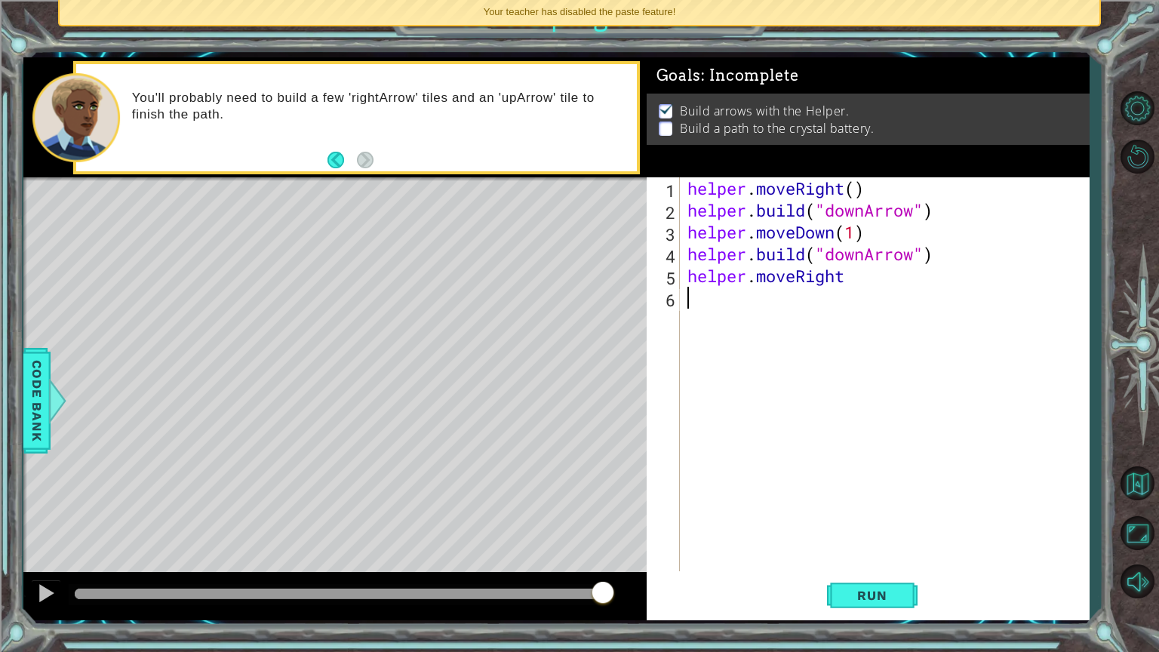
click at [839, 287] on div "helper . moveRight ( ) helper . build ( "downArrow" ) helper . moveDown ( 1 ) h…" at bounding box center [888, 395] width 408 height 437
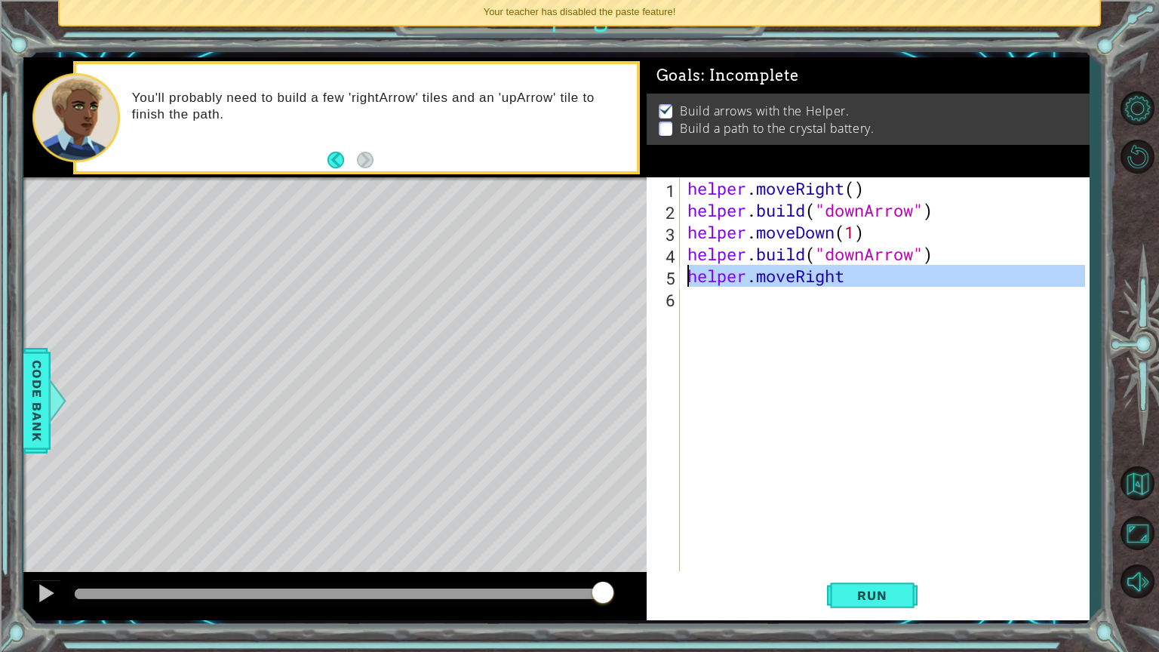
drag, startPoint x: 849, startPoint y: 287, endPoint x: 679, endPoint y: 275, distance: 170.1
click at [679, 275] on div "helper.moveRight 1 2 3 4 5 6 helper . moveRight ( ) helper . build ( "downArrow…" at bounding box center [865, 374] width 438 height 394
type textarea "helper.moveRight"
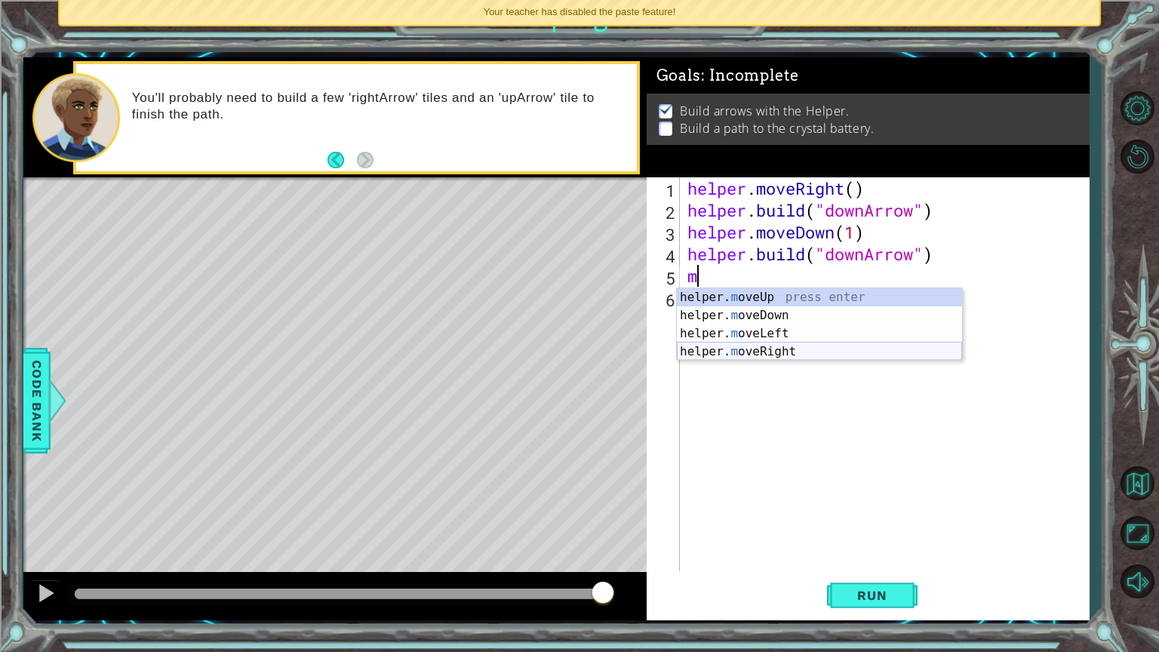
click at [728, 355] on div "helper. m oveUp press enter helper. m oveDown press enter helper. m oveLeft pre…" at bounding box center [819, 342] width 285 height 109
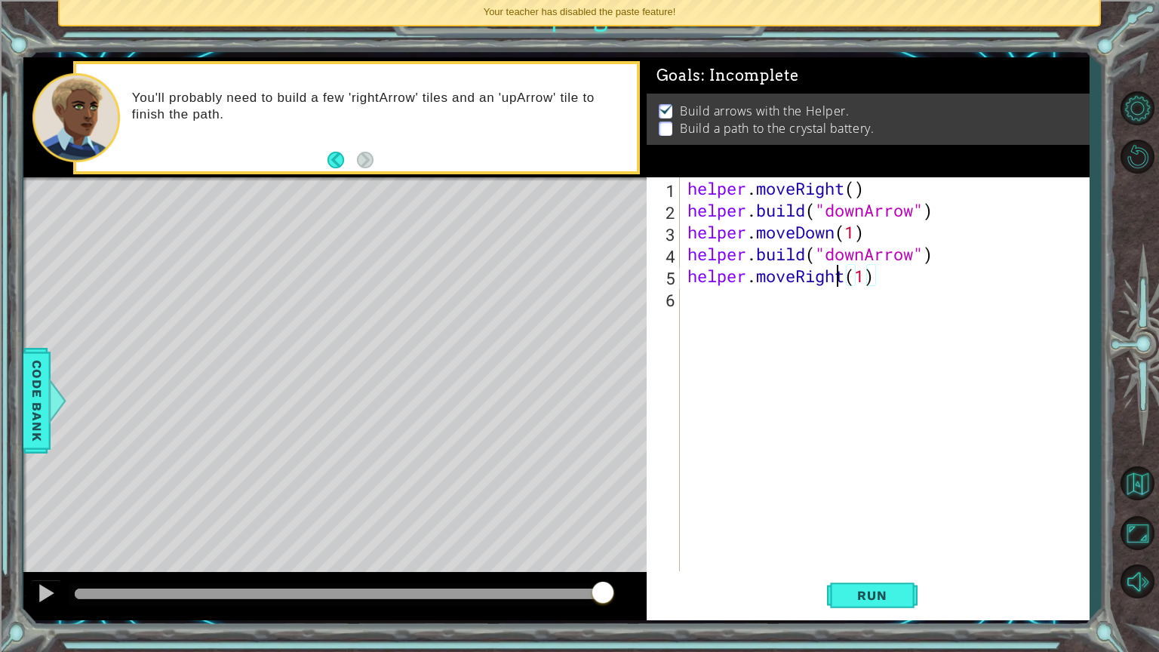
scroll to position [0, 8]
drag, startPoint x: 833, startPoint y: 277, endPoint x: 861, endPoint y: 278, distance: 28.7
click at [861, 278] on div "helper . moveRight ( ) helper . build ( "downArrow" ) helper . moveDown ( 1 ) h…" at bounding box center [888, 395] width 408 height 437
click at [869, 278] on div "helper . moveRight ( ) helper . build ( "downArrow" ) helper . moveDown ( 1 ) h…" at bounding box center [888, 395] width 408 height 437
type textarea "helper.moveRight(2)"
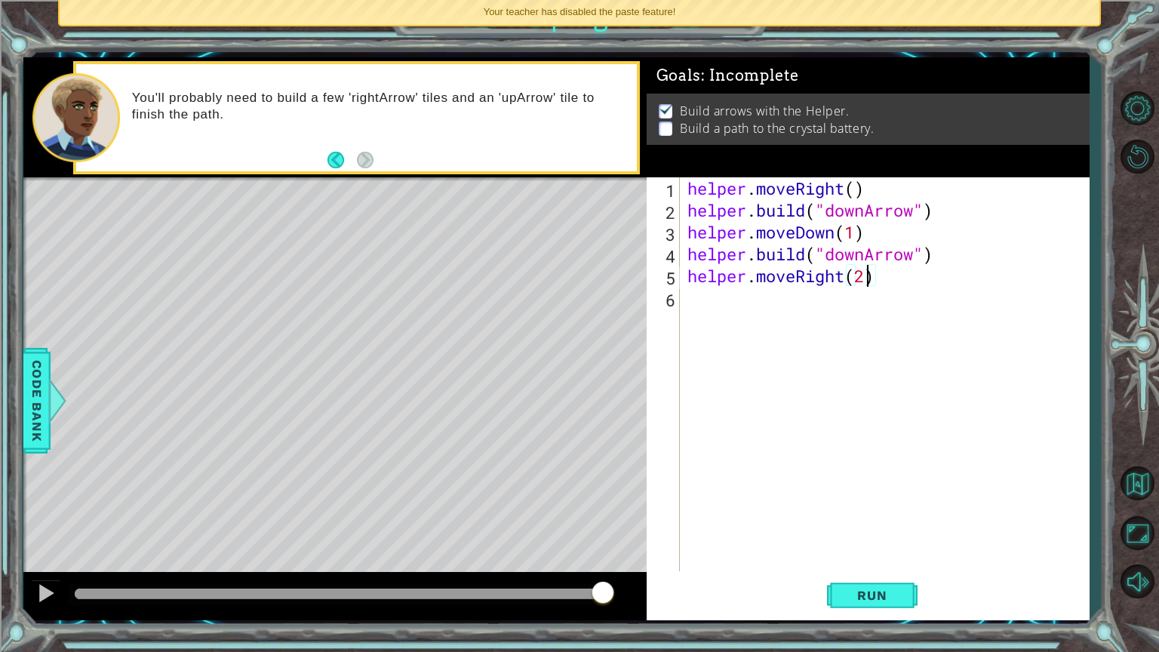
click at [815, 309] on div "helper . moveRight ( ) helper . build ( "downArrow" ) helper . moveDown ( 1 ) h…" at bounding box center [888, 395] width 408 height 437
type textarea "m"
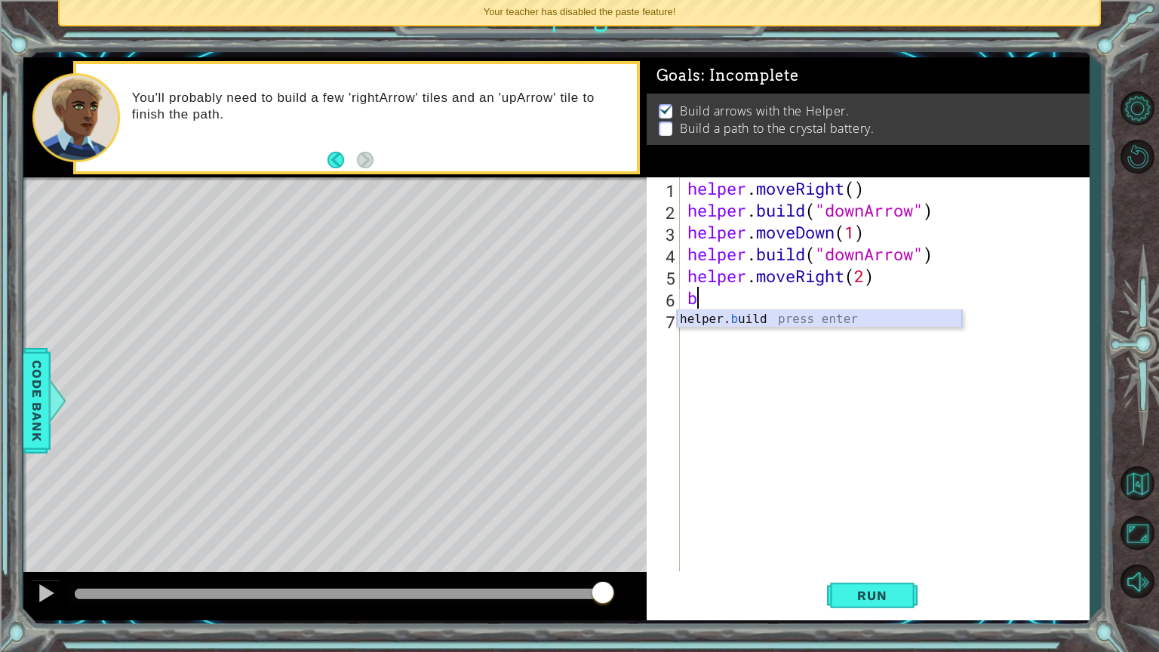
click at [737, 323] on div "helper. b uild press enter" at bounding box center [819, 337] width 285 height 54
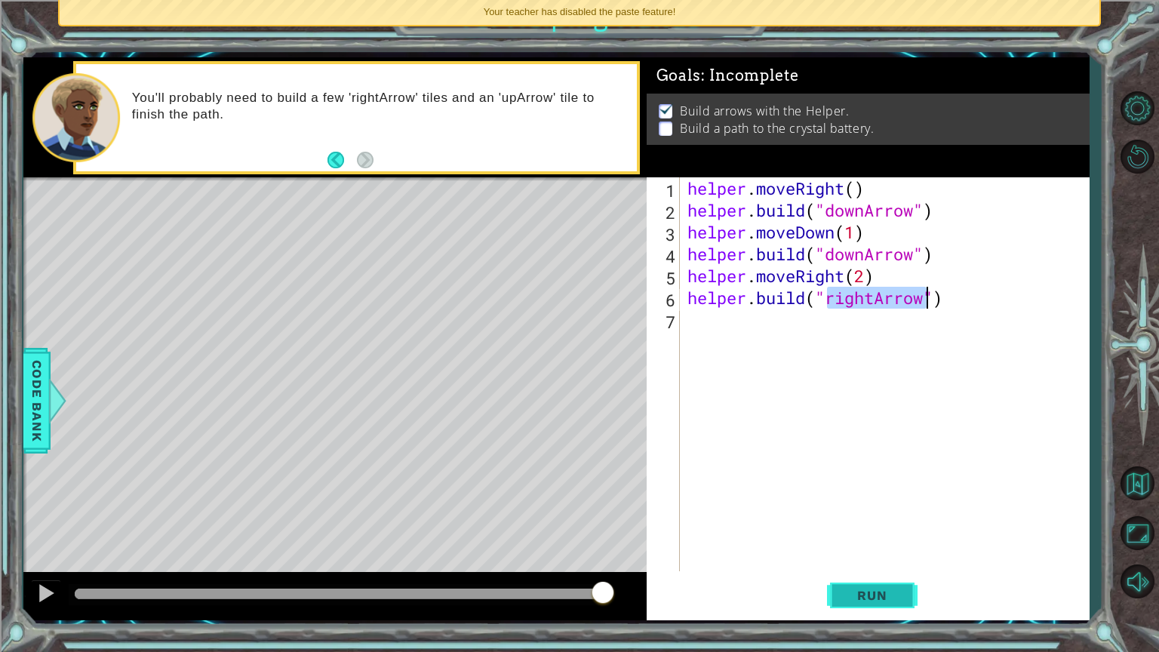
type textarea "[DOMAIN_NAME]("rightArrow")"
click at [866, 550] on span "Run" at bounding box center [872, 595] width 60 height 15
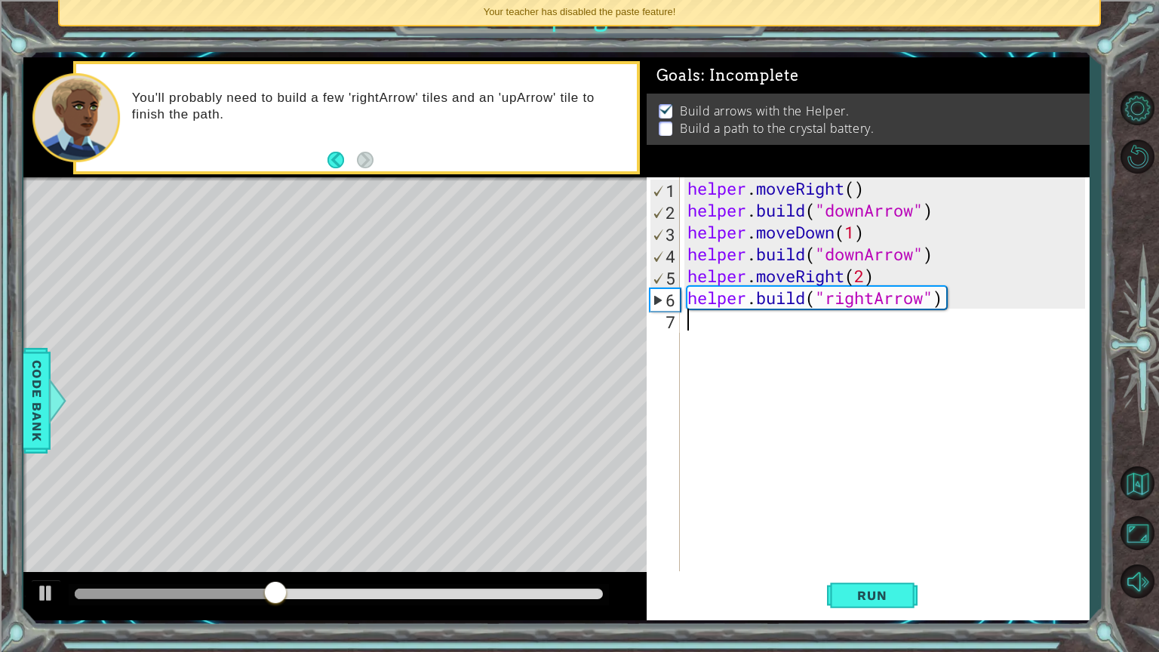
click at [695, 325] on div "helper . moveRight ( ) helper . build ( "downArrow" ) helper . moveDown ( 1 ) h…" at bounding box center [888, 395] width 408 height 437
type textarea ","
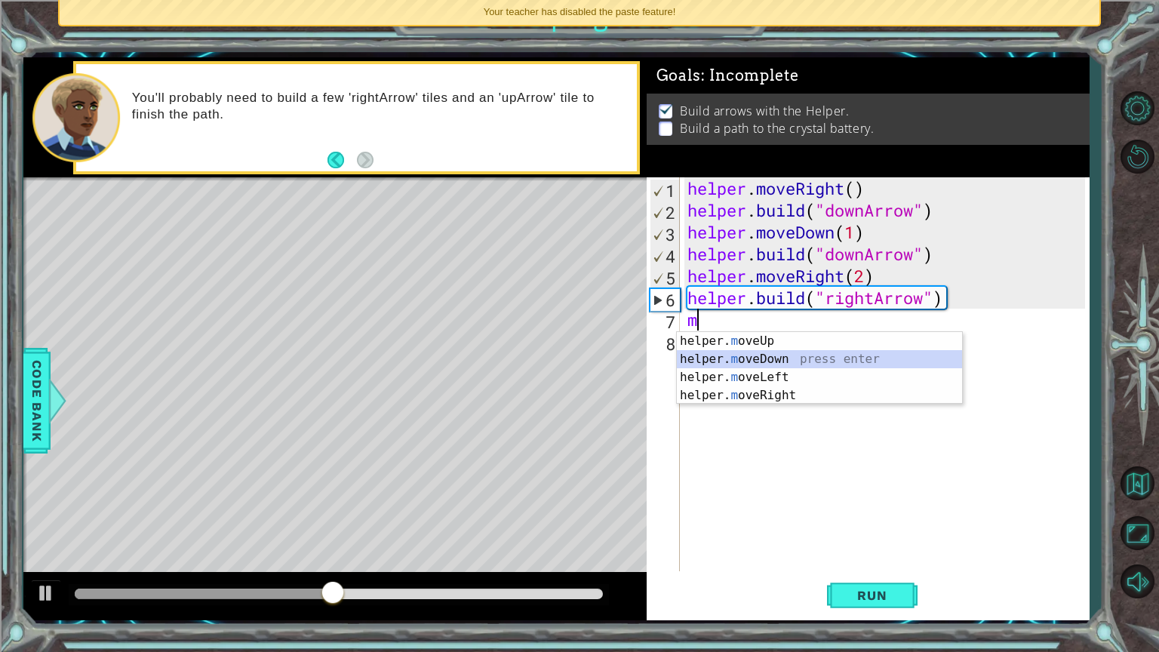
click at [735, 365] on div "helper. m oveUp press enter helper. m oveDown press enter helper. m oveLeft pre…" at bounding box center [819, 386] width 285 height 109
type textarea "helper.moveDown(1)"
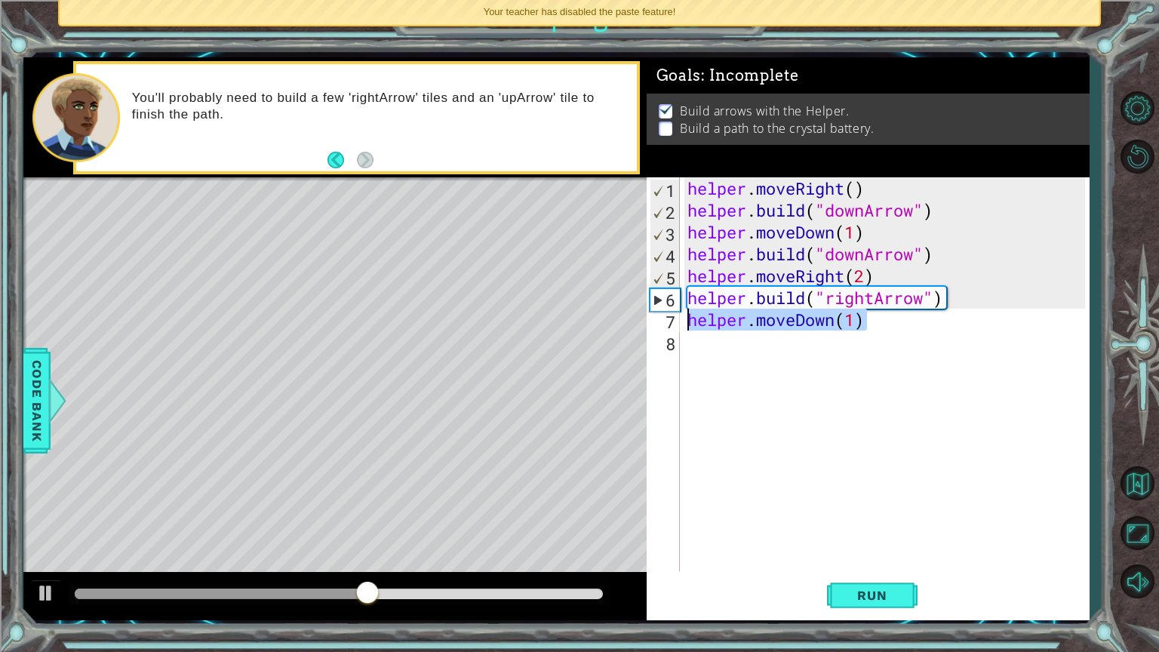
drag, startPoint x: 876, startPoint y: 321, endPoint x: 682, endPoint y: 324, distance: 193.9
click at [682, 324] on div "helper.moveDown(1) 1 2 3 4 5 6 7 8 helper . moveRight ( ) helper . build ( "dow…" at bounding box center [865, 374] width 438 height 394
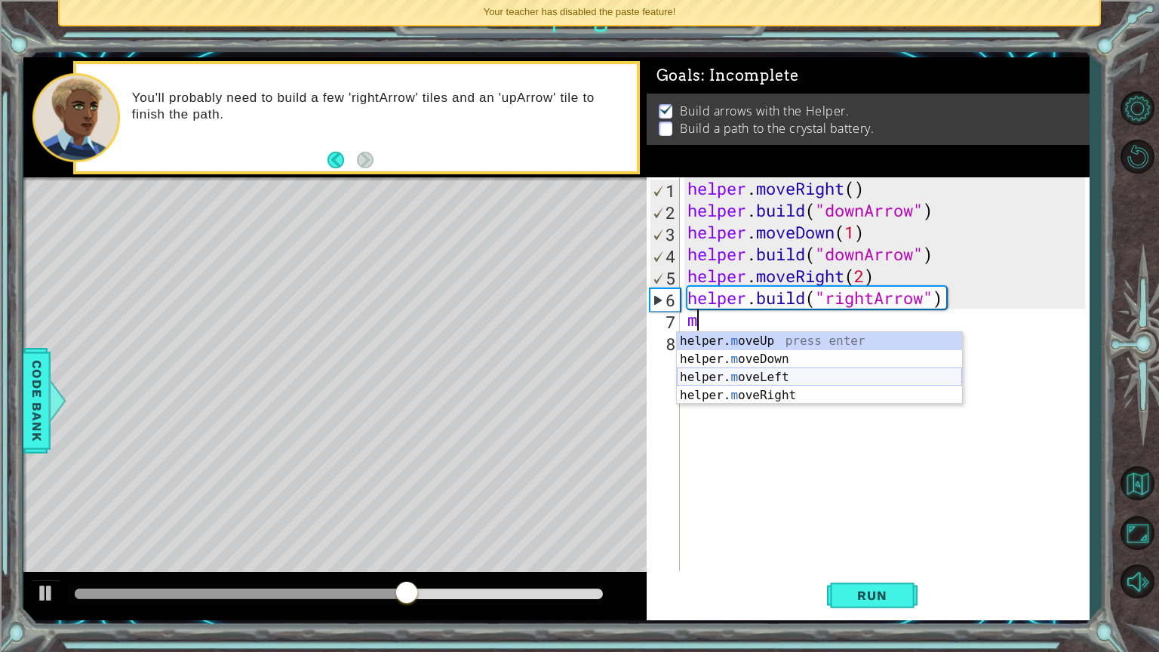
click at [743, 379] on div "helper. m oveUp press enter helper. m oveDown press enter helper. m oveLeft pre…" at bounding box center [819, 386] width 285 height 109
type textarea "helper.moveLeft(1)"
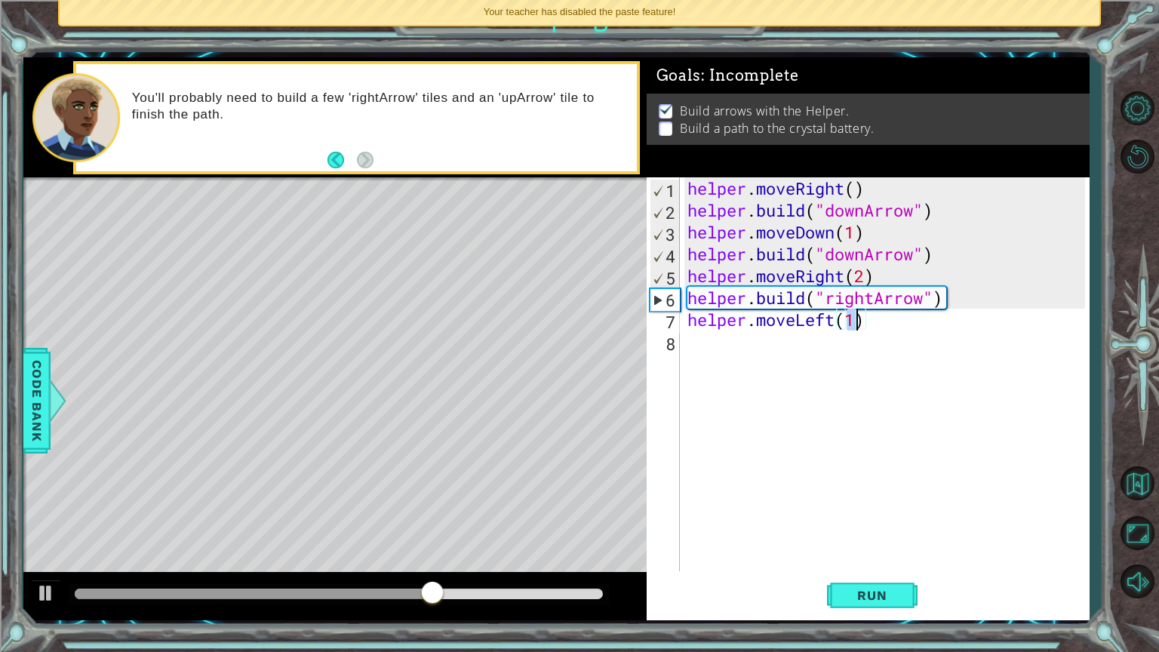
click at [724, 351] on div "helper . moveRight ( ) helper . build ( "downArrow" ) helper . moveDown ( 1 ) h…" at bounding box center [888, 395] width 408 height 437
type textarea "m"
type textarea "b"
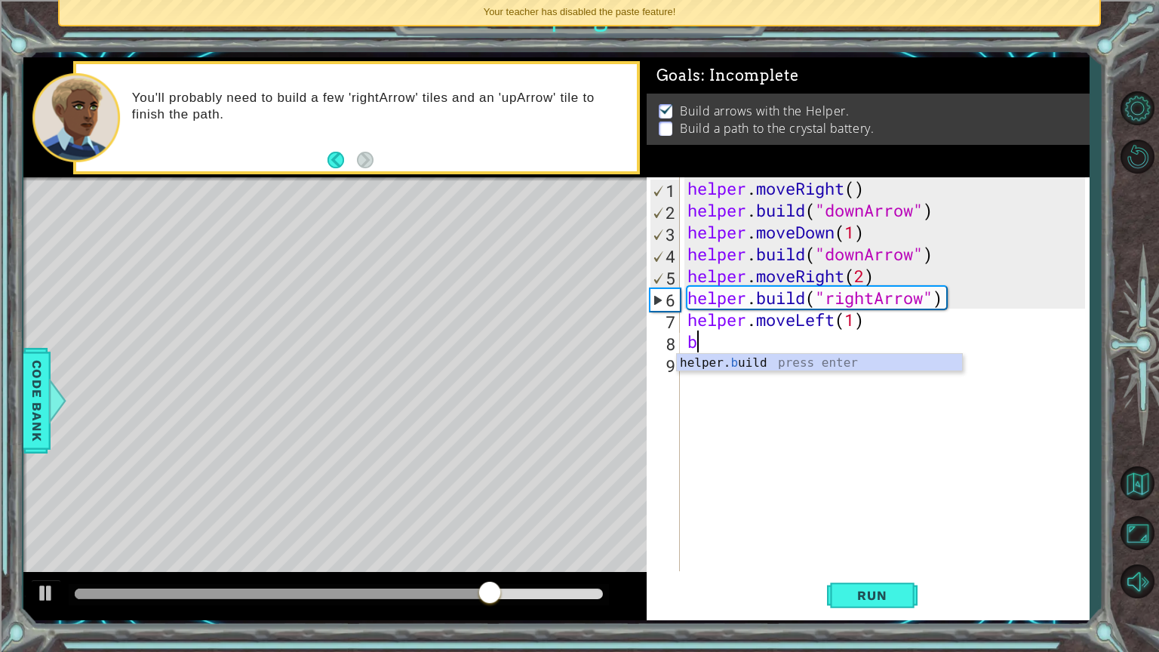
click at [778, 377] on div "helper . moveRight ( ) helper . build ( "downArrow" ) helper . moveDown ( 1 ) h…" at bounding box center [888, 395] width 408 height 437
click at [711, 335] on div "helper . moveRight ( ) helper . build ( "downArrow" ) helper . moveDown ( 1 ) h…" at bounding box center [888, 395] width 408 height 437
click at [715, 358] on div "helper. bu ild press enter" at bounding box center [819, 381] width 285 height 54
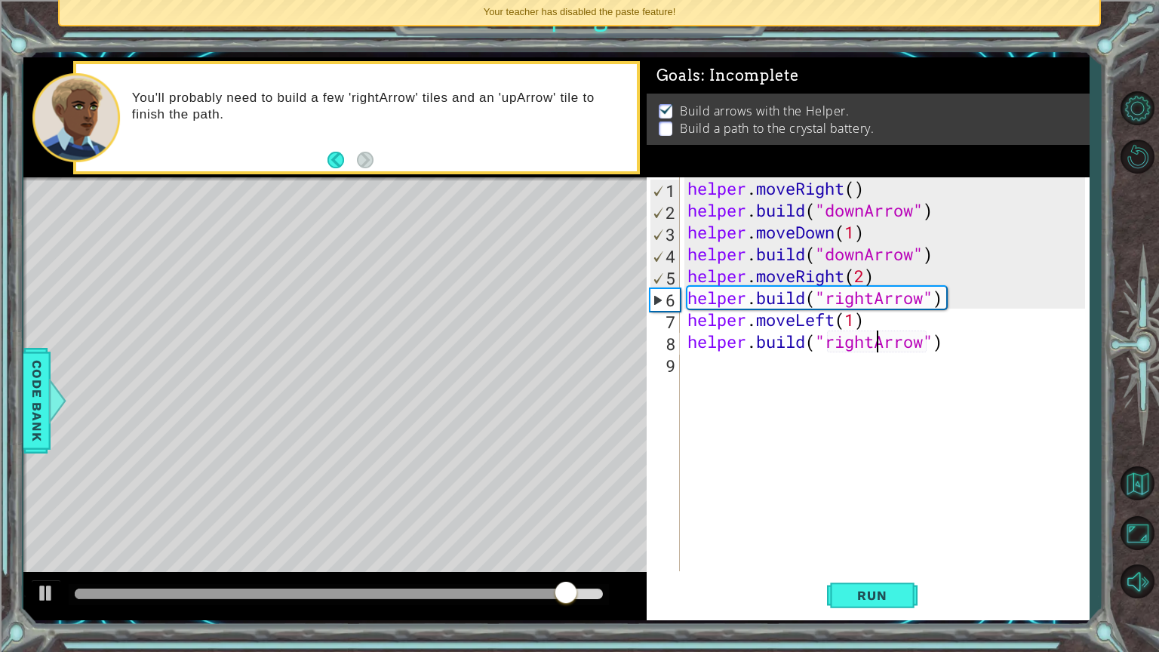
click at [873, 347] on div "helper . moveRight ( ) helper . build ( "downArrow" ) helper . moveDown ( 1 ) h…" at bounding box center [888, 395] width 408 height 437
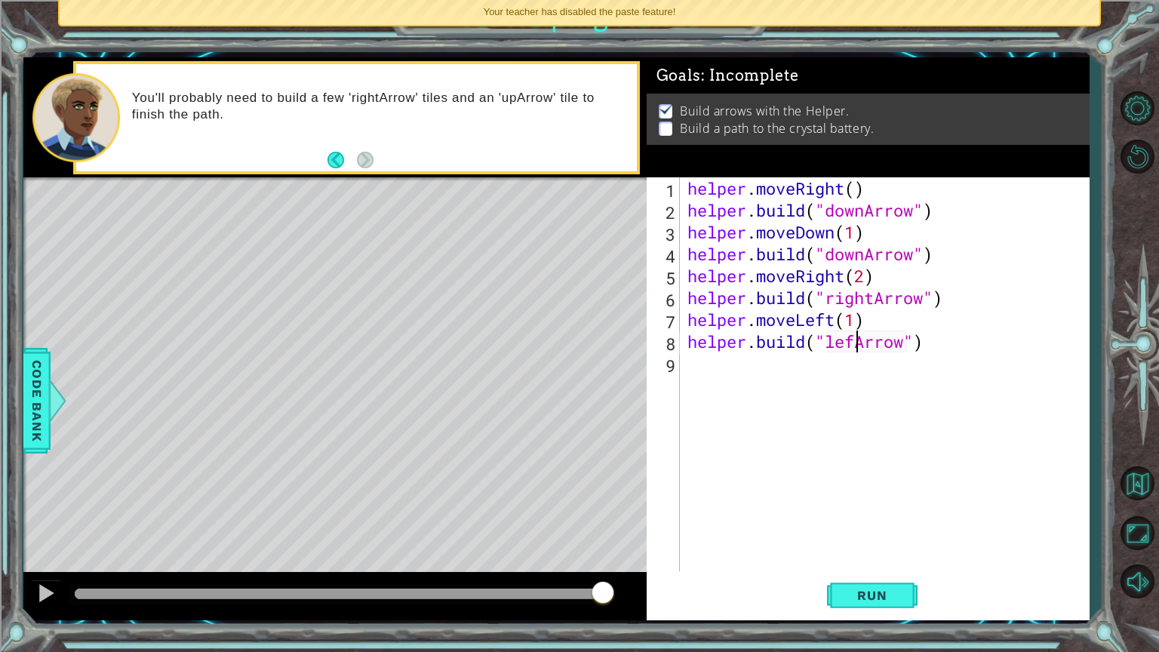
scroll to position [0, 8]
click at [841, 550] on button "Run" at bounding box center [872, 595] width 91 height 45
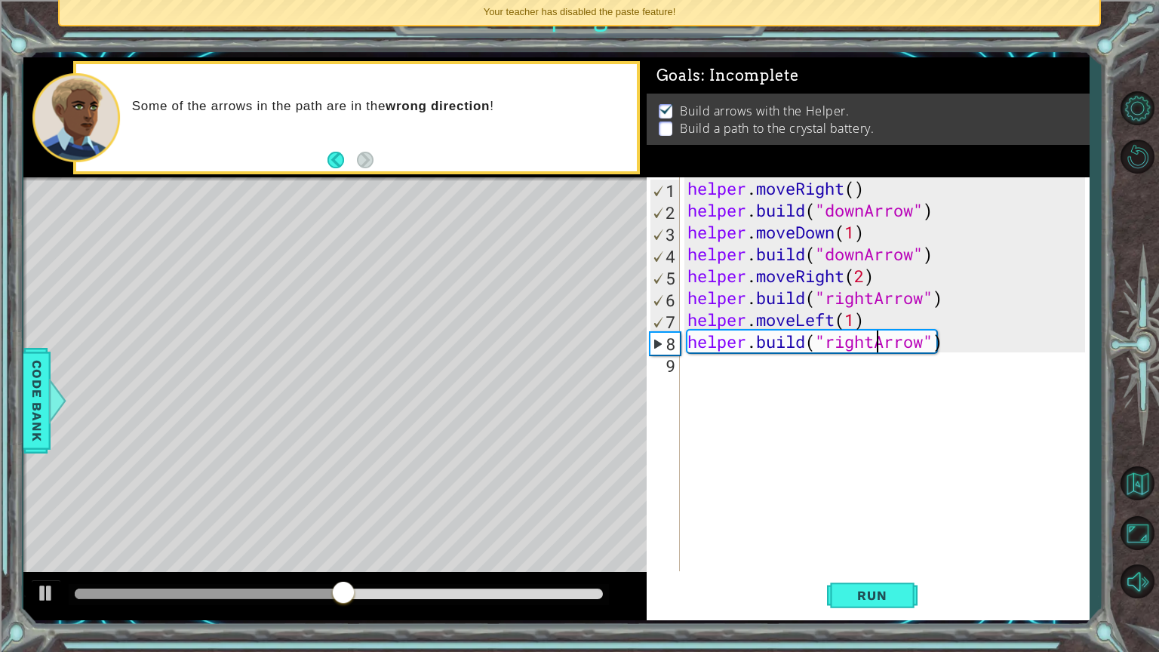
scroll to position [0, 8]
type textarea "[DOMAIN_NAME]("rightArrow")"
click at [858, 550] on button "Run" at bounding box center [872, 595] width 91 height 45
click at [692, 358] on div "helper . moveRight ( ) helper . build ( "downArrow" ) helper . moveDown ( 1 ) h…" at bounding box center [888, 395] width 408 height 437
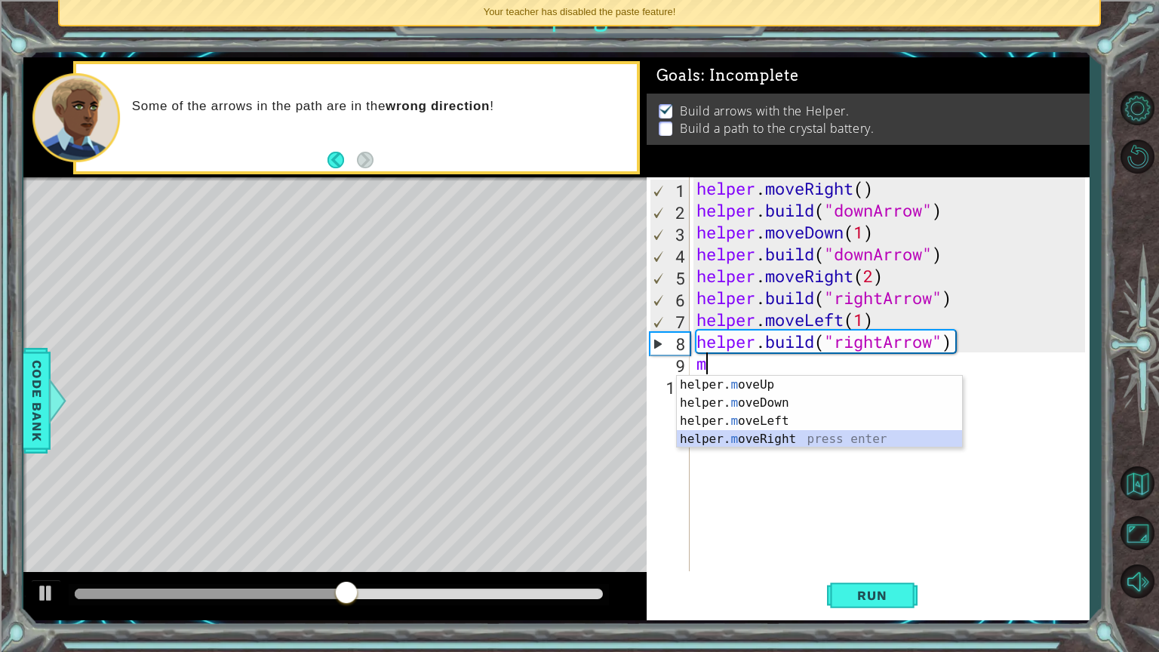
click at [754, 440] on div "helper. m oveUp press enter helper. m oveDown press enter helper. m oveLeft pre…" at bounding box center [819, 430] width 285 height 109
type textarea "helper.moveRight(1)"
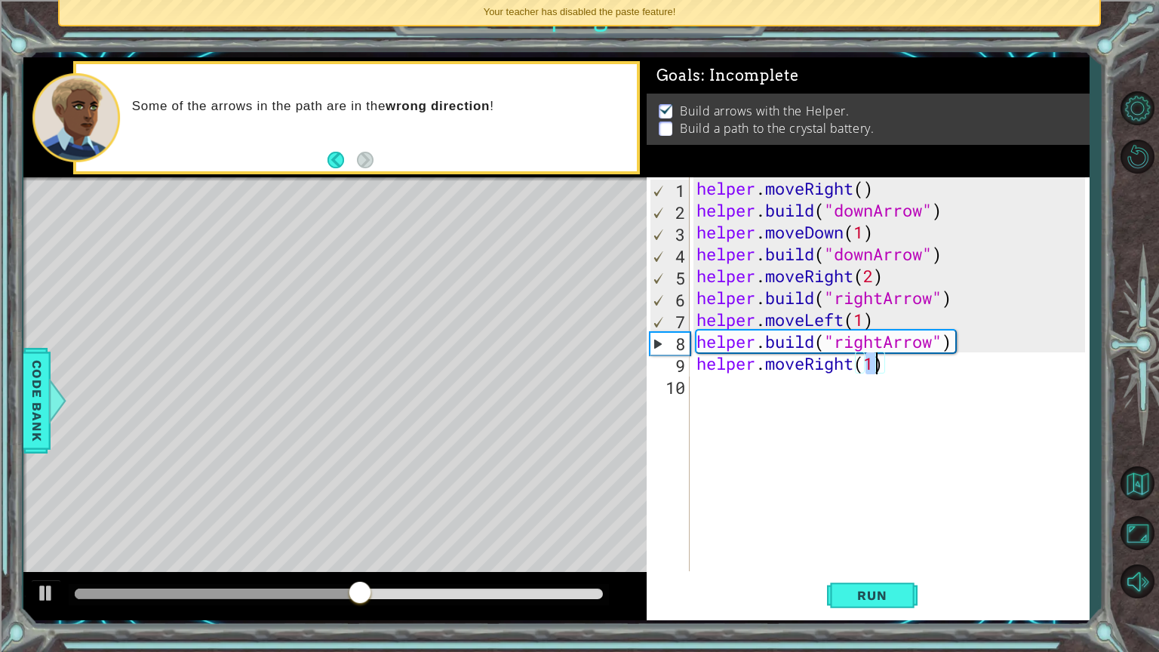
click at [733, 394] on div "helper . moveRight ( ) helper . build ( "downArrow" ) helper . moveDown ( 1 ) h…" at bounding box center [892, 395] width 399 height 437
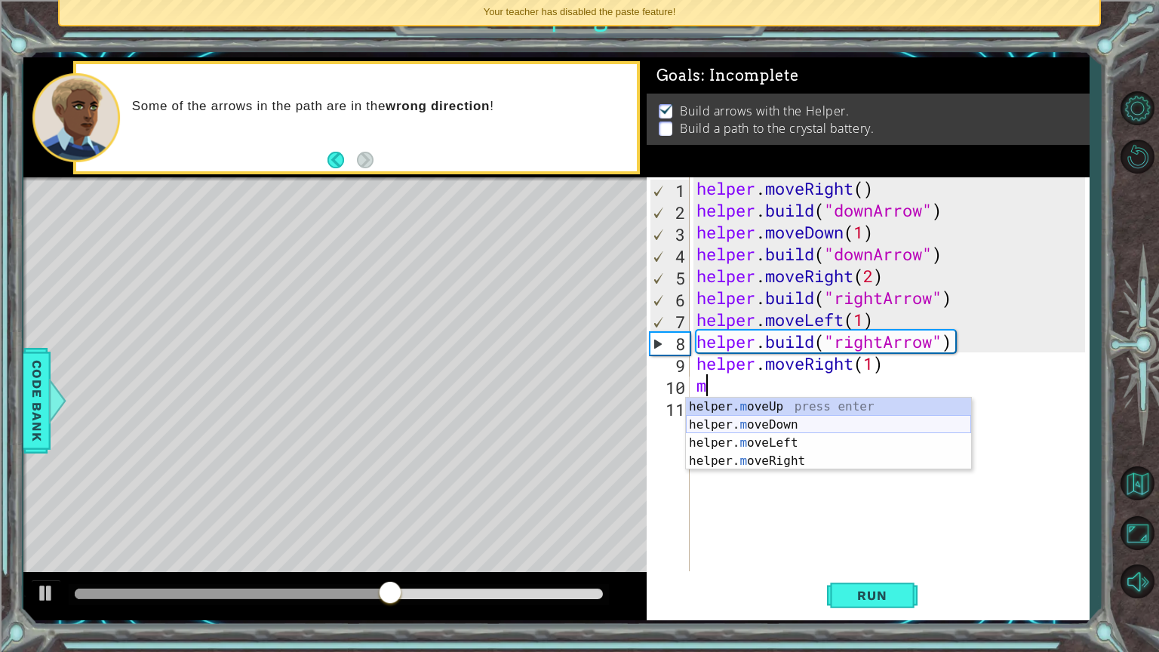
click at [754, 416] on div "helper. m oveUp press enter helper. m oveDown press enter helper. m oveLeft pre…" at bounding box center [828, 452] width 285 height 109
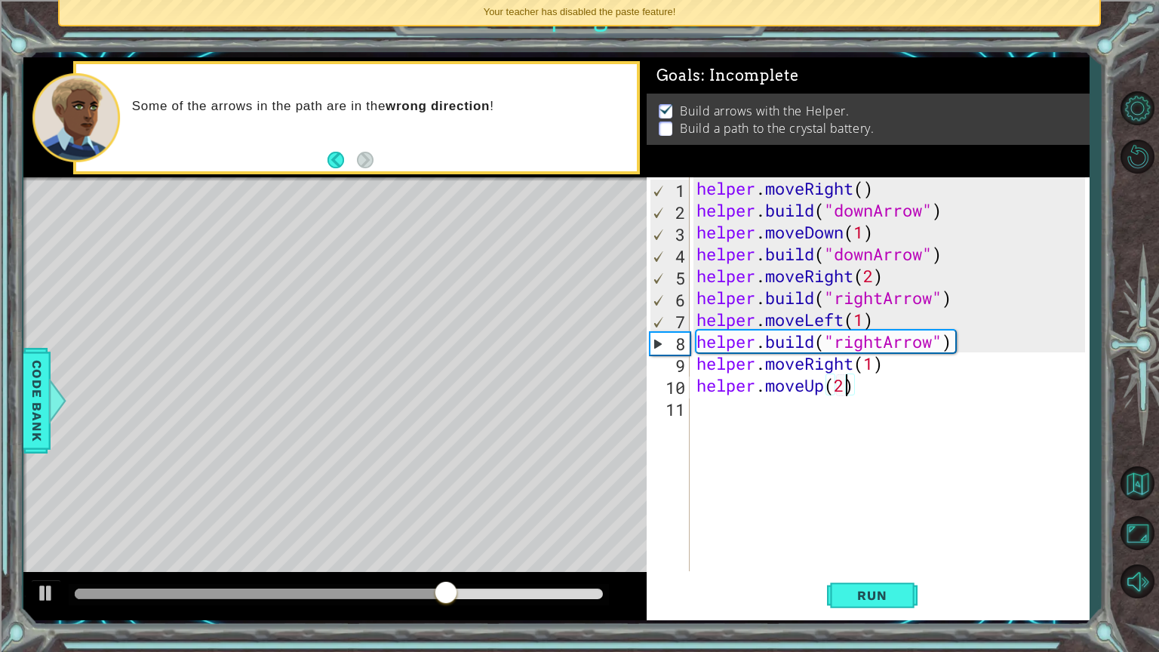
scroll to position [0, 6]
click at [846, 550] on button "Run" at bounding box center [872, 595] width 91 height 45
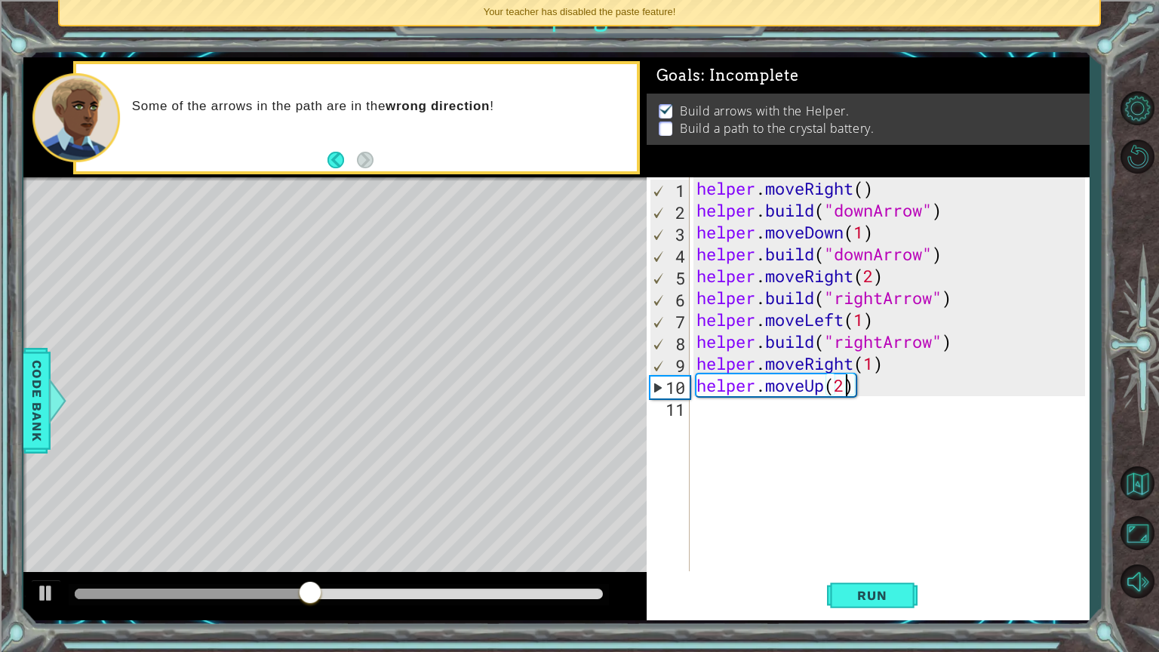
drag, startPoint x: 293, startPoint y: 595, endPoint x: 223, endPoint y: 575, distance: 73.8
drag, startPoint x: 223, startPoint y: 575, endPoint x: 558, endPoint y: 517, distance: 340.5
click at [558, 517] on div "Level Map" at bounding box center [371, 399] width 697 height 444
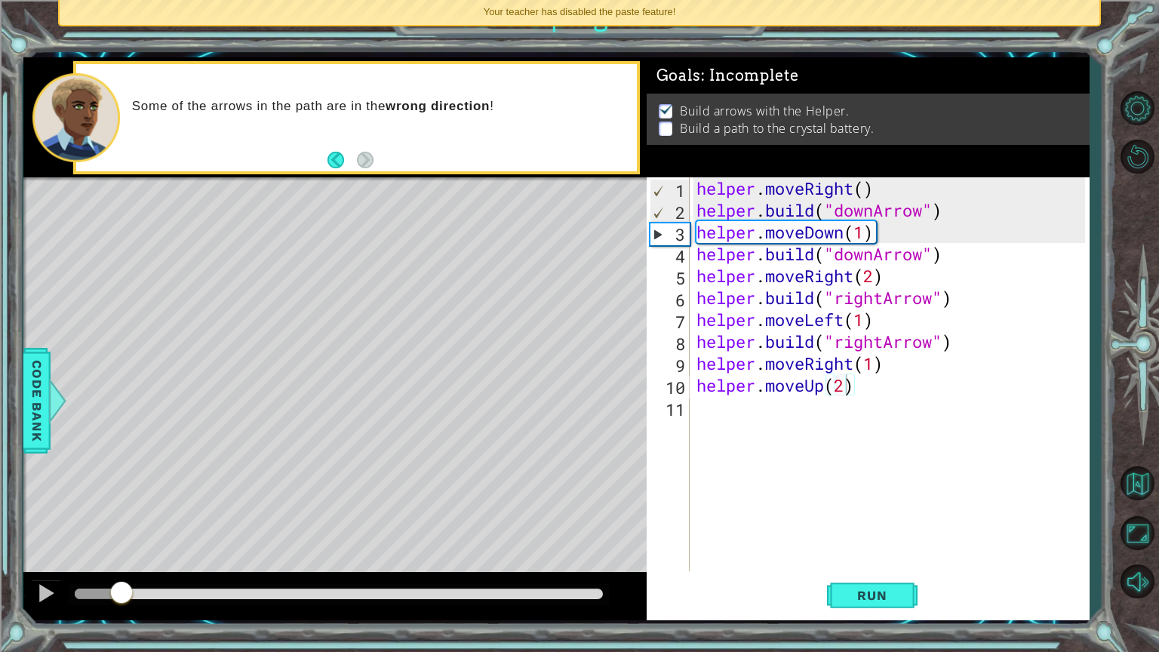
drag, startPoint x: 358, startPoint y: 590, endPoint x: 121, endPoint y: 548, distance: 240.5
click at [121, 548] on div "methods helper moveUp() moveDown() moveLeft() moveRight() build(item) tools for…" at bounding box center [556, 338] width 1066 height 563
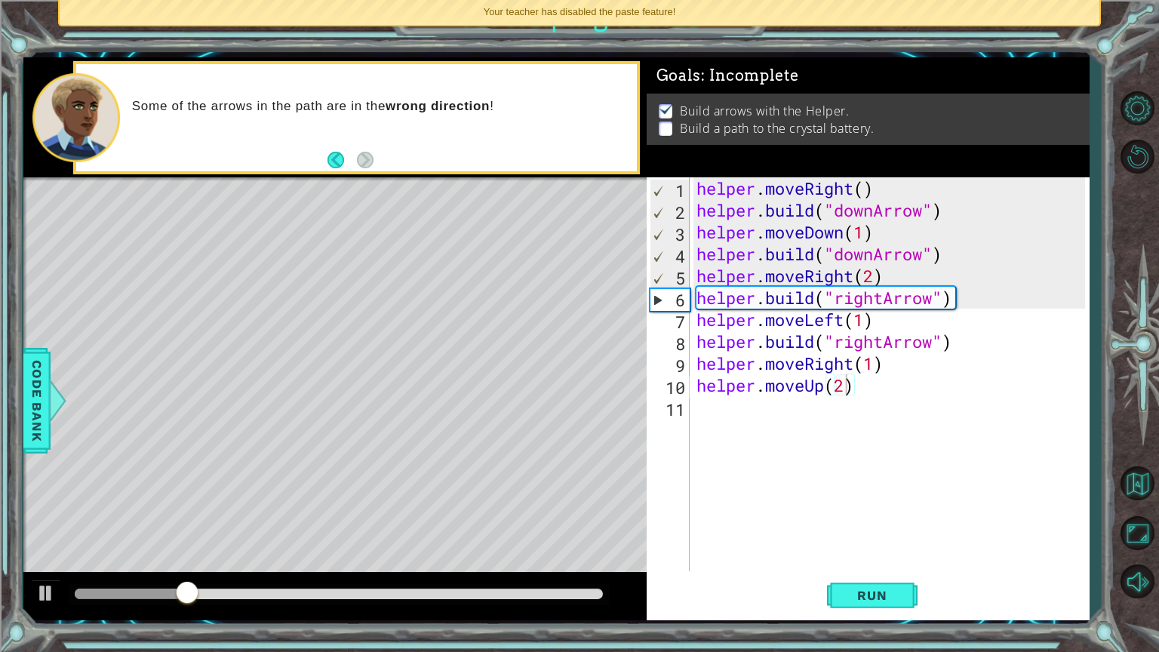
click at [869, 259] on div "helper . moveRight ( ) helper . build ( "downArrow" ) helper . moveDown ( 1 ) h…" at bounding box center [892, 395] width 399 height 437
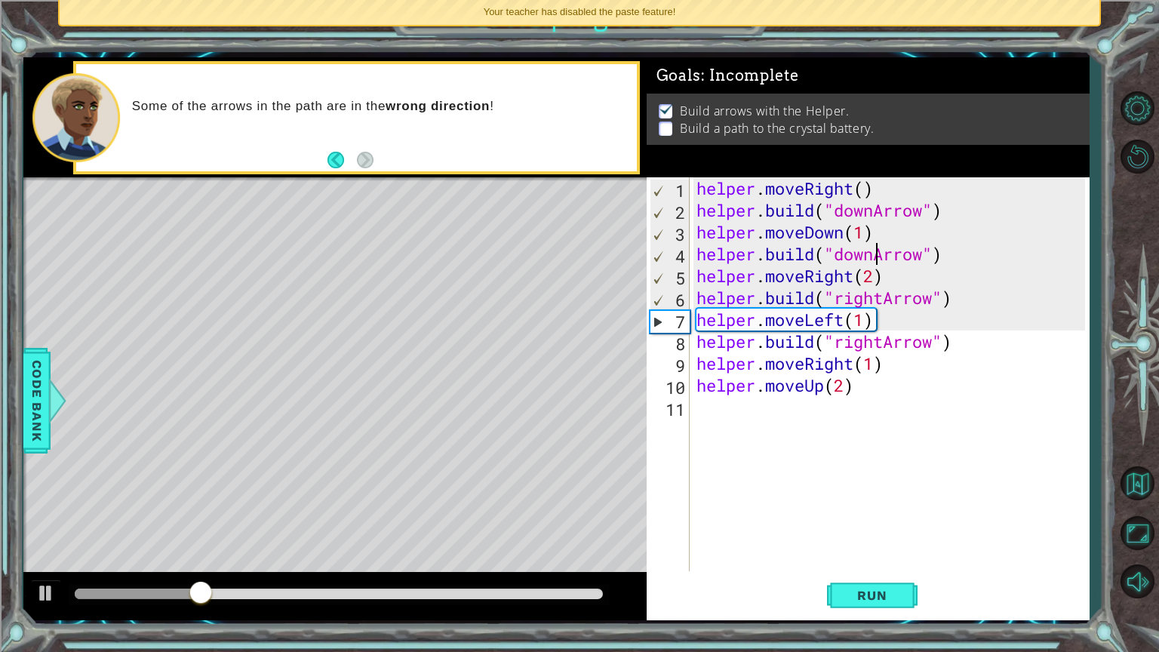
click at [876, 261] on div "helper . moveRight ( ) helper . build ( "downArrow" ) helper . moveDown ( 1 ) h…" at bounding box center [892, 395] width 399 height 437
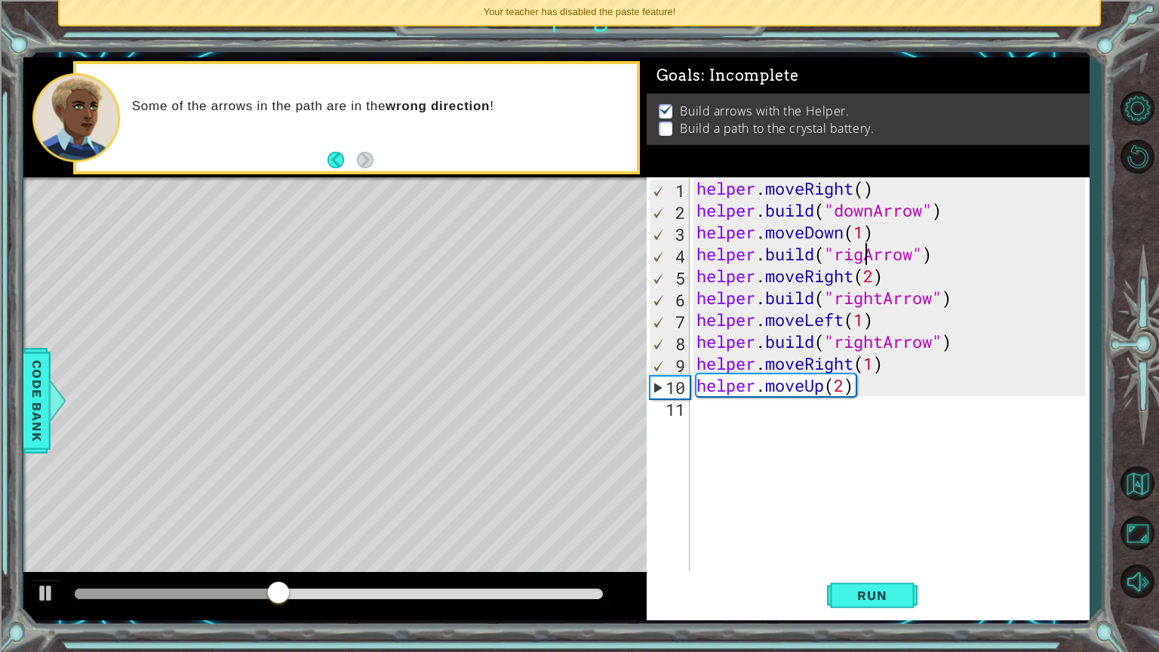
scroll to position [0, 8]
click at [862, 550] on span "Run" at bounding box center [872, 595] width 60 height 15
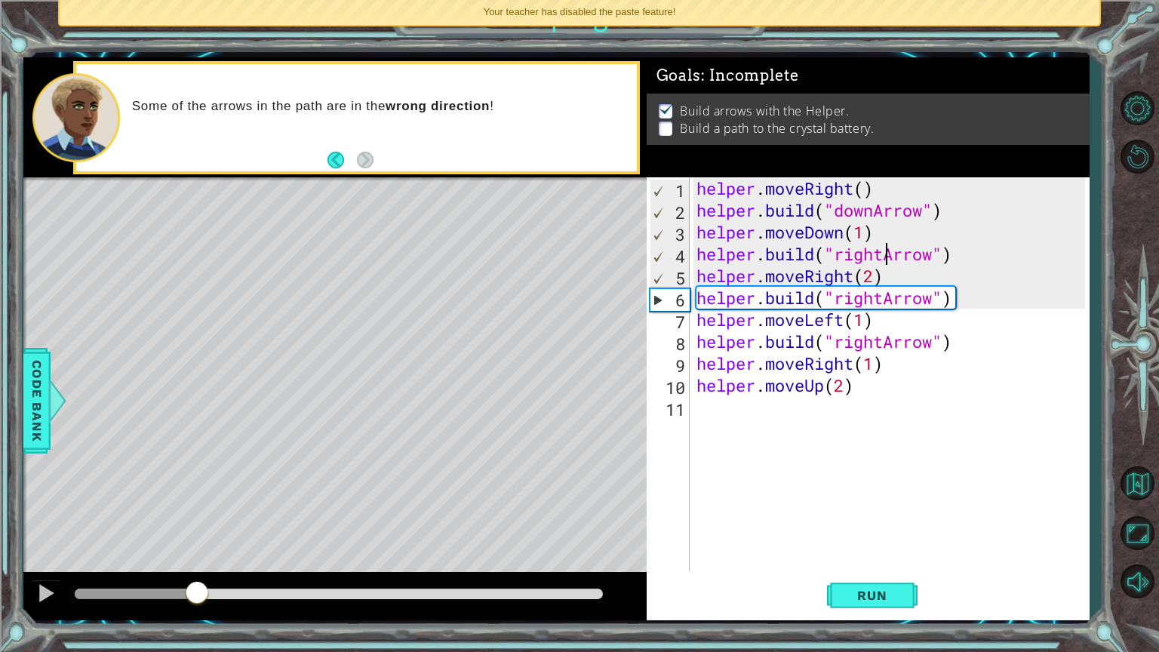
drag, startPoint x: 328, startPoint y: 589, endPoint x: 197, endPoint y: 591, distance: 131.3
click at [197, 550] on div at bounding box center [196, 593] width 27 height 27
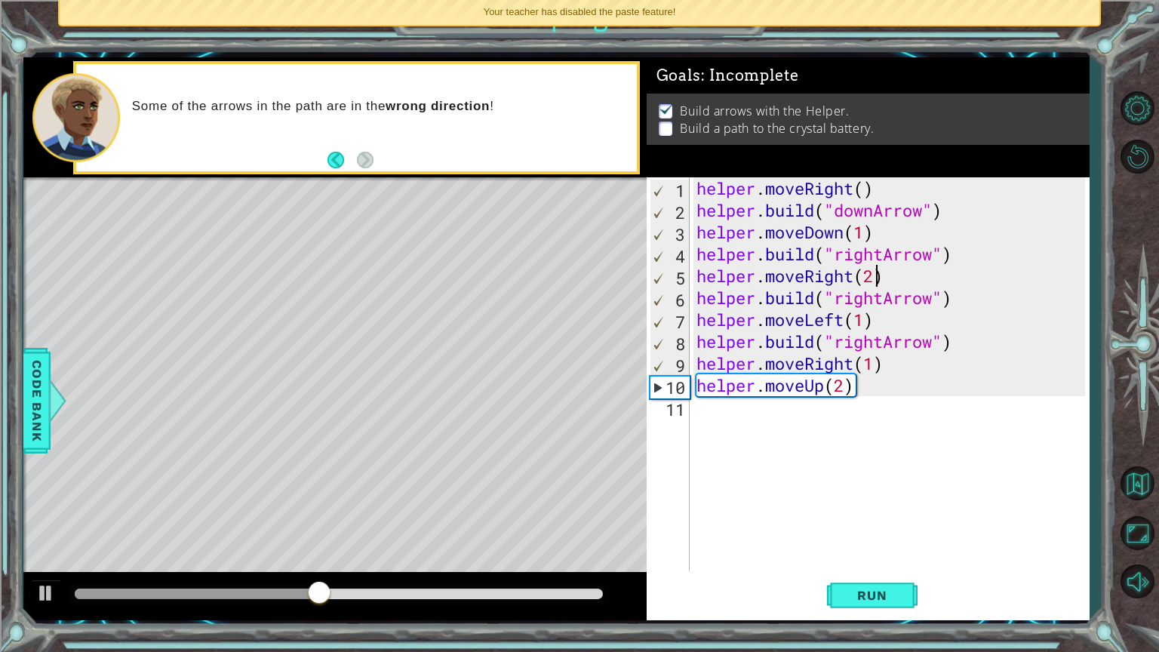
click at [874, 275] on div "helper . moveRight ( ) helper . build ( "downArrow" ) helper . moveDown ( 1 ) h…" at bounding box center [892, 395] width 399 height 437
click at [754, 305] on div "helper . moveRight ( ) helper . build ( "downArrow" ) helper . moveDown ( 1 ) h…" at bounding box center [892, 395] width 399 height 437
click at [965, 314] on div "helper . moveRight ( ) helper . build ( "downArrow" ) helper . moveDown ( 1 ) h…" at bounding box center [892, 395] width 399 height 437
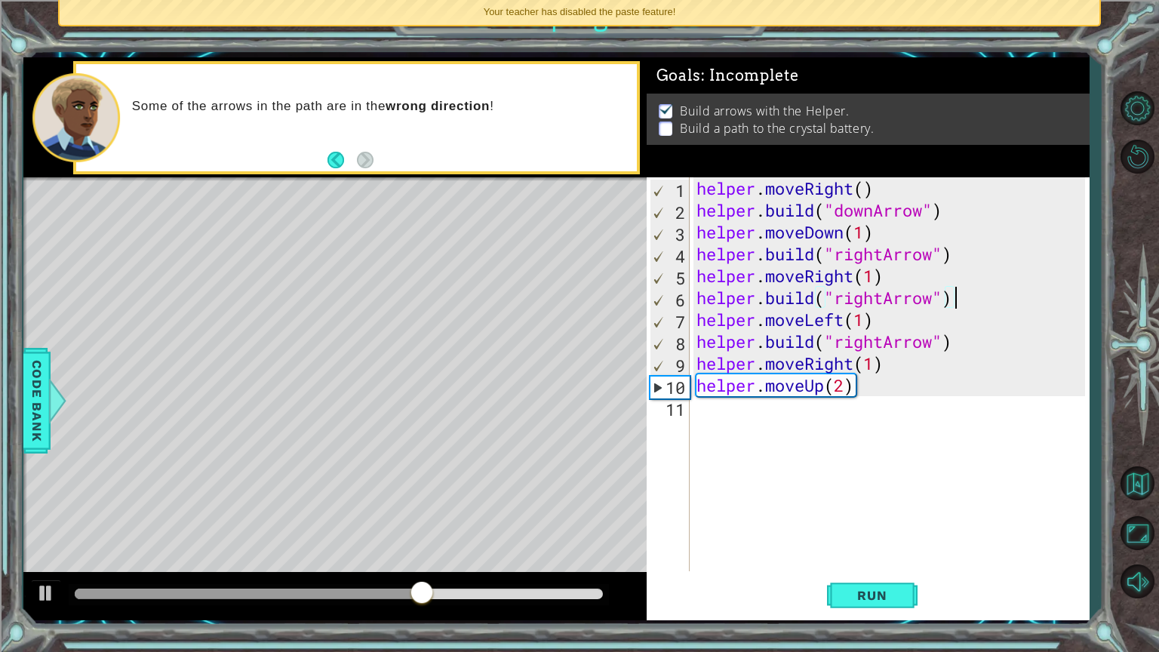
click at [970, 296] on div "helper . moveRight ( ) helper . build ( "downArrow" ) helper . moveDown ( 1 ) h…" at bounding box center [892, 395] width 399 height 437
type textarea "[DOMAIN_NAME]("rightArrow")"
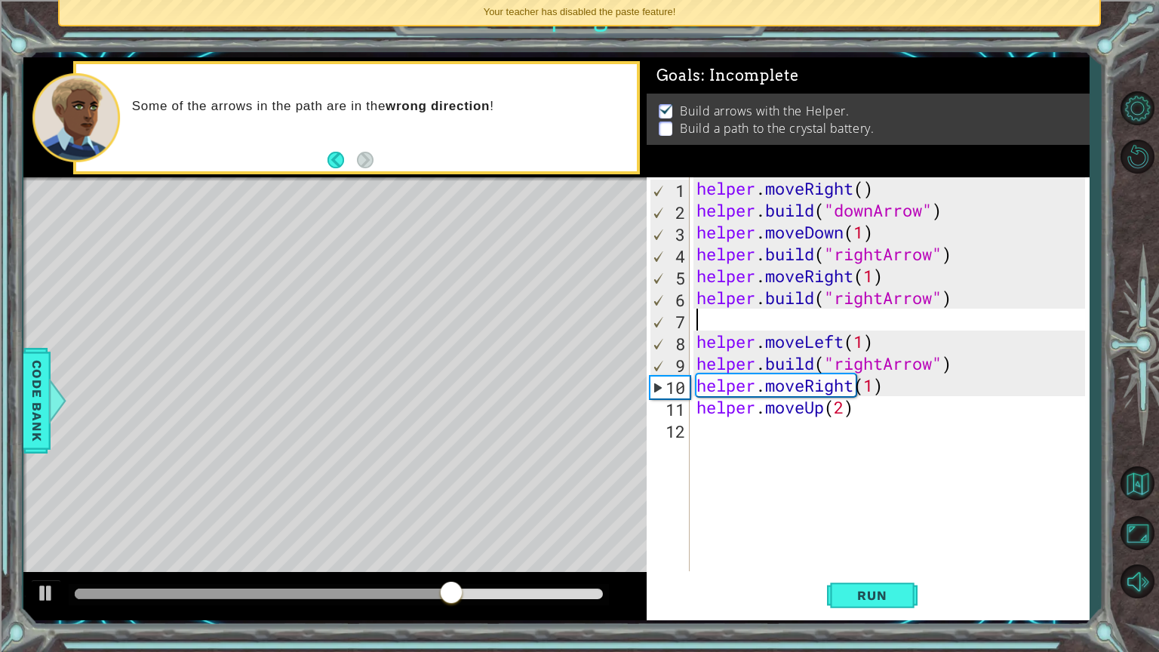
type textarea "m"
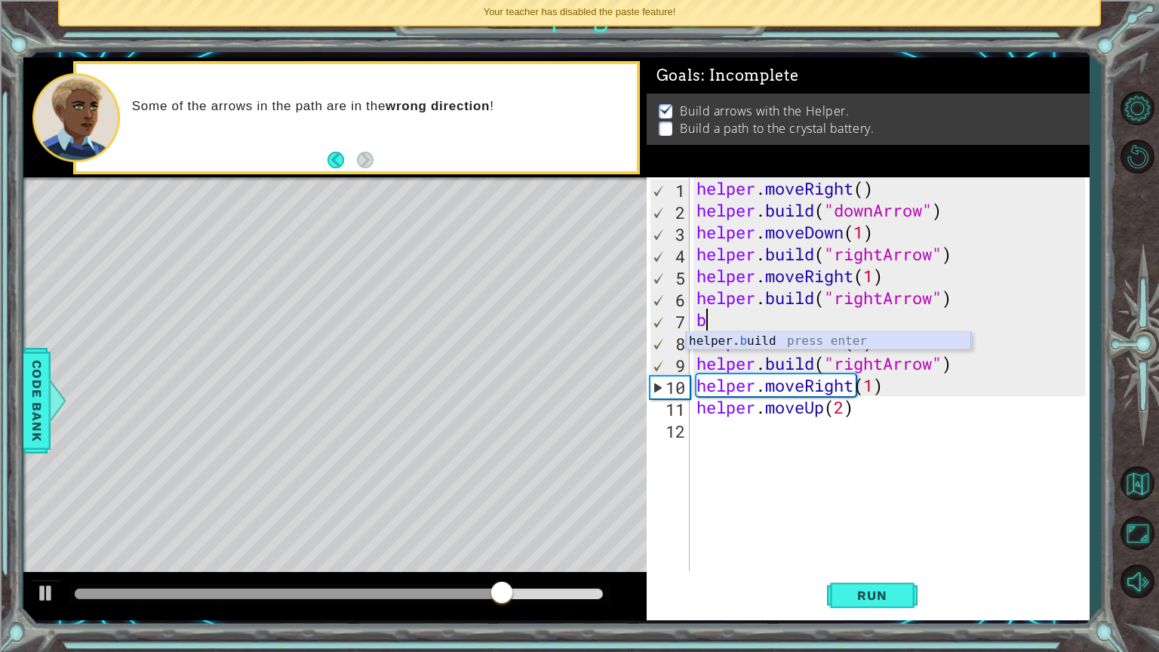
click at [845, 341] on div "helper. b uild press enter" at bounding box center [828, 359] width 285 height 54
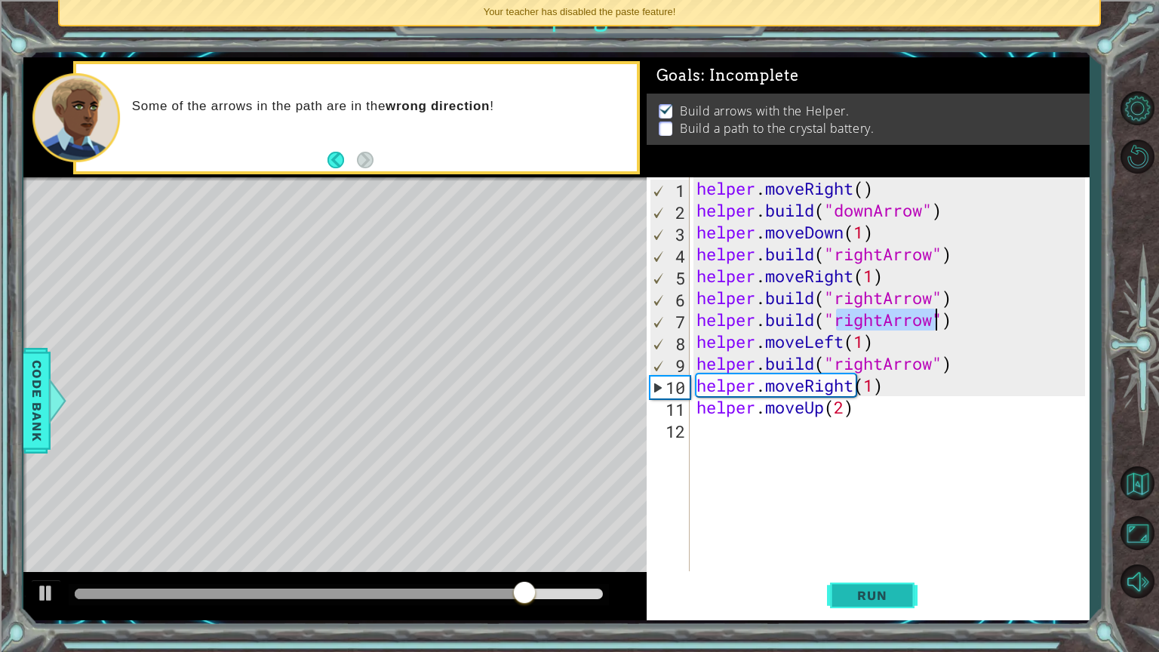
click at [860, 550] on button "Run" at bounding box center [872, 595] width 91 height 45
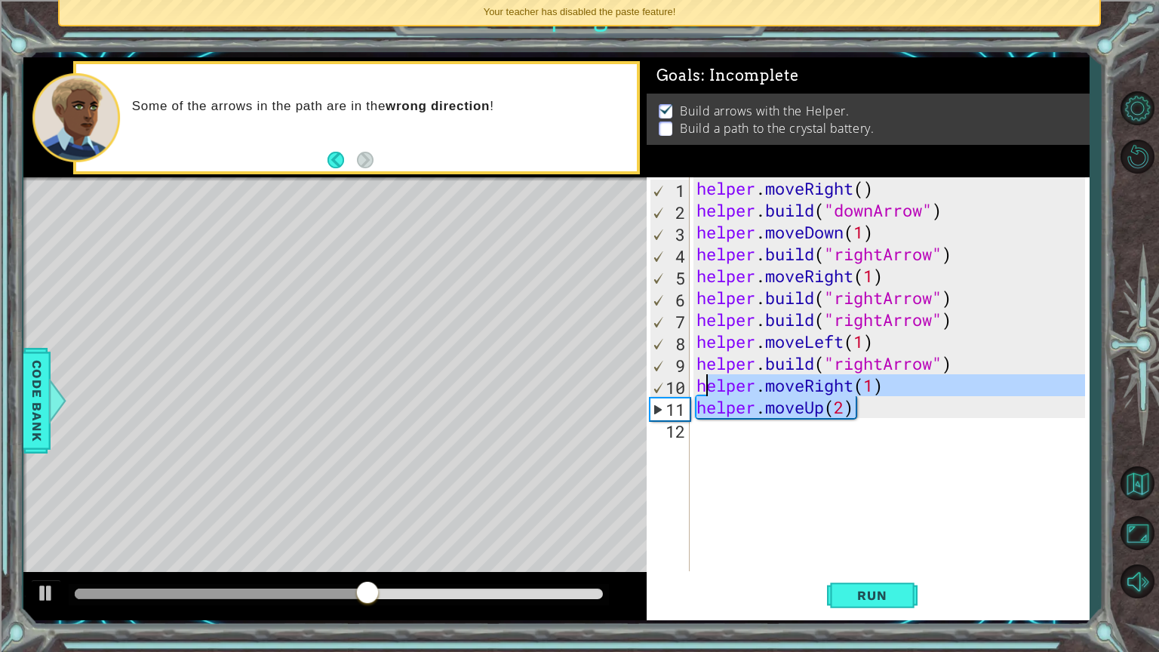
drag, startPoint x: 886, startPoint y: 401, endPoint x: 706, endPoint y: 377, distance: 181.1
click at [706, 377] on div "helper . moveRight ( ) helper . build ( "downArrow" ) helper . moveDown ( 1 ) h…" at bounding box center [892, 395] width 399 height 437
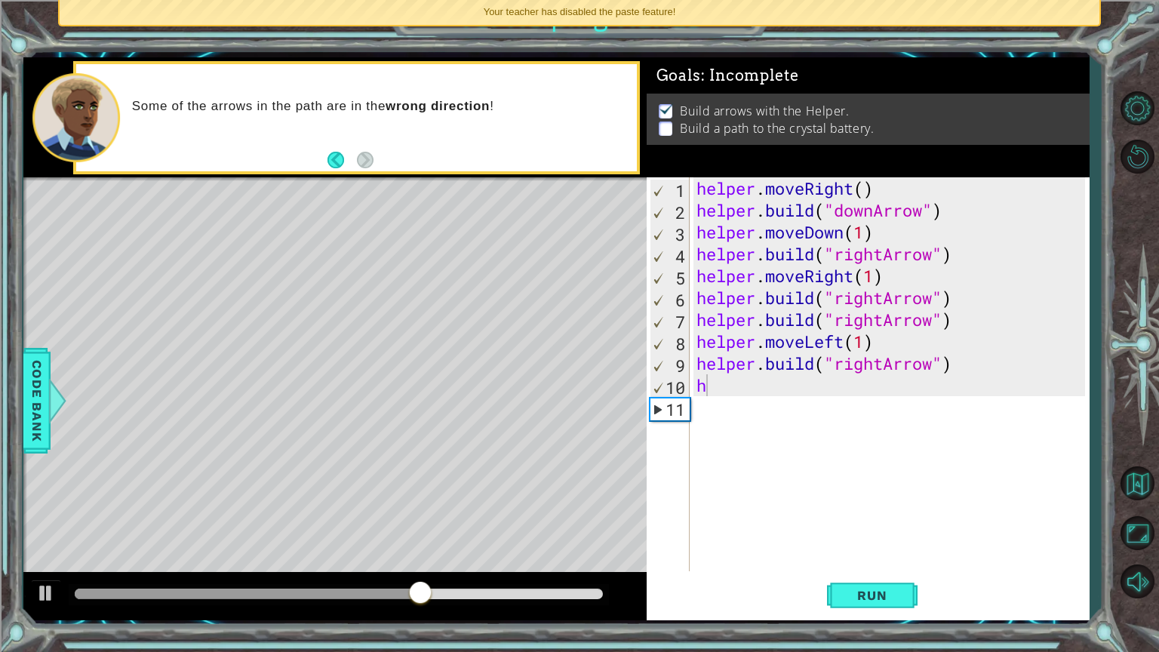
drag, startPoint x: 425, startPoint y: 578, endPoint x: 388, endPoint y: 580, distance: 37.8
click at [388, 550] on div at bounding box center [334, 596] width 623 height 48
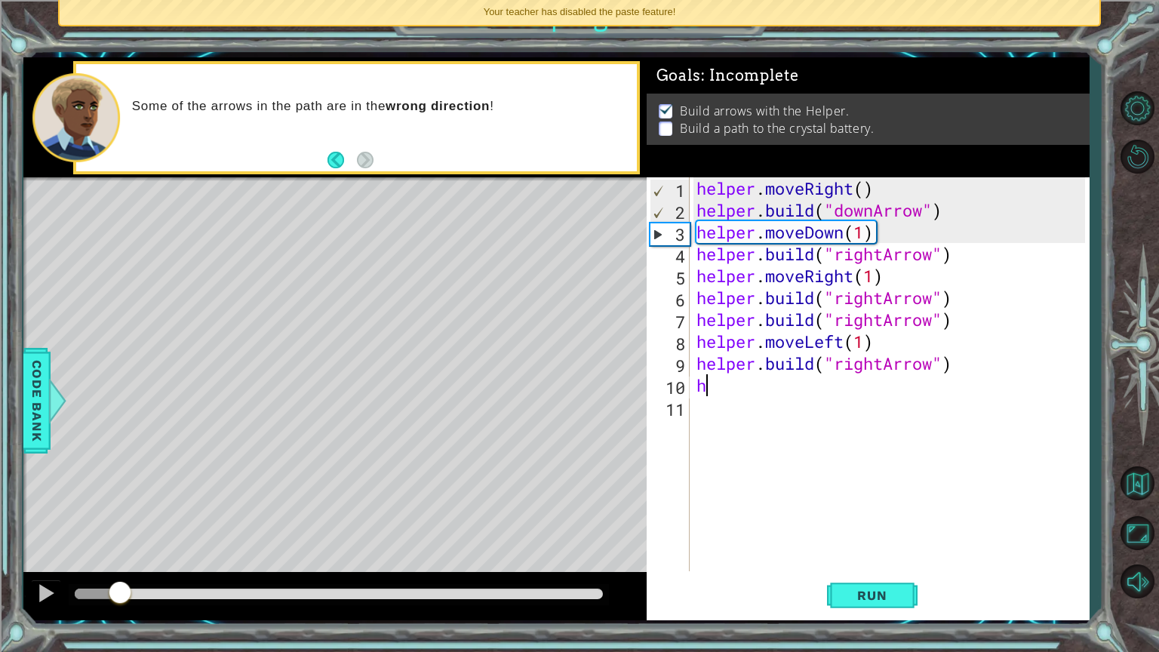
drag, startPoint x: 430, startPoint y: 590, endPoint x: 120, endPoint y: 459, distance: 336.6
click at [120, 459] on div "methods helper moveUp() moveDown() moveLeft() moveRight() build(item) tools for…" at bounding box center [556, 338] width 1066 height 563
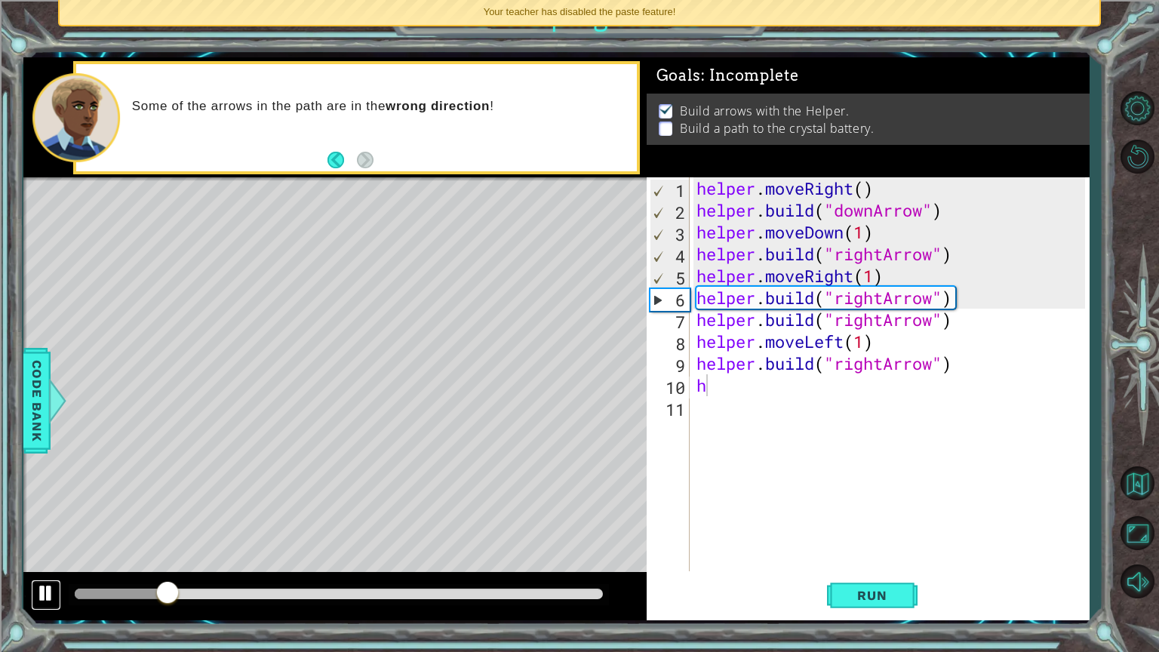
click at [36, 550] on div at bounding box center [46, 593] width 20 height 20
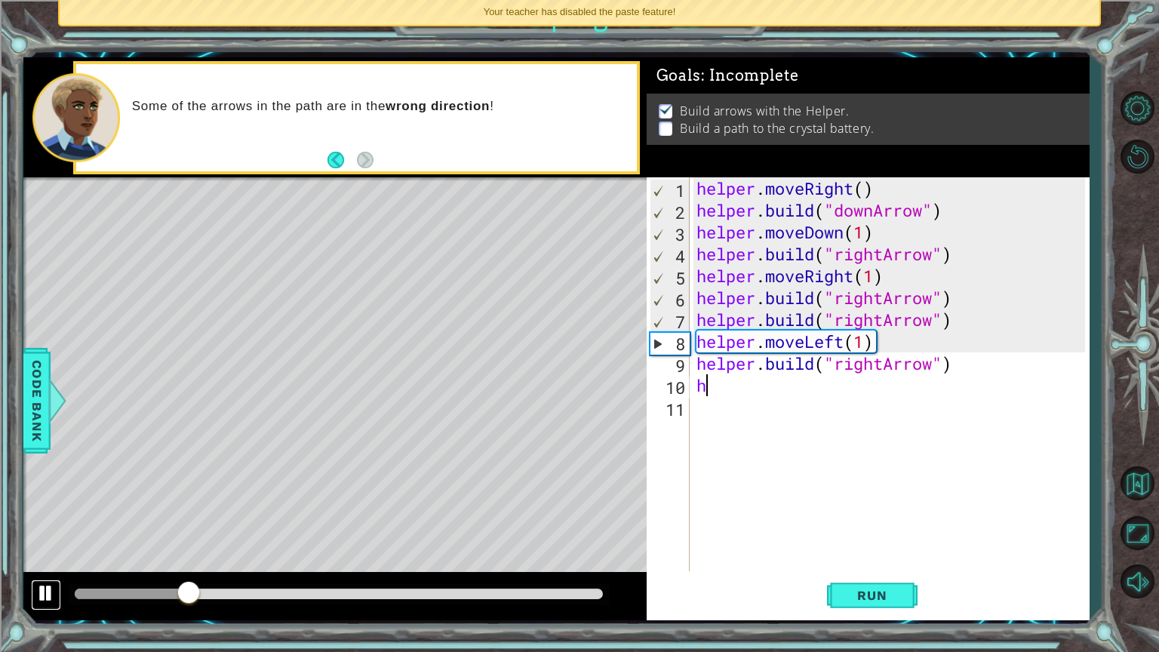
click at [36, 550] on div at bounding box center [46, 593] width 20 height 20
click at [841, 345] on div "helper . moveRight ( ) helper . build ( "downArrow" ) helper . moveDown ( 1 ) h…" at bounding box center [892, 395] width 399 height 437
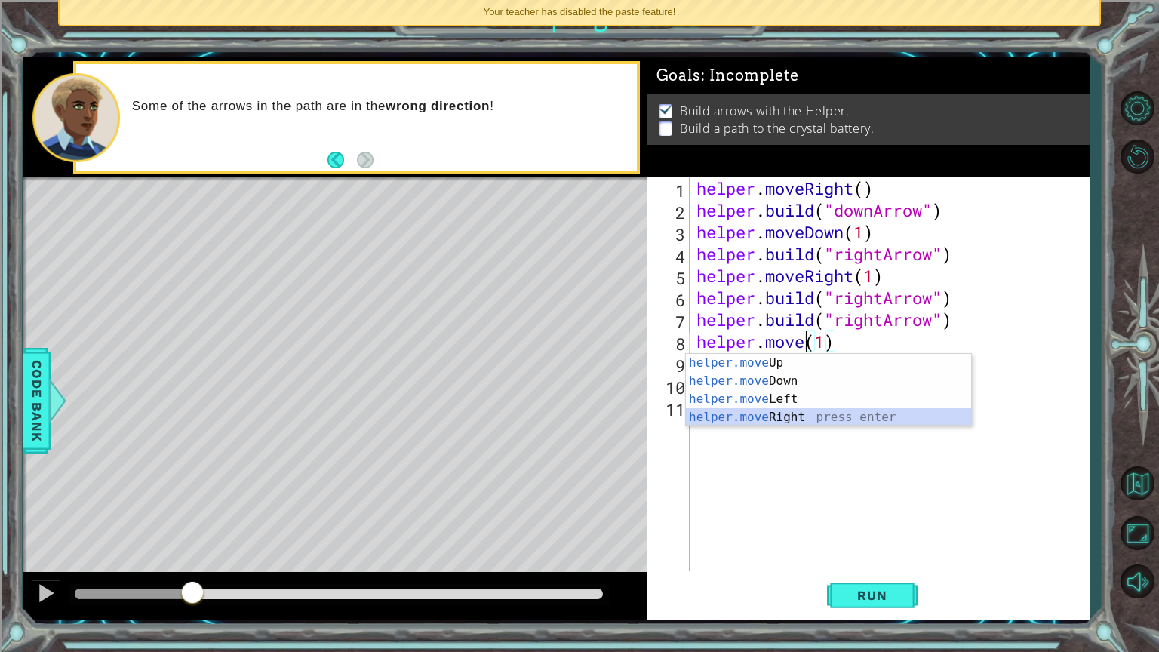
click at [757, 413] on div "helper.move Up press enter helper.move Down press enter helper.move Left press …" at bounding box center [828, 408] width 285 height 109
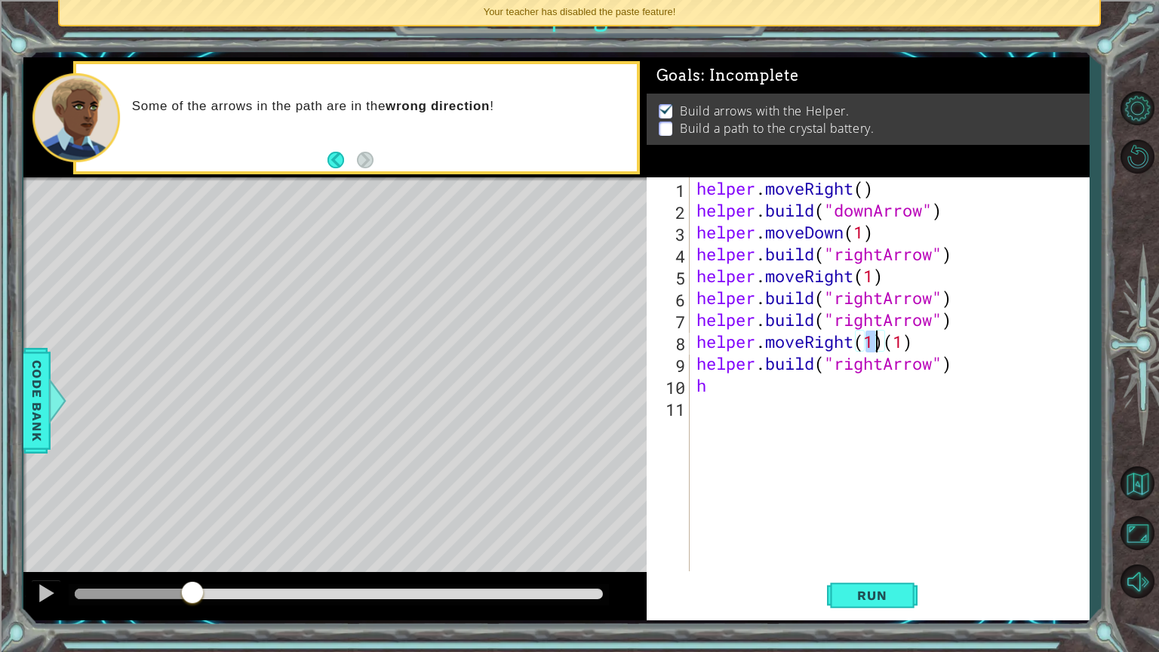
click at [922, 353] on div "helper . moveRight ( ) helper . build ( "downArrow" ) helper . moveDown ( 1 ) h…" at bounding box center [892, 395] width 399 height 437
click at [918, 338] on div "helper . moveRight ( ) helper . build ( "downArrow" ) helper . moveDown ( 1 ) h…" at bounding box center [892, 395] width 399 height 437
click at [855, 550] on button "Run" at bounding box center [872, 595] width 91 height 45
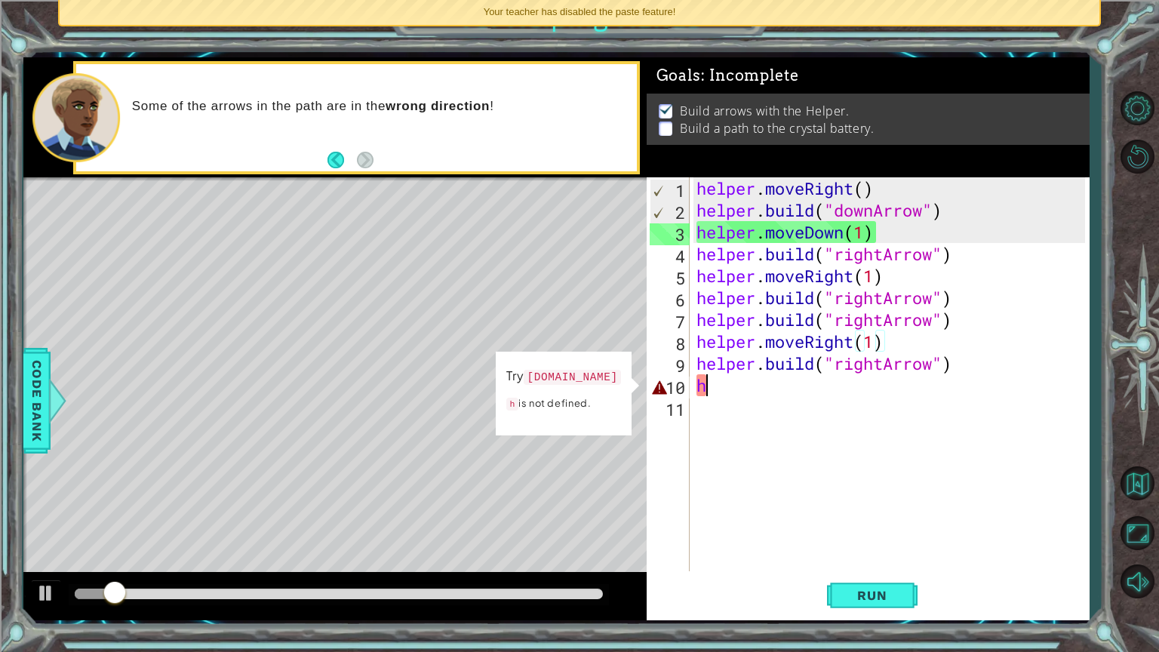
click at [726, 379] on div "helper . moveRight ( ) helper . build ( "downArrow" ) helper . moveDown ( 1 ) h…" at bounding box center [892, 395] width 399 height 437
type textarea "h"
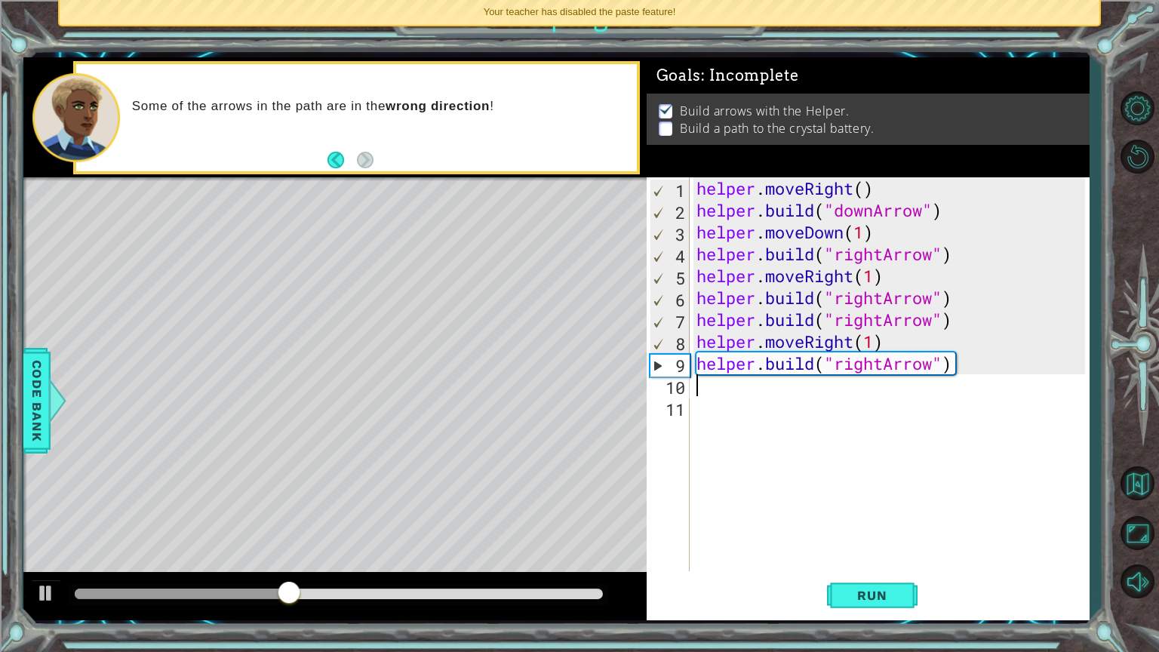
click at [933, 370] on div "helper . moveRight ( ) helper . build ( "downArrow" ) helper . moveDown ( 1 ) h…" at bounding box center [892, 395] width 399 height 437
click at [886, 367] on div "helper . moveRight ( ) helper . build ( "downArrow" ) helper . moveDown ( 1 ) h…" at bounding box center [892, 395] width 399 height 437
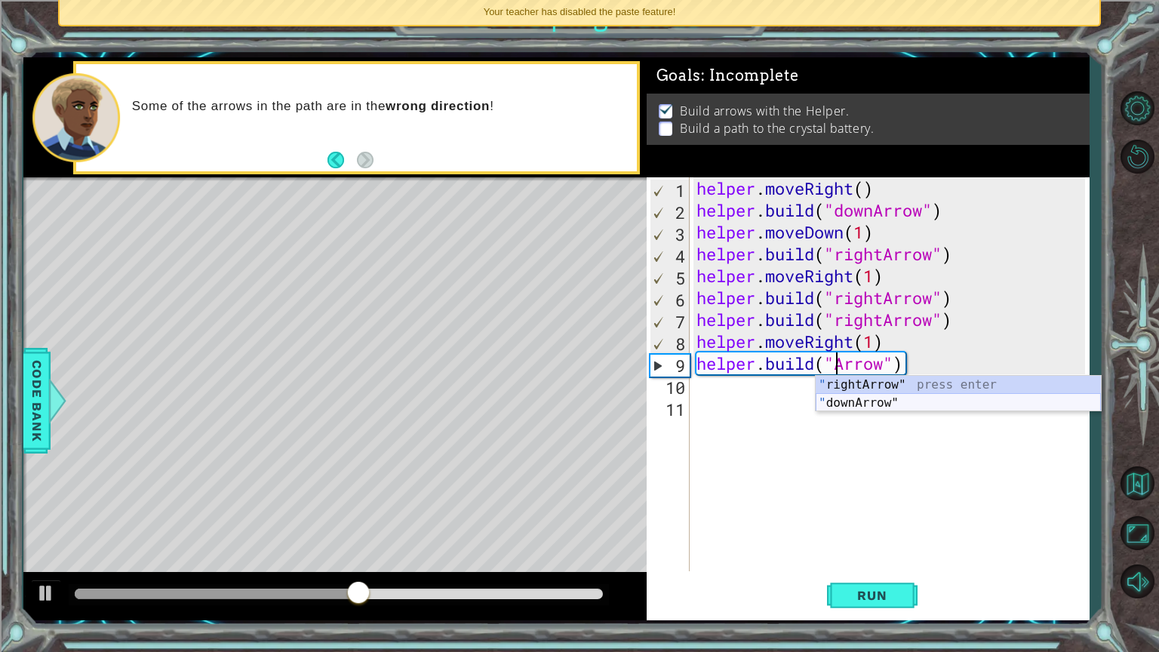
click at [856, 407] on div "" rightArrow" press enter " downArrow" press enter" at bounding box center [957, 412] width 285 height 72
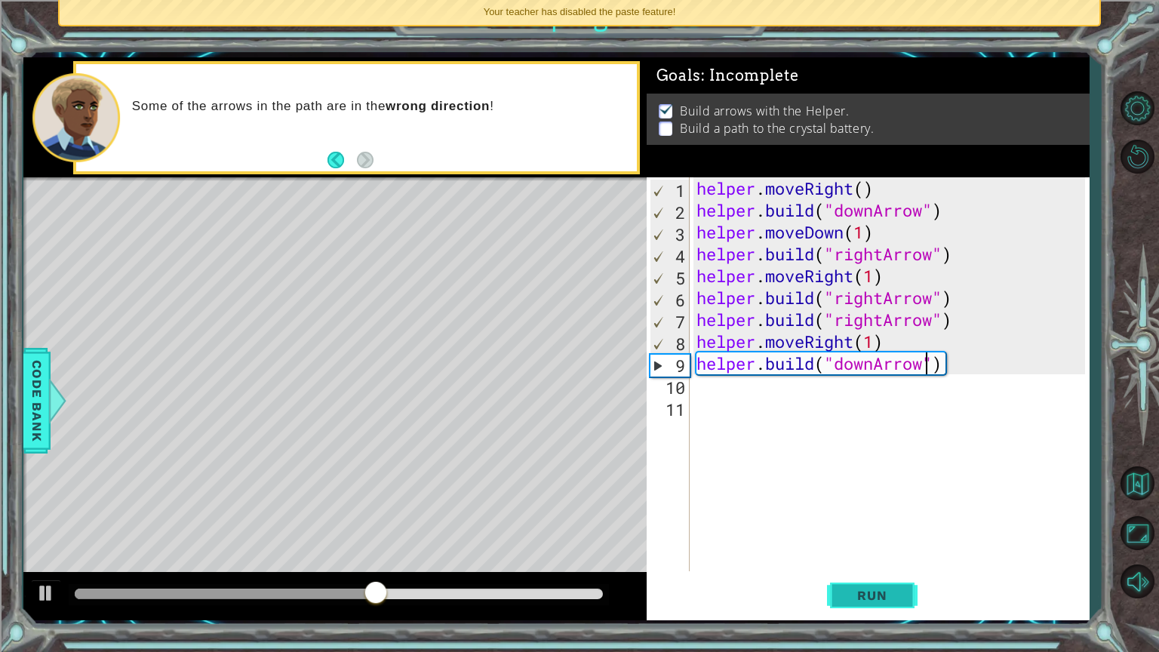
click at [866, 550] on button "Run" at bounding box center [872, 595] width 91 height 45
click at [877, 368] on div "helper . moveRight ( ) helper . build ( "downArrow" ) helper . moveDown ( 1 ) h…" at bounding box center [892, 395] width 399 height 437
click at [864, 550] on span "Run" at bounding box center [872, 595] width 60 height 15
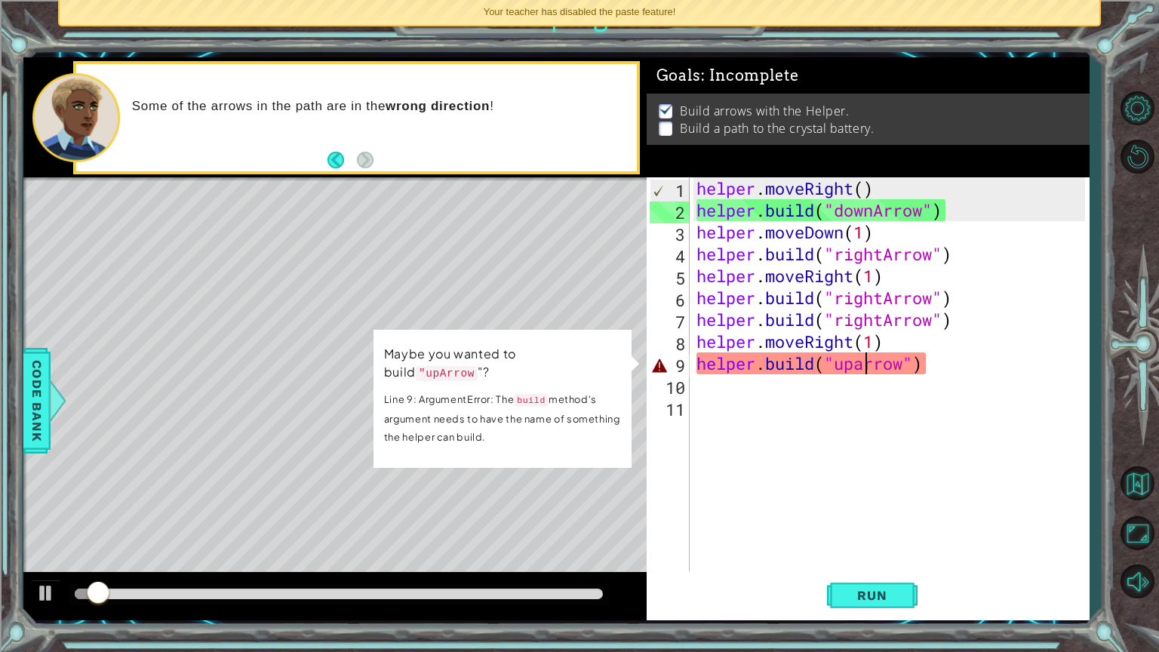
click at [866, 363] on div "helper . moveRight ( ) helper . build ( "downArrow" ) helper . moveDown ( 1 ) h…" at bounding box center [892, 395] width 399 height 437
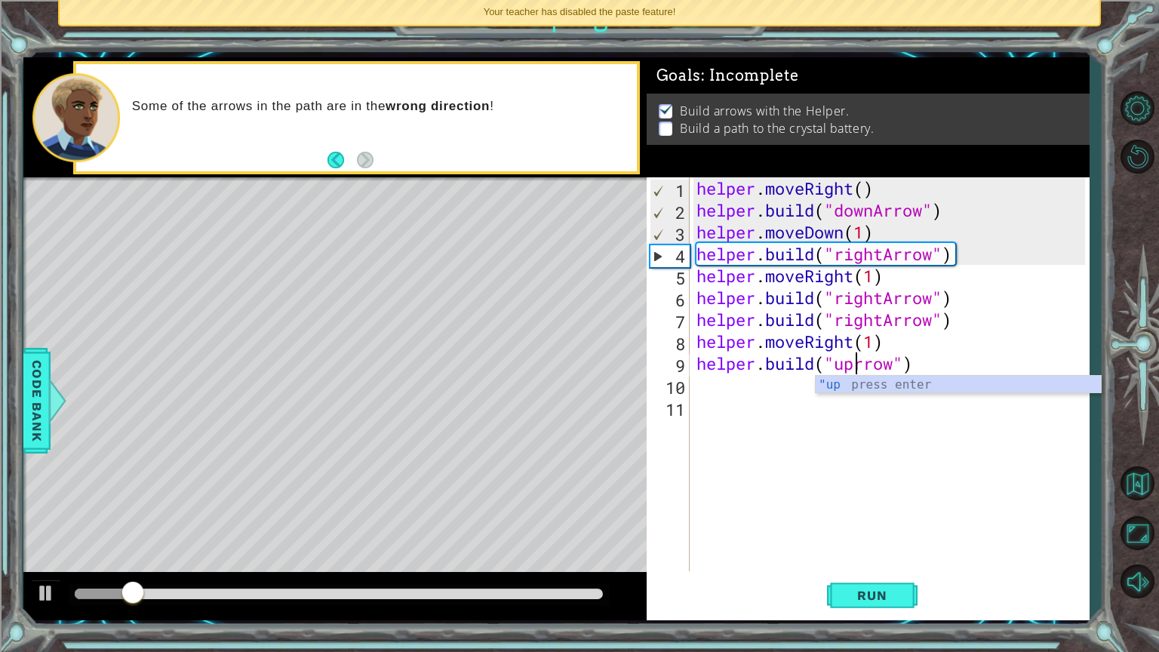
scroll to position [0, 8]
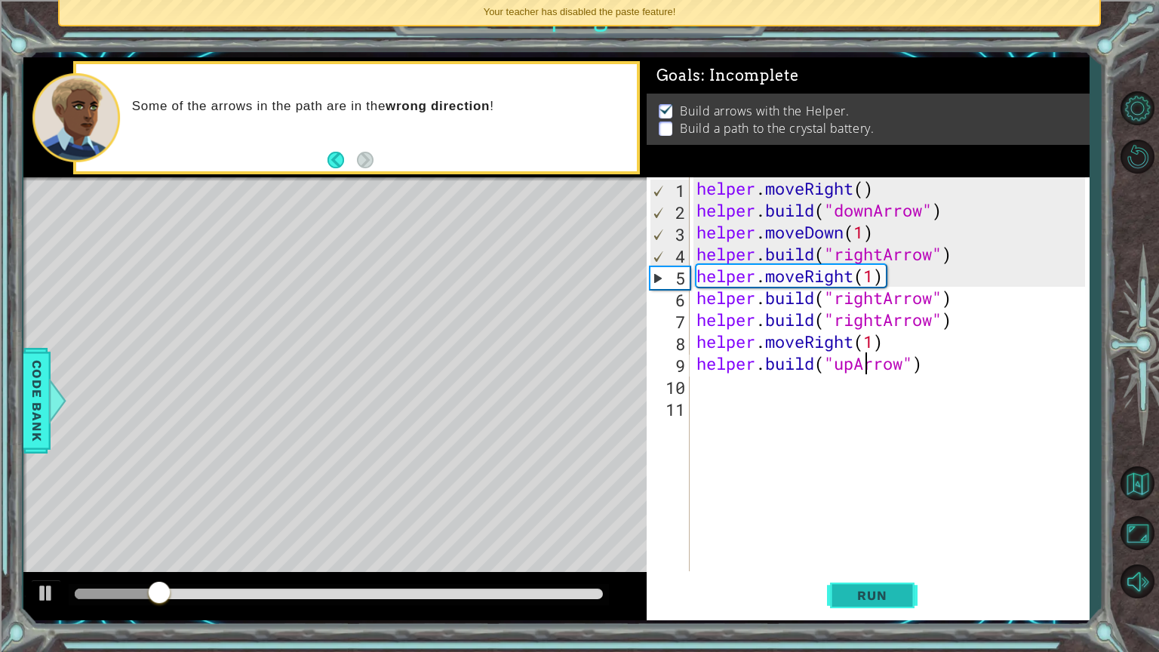
type textarea "[DOMAIN_NAME]("upArrow")"
click at [881, 550] on span "Run" at bounding box center [872, 595] width 60 height 15
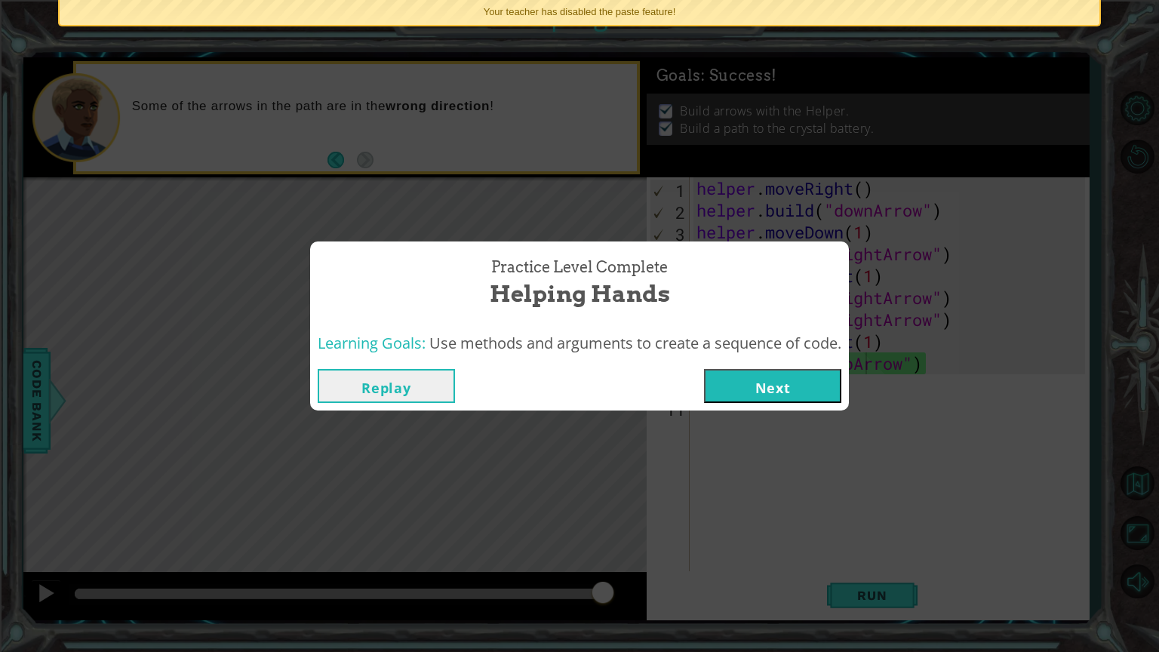
click at [795, 373] on button "Next" at bounding box center [772, 386] width 137 height 34
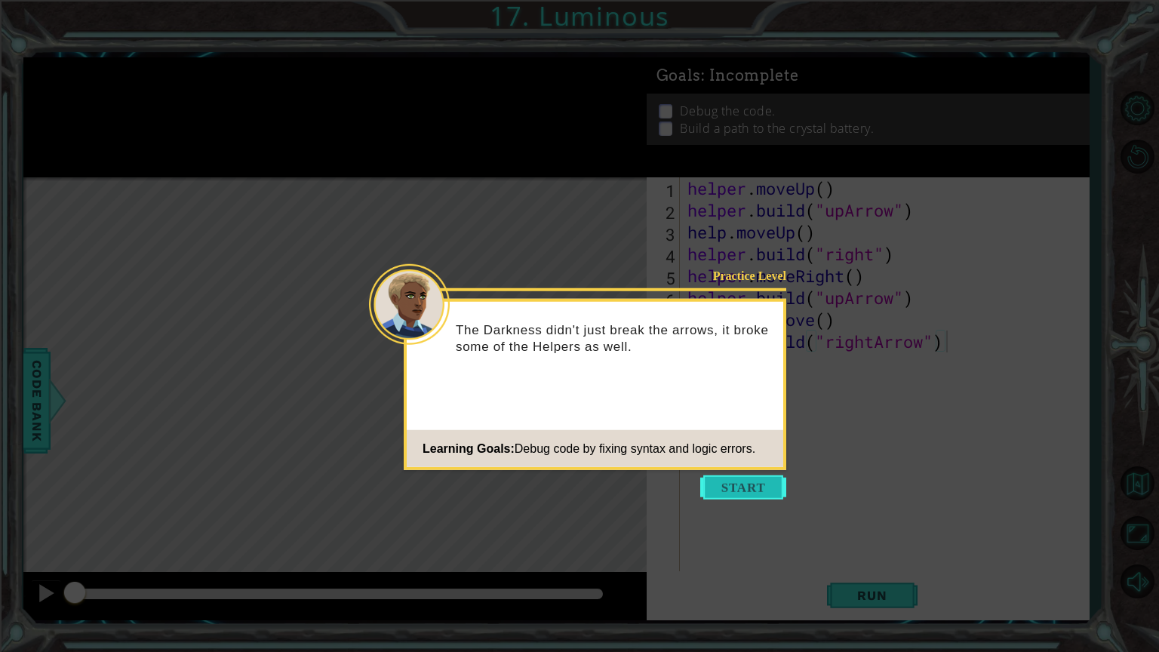
click at [724, 485] on button "Start" at bounding box center [743, 487] width 86 height 24
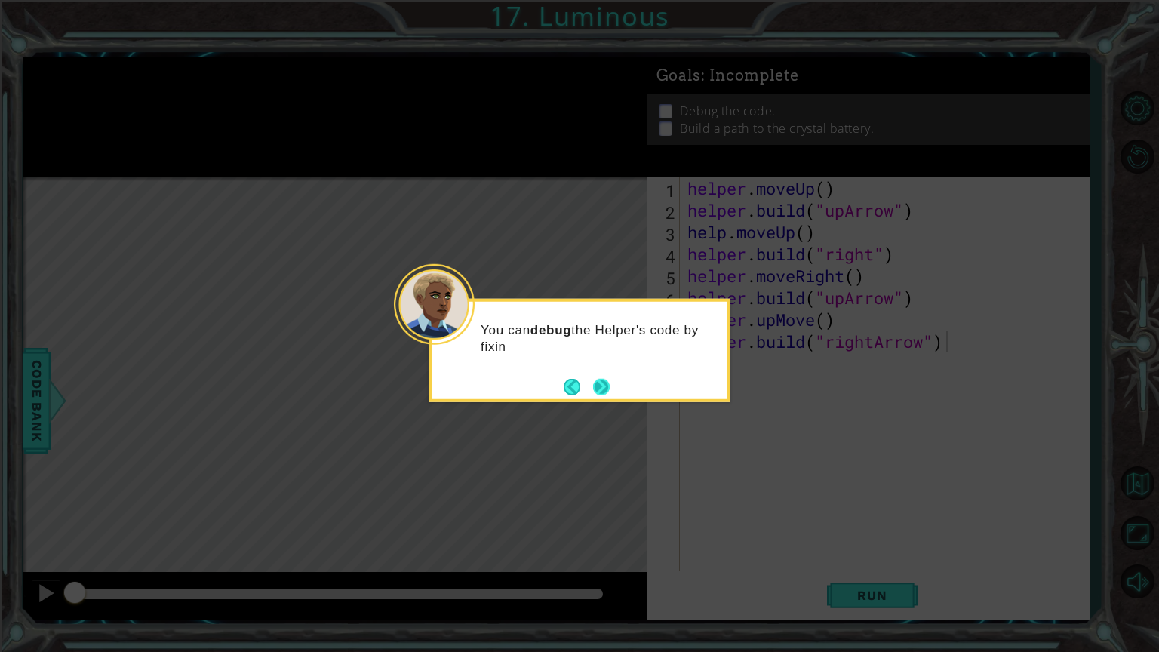
click at [606, 383] on button "Next" at bounding box center [601, 387] width 18 height 18
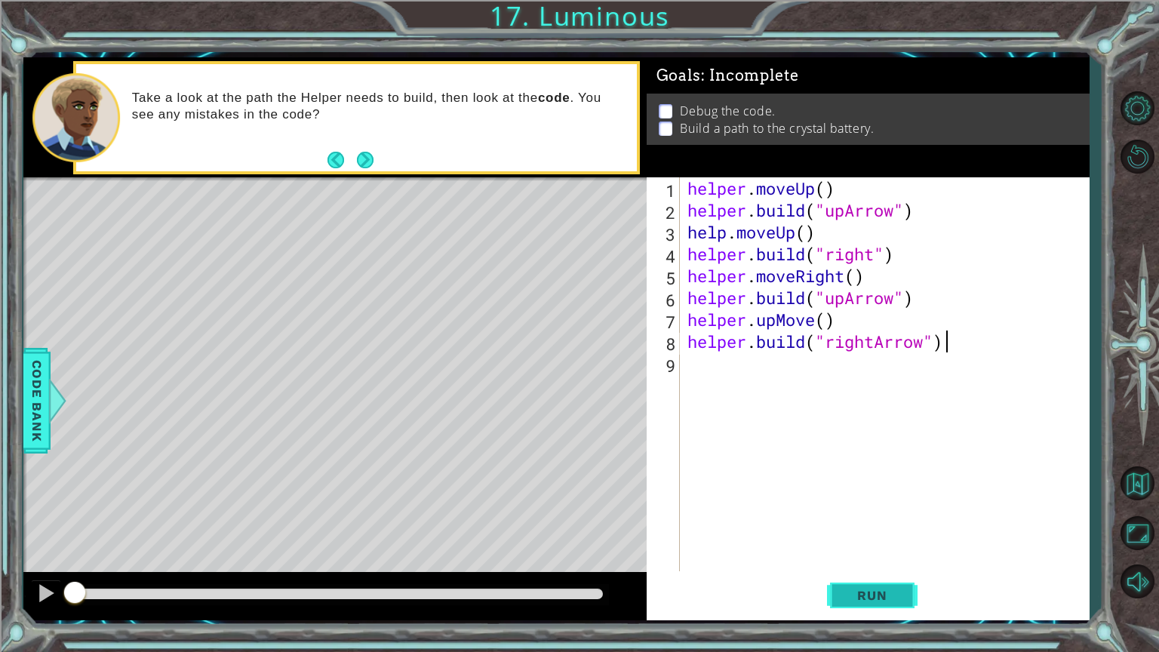
click at [882, 550] on button "Run" at bounding box center [872, 595] width 91 height 45
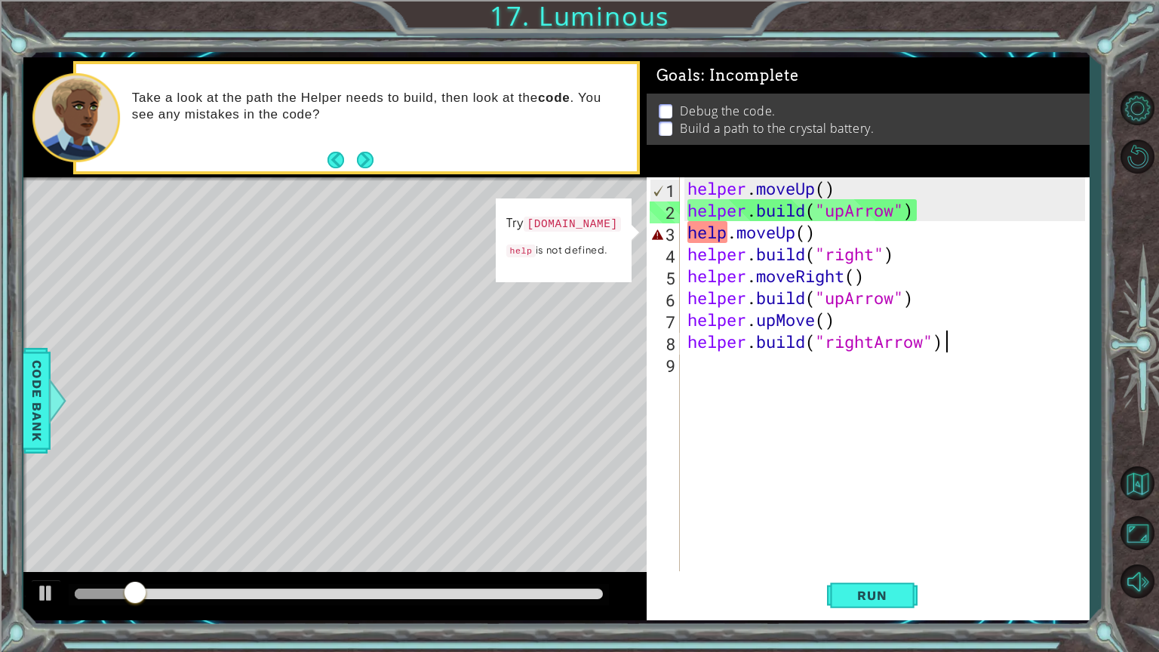
click at [735, 234] on div "helper . moveUp ( ) helper . build ( "upArrow" ) help . moveUp ( ) helper . bui…" at bounding box center [888, 395] width 408 height 437
click at [728, 237] on div "helper . moveUp ( ) helper . build ( "upArrow" ) help . moveUp ( ) helper . bui…" at bounding box center [888, 395] width 408 height 437
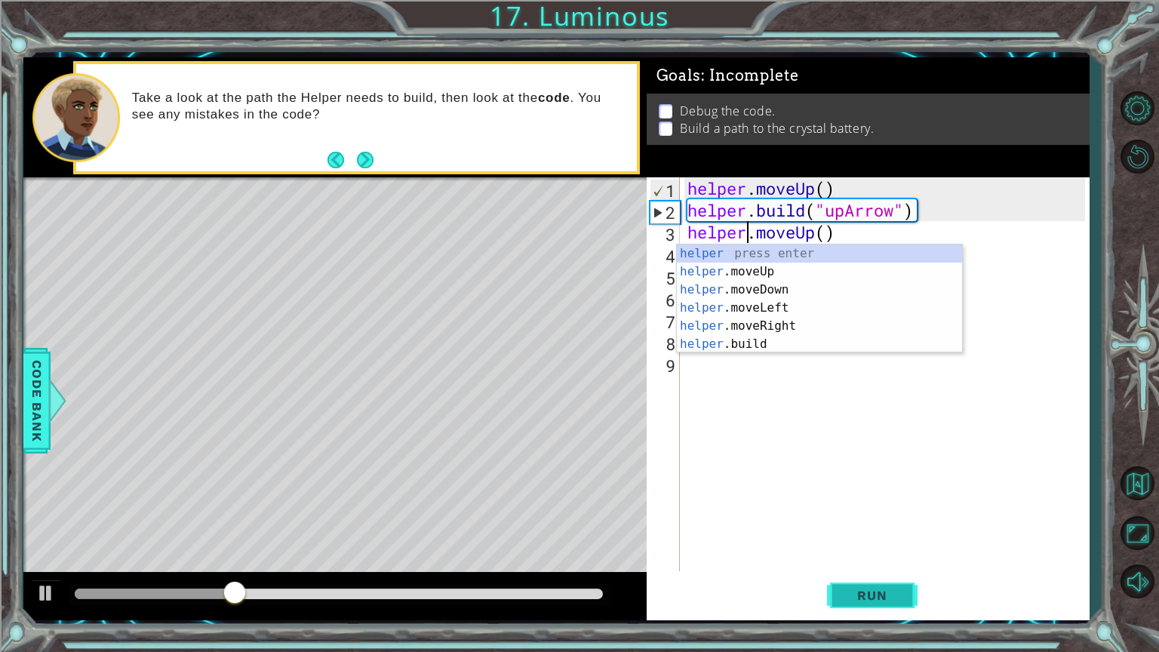
click at [865, 550] on span "Run" at bounding box center [872, 595] width 60 height 15
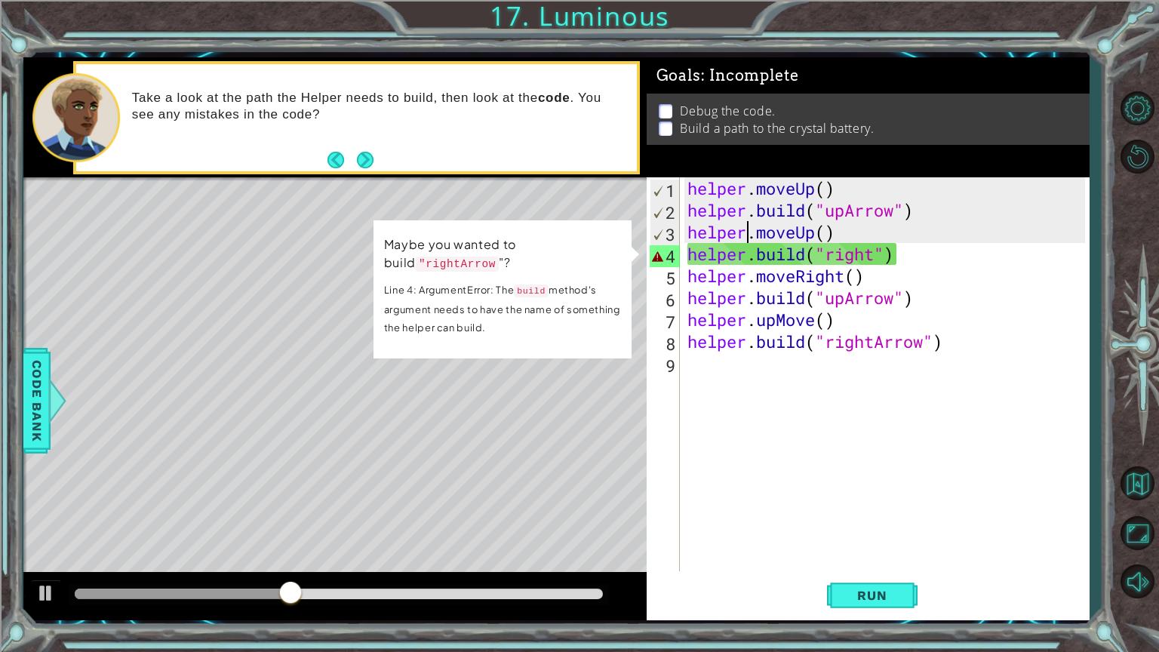
click at [873, 260] on div "helper . moveUp ( ) helper . build ( "upArrow" ) helper . moveUp ( ) helper . b…" at bounding box center [888, 395] width 408 height 437
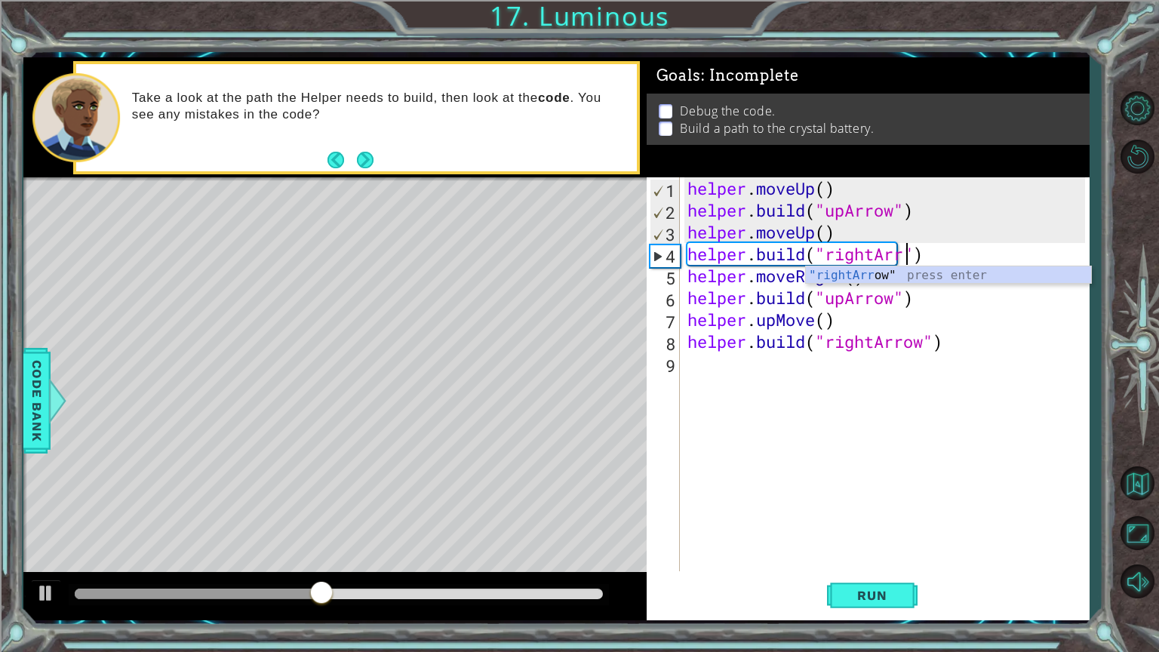
scroll to position [0, 9]
click at [869, 277] on div ""rightArr ow" press enter" at bounding box center [948, 293] width 285 height 54
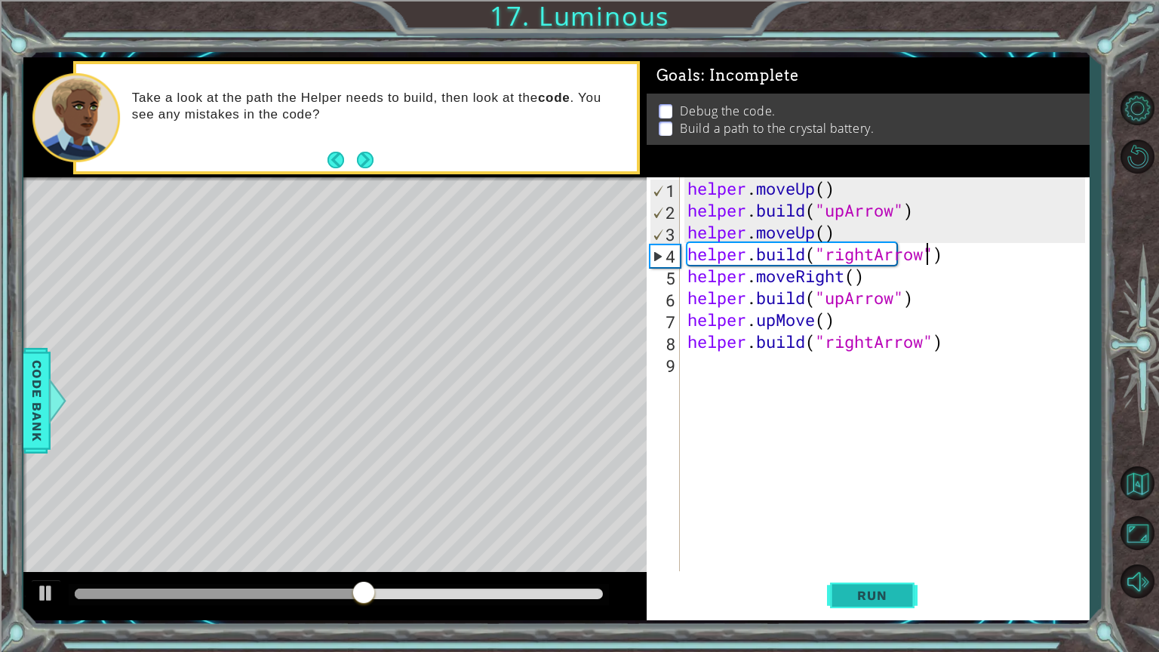
click at [860, 550] on span "Run" at bounding box center [872, 595] width 60 height 15
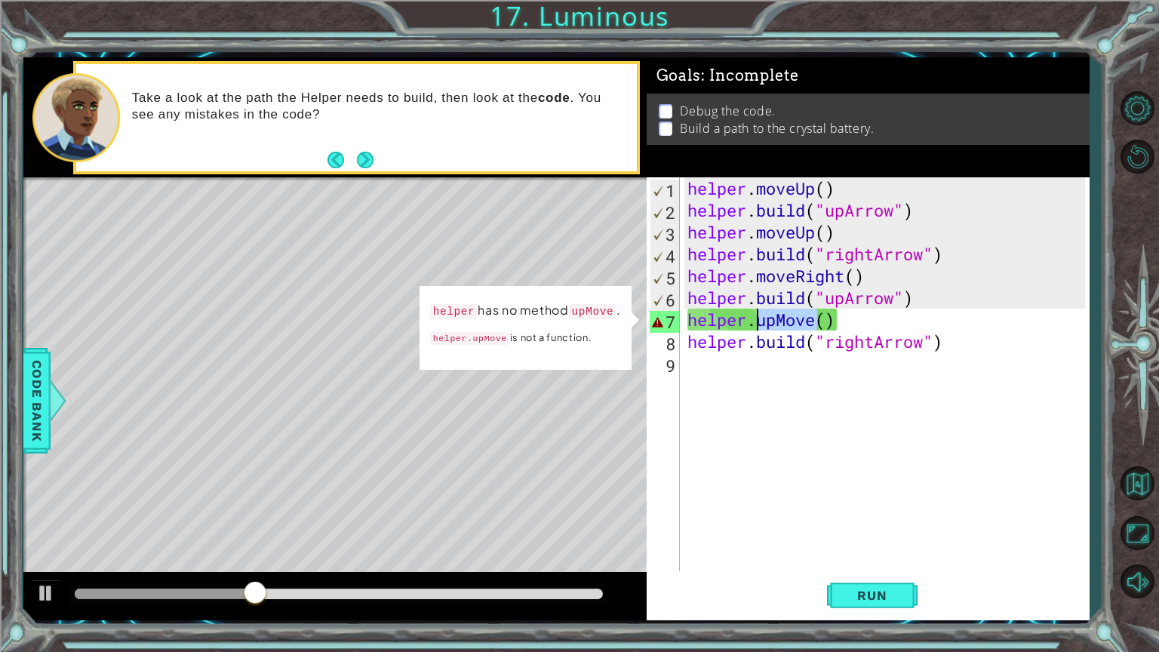
drag, startPoint x: 815, startPoint y: 321, endPoint x: 759, endPoint y: 319, distance: 56.6
click at [759, 319] on div "helper . moveUp ( ) helper . build ( "upArrow" ) helper . moveUp ( ) helper . b…" at bounding box center [888, 395] width 408 height 437
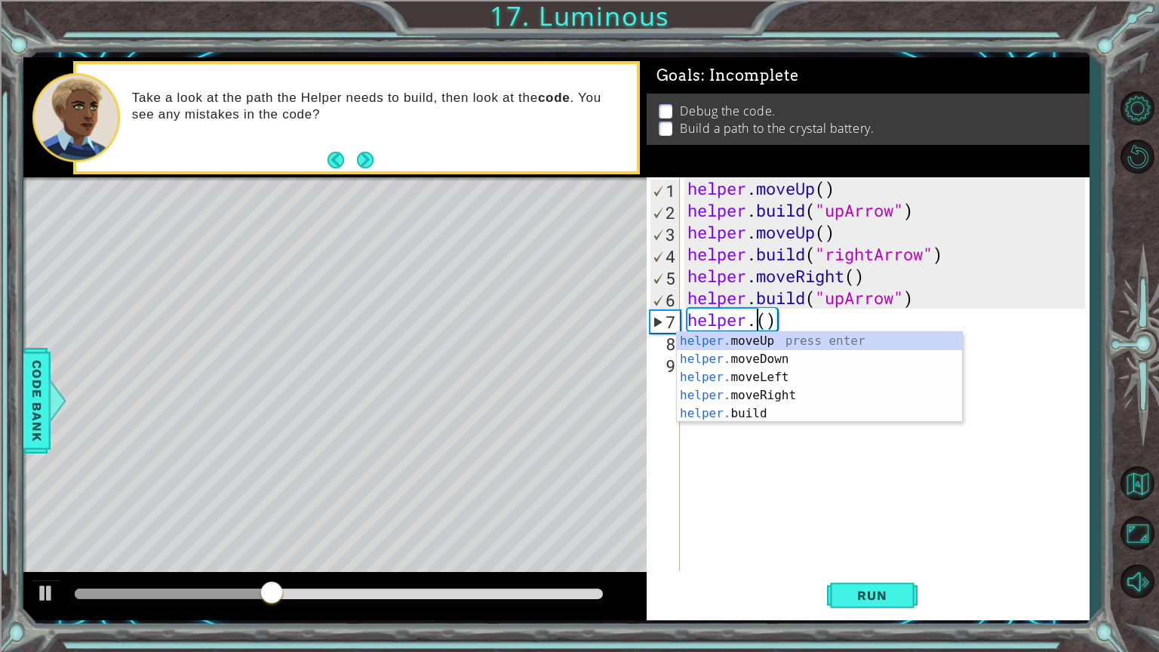
scroll to position [0, 3]
click at [751, 338] on div "helper.m oveUp press enter helper.m oveDown press enter helper.m oveLeft press …" at bounding box center [819, 386] width 285 height 109
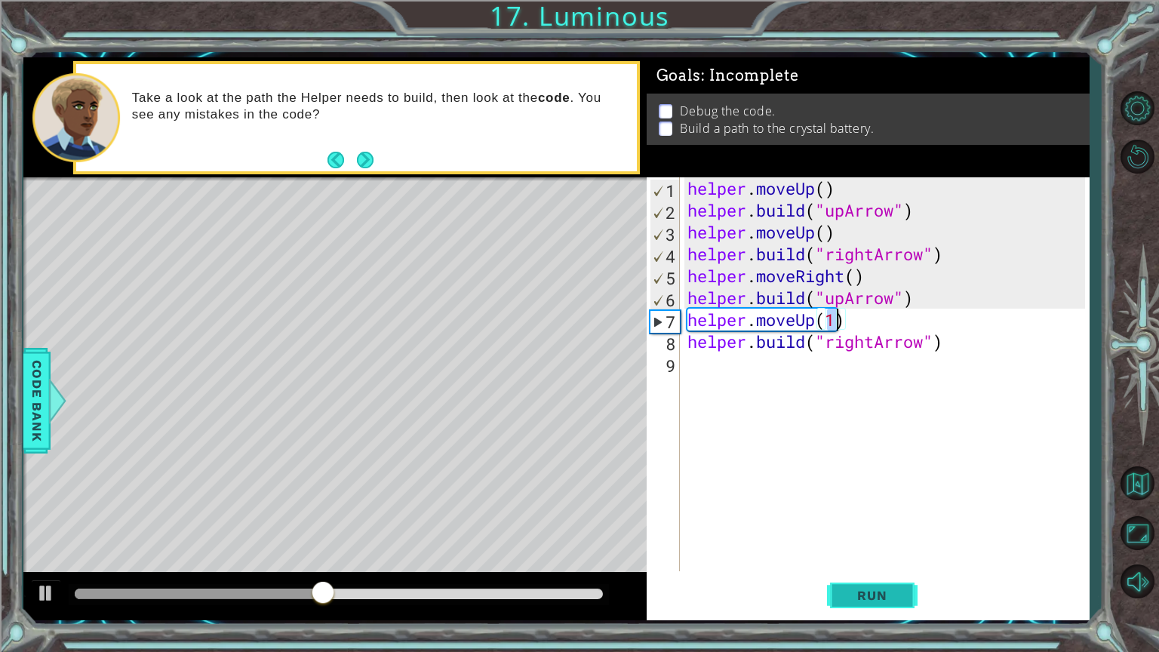
type textarea "helper.moveUp(1)"
click at [886, 550] on button "Run" at bounding box center [872, 595] width 91 height 45
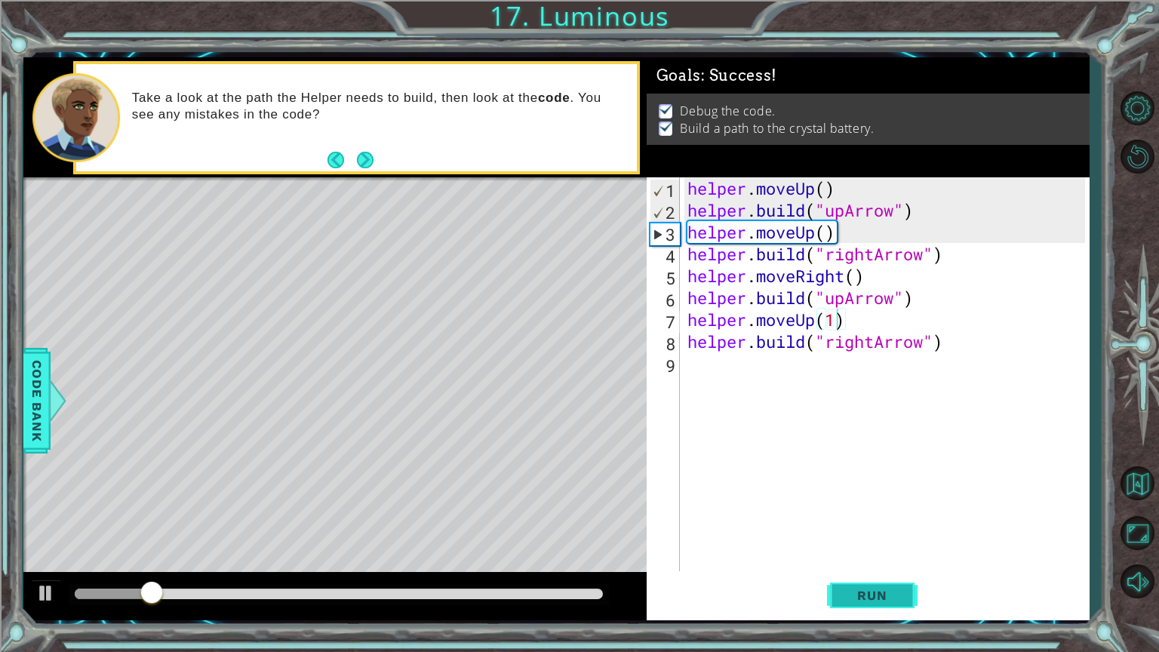
click at [886, 550] on button "Run" at bounding box center [872, 595] width 91 height 45
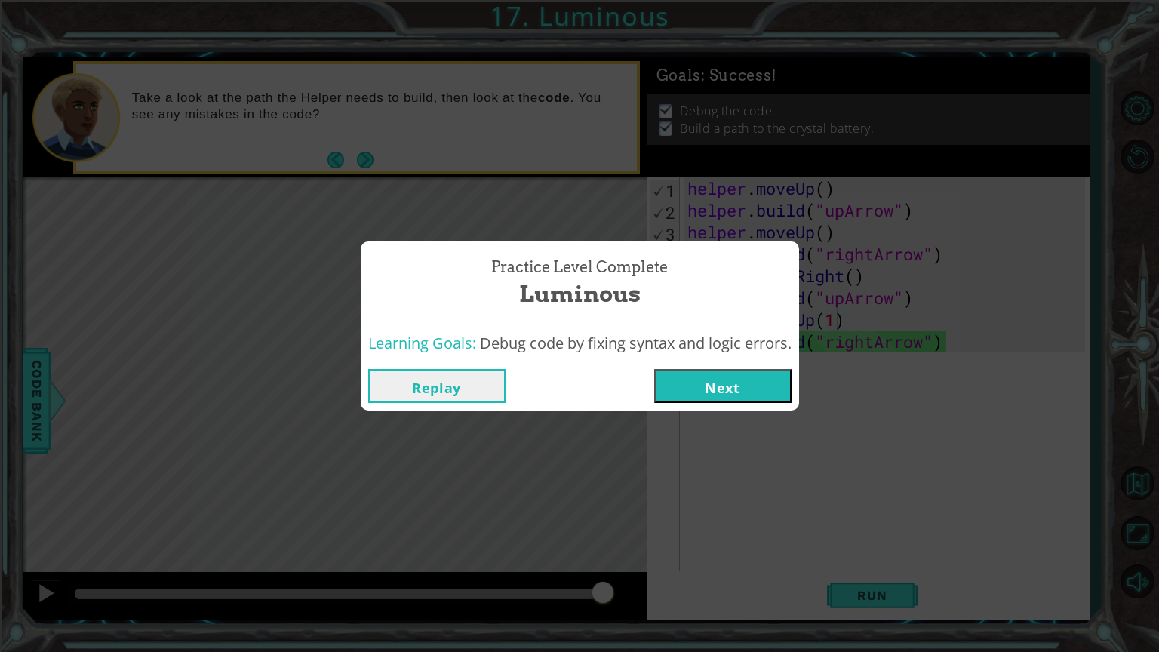
drag, startPoint x: 741, startPoint y: 380, endPoint x: 700, endPoint y: 384, distance: 41.7
click at [700, 384] on button "Next" at bounding box center [722, 386] width 137 height 34
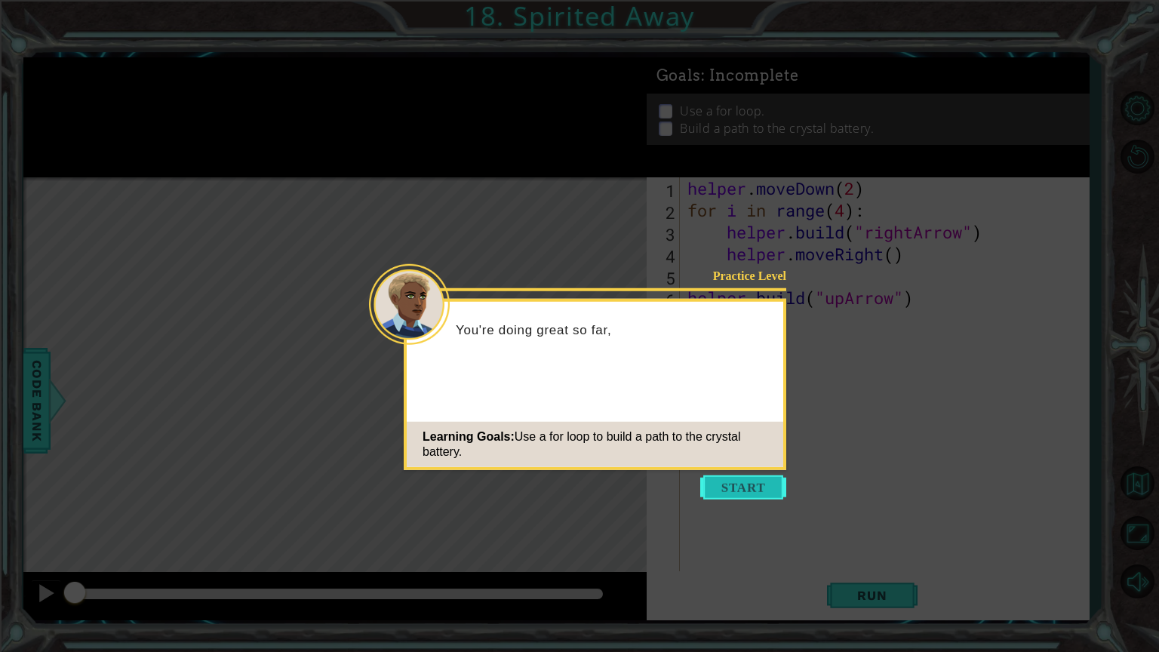
click at [735, 484] on button "Start" at bounding box center [743, 487] width 86 height 24
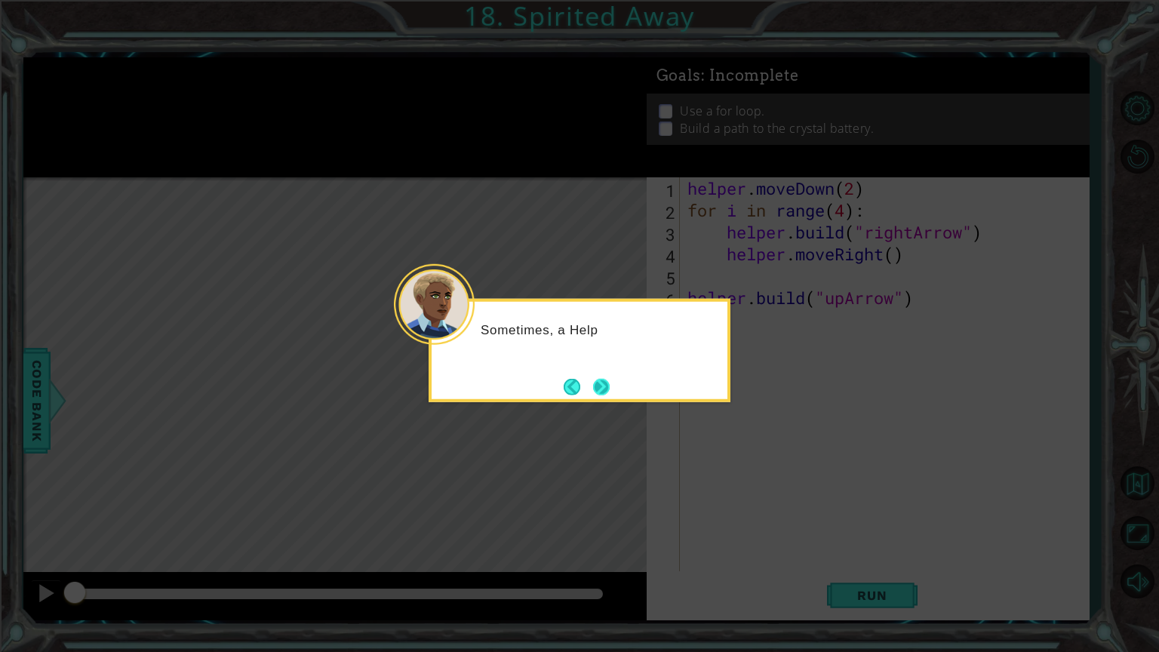
click at [603, 378] on button "Next" at bounding box center [600, 386] width 17 height 17
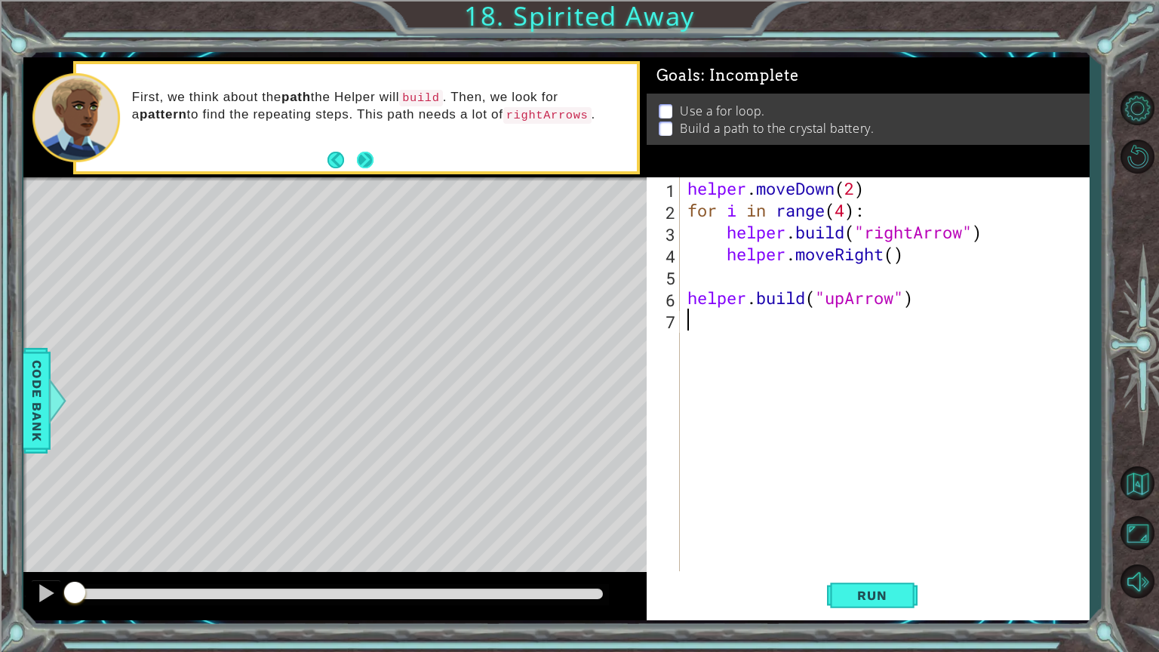
click at [366, 157] on button "Next" at bounding box center [365, 160] width 20 height 20
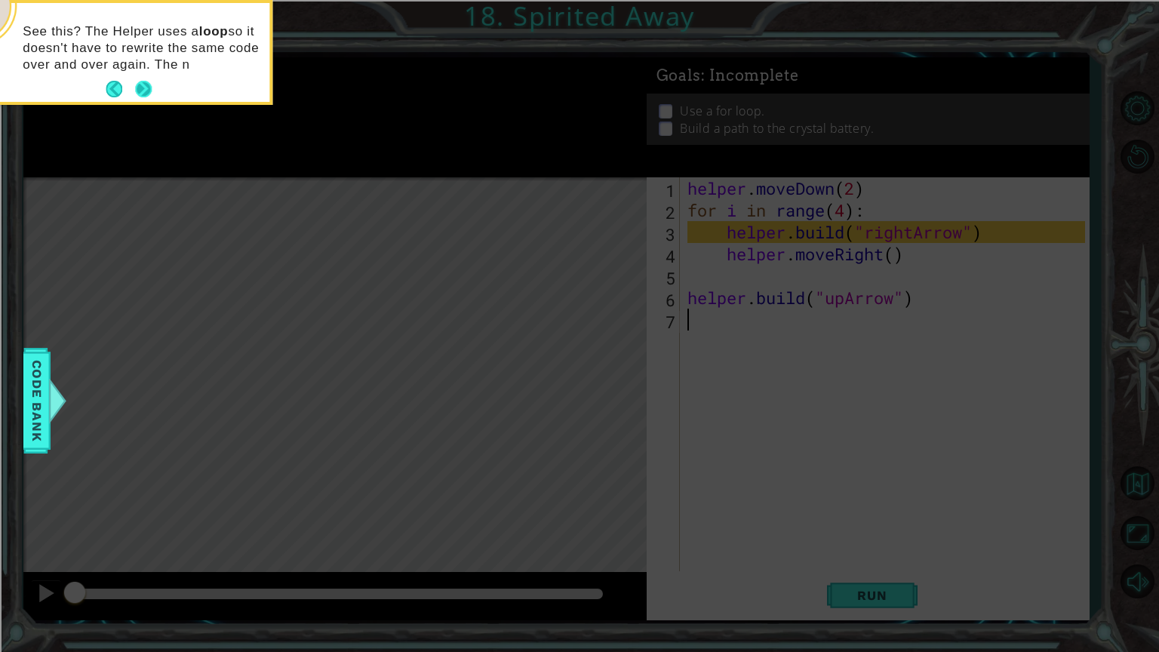
click at [143, 75] on div "See this? The Helper uses a loop so it doesn't have to rewrite the same code ov…" at bounding box center [122, 52] width 296 height 99
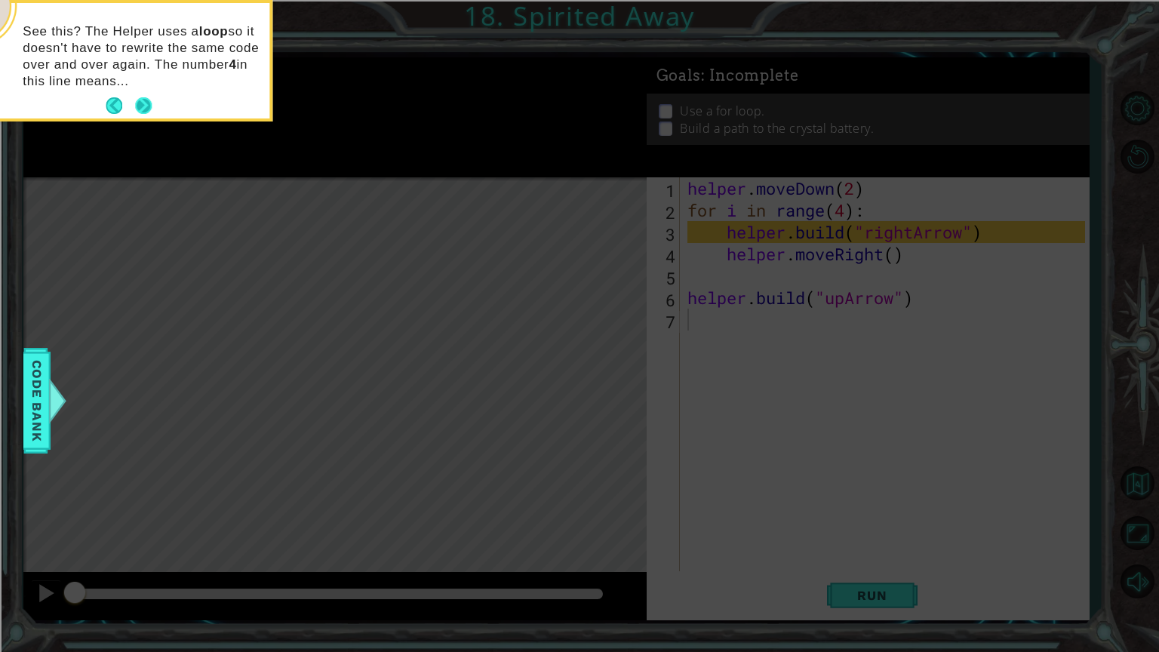
click at [142, 108] on button "Next" at bounding box center [143, 105] width 17 height 17
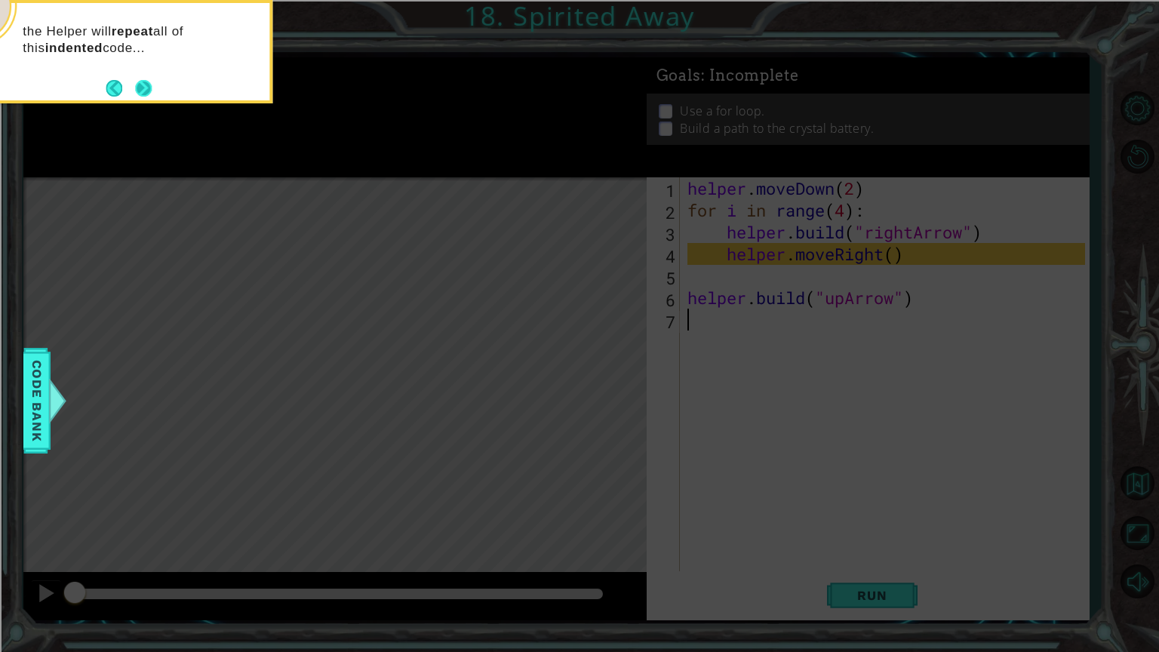
click at [143, 84] on button "Next" at bounding box center [143, 87] width 17 height 17
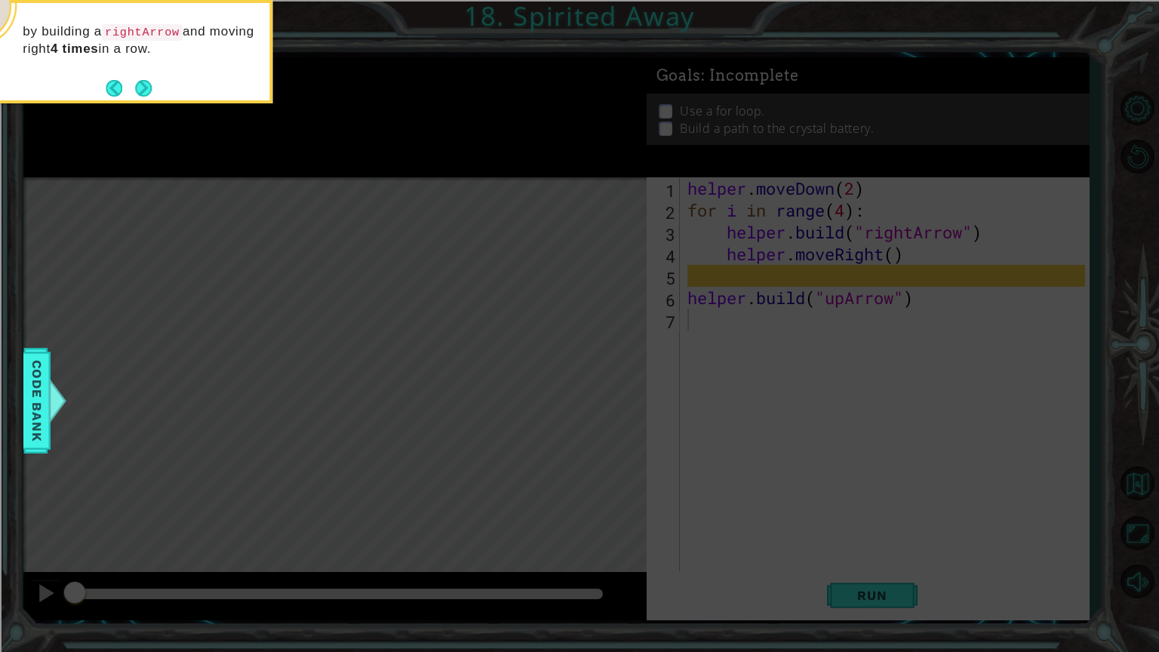
click at [143, 84] on button "Next" at bounding box center [144, 88] width 20 height 20
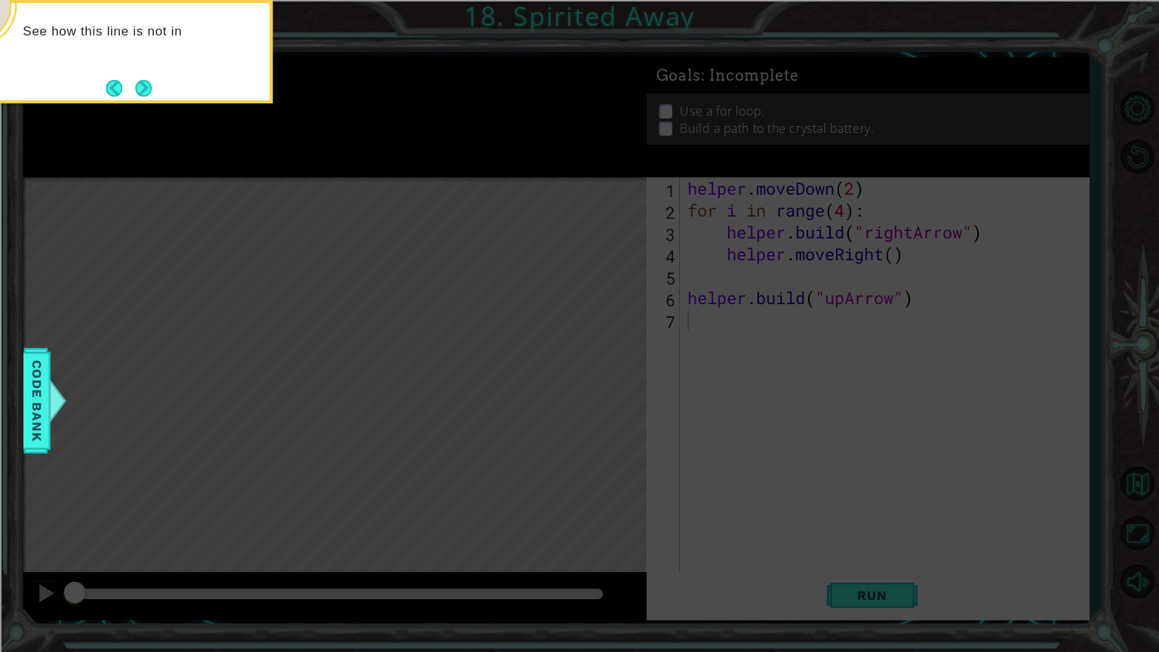
click at [143, 84] on button "Next" at bounding box center [143, 88] width 17 height 17
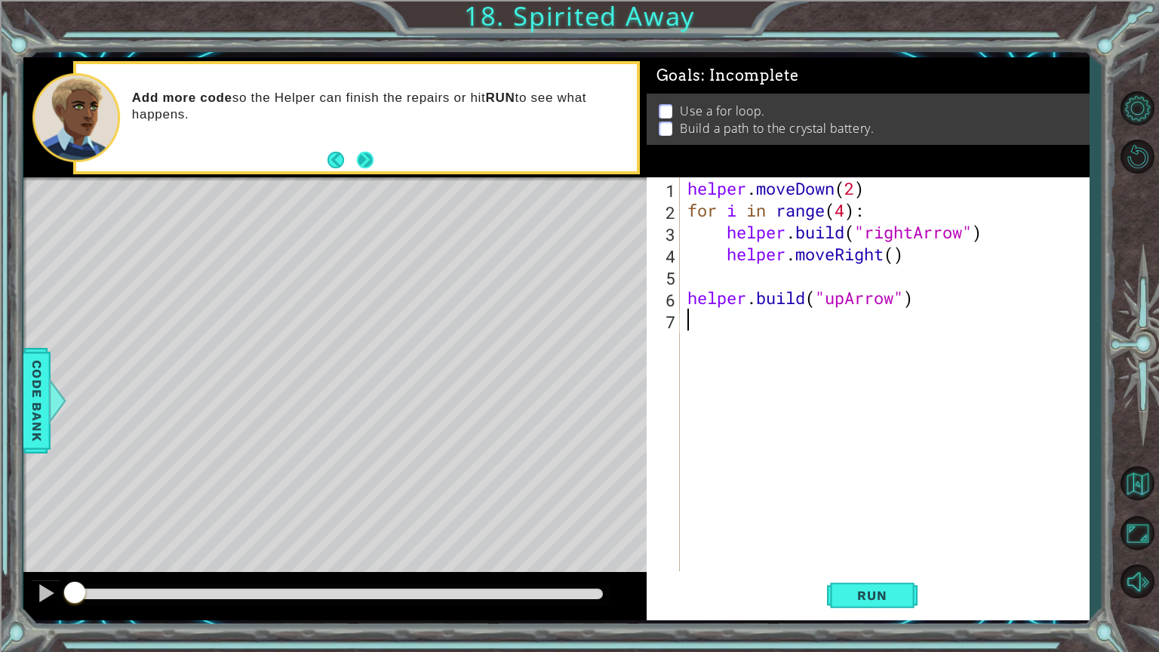
click at [367, 160] on button "Next" at bounding box center [365, 160] width 17 height 17
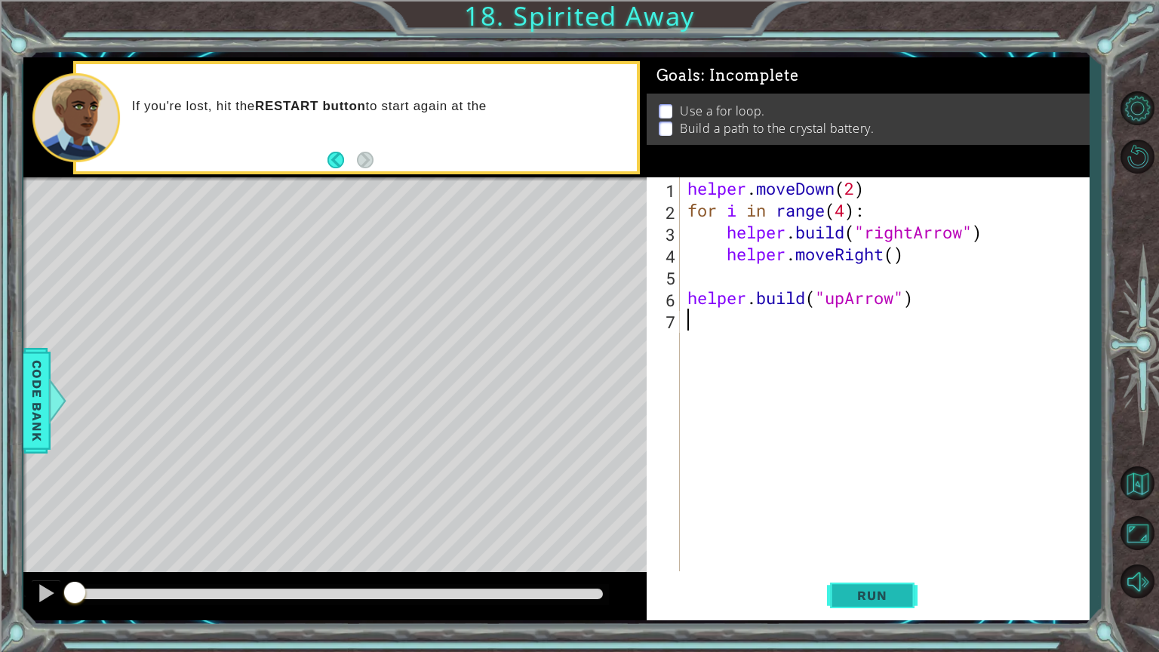
click at [884, 550] on button "Run" at bounding box center [872, 595] width 91 height 45
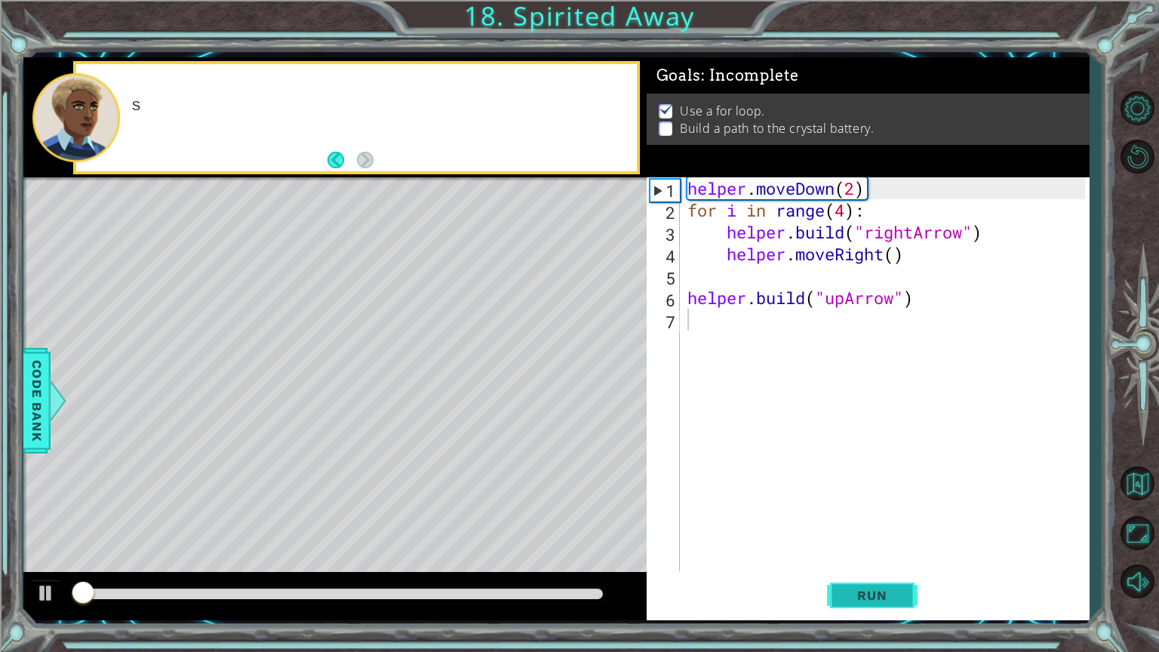
click at [882, 550] on span "Run" at bounding box center [872, 595] width 60 height 15
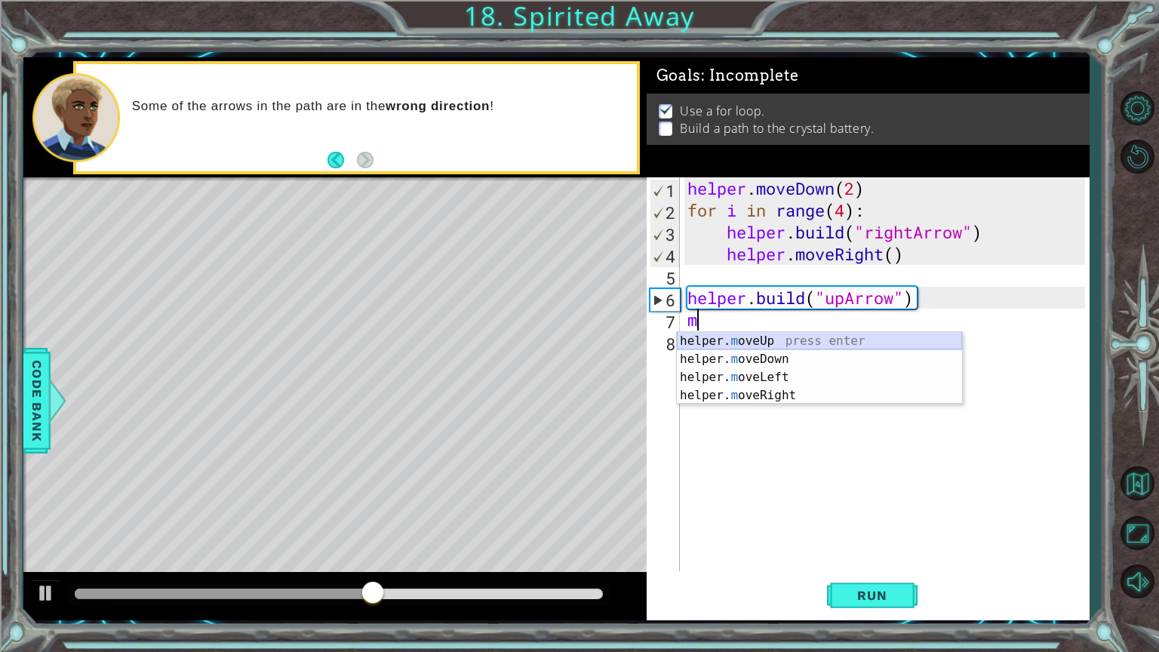
click at [720, 337] on div "helper. m oveUp press enter helper. m oveDown press enter helper. m oveLeft pre…" at bounding box center [819, 386] width 285 height 109
type textarea "helper.moveUp(1)"
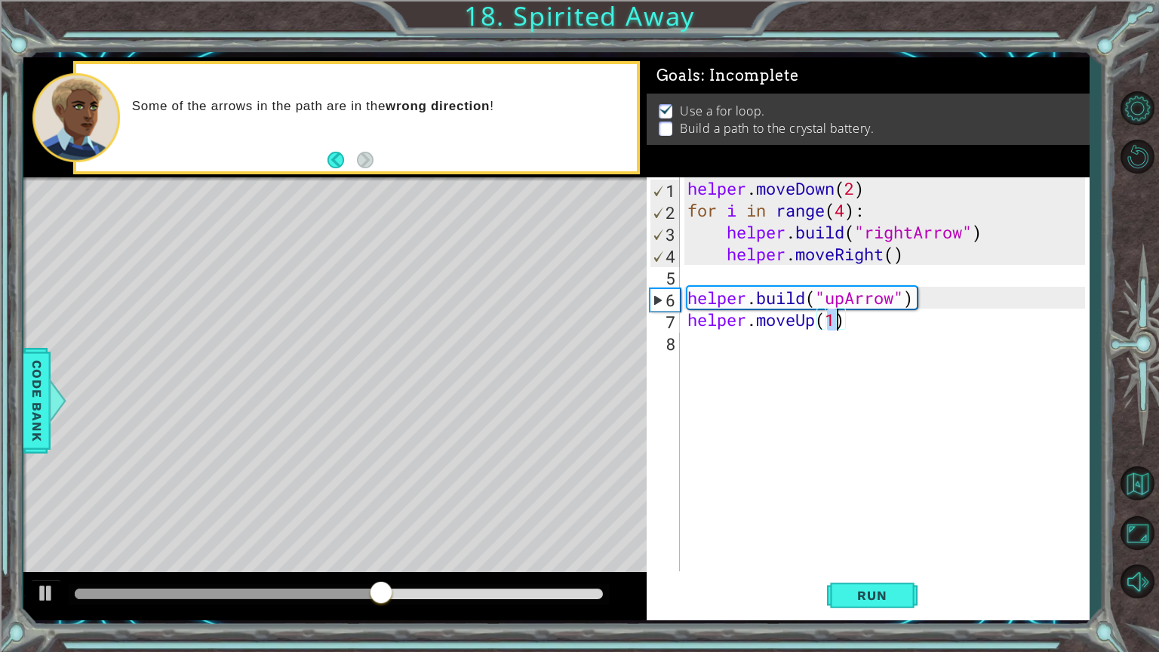
click at [721, 340] on div "helper . moveDown ( 2 ) for i in range ( 4 ) : helper . build ( "rightArrow" ) …" at bounding box center [888, 395] width 408 height 437
type textarea "m"
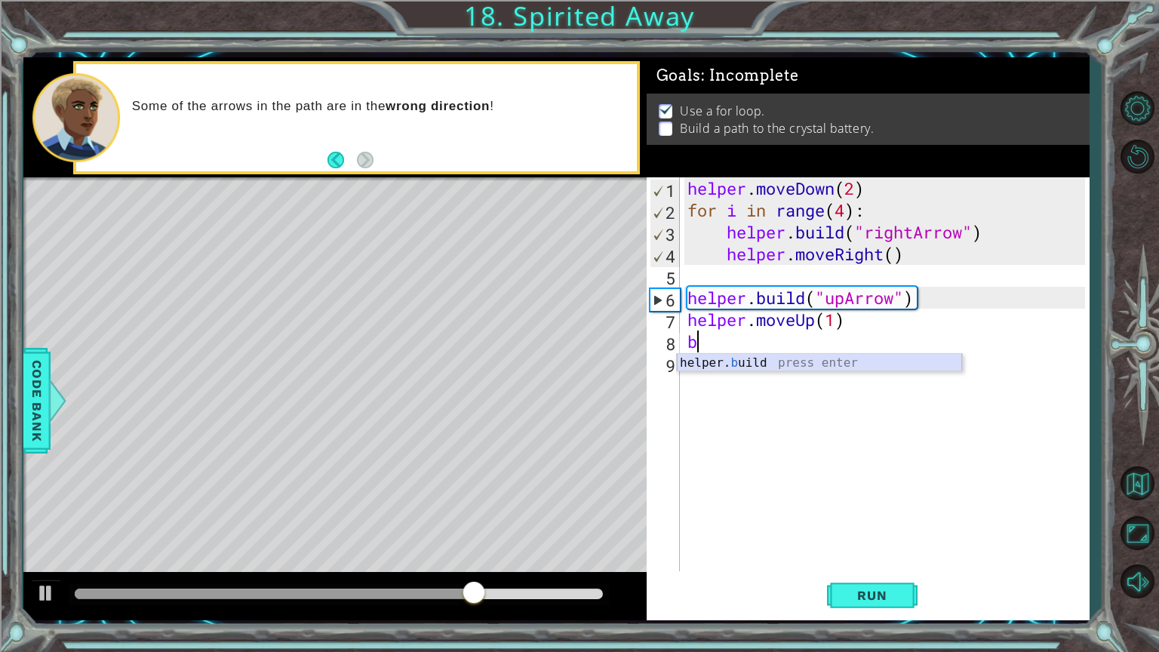
click at [733, 365] on div "helper. b uild press enter" at bounding box center [819, 381] width 285 height 54
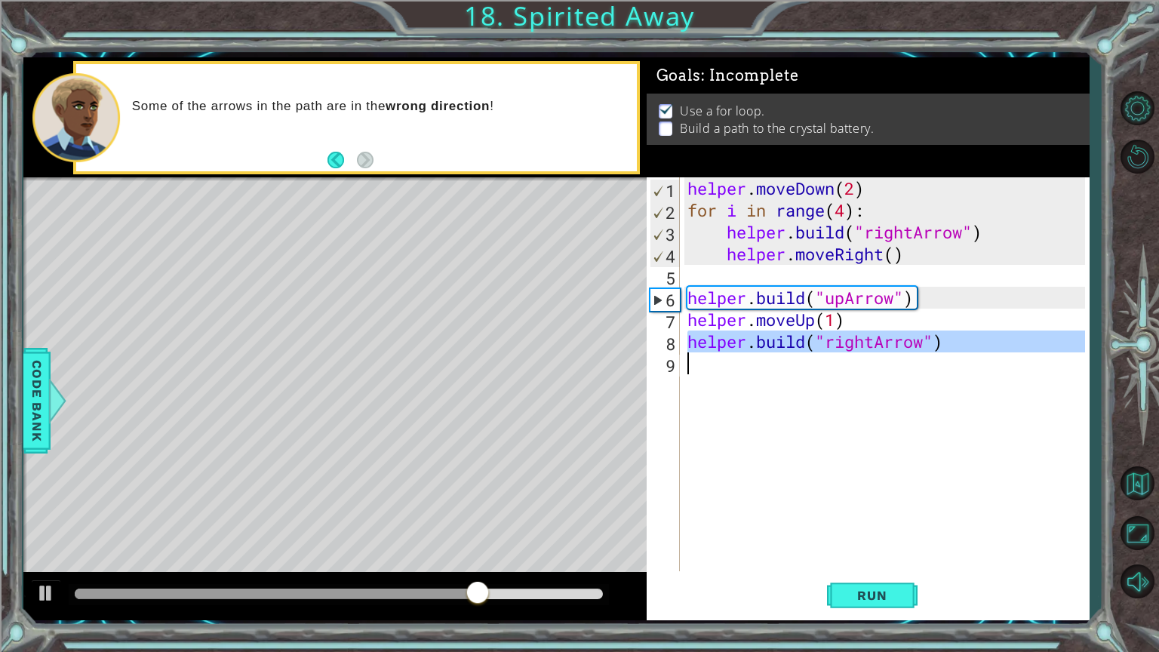
click at [733, 365] on div "helper . moveDown ( 2 ) for i in range ( 4 ) : helper . build ( "rightArrow" ) …" at bounding box center [888, 395] width 408 height 437
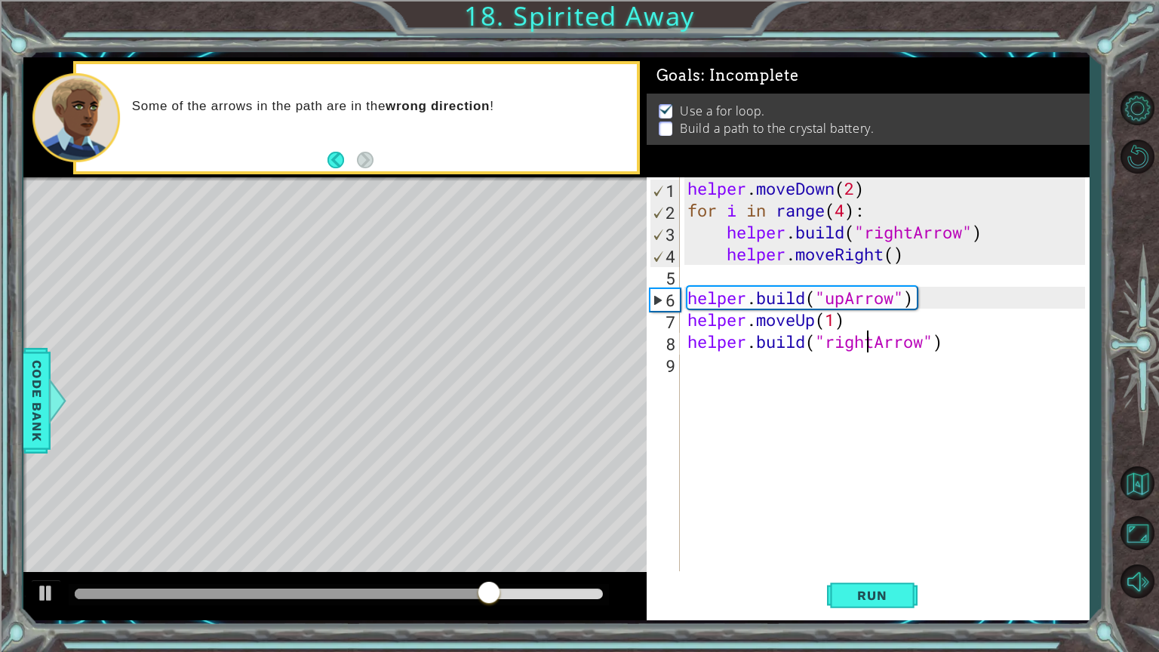
click at [867, 347] on div "helper . moveDown ( 2 ) for i in range ( 4 ) : helper . build ( "rightArrow" ) …" at bounding box center [888, 395] width 408 height 437
click at [878, 350] on div "helper . moveDown ( 2 ) for i in range ( 4 ) : helper . build ( "rightArrow" ) …" at bounding box center [888, 395] width 408 height 437
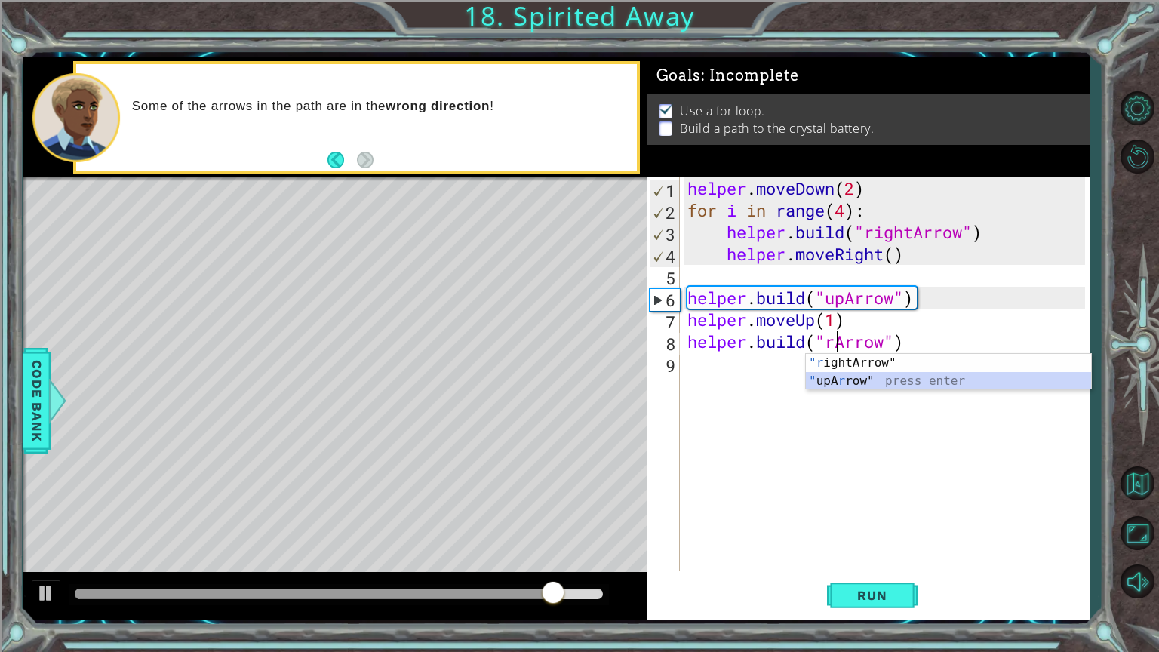
click at [840, 374] on div ""r ightArrow" press enter " upA r row" press enter" at bounding box center [948, 390] width 285 height 72
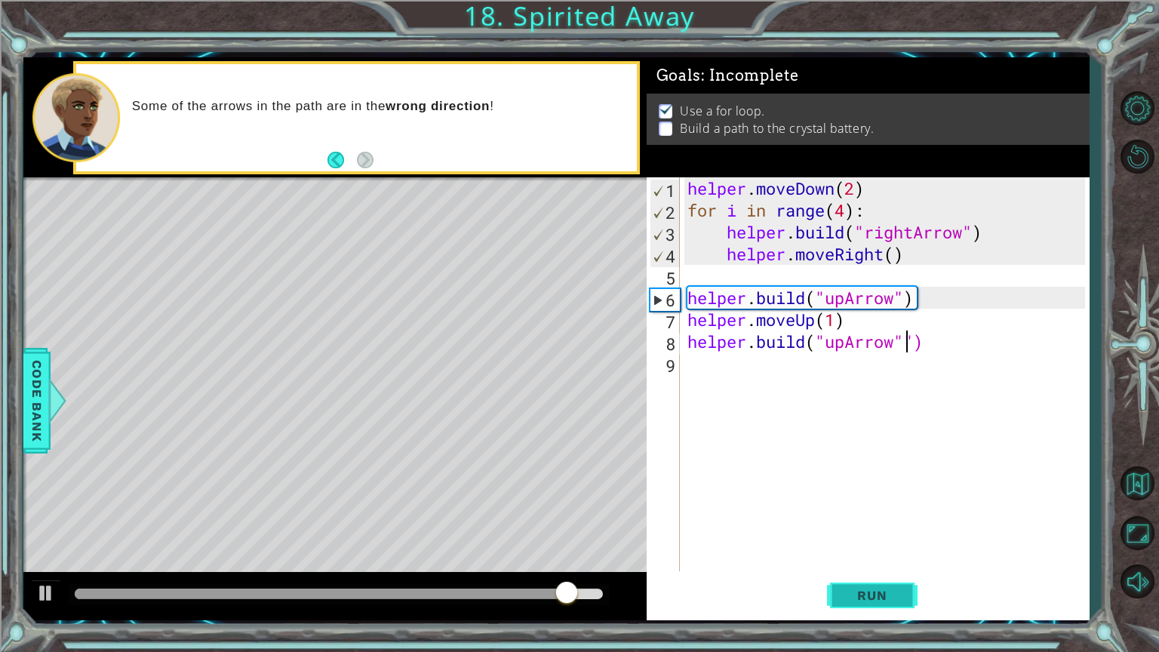
click at [876, 550] on button "Run" at bounding box center [872, 595] width 91 height 45
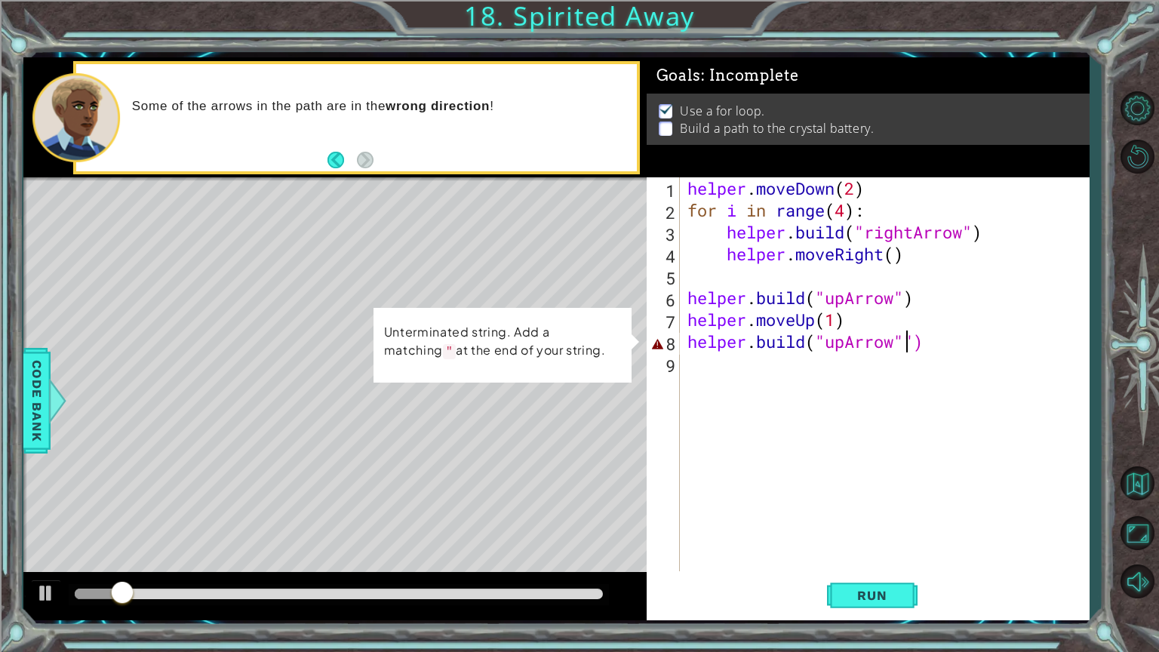
type textarea "[DOMAIN_NAME]("upArrow")"
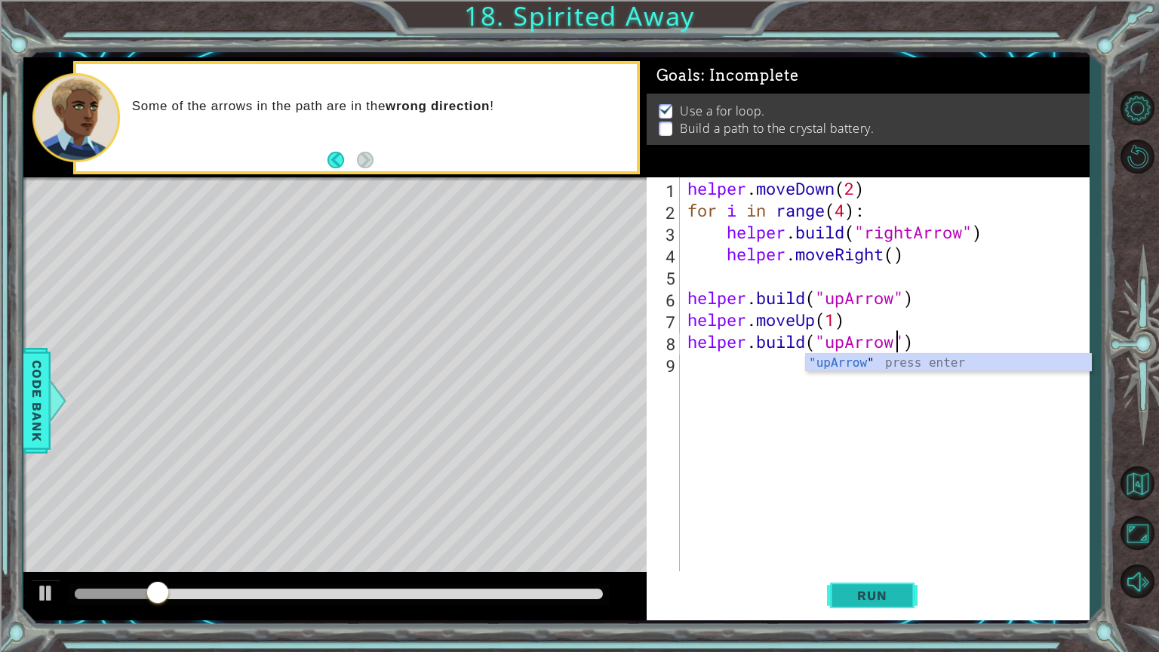
click at [875, 550] on button "Run" at bounding box center [872, 595] width 91 height 45
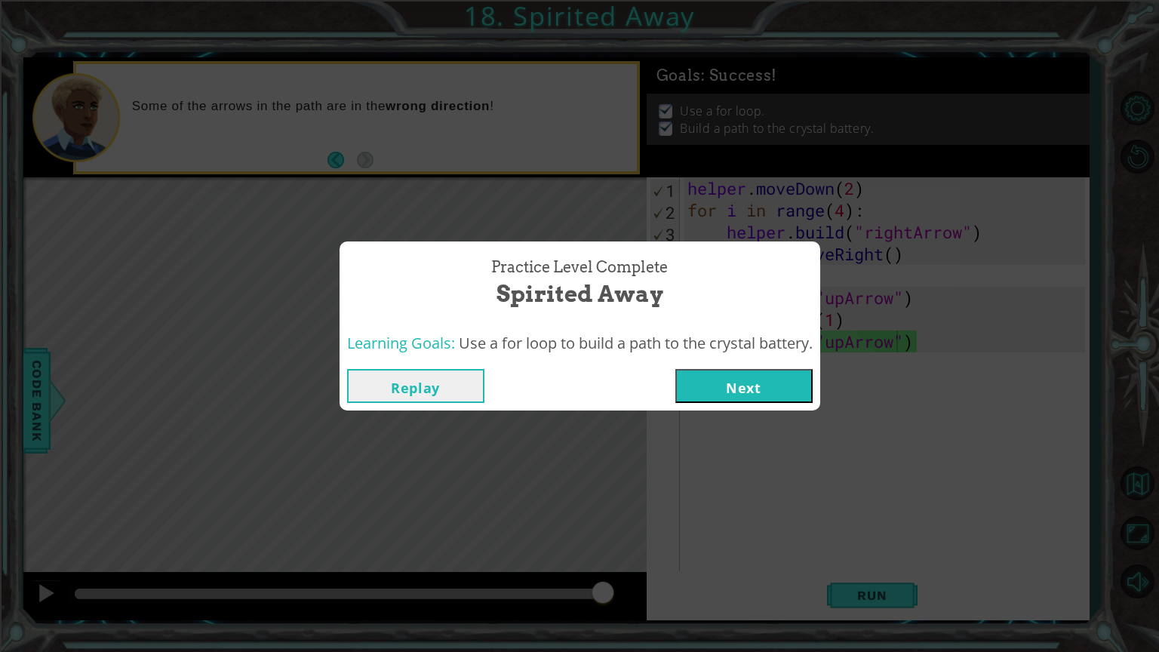
click at [746, 382] on button "Next" at bounding box center [743, 386] width 137 height 34
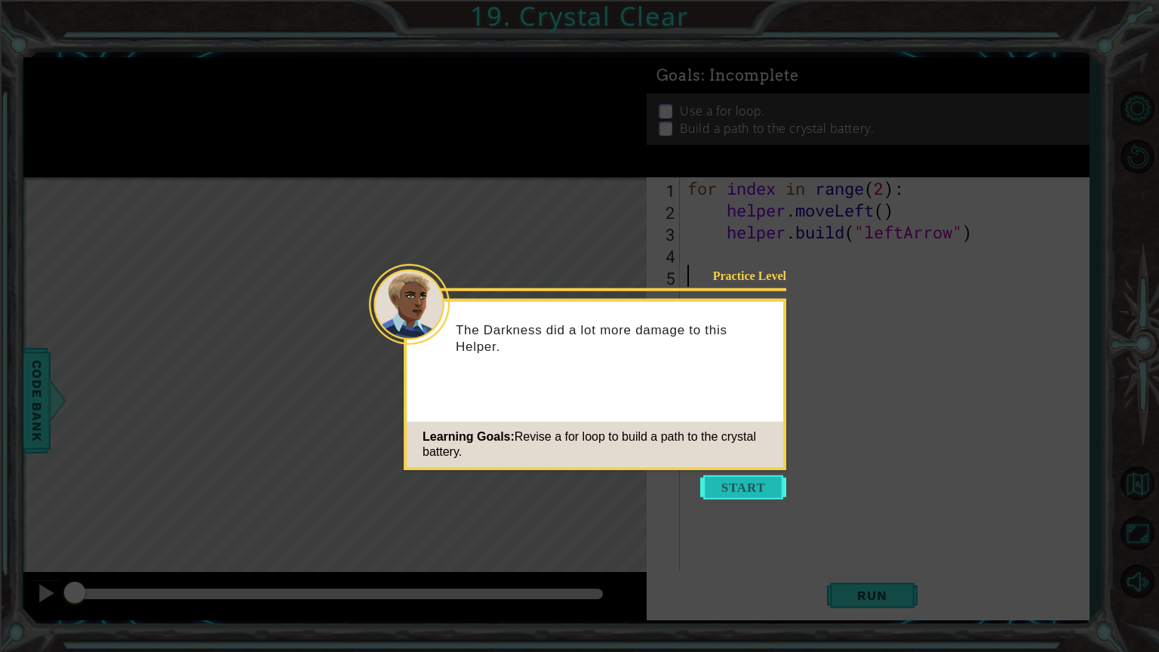
click at [721, 481] on button "Start" at bounding box center [743, 487] width 86 height 24
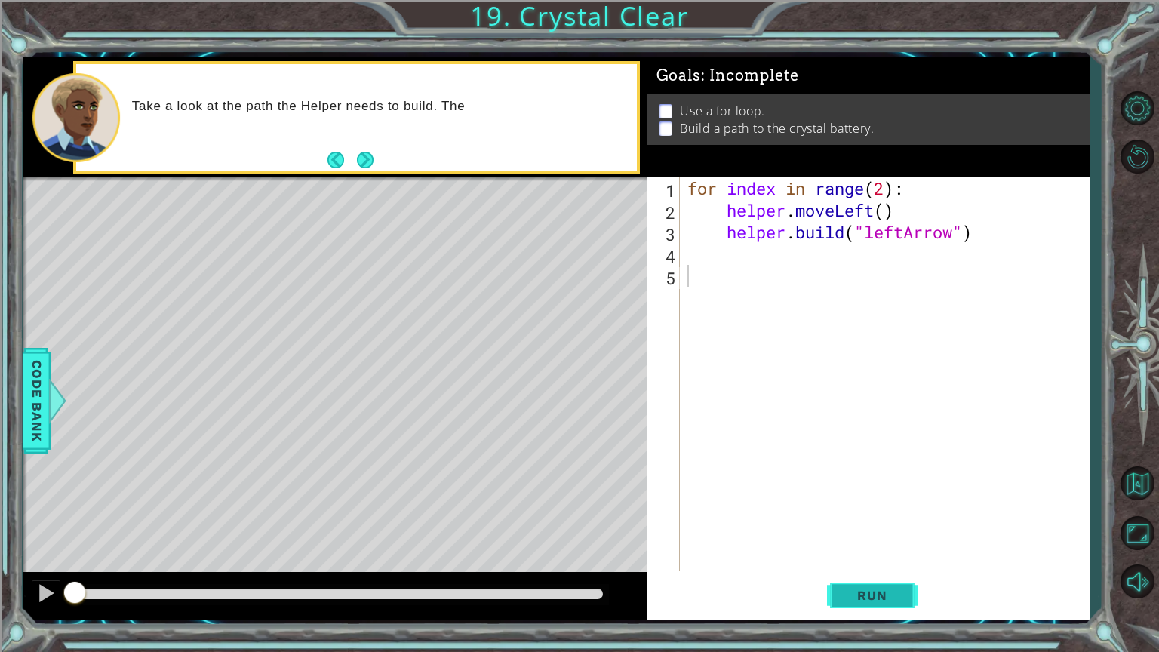
click at [873, 550] on span "Run" at bounding box center [872, 595] width 60 height 15
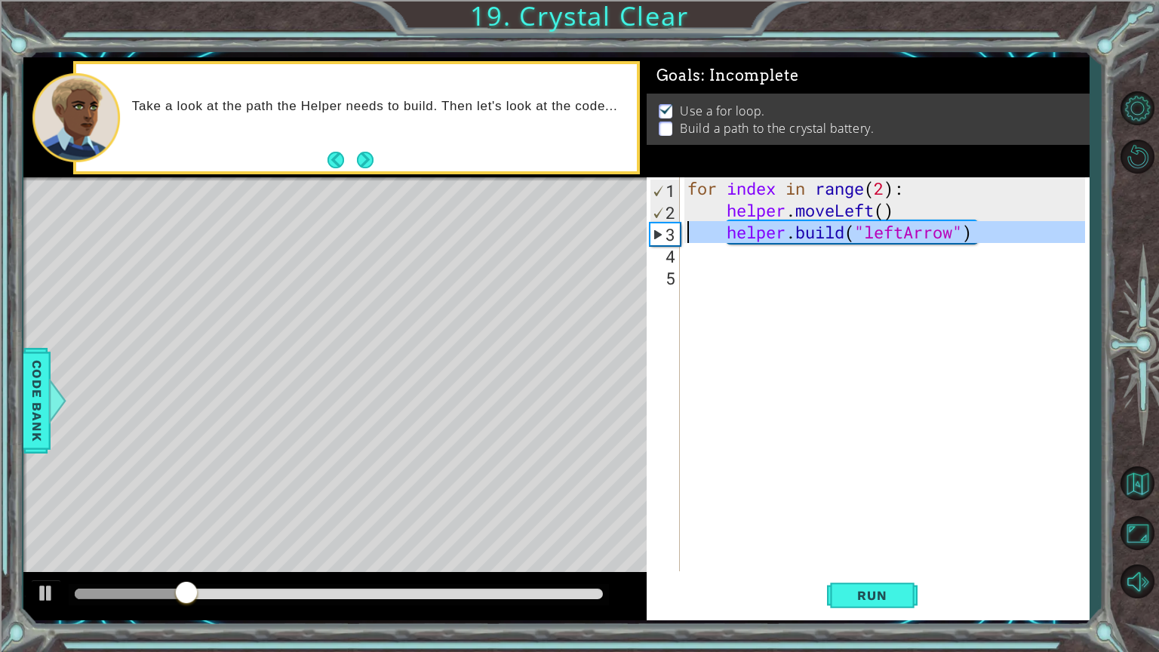
click at [675, 241] on div "3" at bounding box center [664, 234] width 29 height 22
type textarea "[DOMAIN_NAME]("leftArrow")"
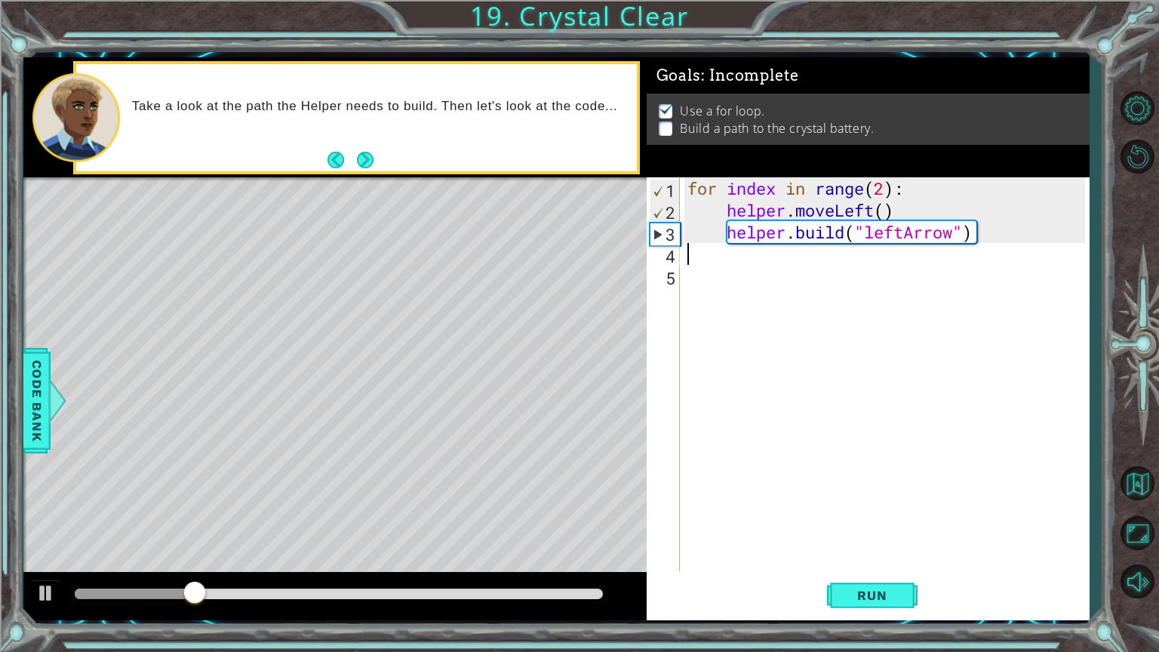
click at [684, 253] on div "for index in range ( 2 ) : helper . moveLeft ( ) helper . build ( "leftArrow" )" at bounding box center [888, 395] width 408 height 437
type textarea "m"
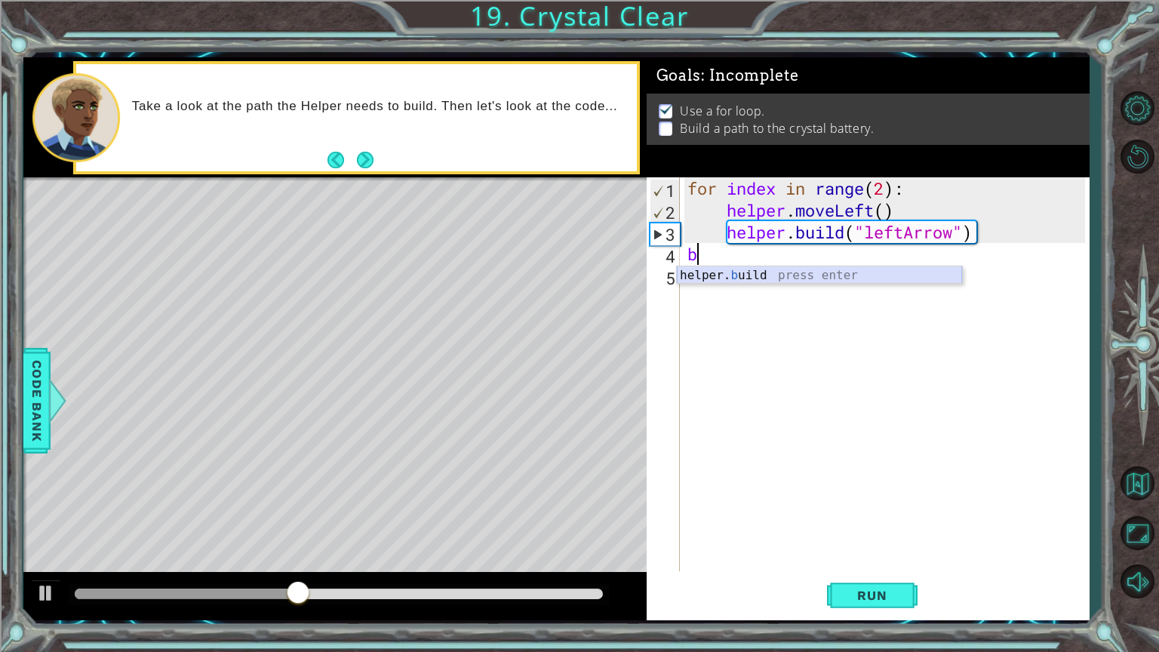
click at [710, 281] on div "helper. b uild press enter" at bounding box center [819, 293] width 285 height 54
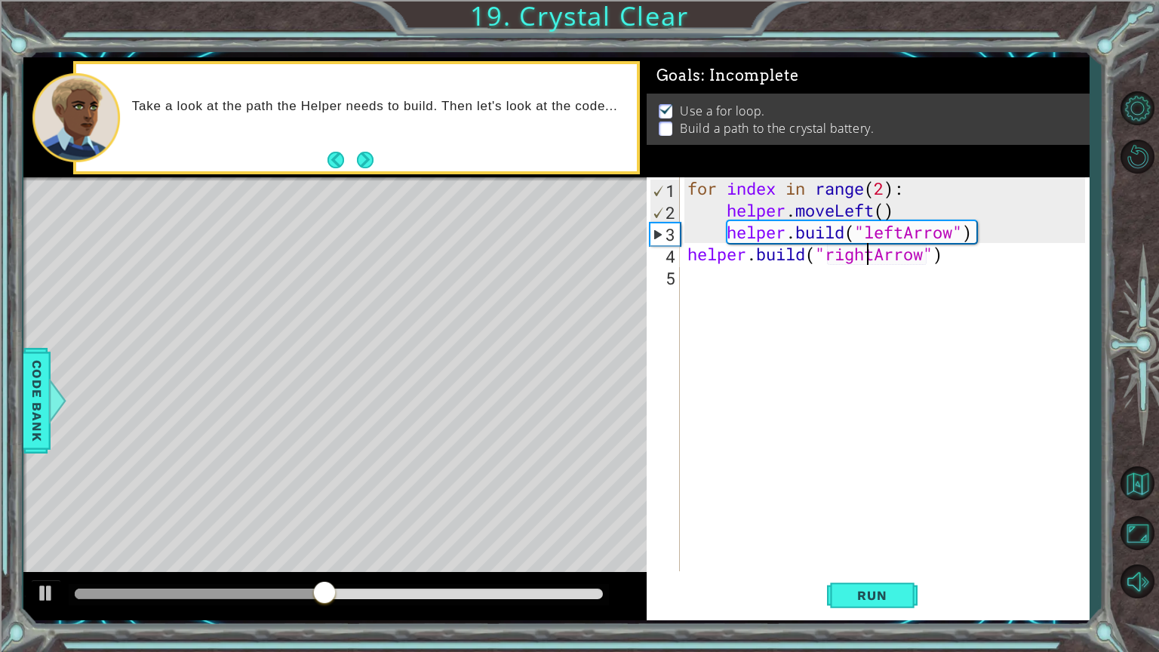
click at [869, 256] on div "for index in range ( 2 ) : helper . moveLeft ( ) helper . build ( "leftArrow" )…" at bounding box center [888, 395] width 408 height 437
click at [876, 259] on div "for index in range ( 2 ) : helper . moveLeft ( ) helper . build ( "leftArrow" )…" at bounding box center [888, 395] width 408 height 437
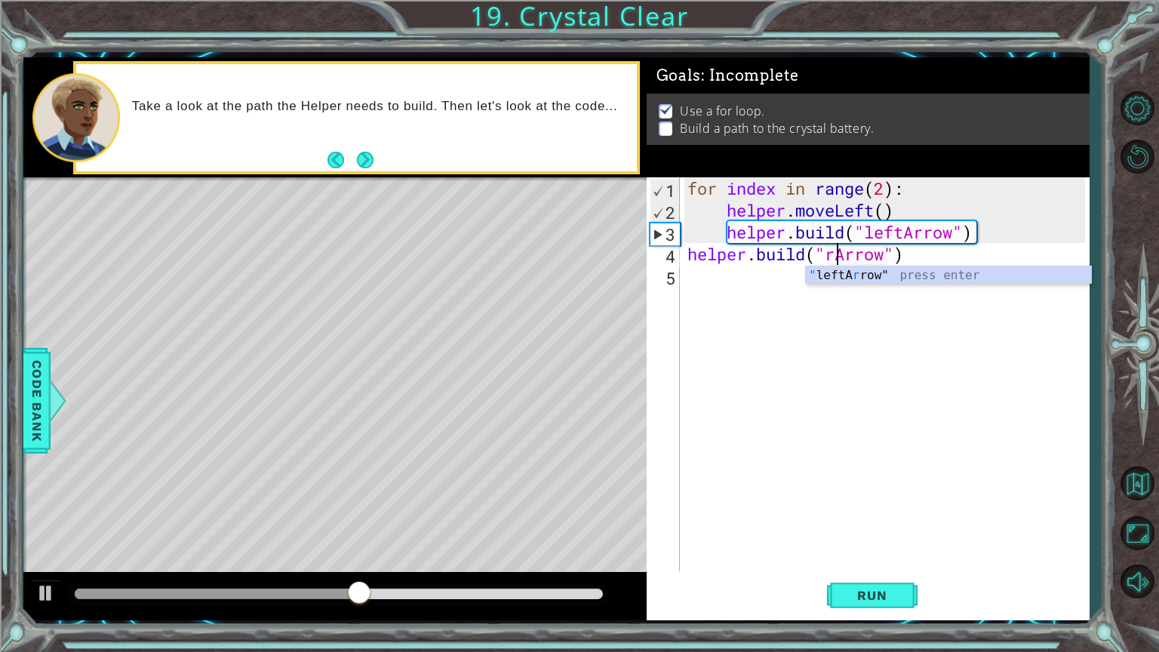
type textarea "[DOMAIN_NAME]("Arrow")"
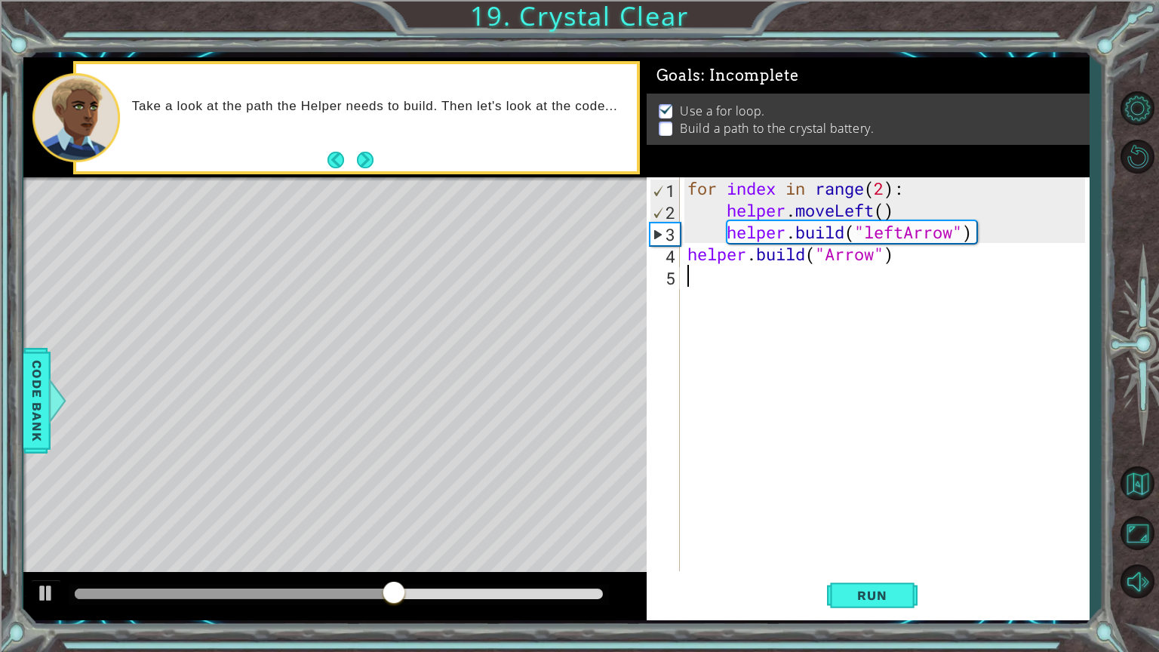
click at [839, 284] on div "for index in range ( 2 ) : helper . moveLeft ( ) helper . build ( "leftArrow" )…" at bounding box center [888, 395] width 408 height 437
click at [821, 253] on div "for index in range ( 2 ) : helper . moveLeft ( ) helper . build ( "leftArrow" )…" at bounding box center [888, 395] width 408 height 437
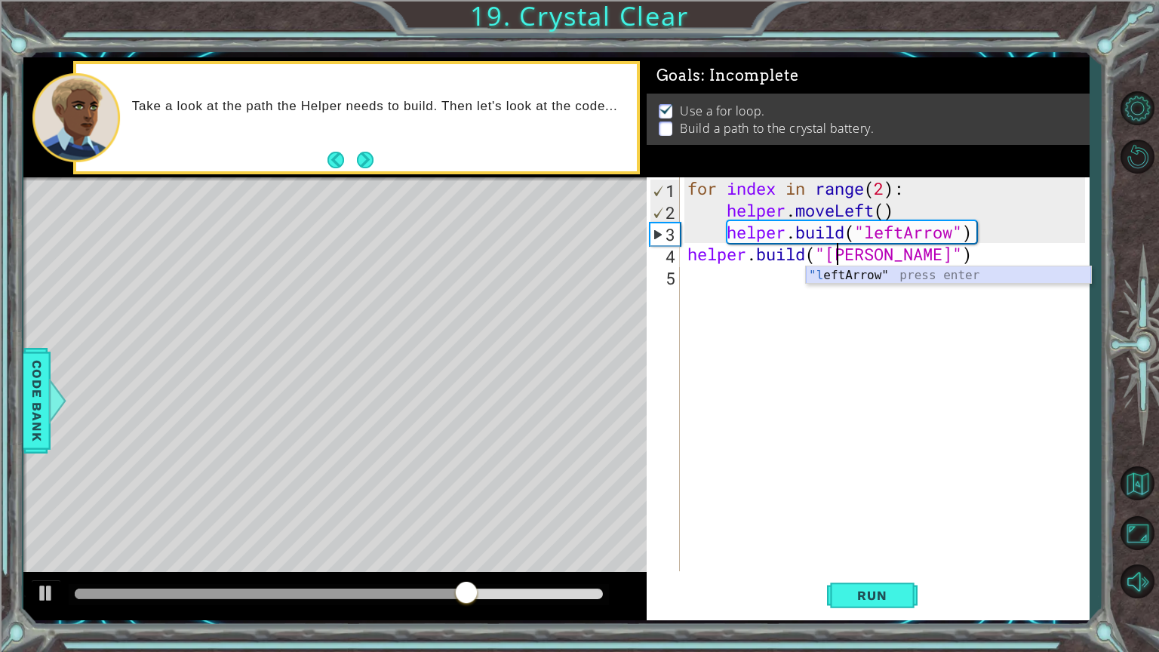
click at [873, 274] on div ""l eftArrow" press enter" at bounding box center [948, 293] width 285 height 54
type textarea "[DOMAIN_NAME]("leftArrow")"
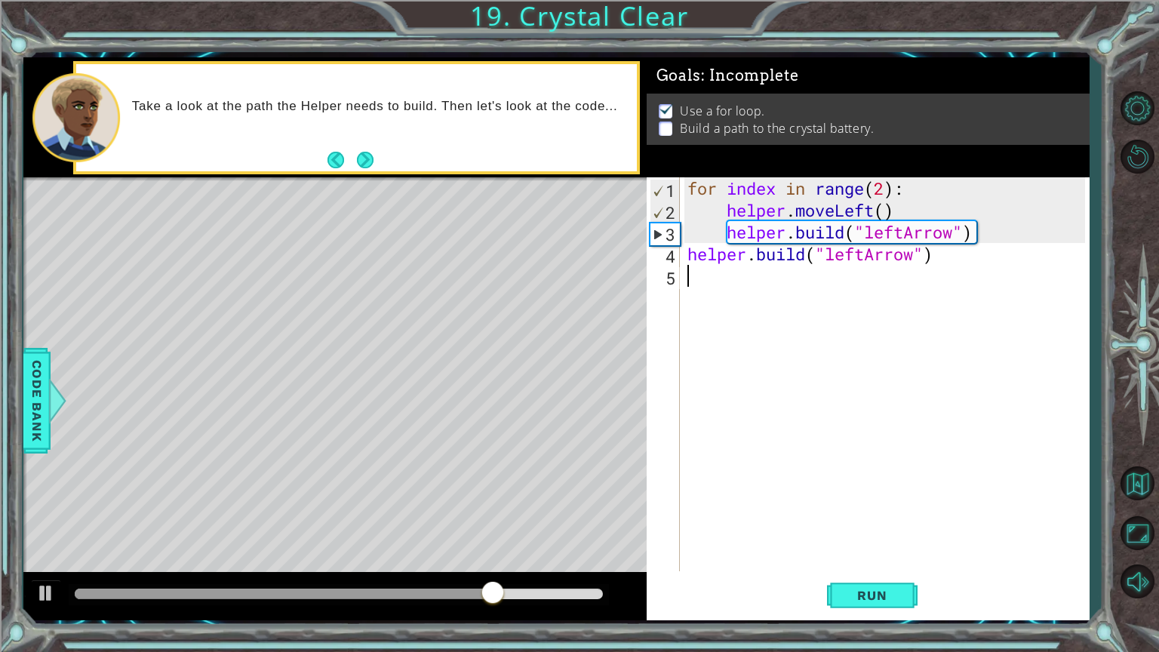
click at [735, 302] on div "for index in range ( 2 ) : helper . moveLeft ( ) helper . build ( "leftArrow" )…" at bounding box center [888, 395] width 408 height 437
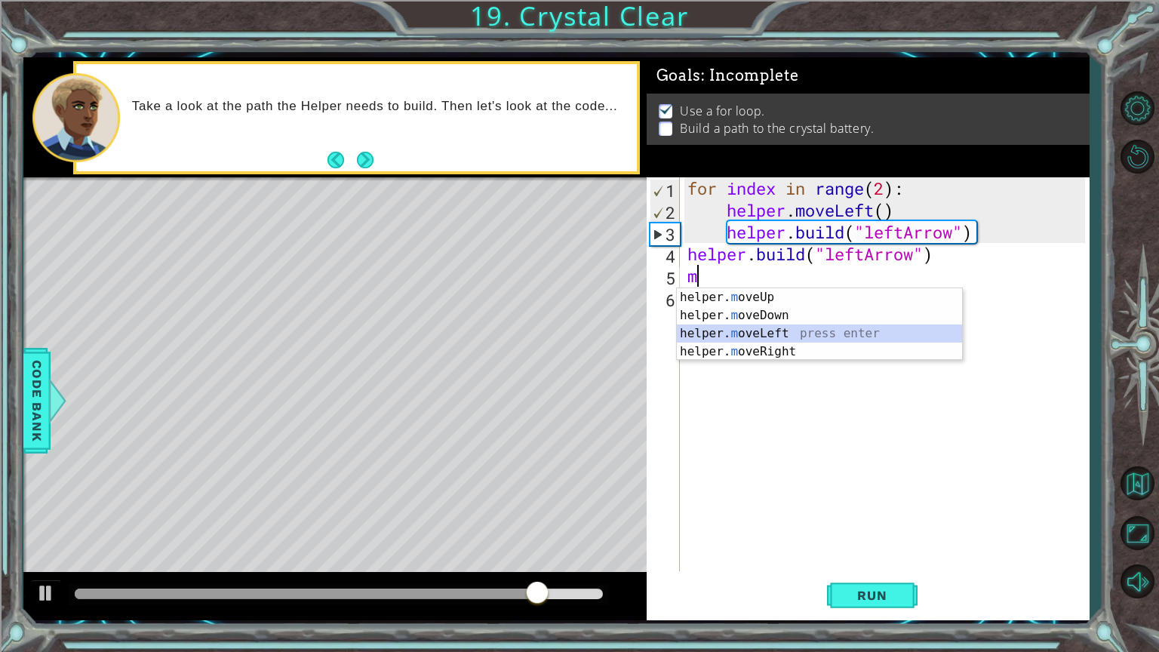
click at [744, 331] on div "helper. m oveUp press enter helper. m oveDown press enter helper. m oveLeft pre…" at bounding box center [819, 342] width 285 height 109
type textarea "helper.moveLeft(1)"
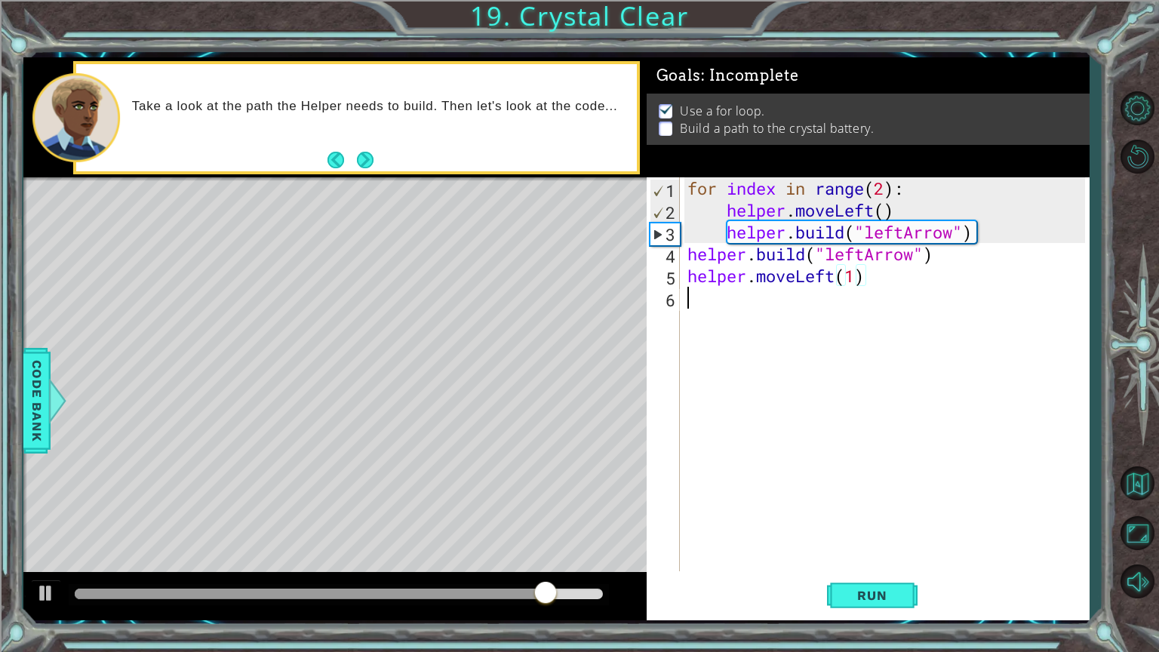
click at [715, 304] on div "for index in range ( 2 ) : helper . moveLeft ( ) helper . build ( "leftArrow" )…" at bounding box center [888, 395] width 408 height 437
click at [709, 300] on div "for index in range ( 2 ) : helper . moveLeft ( ) helper . build ( "leftArrow" )…" at bounding box center [888, 395] width 408 height 437
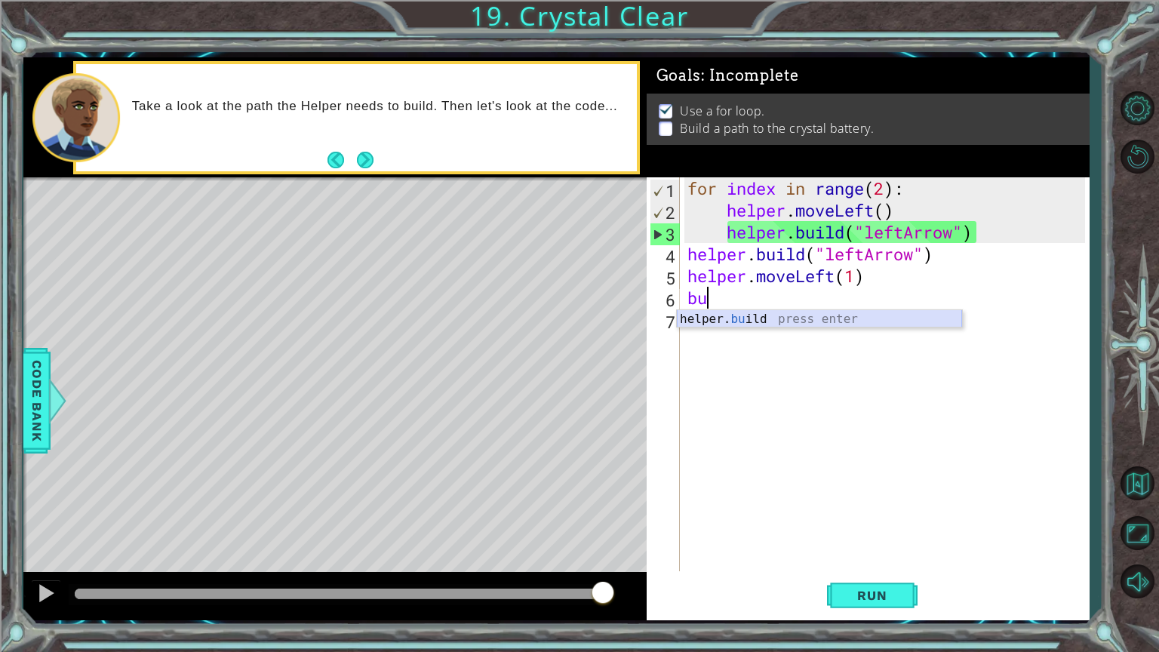
click at [715, 312] on div "helper. bu ild press enter" at bounding box center [819, 337] width 285 height 54
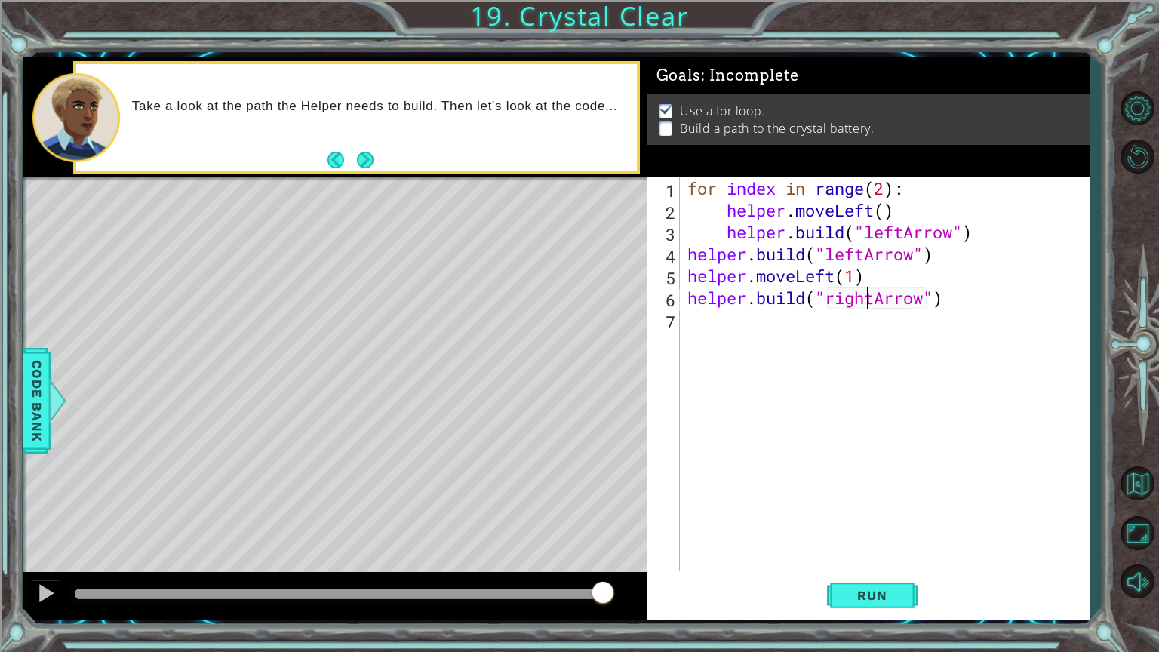
click at [871, 299] on div "for index in range ( 2 ) : helper . moveLeft ( ) helper . build ( "leftArrow" )…" at bounding box center [888, 395] width 408 height 437
click at [878, 303] on div "for index in range ( 2 ) : helper . moveLeft ( ) helper . build ( "leftArrow" )…" at bounding box center [888, 395] width 408 height 437
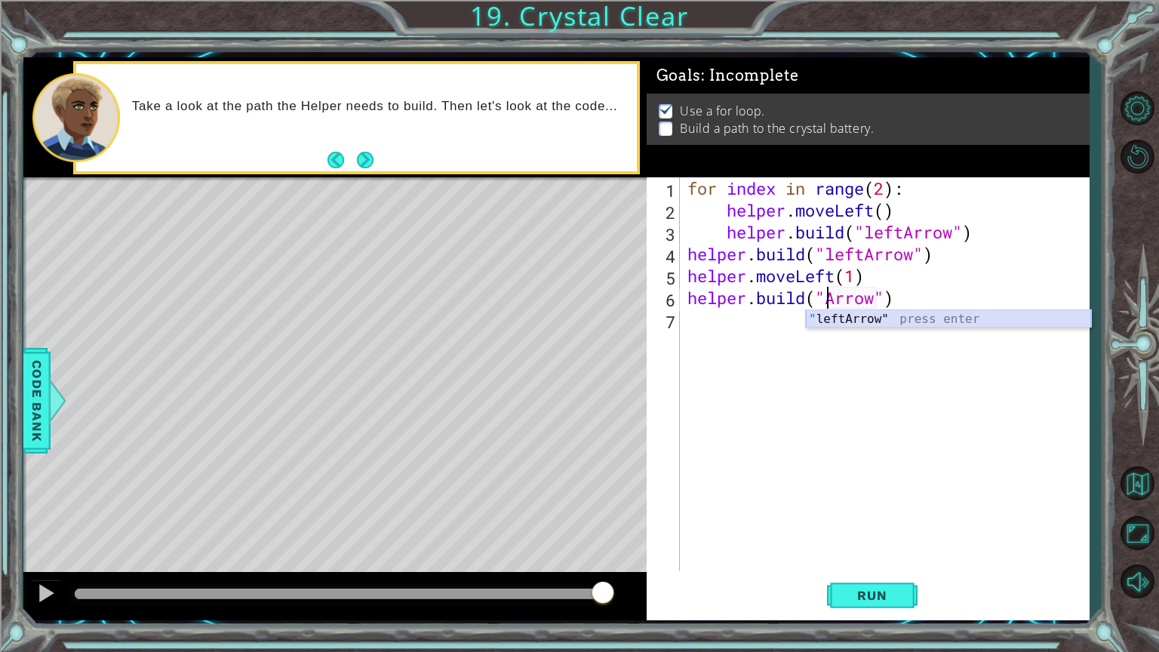
click at [855, 325] on div "" leftArrow" press enter" at bounding box center [948, 337] width 285 height 54
type textarea "[DOMAIN_NAME]("leftArrow")"
click at [743, 331] on div "for index in range ( 2 ) : helper . moveLeft ( ) helper . build ( "leftArrow" )…" at bounding box center [888, 395] width 408 height 437
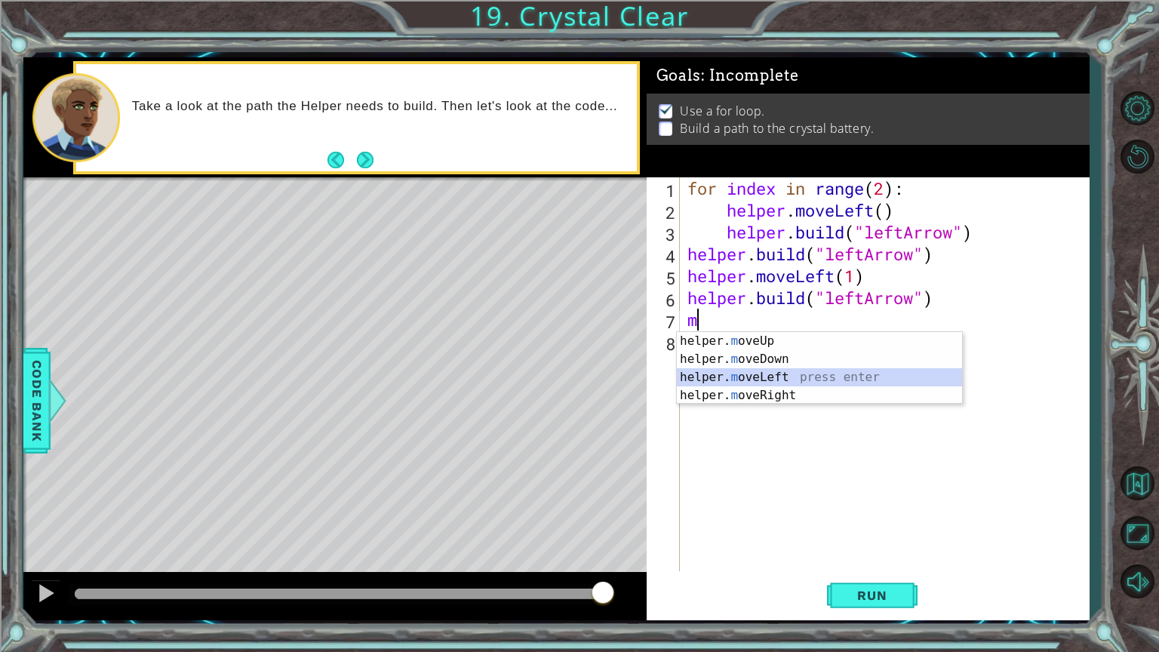
click at [752, 376] on div "helper. m oveUp press enter helper. m oveDown press enter helper. m oveLeft pre…" at bounding box center [819, 386] width 285 height 109
type textarea "helper.moveLeft(1)"
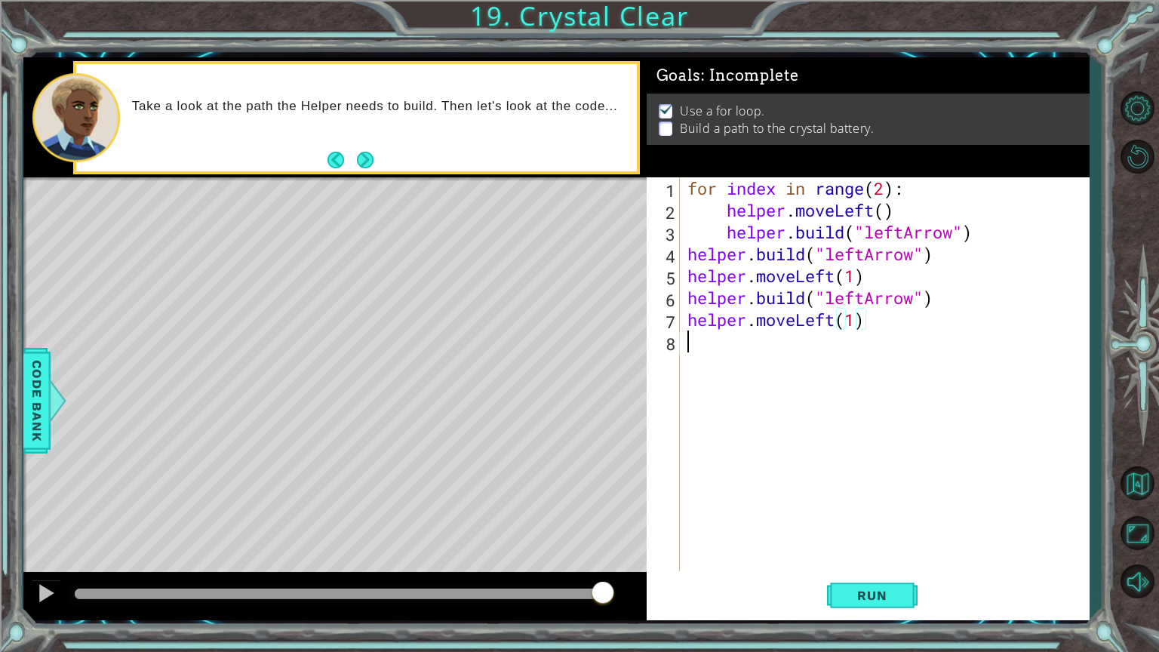
click at [720, 339] on div "for index in range ( 2 ) : helper . moveLeft ( ) helper . build ( "leftArrow" )…" at bounding box center [888, 395] width 408 height 437
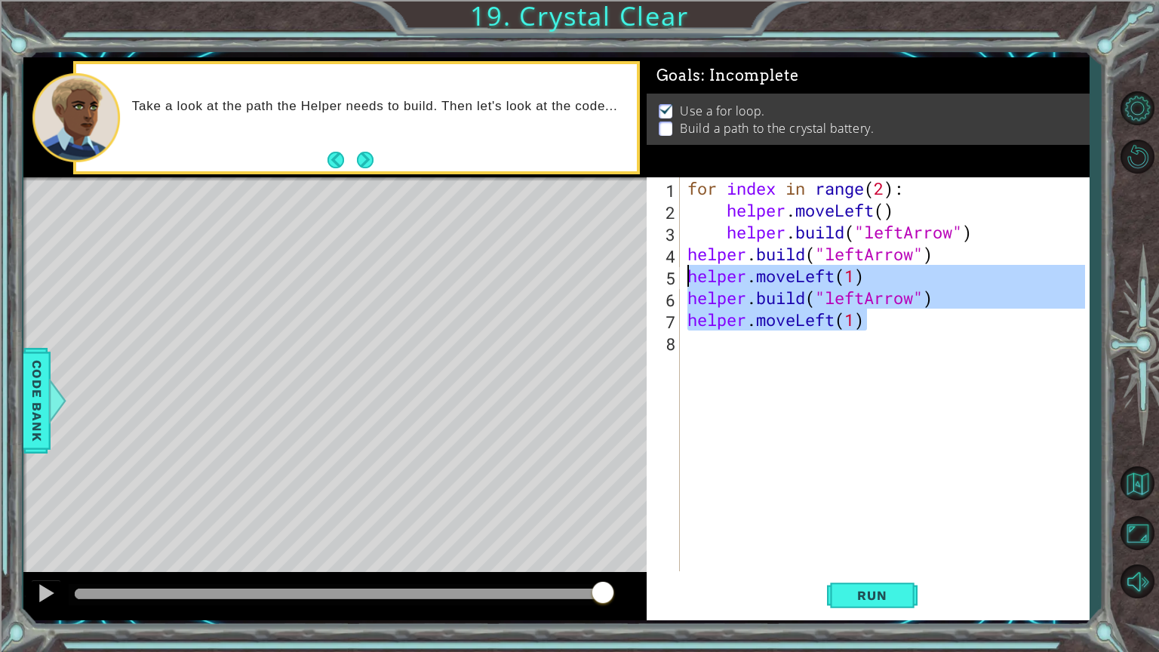
drag, startPoint x: 878, startPoint y: 323, endPoint x: 682, endPoint y: 275, distance: 202.0
click at [682, 275] on div "1 2 3 4 5 6 7 8 for index in range ( 2 ) : helper . moveLeft ( ) helper . build…" at bounding box center [865, 374] width 438 height 394
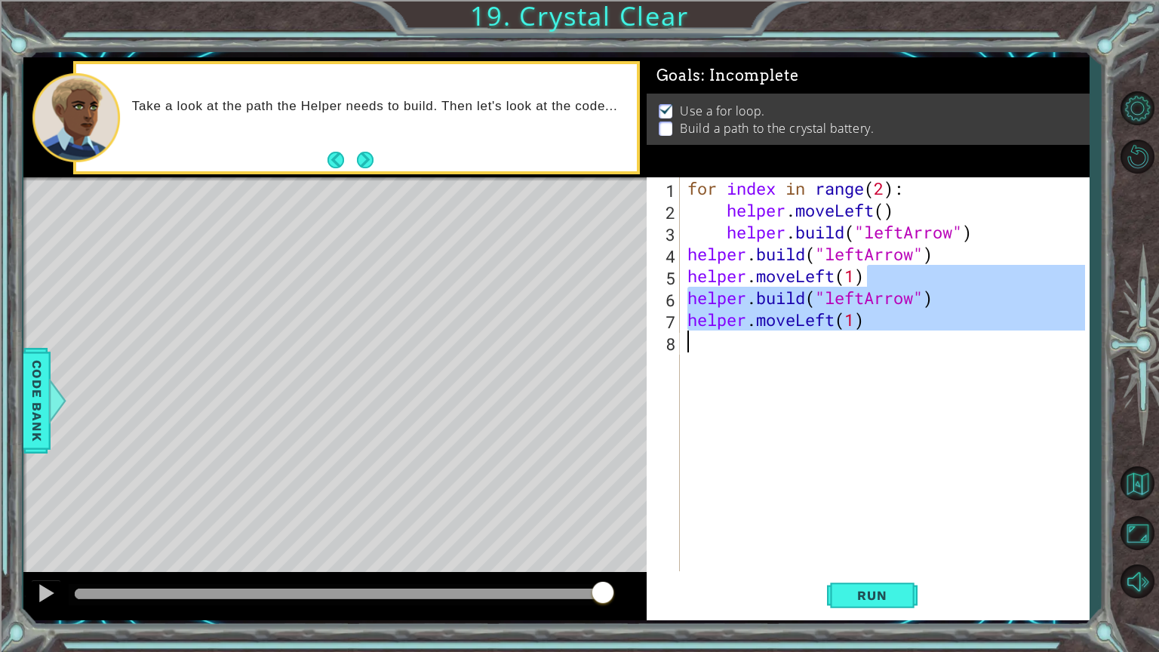
drag, startPoint x: 947, startPoint y: 266, endPoint x: 717, endPoint y: 329, distance: 237.9
click at [670, 342] on div "helper.moveLeft(1) [DOMAIN_NAME]("leftArrow") 1 2 3 4 5 6 7 8 for index in rang…" at bounding box center [865, 374] width 438 height 394
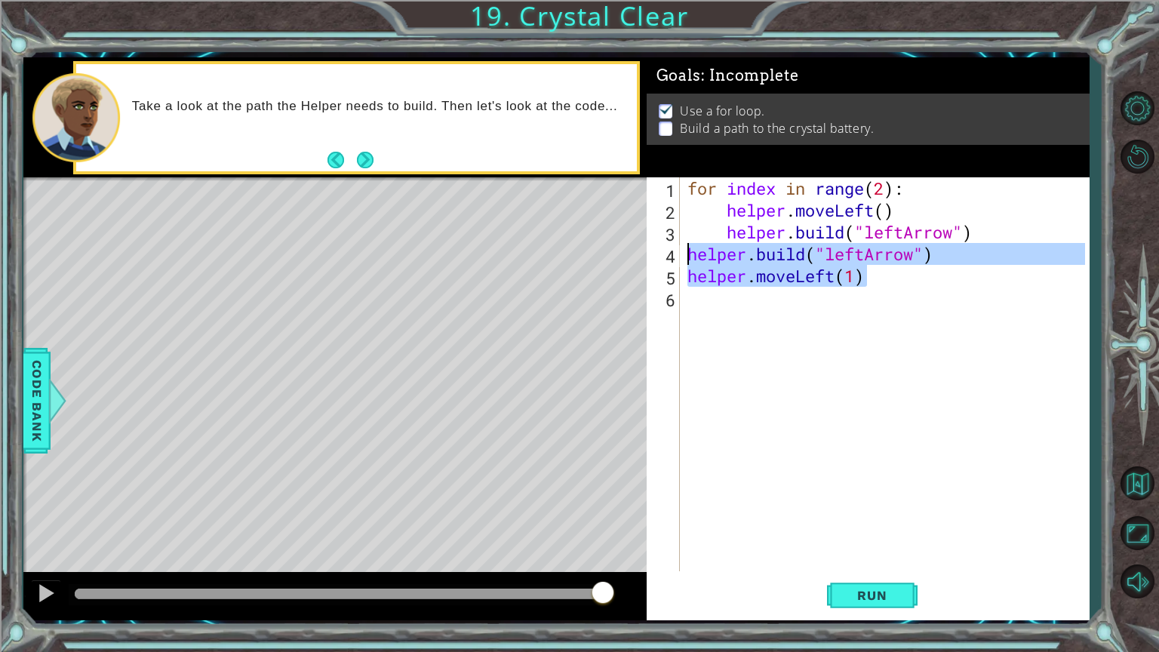
drag, startPoint x: 954, startPoint y: 267, endPoint x: 688, endPoint y: 253, distance: 266.6
click at [688, 253] on div "for index in range ( 2 ) : helper . moveLeft ( ) helper . build ( "leftArrow" )…" at bounding box center [888, 395] width 408 height 437
type textarea "[DOMAIN_NAME]("leftArrow") helper.moveLeft(1)"
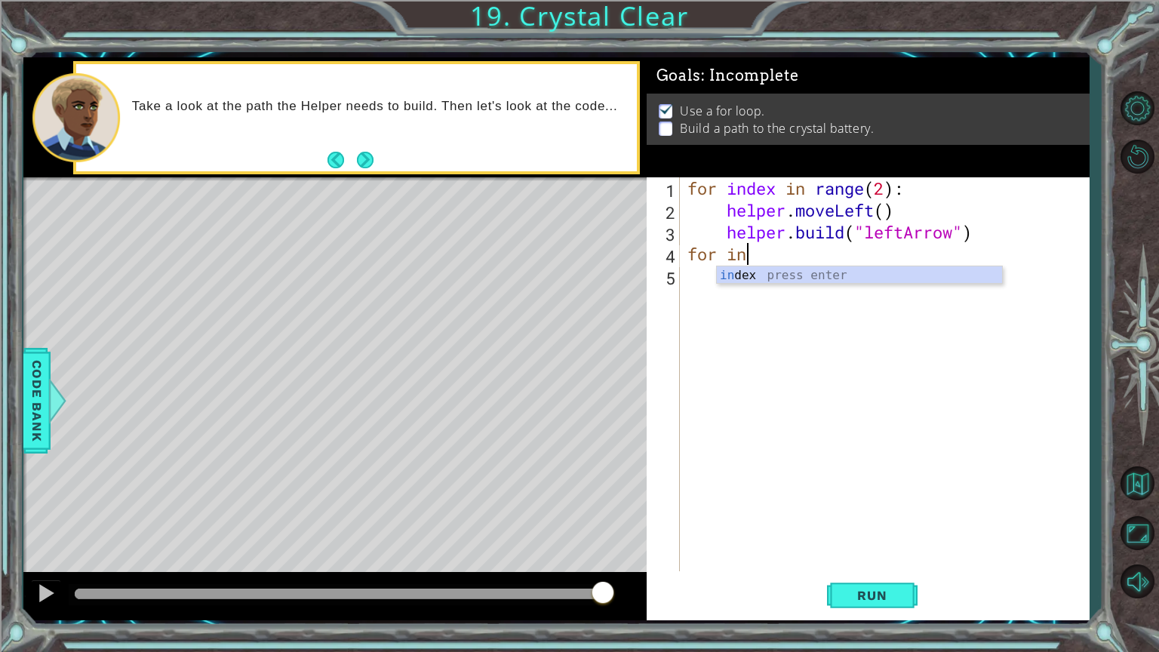
scroll to position [0, 2]
click at [760, 273] on div "in dex press enter" at bounding box center [859, 293] width 285 height 54
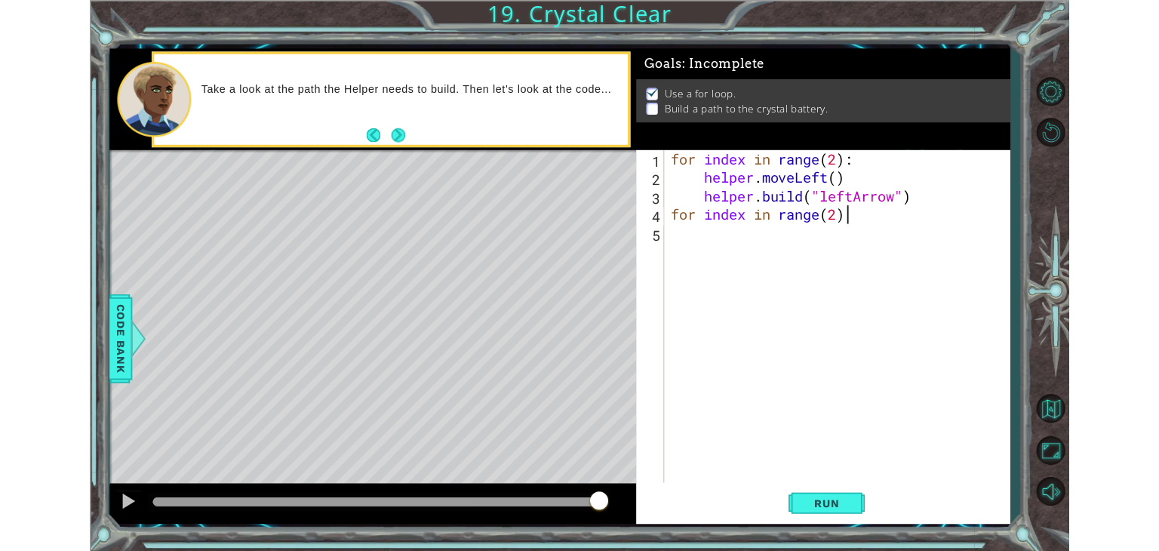
scroll to position [0, 8]
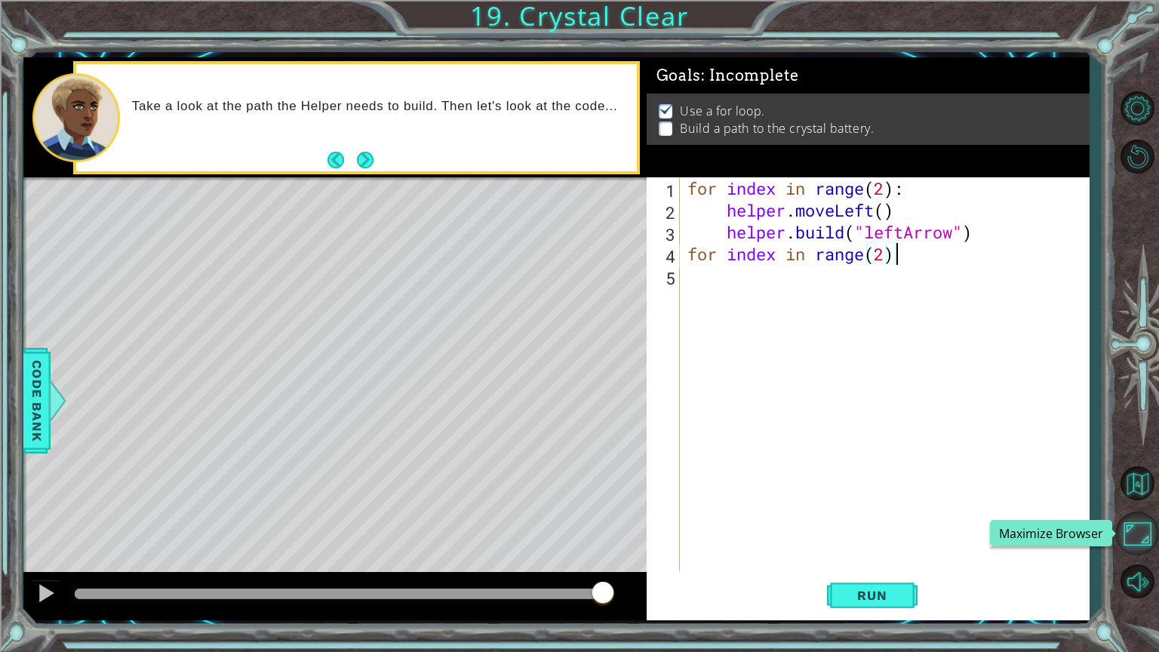
type textarea "for index in range(2)"
drag, startPoint x: 1152, startPoint y: 526, endPoint x: 1152, endPoint y: 460, distance: 65.6
click at [1152, 526] on button "Maximize Browser" at bounding box center [1137, 533] width 44 height 44
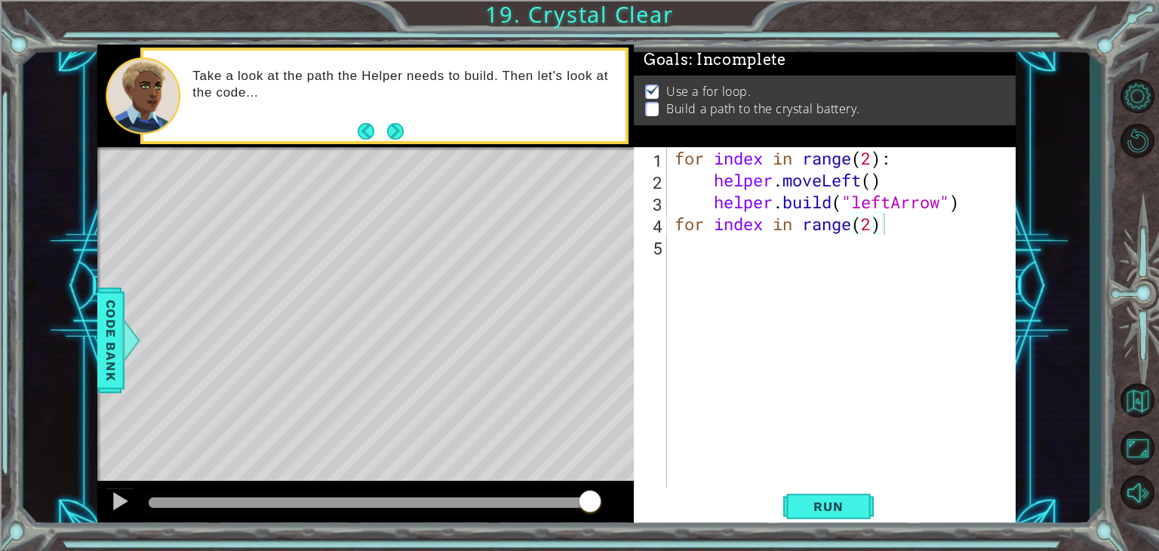
scroll to position [0, 0]
click at [722, 241] on div "for index in range ( 2 ) : helper . moveLeft ( ) helper . build ( "leftArrow" )…" at bounding box center [845, 365] width 348 height 437
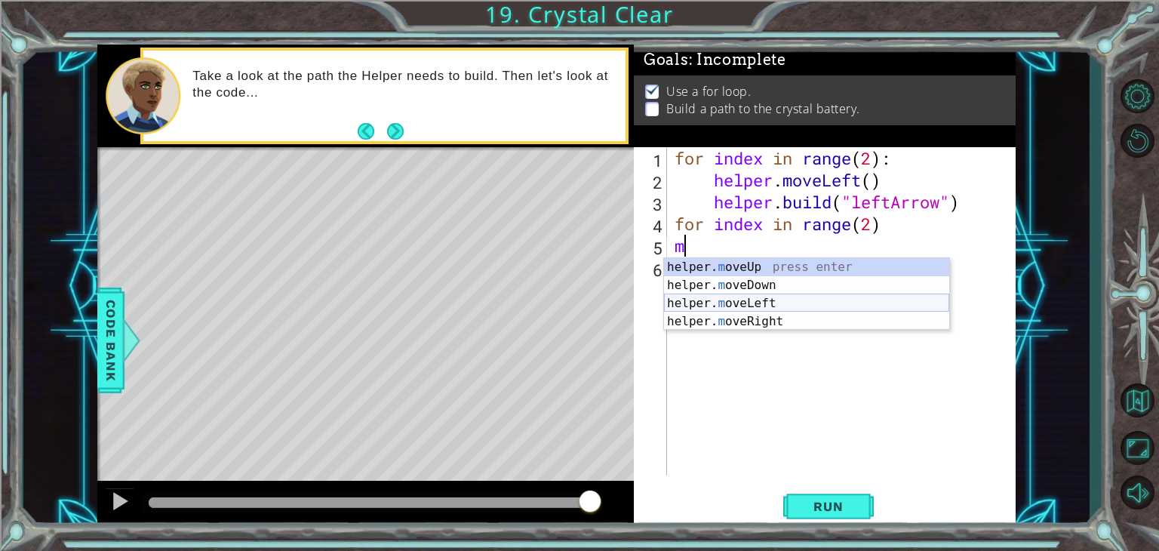
click at [737, 299] on div "helper. m oveUp press enter helper. m oveDown press enter helper. m oveLeft pre…" at bounding box center [806, 312] width 285 height 109
type textarea "helper.moveLeft(1)"
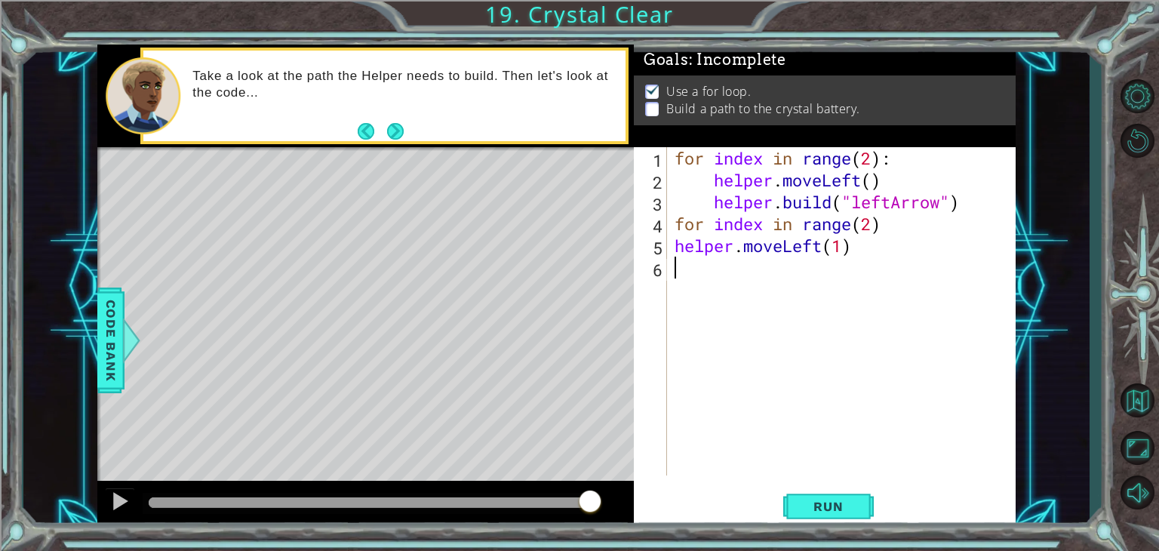
click at [697, 277] on div "for index in range ( 2 ) : helper . moveLeft ( ) helper . build ( "leftArrow" )…" at bounding box center [845, 333] width 348 height 372
click at [701, 280] on div "helper. b uild press enter" at bounding box center [806, 307] width 285 height 54
click at [864, 266] on div "for index in range ( 2 ) : helper . moveLeft ( ) helper . build ( "leftArrow" )…" at bounding box center [845, 333] width 348 height 372
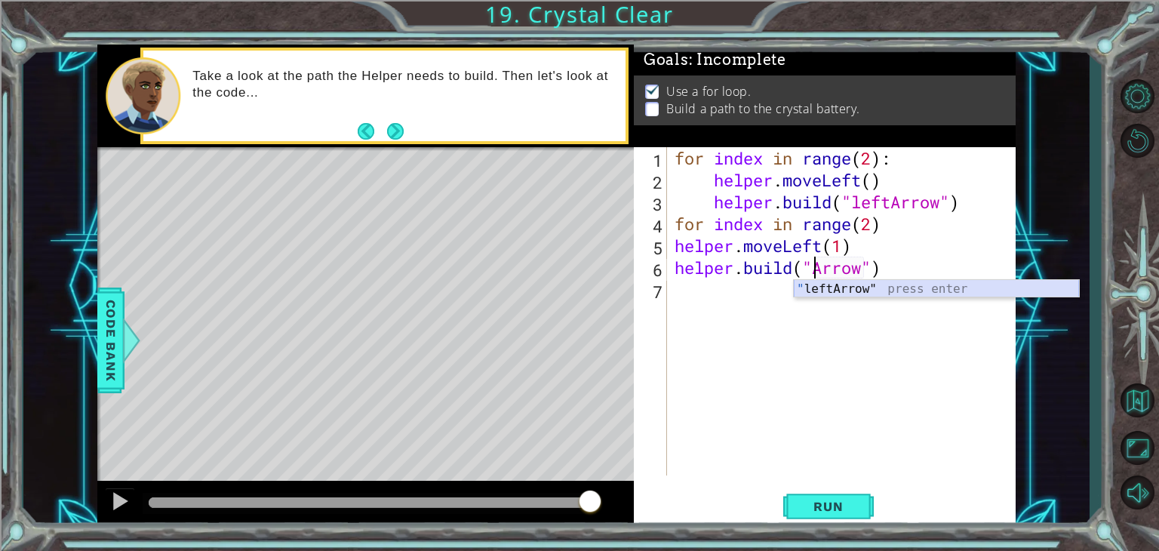
click at [814, 293] on div "" leftArrow" press enter" at bounding box center [936, 307] width 285 height 54
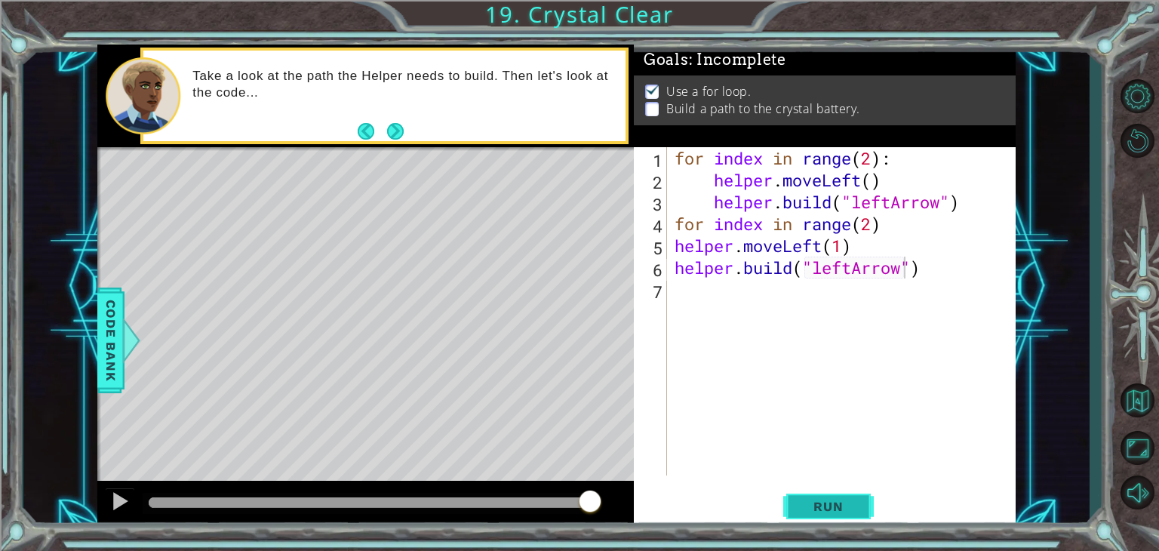
click at [830, 493] on button "Run" at bounding box center [828, 506] width 91 height 38
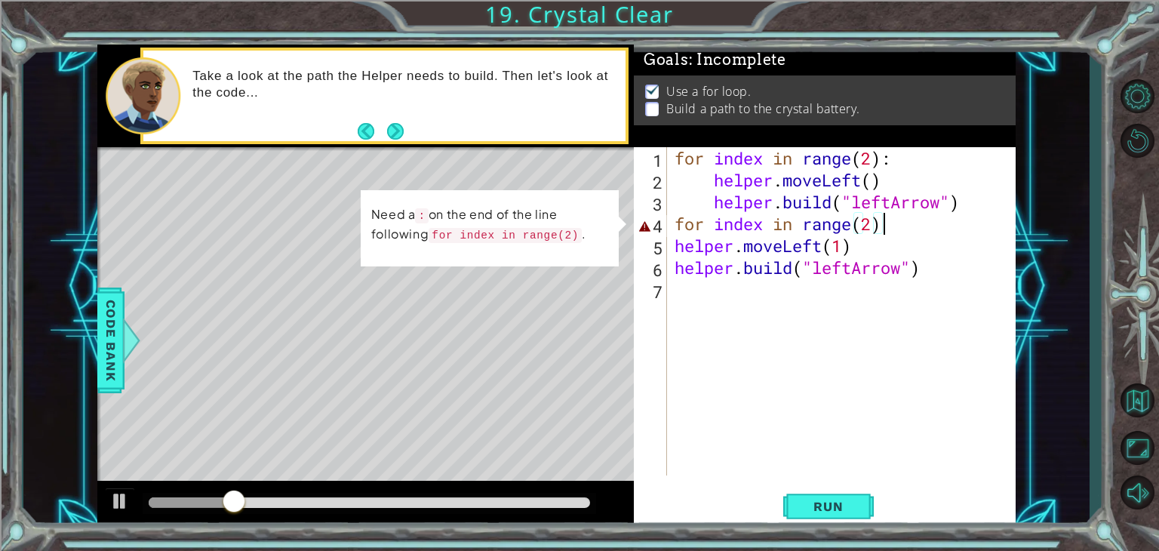
click at [891, 234] on div "for index in range ( 2 ) : helper . moveLeft ( ) helper . build ( "leftArrow" )…" at bounding box center [845, 333] width 348 height 372
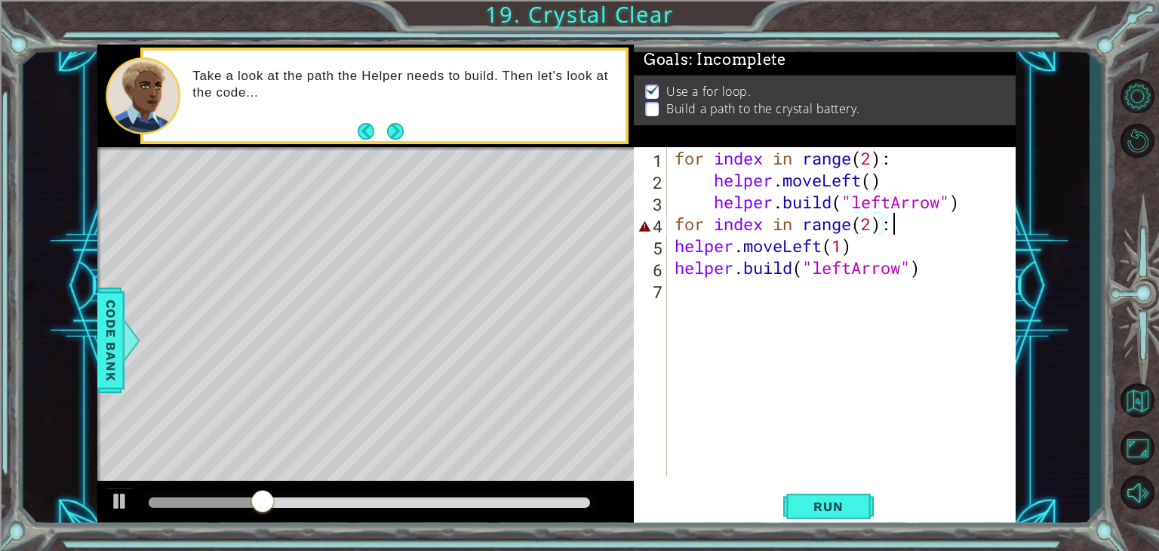
scroll to position [0, 9]
click at [809, 496] on button "Run" at bounding box center [828, 506] width 91 height 38
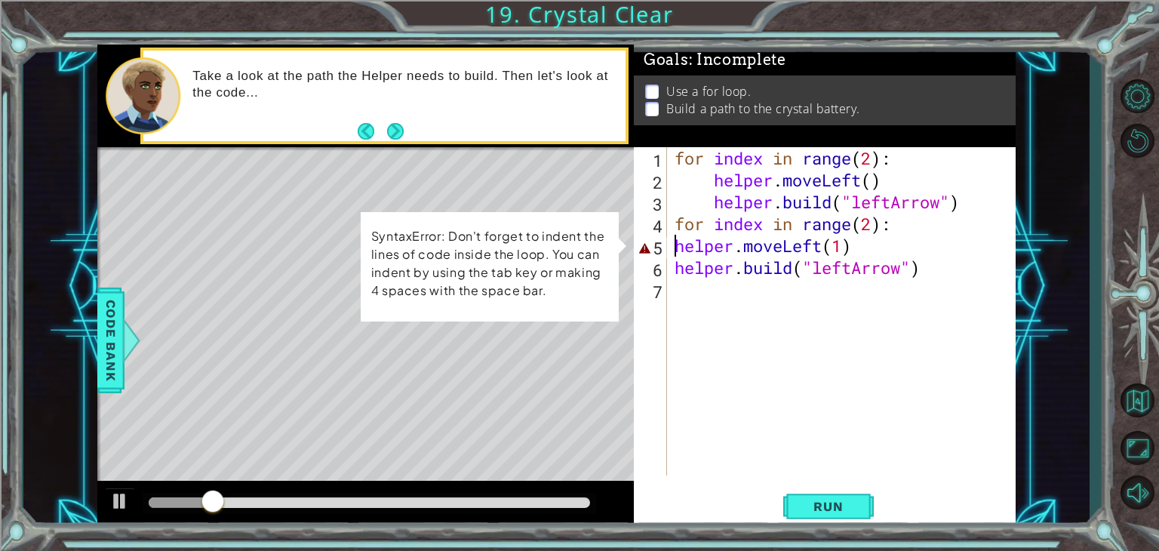
click at [678, 247] on div "for index in range ( 2 ) : helper . moveLeft ( ) helper . build ( "leftArrow" )…" at bounding box center [845, 333] width 348 height 372
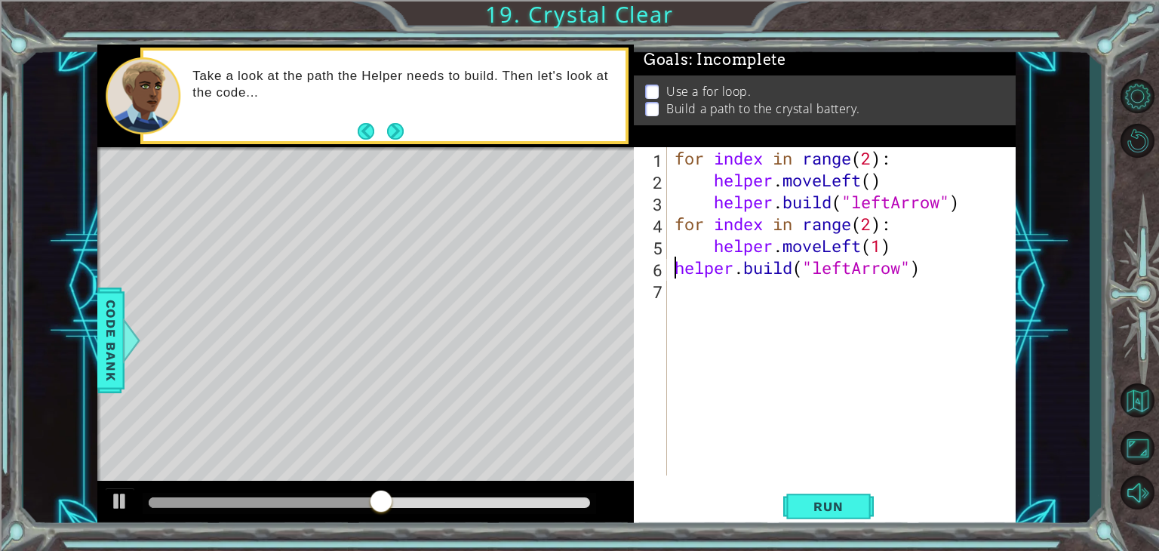
click at [675, 268] on div "for index in range ( 2 ) : helper . moveLeft ( ) helper . build ( "leftArrow" )…" at bounding box center [845, 333] width 348 height 372
type textarea "[DOMAIN_NAME]("leftArrow")"
click at [837, 496] on button "Run" at bounding box center [828, 506] width 91 height 38
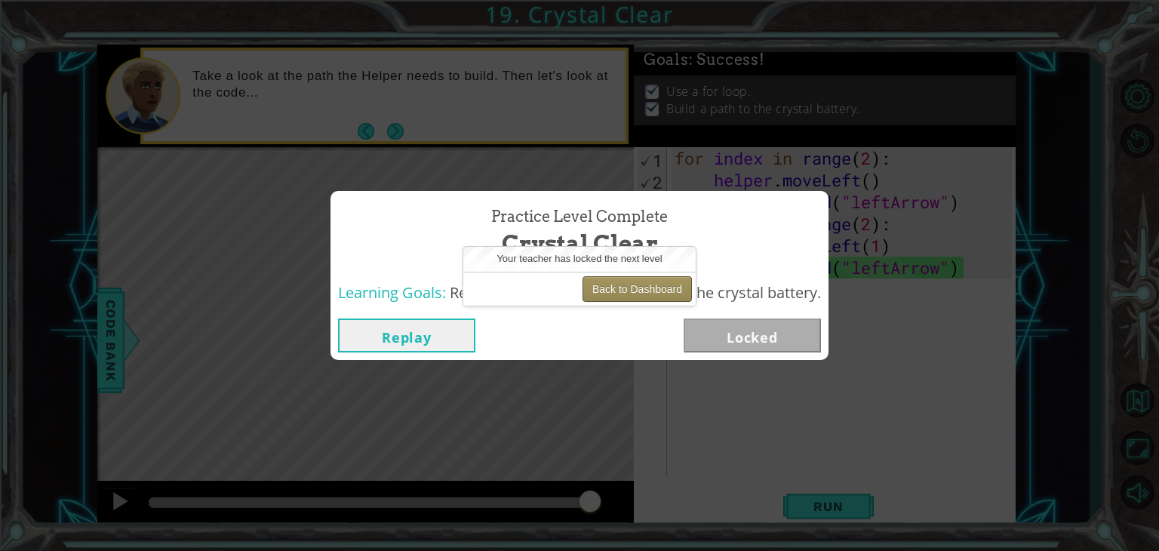
click at [651, 279] on button "Back to Dashboard" at bounding box center [636, 289] width 109 height 26
click at [685, 281] on button "Back to Dashboard" at bounding box center [636, 289] width 109 height 26
click at [610, 293] on button "Back to Dashboard" at bounding box center [636, 289] width 109 height 26
